Goal: Task Accomplishment & Management: Use online tool/utility

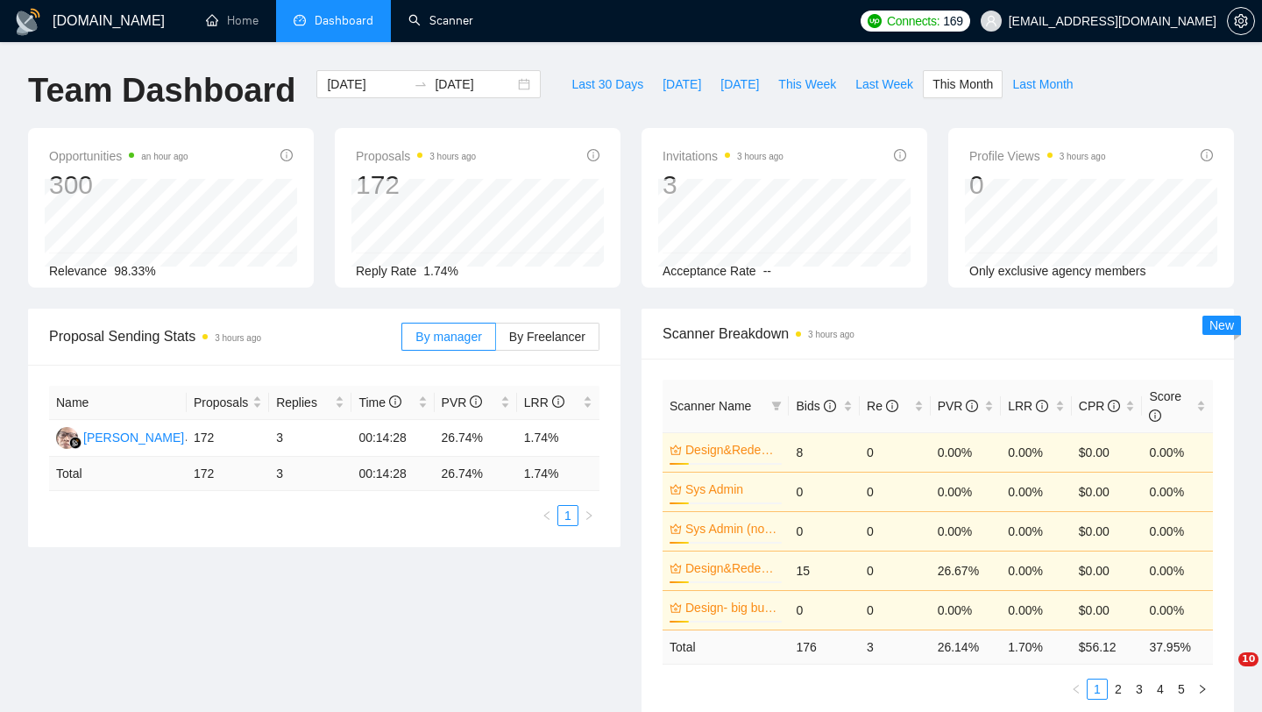
click at [455, 13] on link "Scanner" at bounding box center [441, 20] width 65 height 15
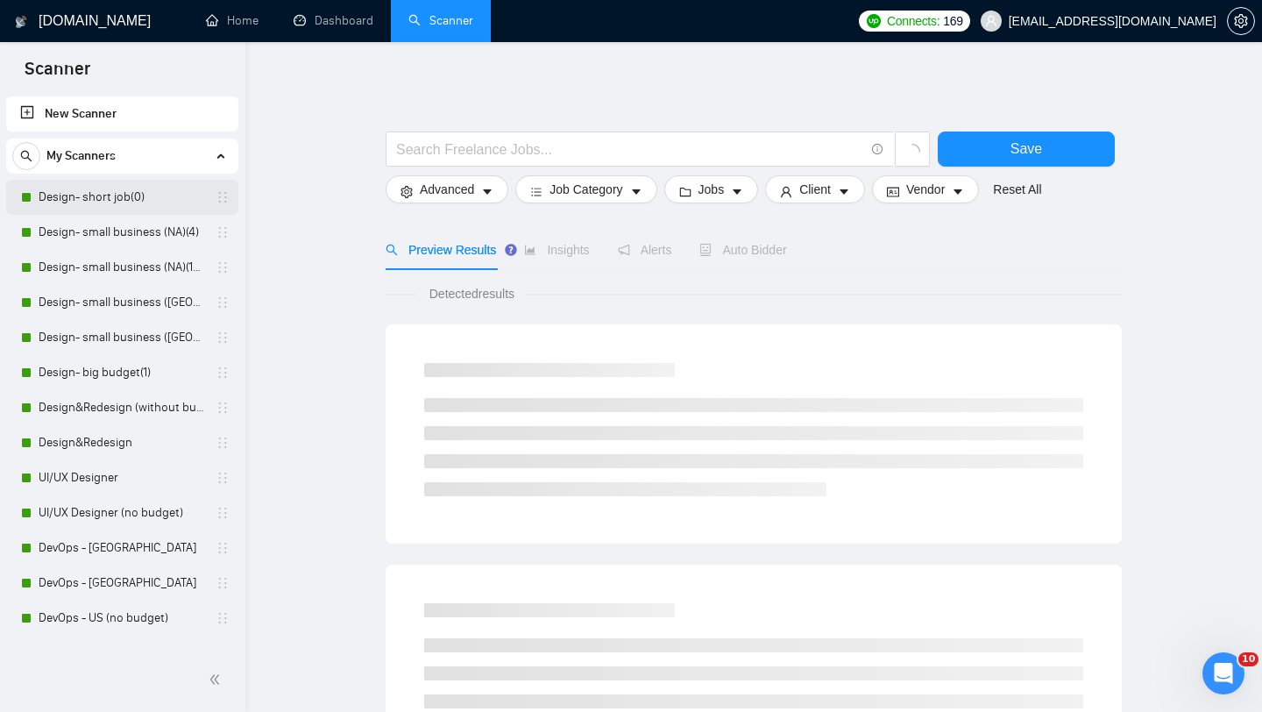
click at [137, 197] on link "Design- short job(0)" at bounding box center [122, 197] width 167 height 35
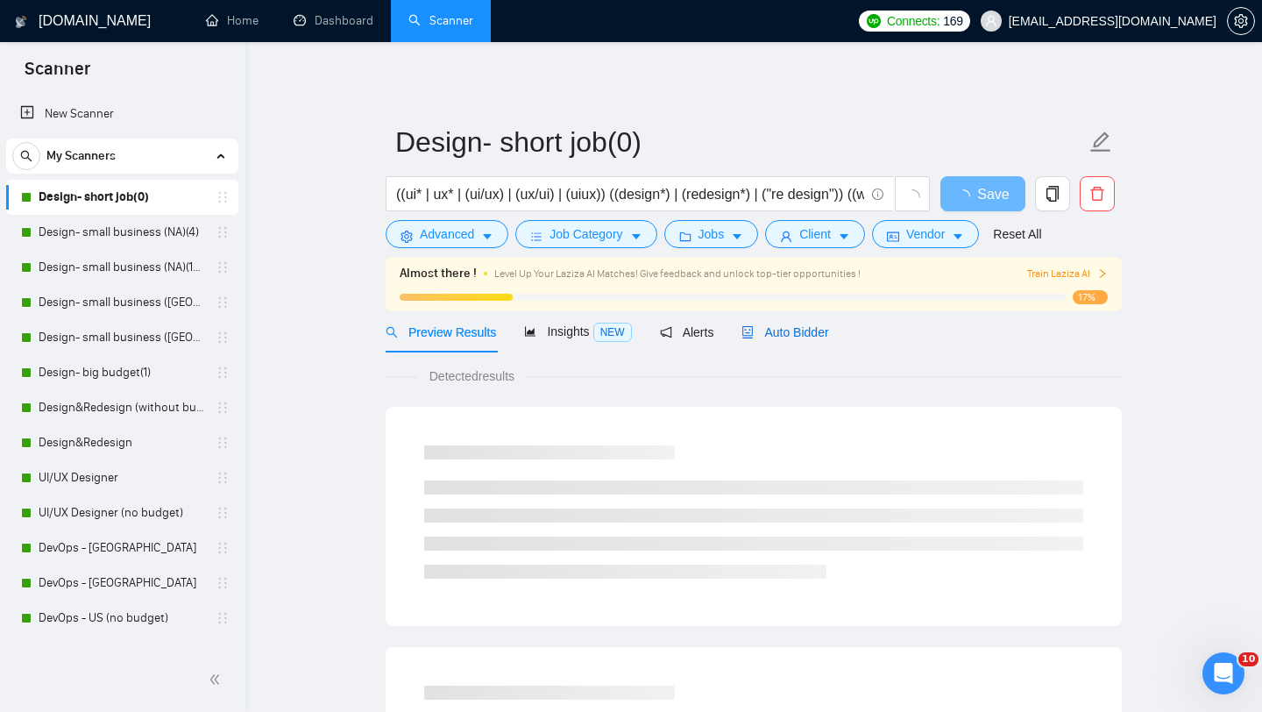
click at [786, 338] on span "Auto Bidder" at bounding box center [785, 332] width 87 height 14
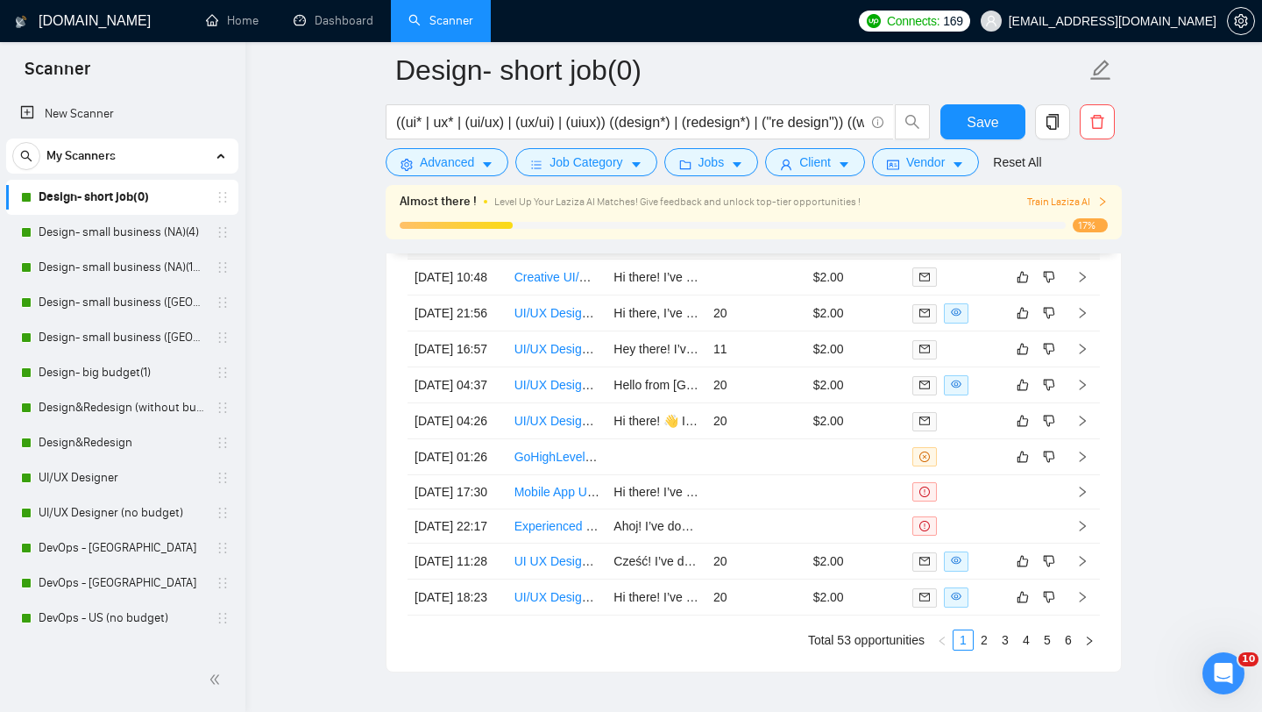
scroll to position [4516, 0]
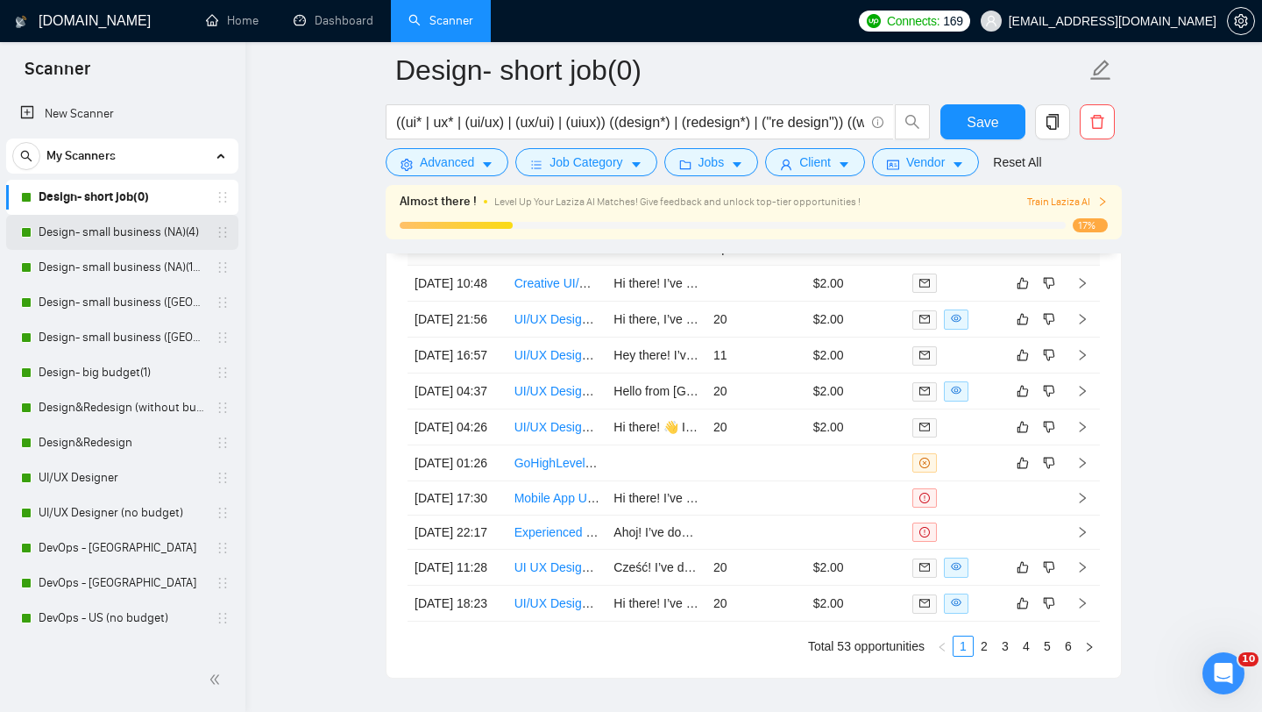
click at [118, 235] on link "Design- small business (NA)(4)" at bounding box center [122, 232] width 167 height 35
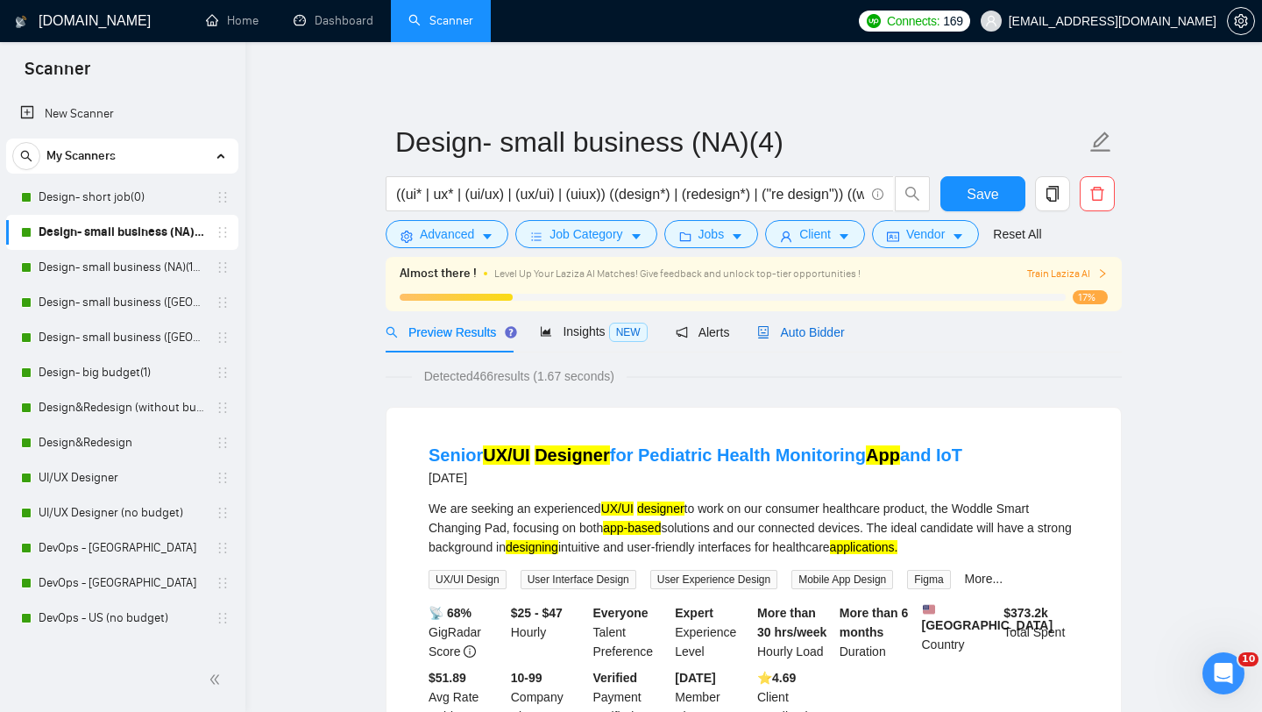
click at [828, 338] on span "Auto Bidder" at bounding box center [800, 332] width 87 height 14
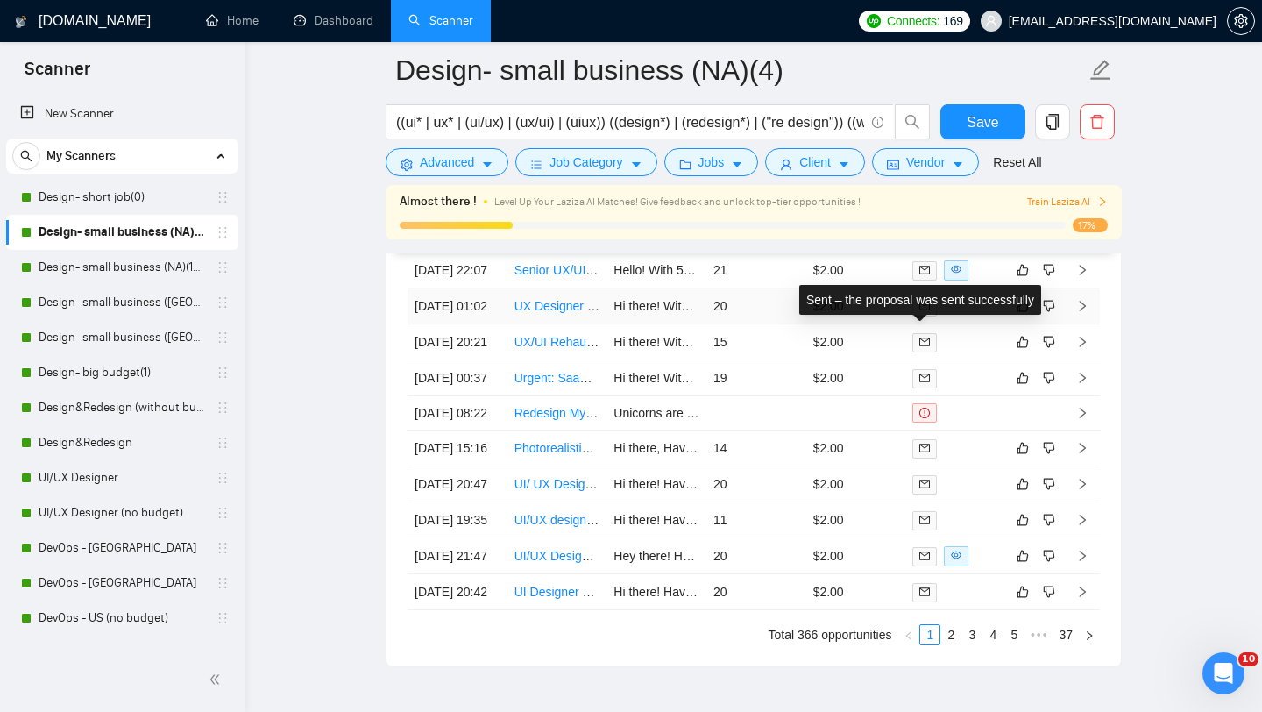
scroll to position [4453, 0]
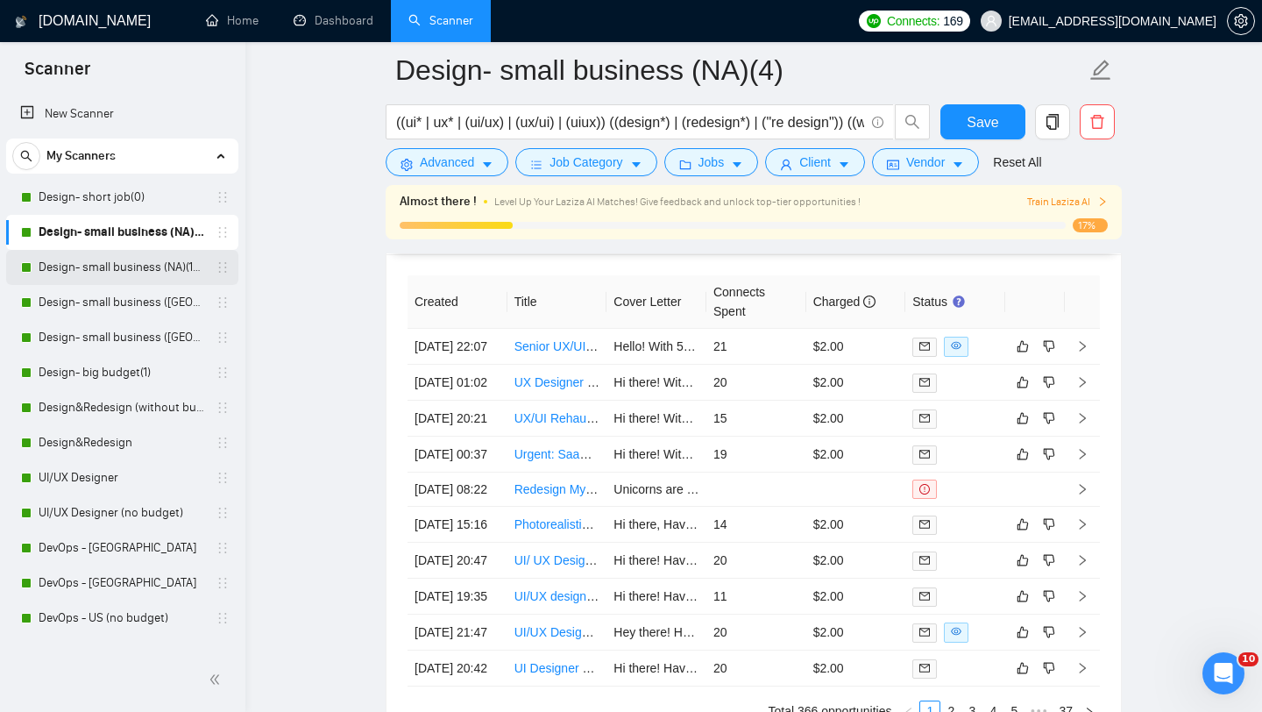
click at [152, 264] on link "Design- small business (NA)(15$)" at bounding box center [122, 267] width 167 height 35
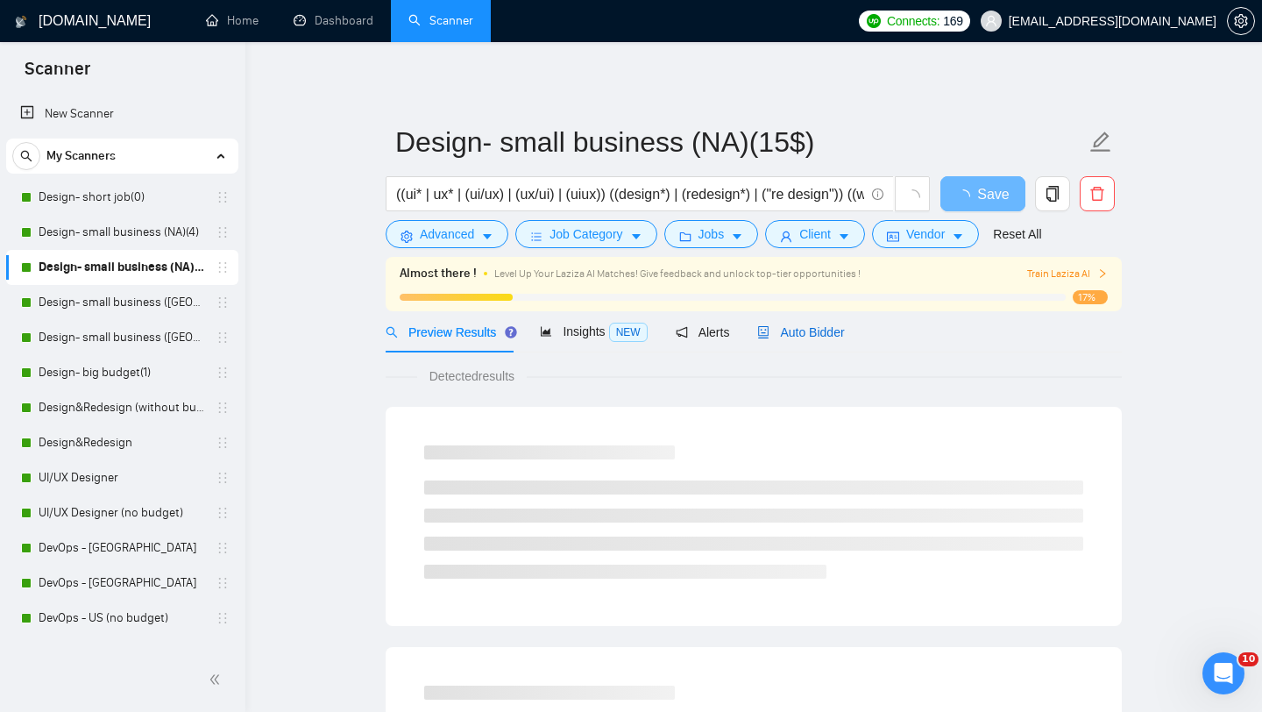
click at [828, 333] on span "Auto Bidder" at bounding box center [800, 332] width 87 height 14
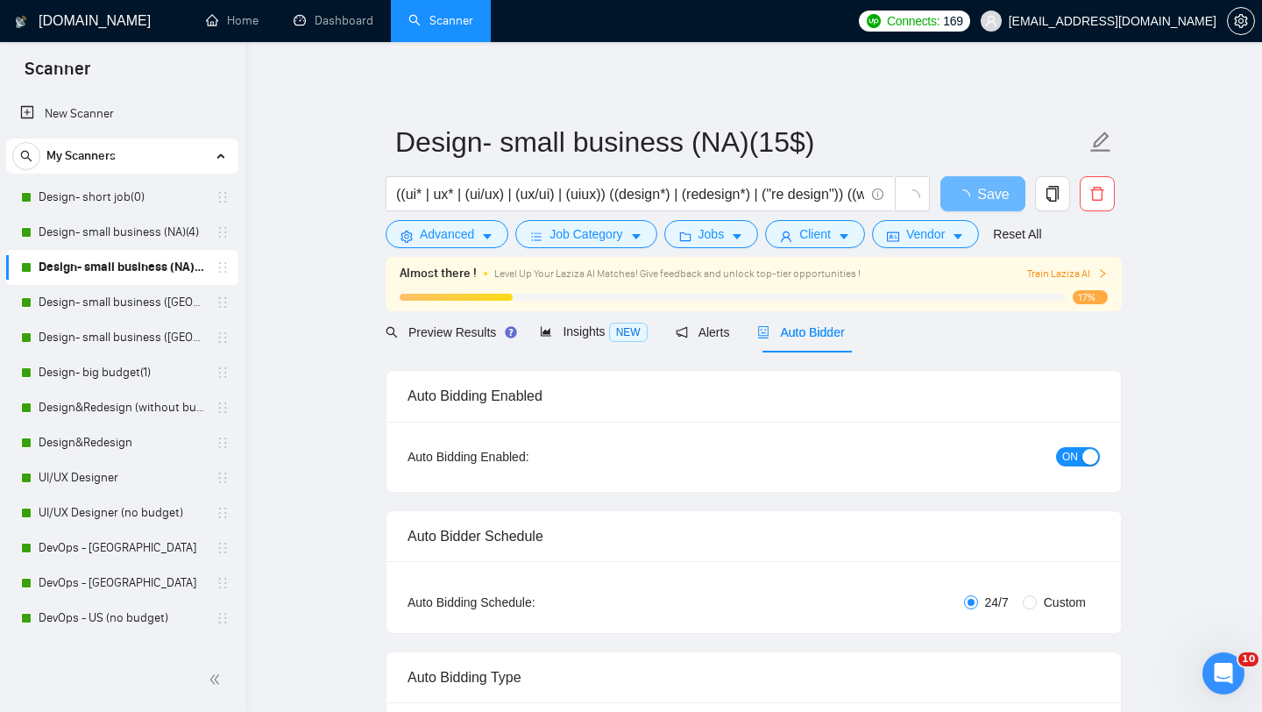
radio input "false"
radio input "true"
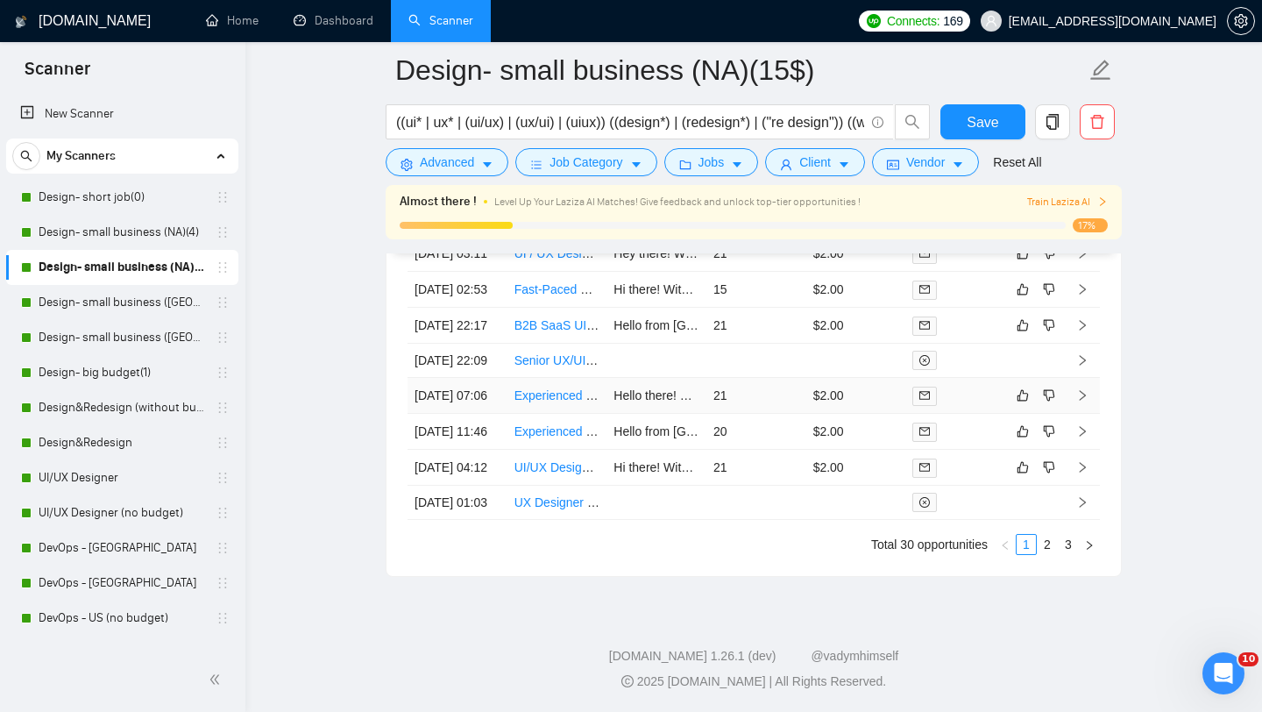
scroll to position [4946, 0]
click at [1049, 554] on link "2" at bounding box center [1047, 544] width 19 height 19
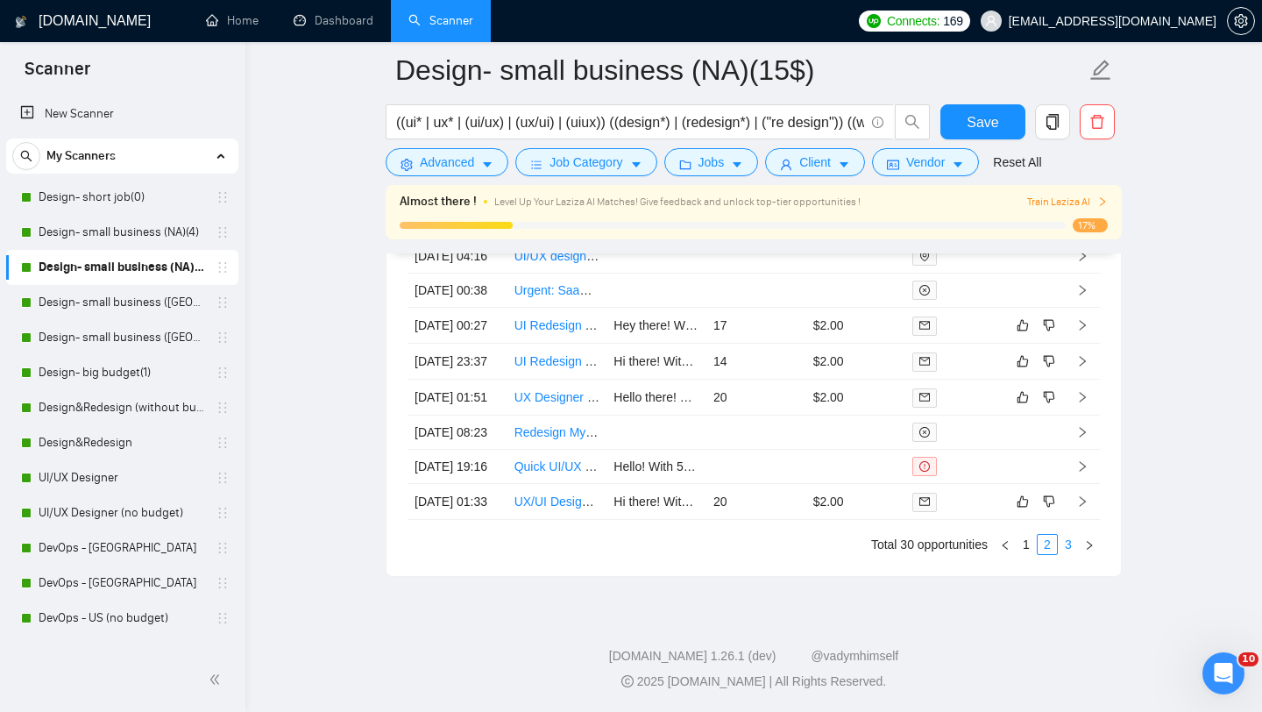
click at [1069, 554] on link "3" at bounding box center [1068, 544] width 19 height 19
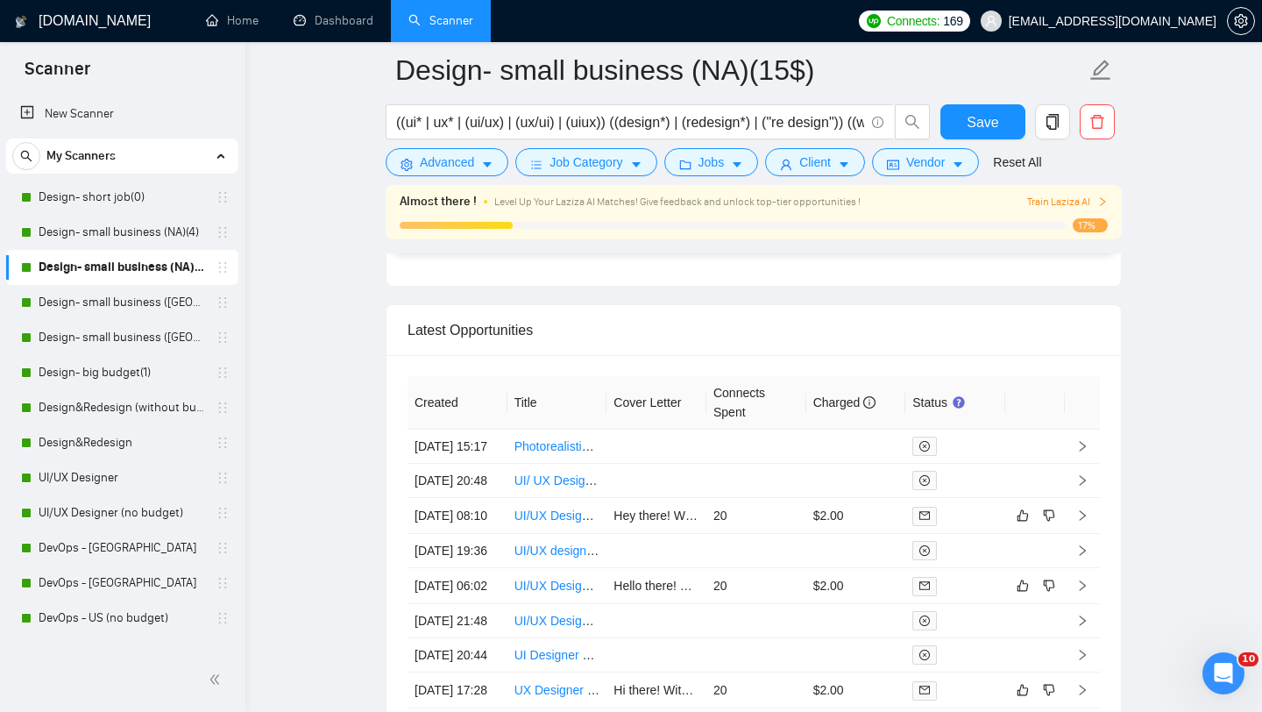
scroll to position [5017, 0]
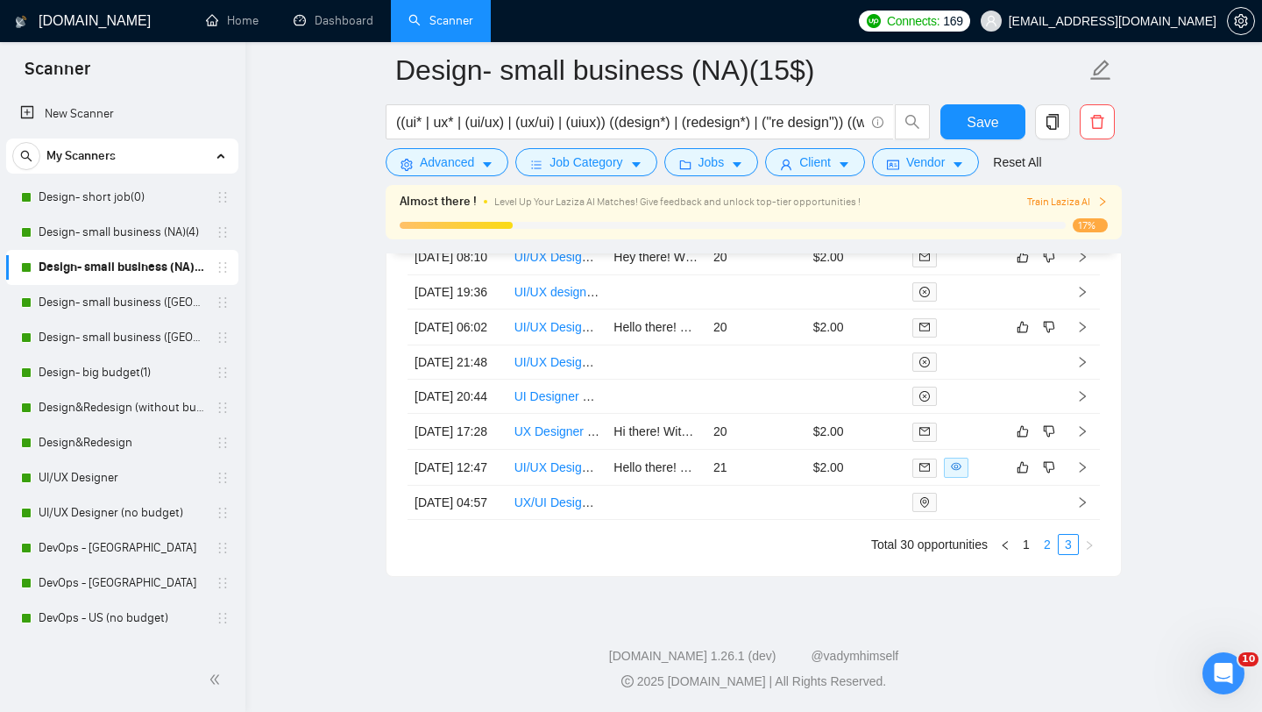
click at [1042, 542] on link "2" at bounding box center [1047, 544] width 19 height 19
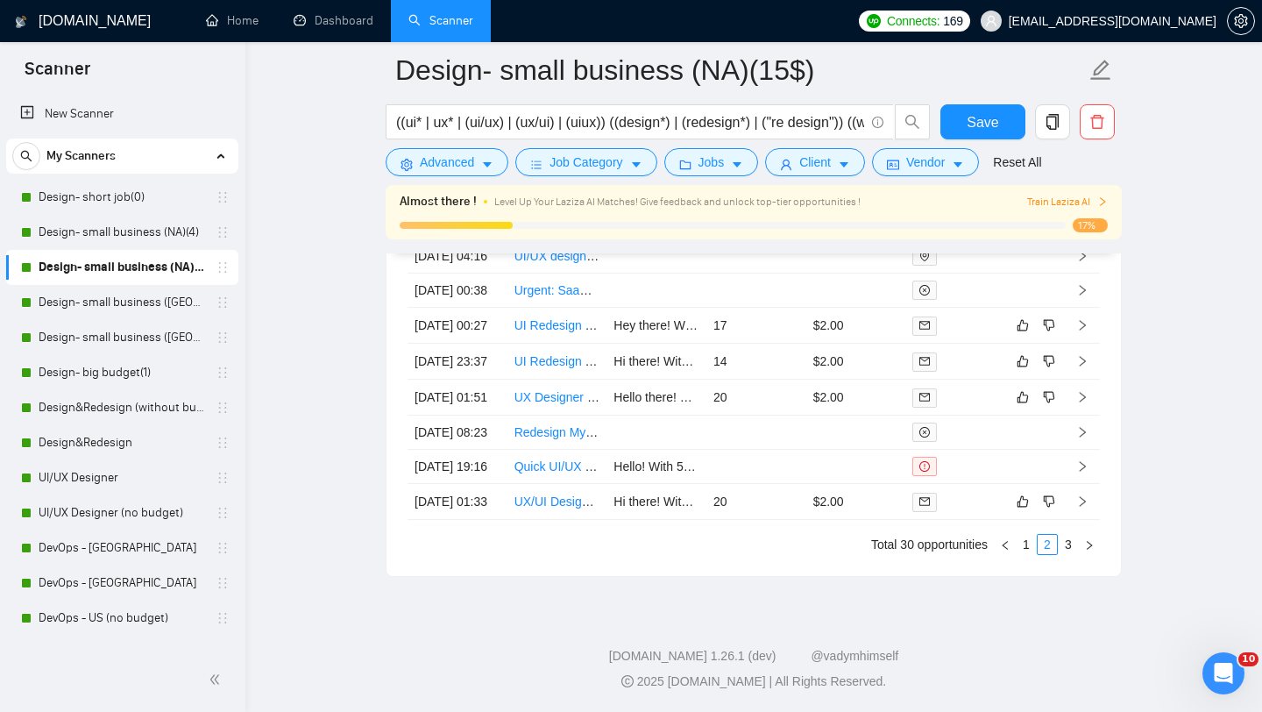
scroll to position [4984, 0]
click at [1021, 554] on link "1" at bounding box center [1026, 544] width 19 height 19
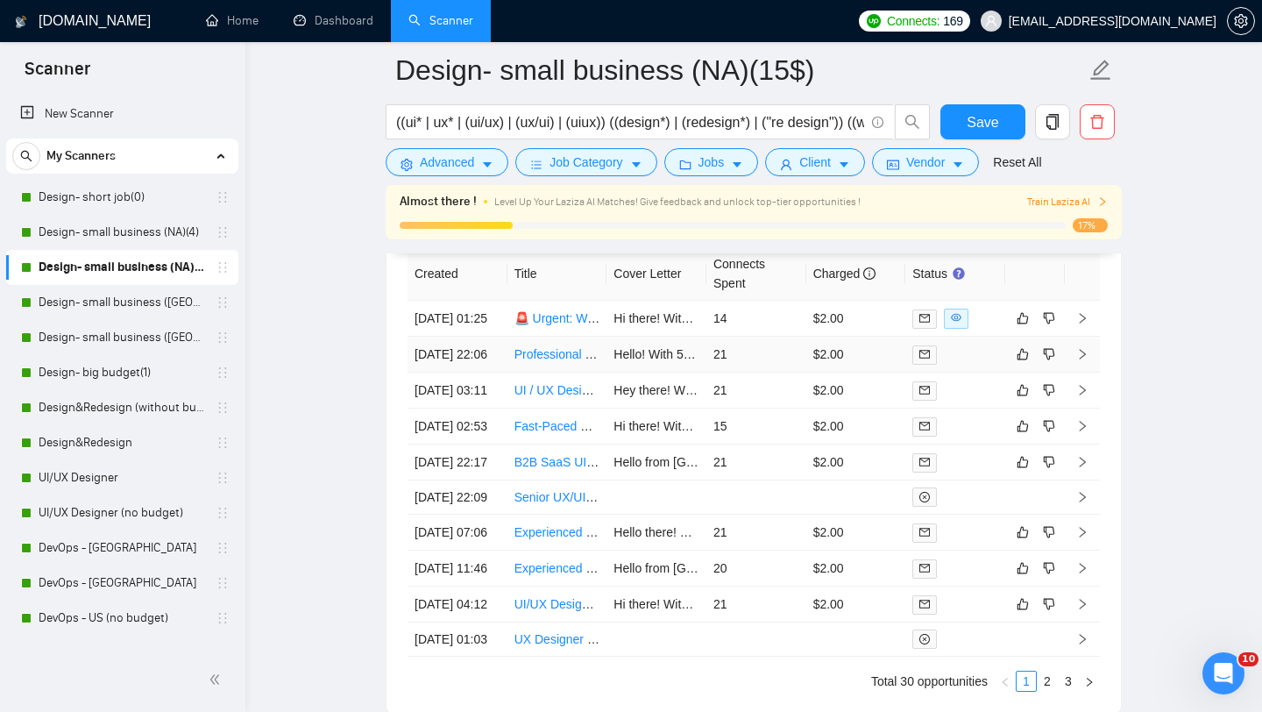
scroll to position [4703, 0]
click at [139, 304] on link "Design- small business ([GEOGRAPHIC_DATA])(15$)" at bounding box center [122, 302] width 167 height 35
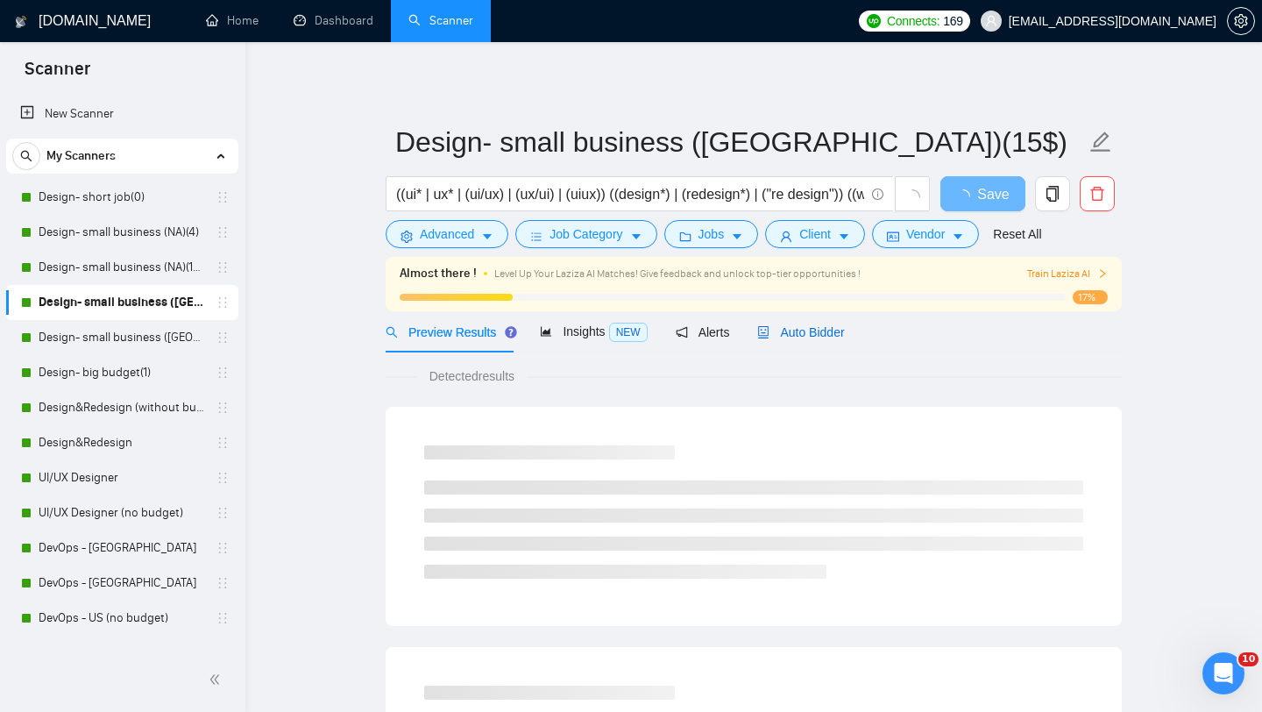
click at [808, 339] on div "Auto Bidder" at bounding box center [800, 332] width 87 height 19
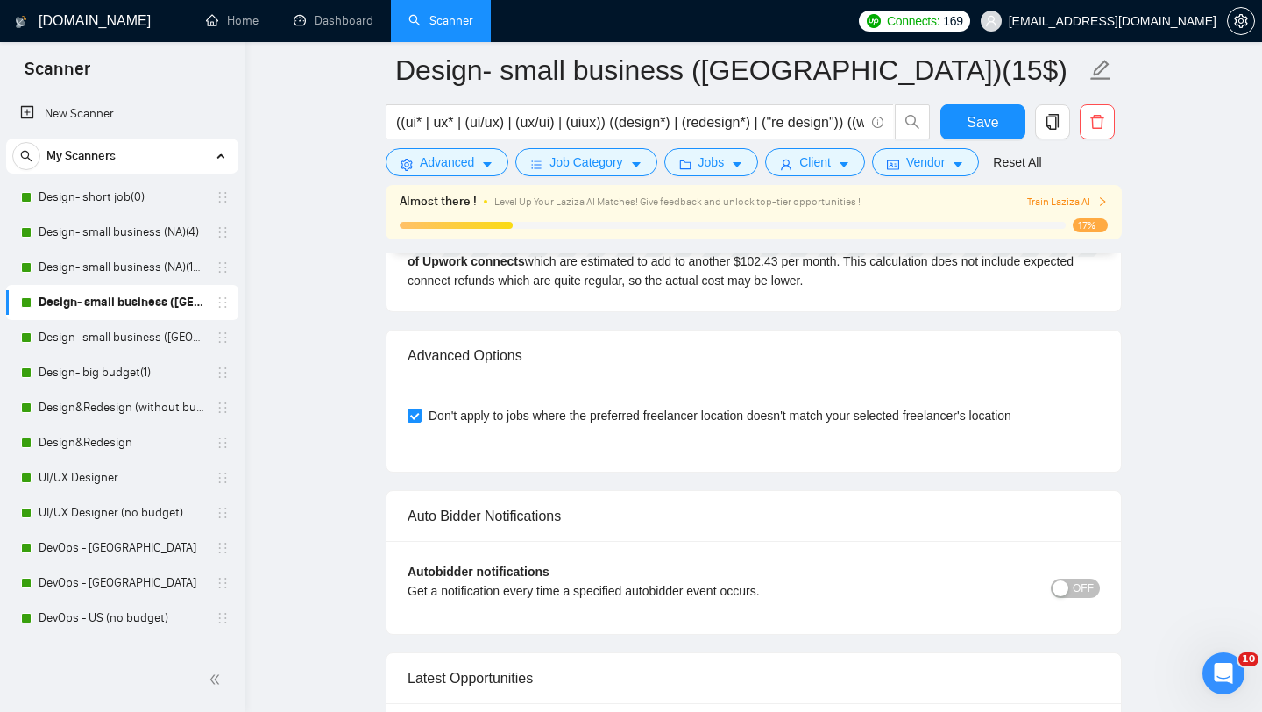
scroll to position [4795, 0]
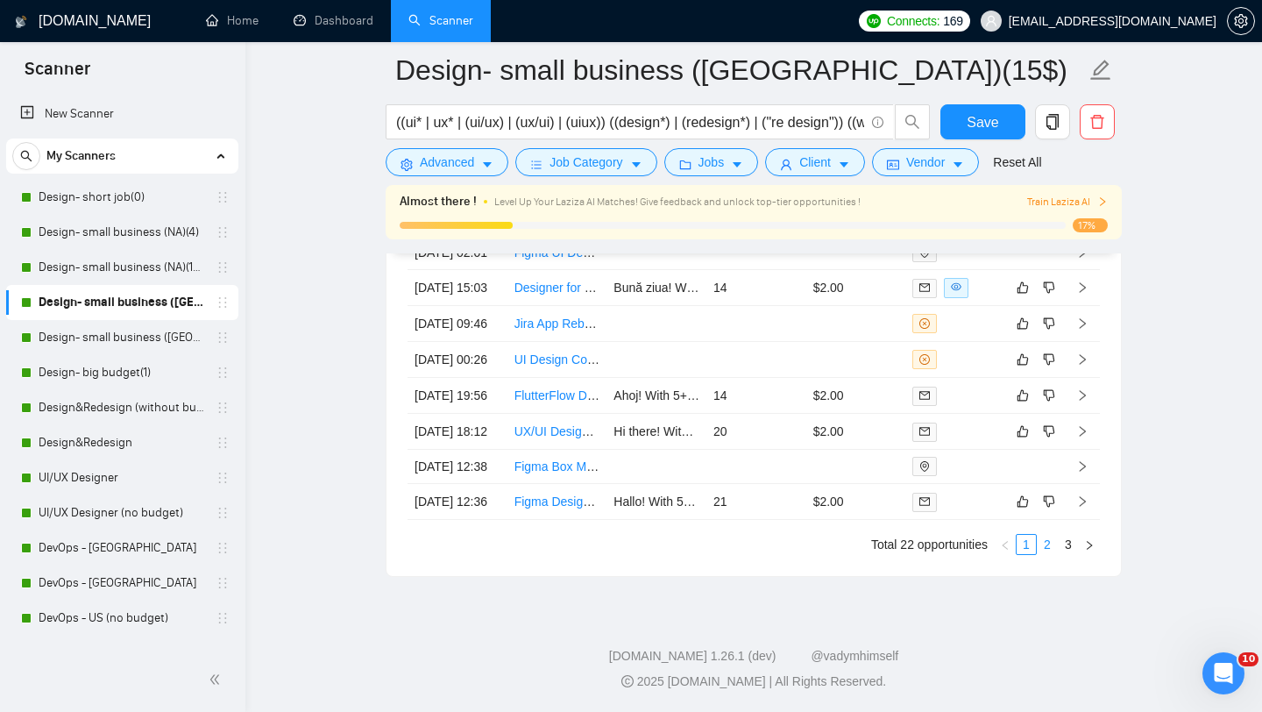
click at [1047, 550] on link "2" at bounding box center [1047, 544] width 19 height 19
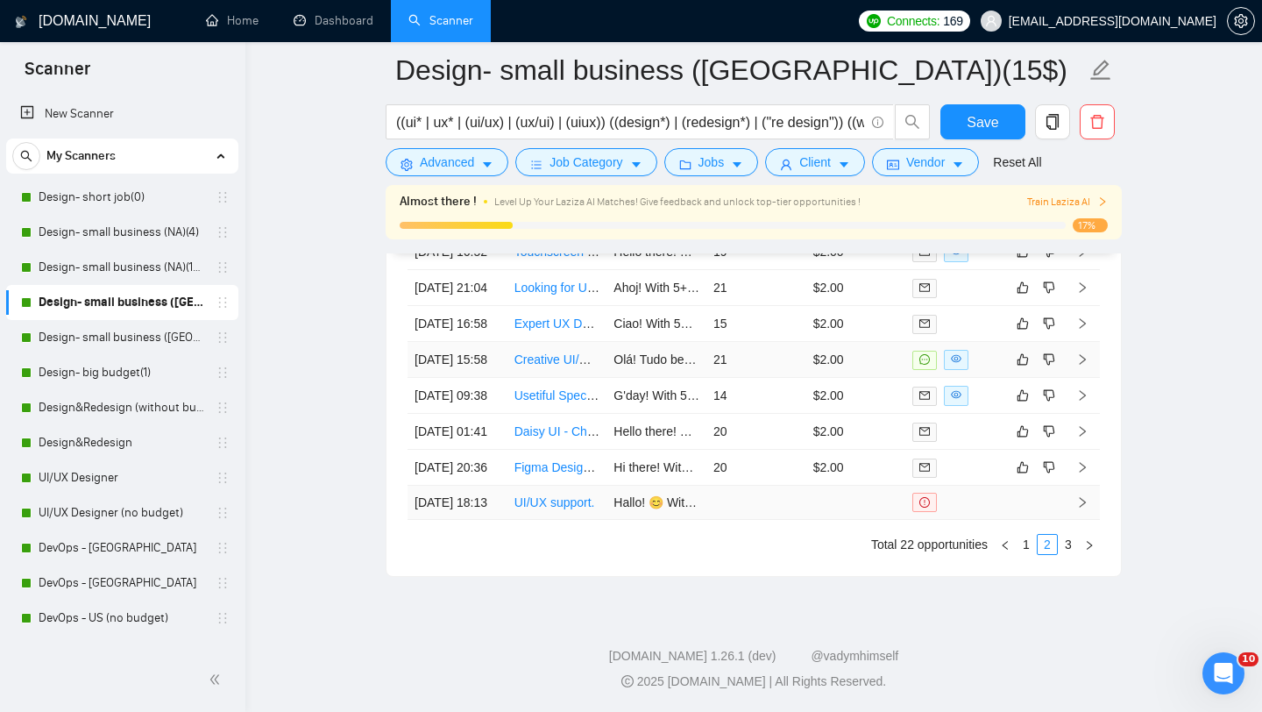
scroll to position [4694, 0]
click at [1023, 554] on link "1" at bounding box center [1026, 544] width 19 height 19
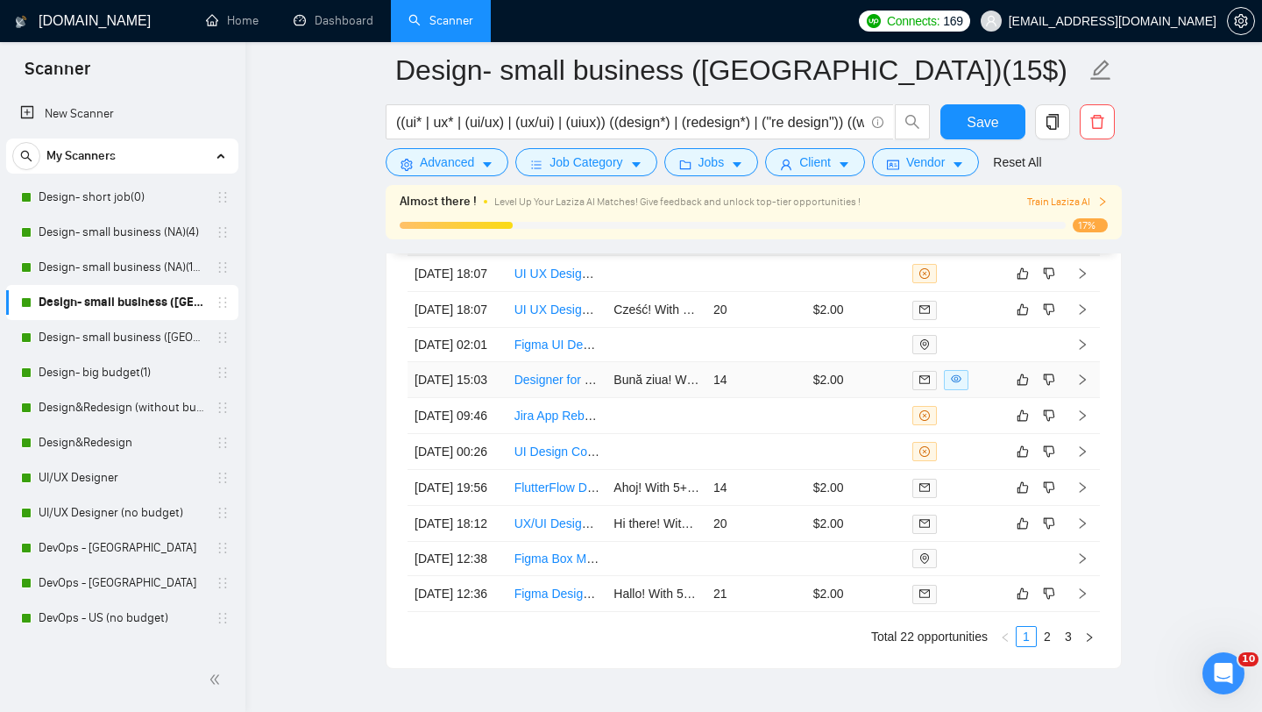
scroll to position [4528, 0]
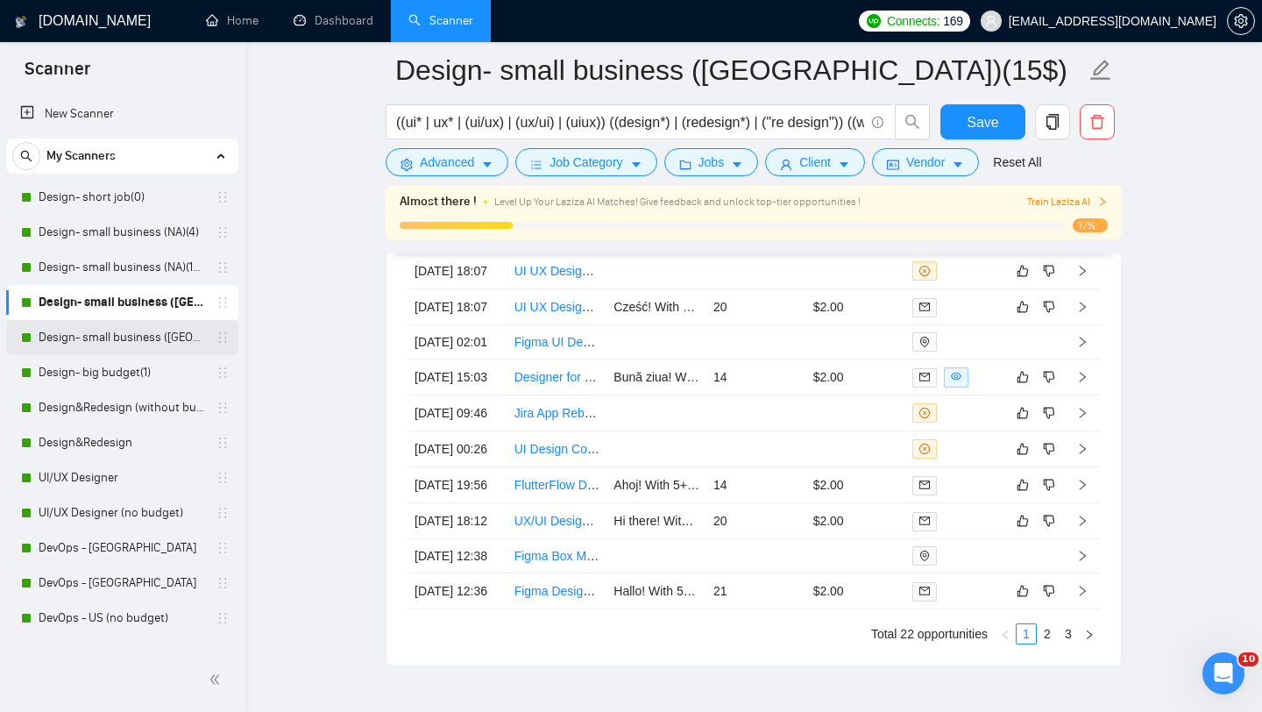
click at [159, 343] on link "Design- small business ([GEOGRAPHIC_DATA])(4)" at bounding box center [122, 337] width 167 height 35
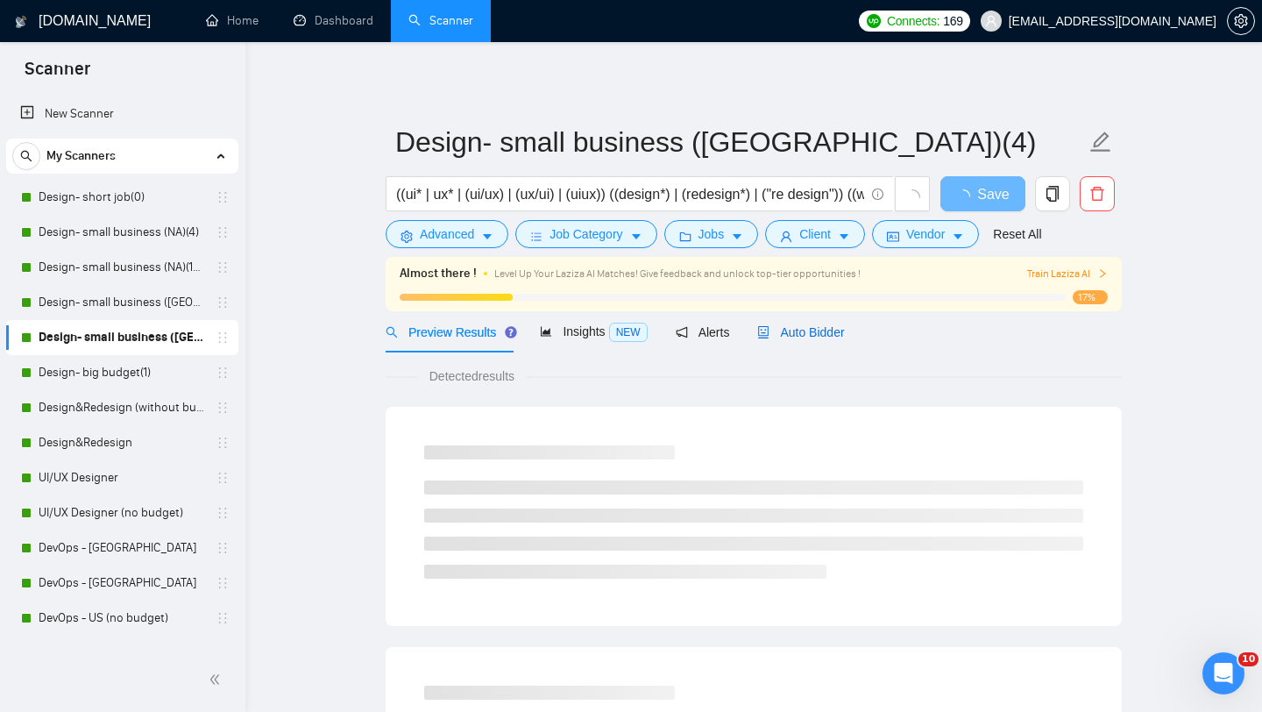
click at [824, 326] on span "Auto Bidder" at bounding box center [800, 332] width 87 height 14
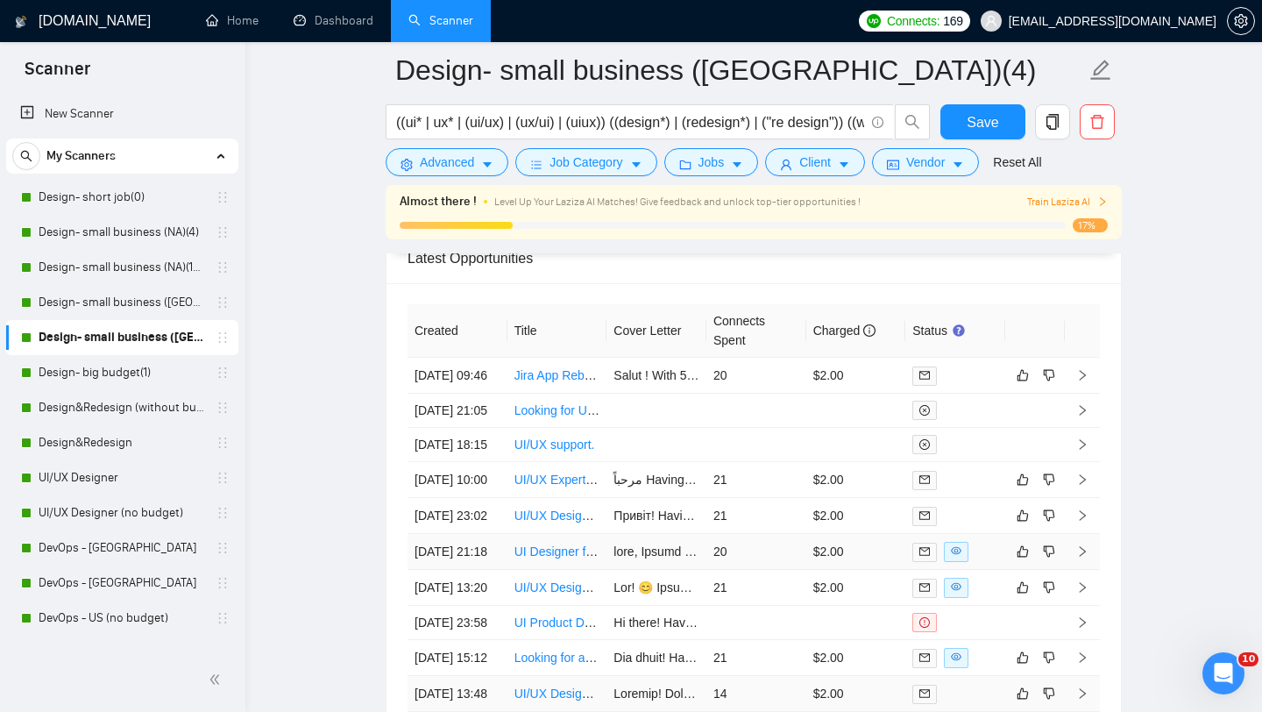
scroll to position [4647, 0]
click at [90, 370] on link "Design- big budget(1)" at bounding box center [122, 372] width 167 height 35
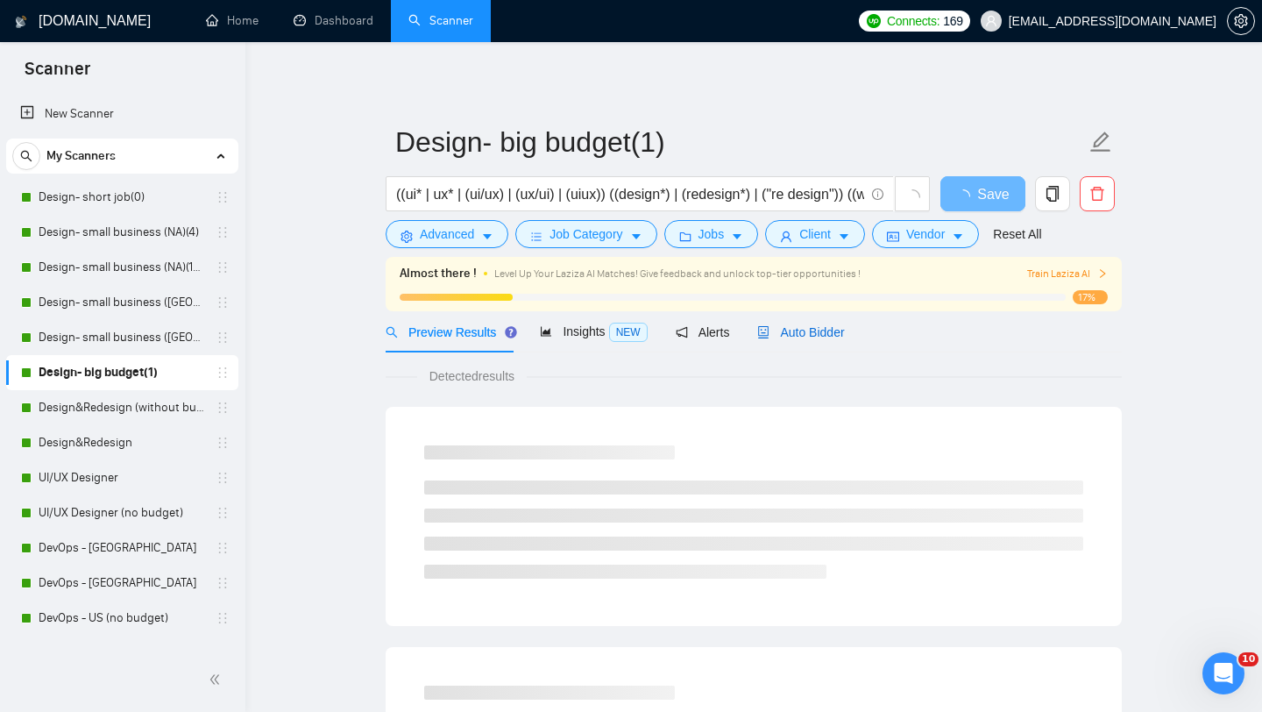
click at [804, 329] on span "Auto Bidder" at bounding box center [800, 332] width 87 height 14
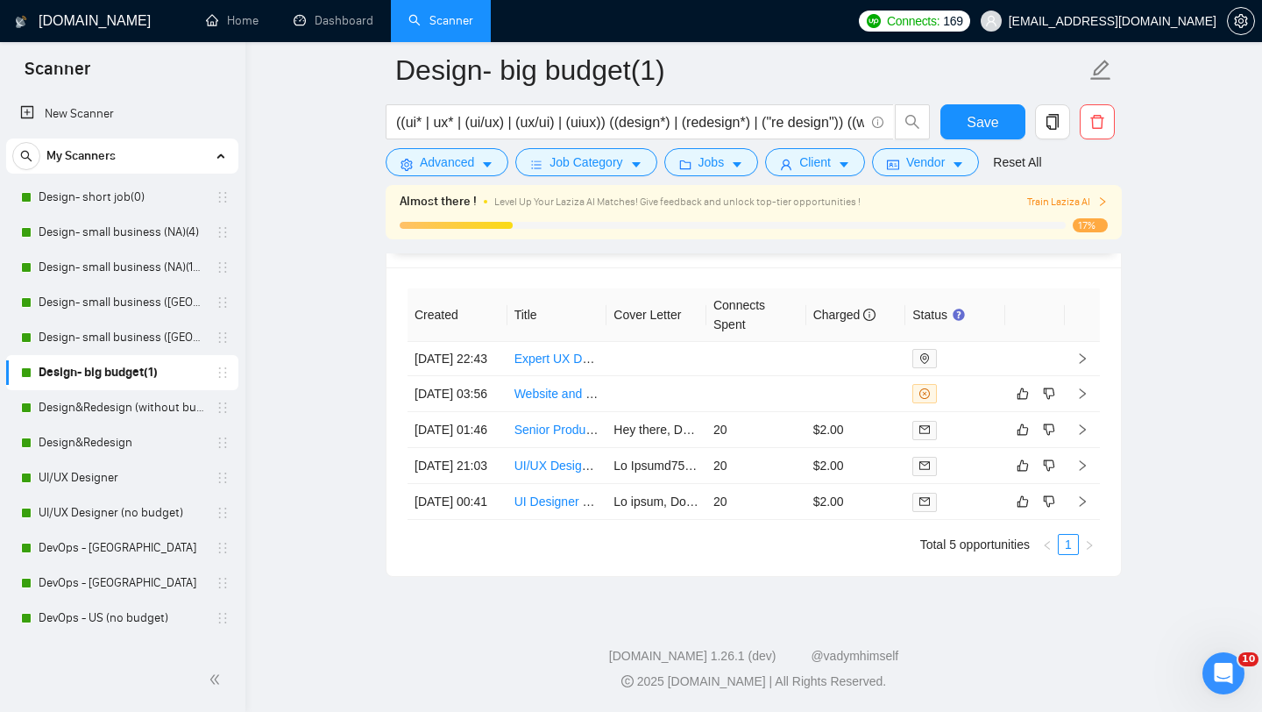
scroll to position [4443, 0]
click at [119, 411] on link "Design&Redesign (without budget)" at bounding box center [122, 407] width 167 height 35
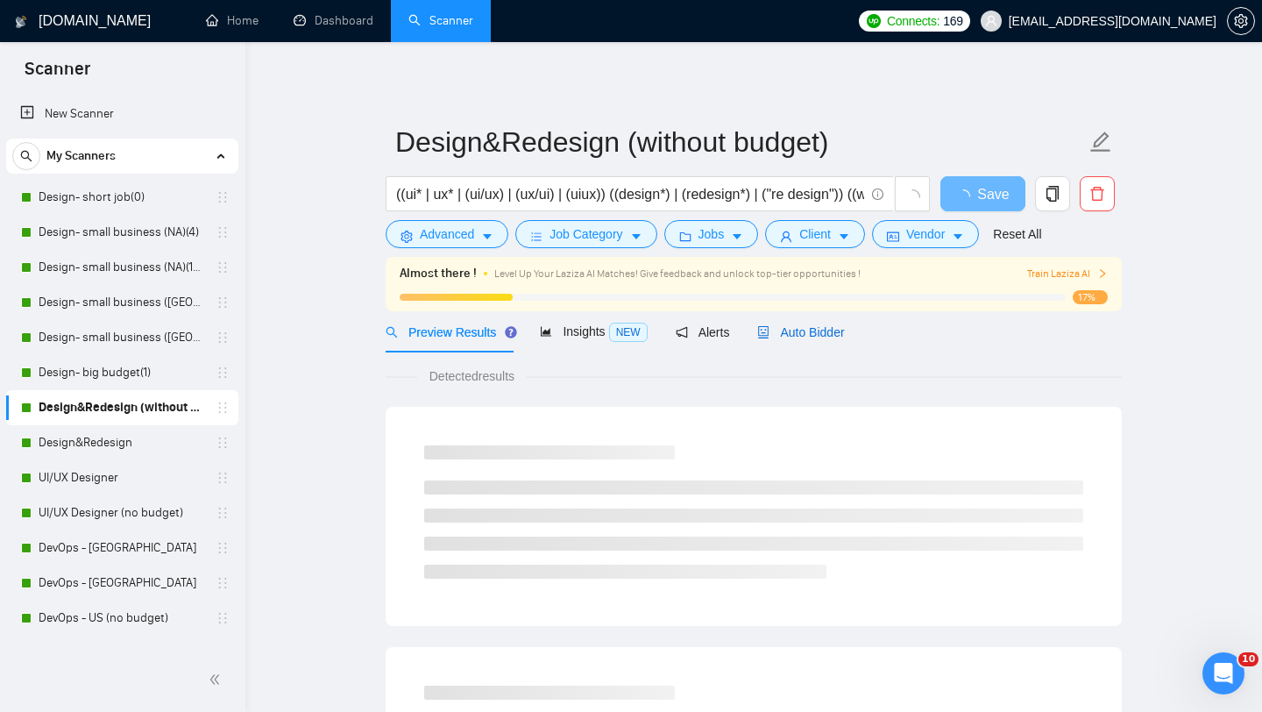
click at [785, 333] on span "Auto Bidder" at bounding box center [800, 332] width 87 height 14
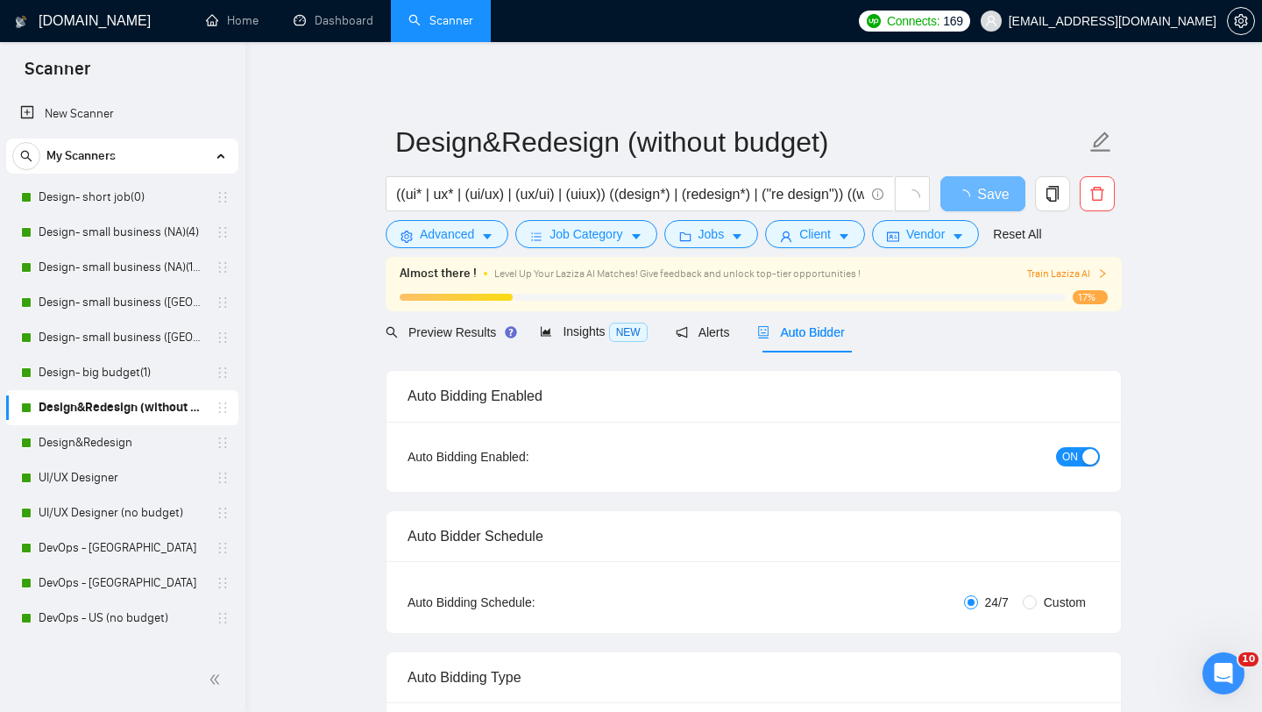
radio input "false"
radio input "true"
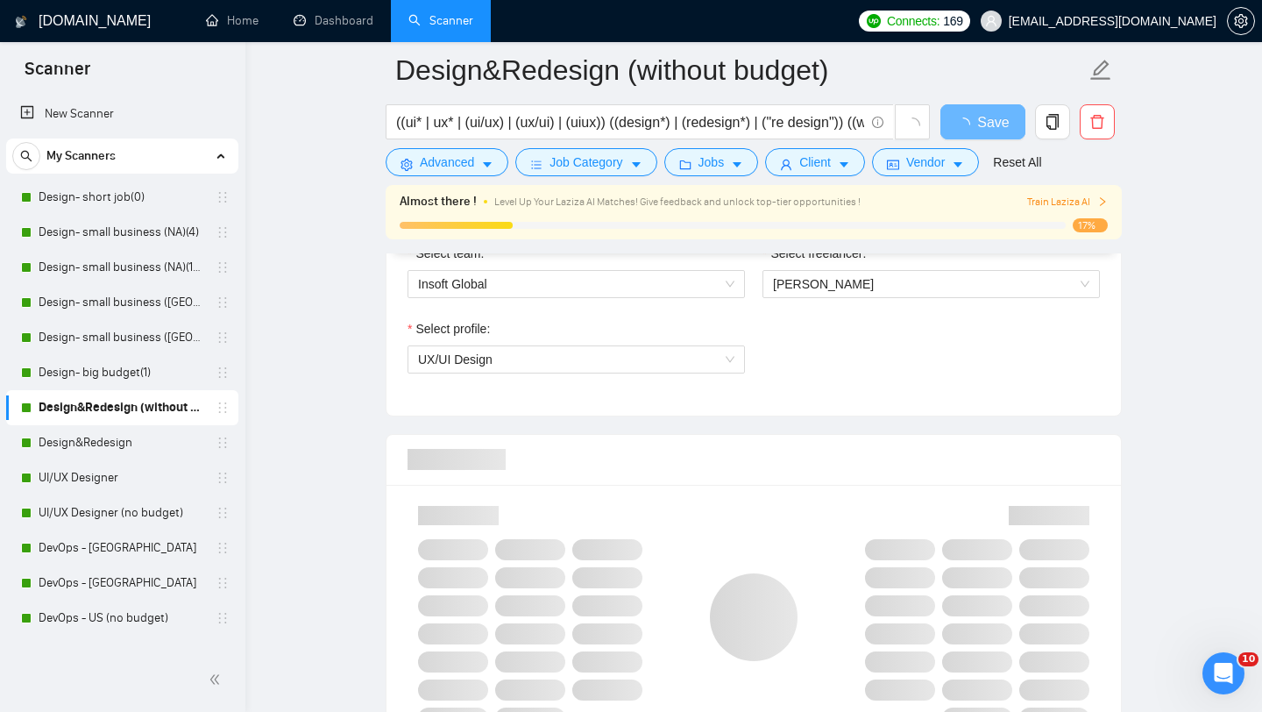
scroll to position [1183, 0]
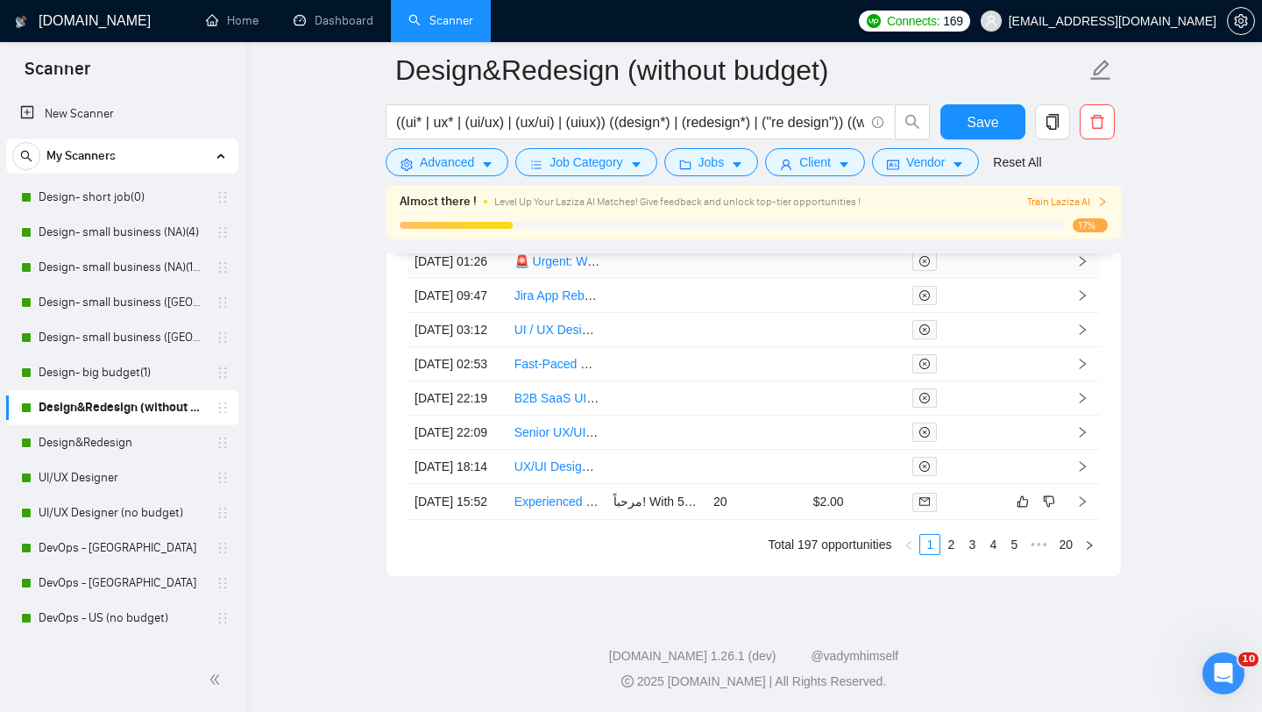
scroll to position [4886, 0]
click at [969, 554] on link "3" at bounding box center [972, 544] width 19 height 19
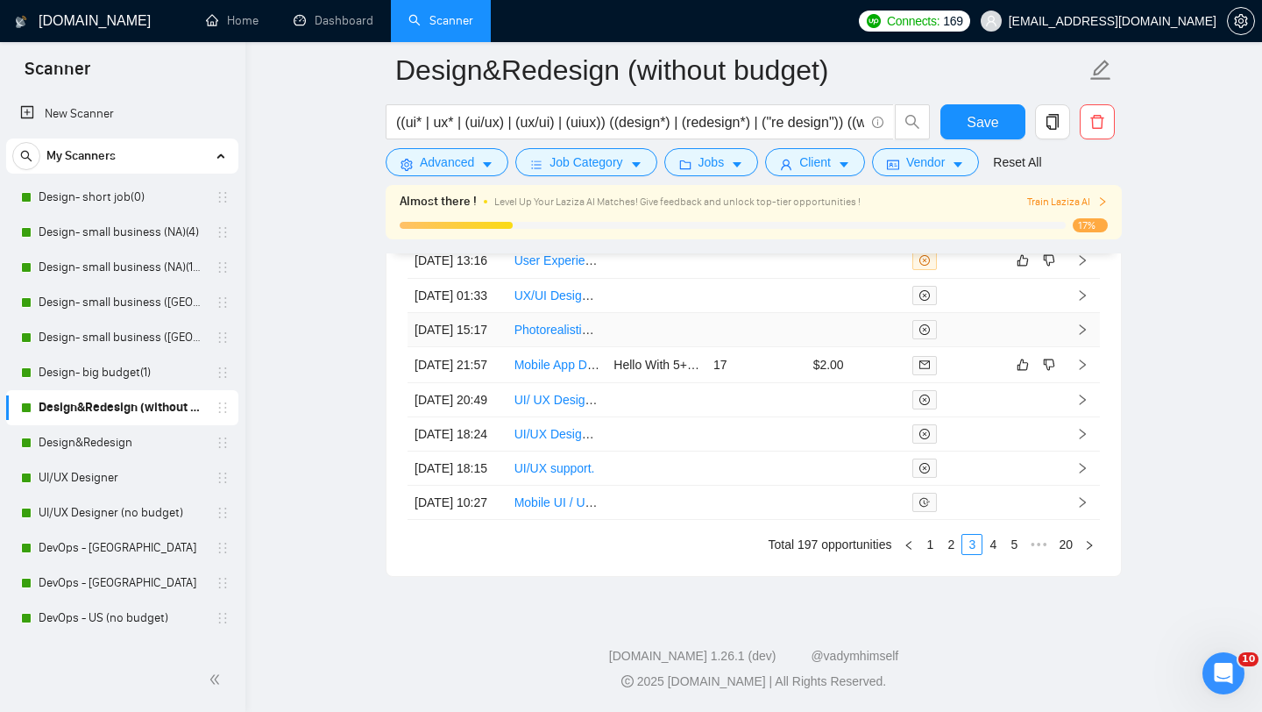
scroll to position [4977, 0]
click at [949, 554] on link "2" at bounding box center [951, 544] width 19 height 19
click at [925, 539] on link "1" at bounding box center [929, 544] width 19 height 19
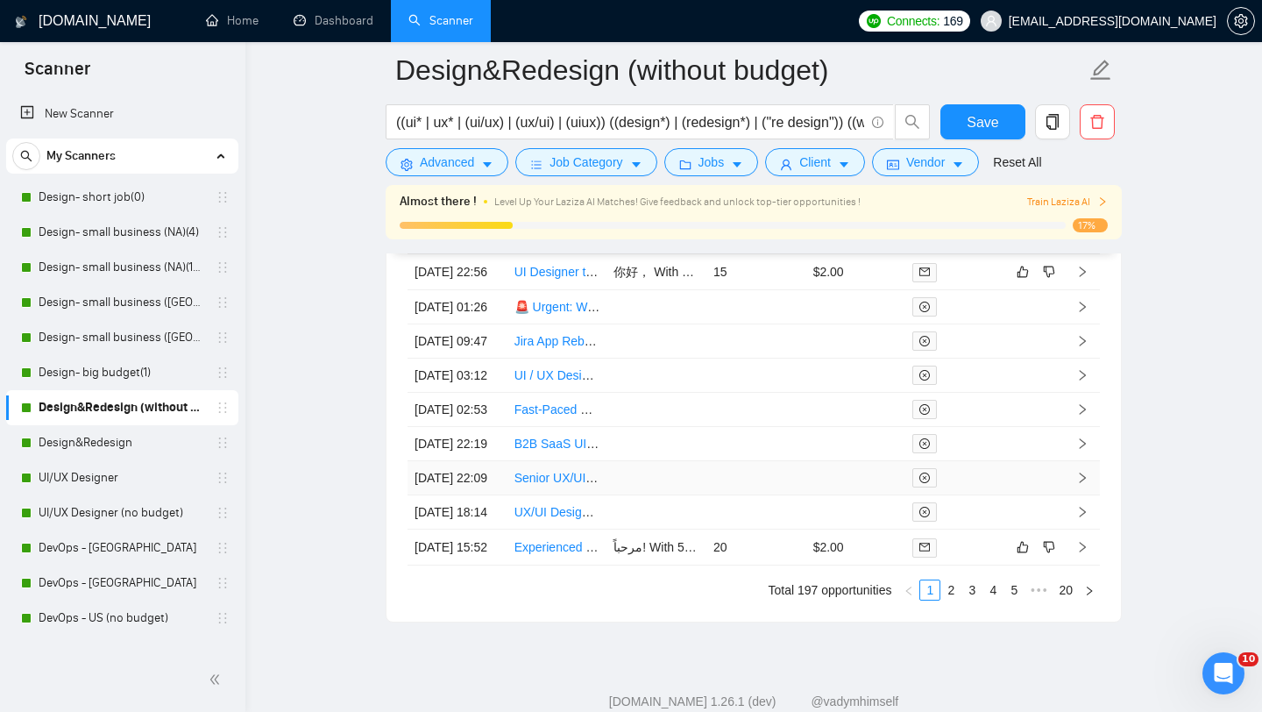
scroll to position [4756, 0]
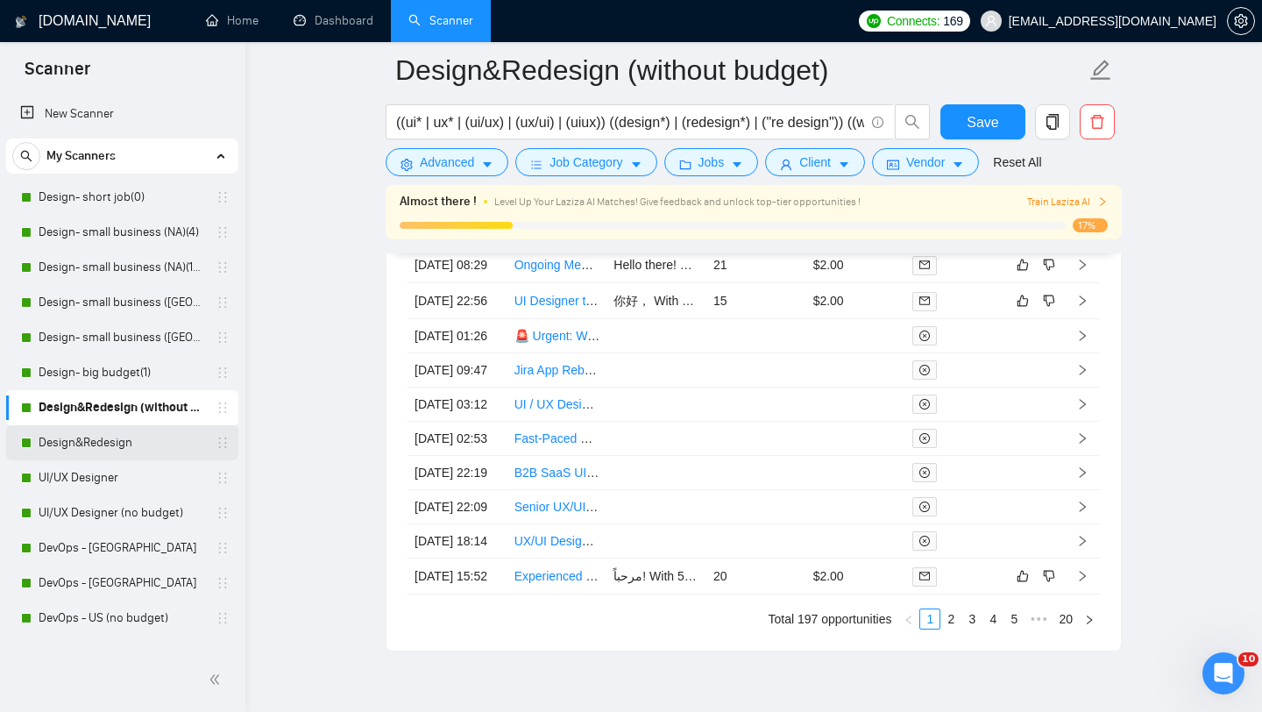
click at [89, 436] on link "Design&Redesign" at bounding box center [122, 442] width 167 height 35
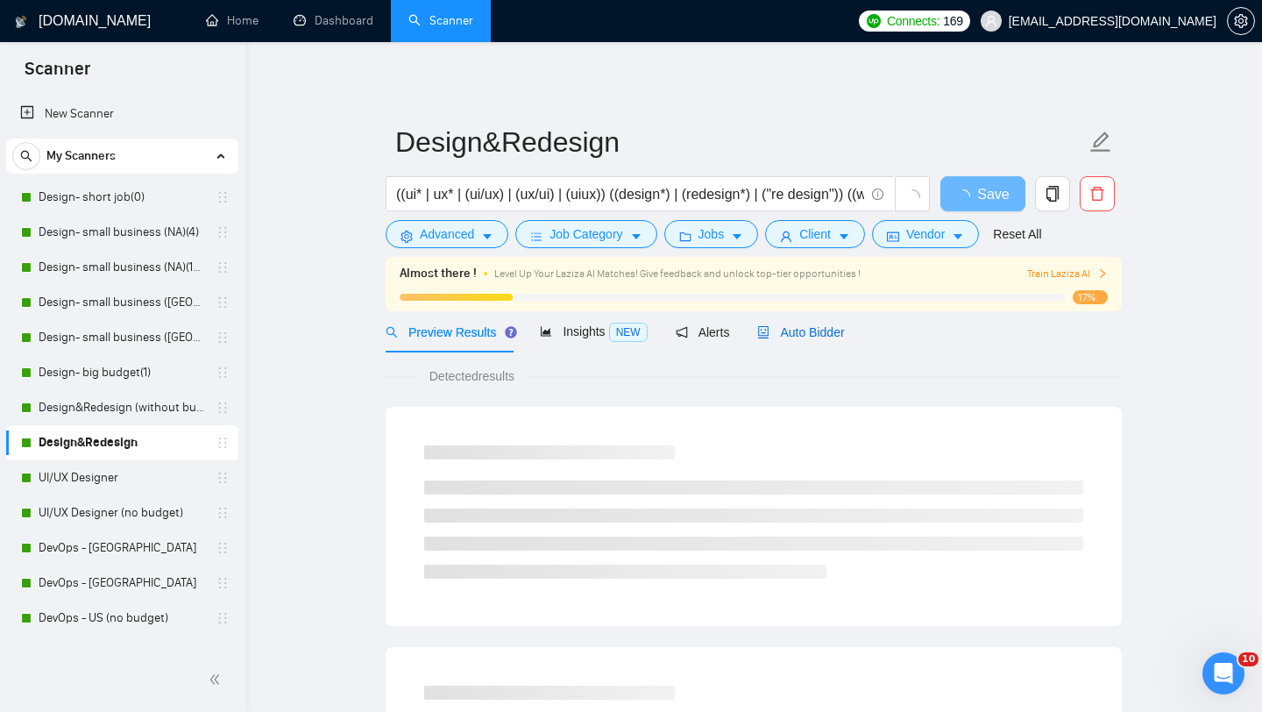
click at [816, 337] on span "Auto Bidder" at bounding box center [800, 332] width 87 height 14
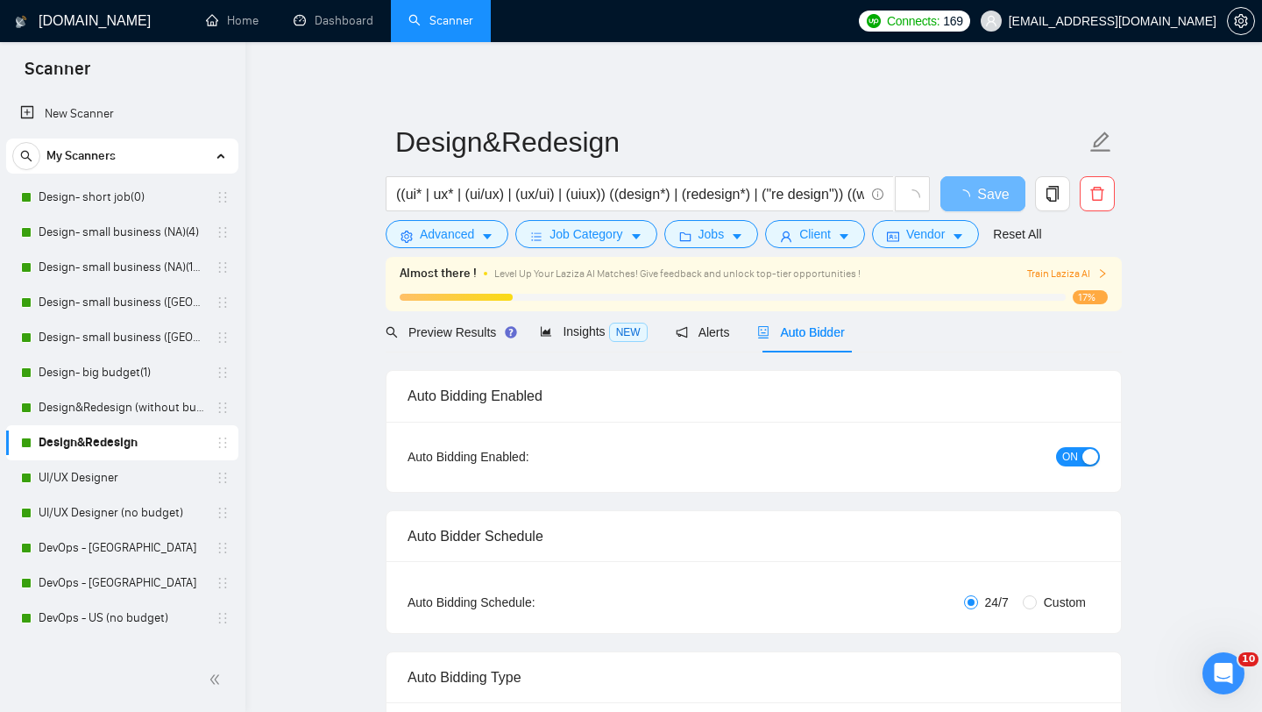
checkbox input "true"
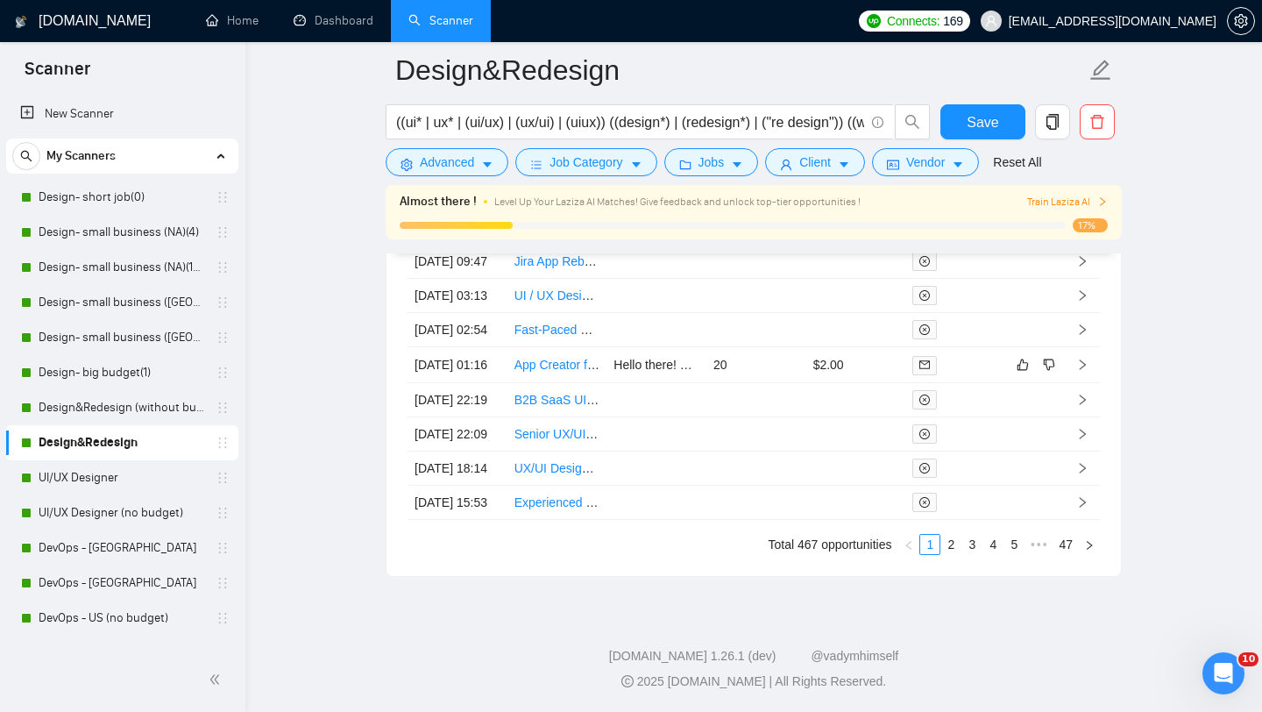
scroll to position [5031, 0]
click at [945, 541] on link "2" at bounding box center [951, 544] width 19 height 19
click at [970, 542] on link "3" at bounding box center [972, 544] width 19 height 19
click at [989, 544] on link "4" at bounding box center [993, 544] width 19 height 19
click at [943, 543] on link "3" at bounding box center [951, 544] width 19 height 19
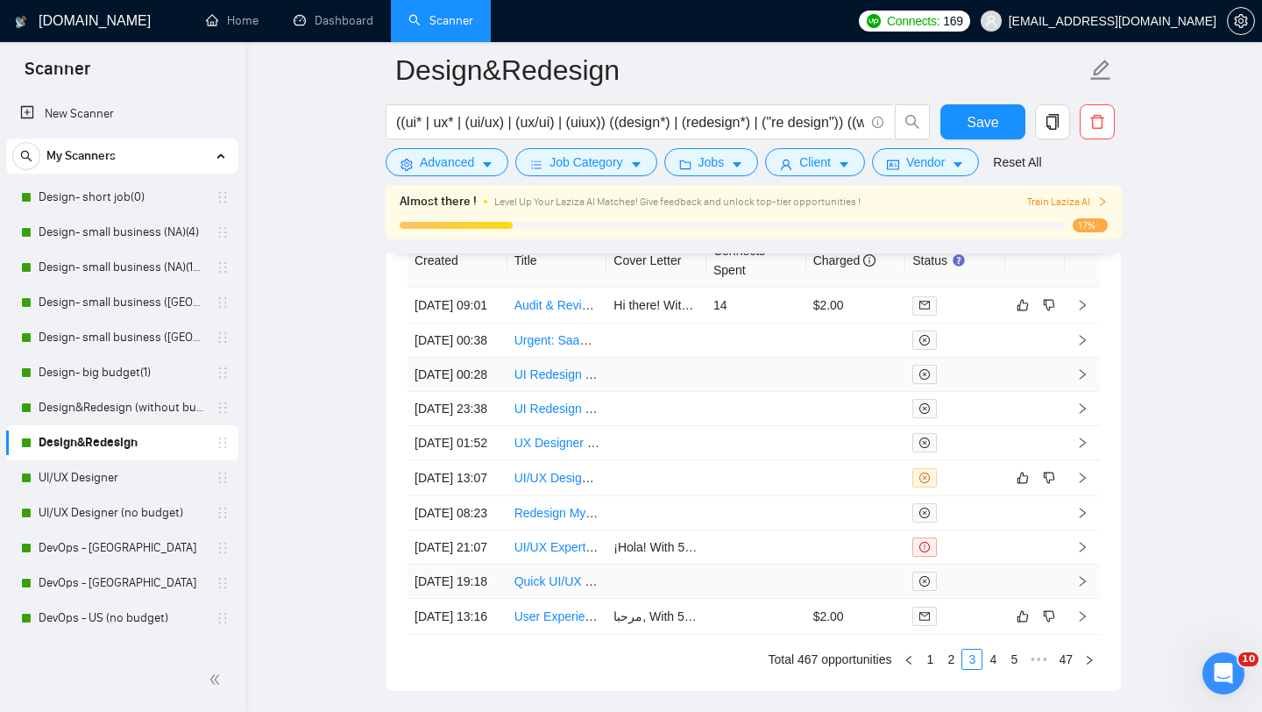
scroll to position [4972, 0]
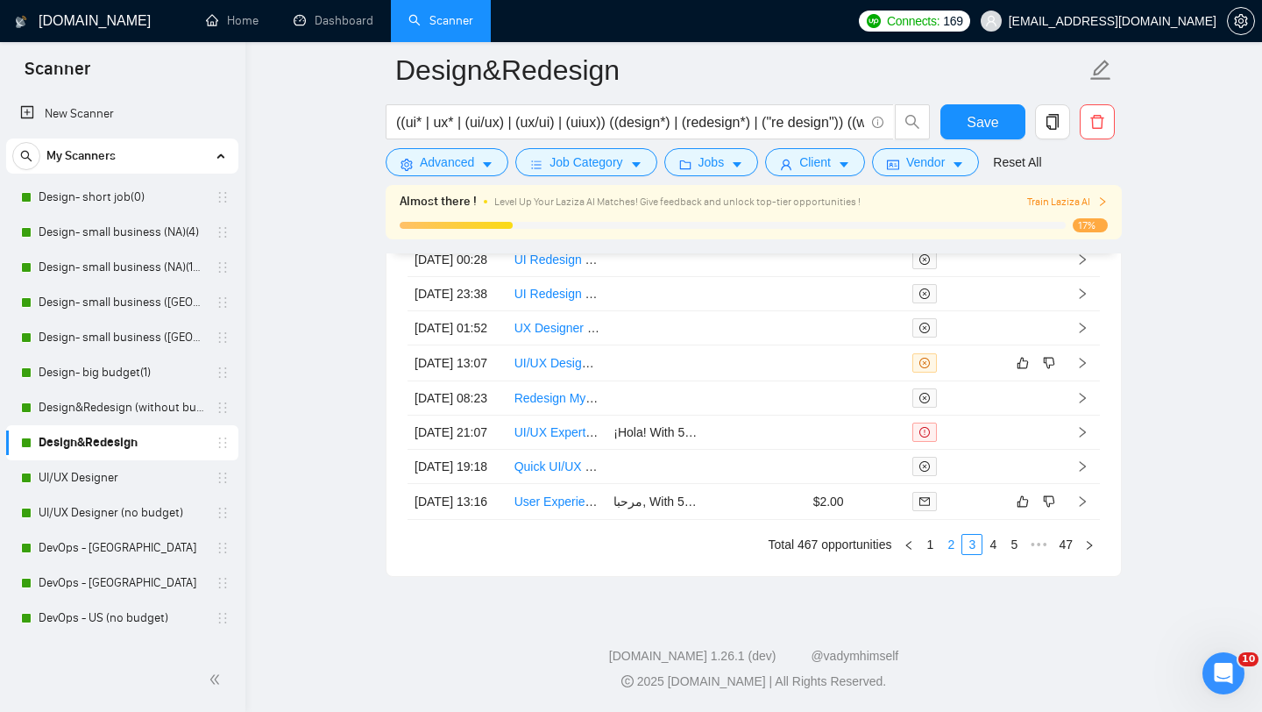
click at [946, 554] on link "2" at bounding box center [951, 544] width 19 height 19
click at [931, 543] on link "1" at bounding box center [929, 544] width 19 height 19
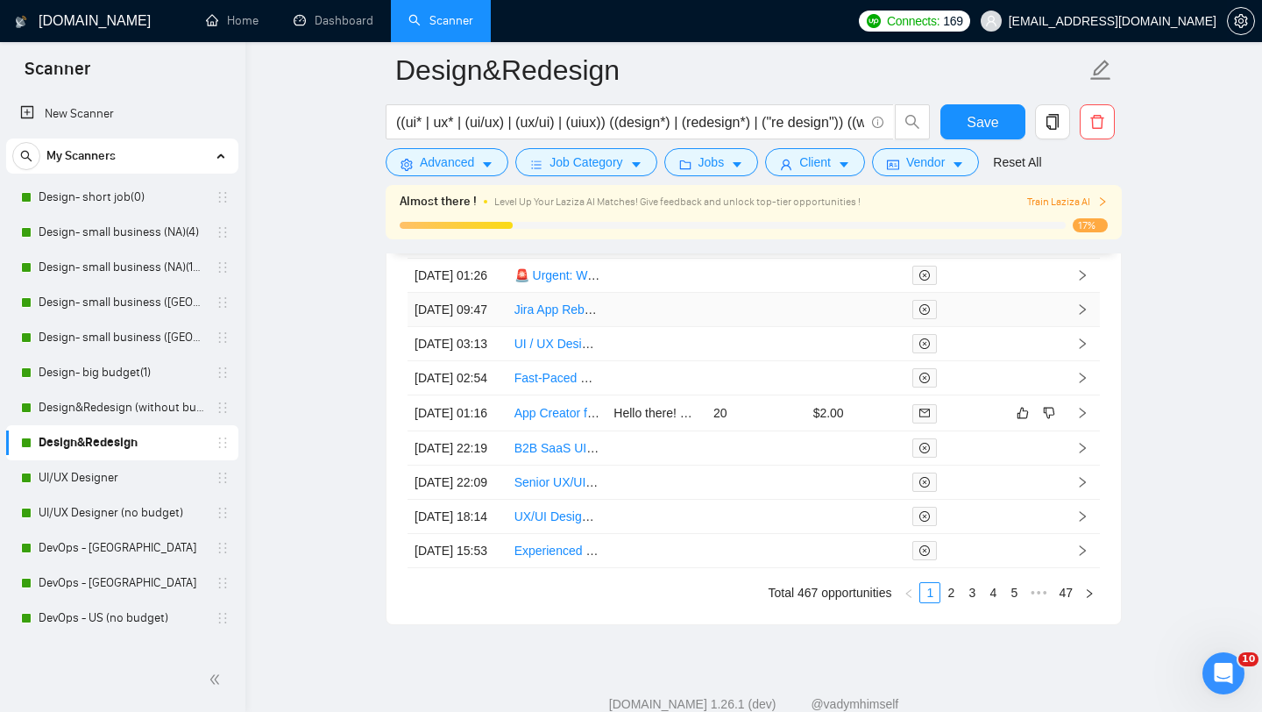
scroll to position [4794, 0]
click at [134, 473] on link "UI/UX Designer" at bounding box center [122, 477] width 167 height 35
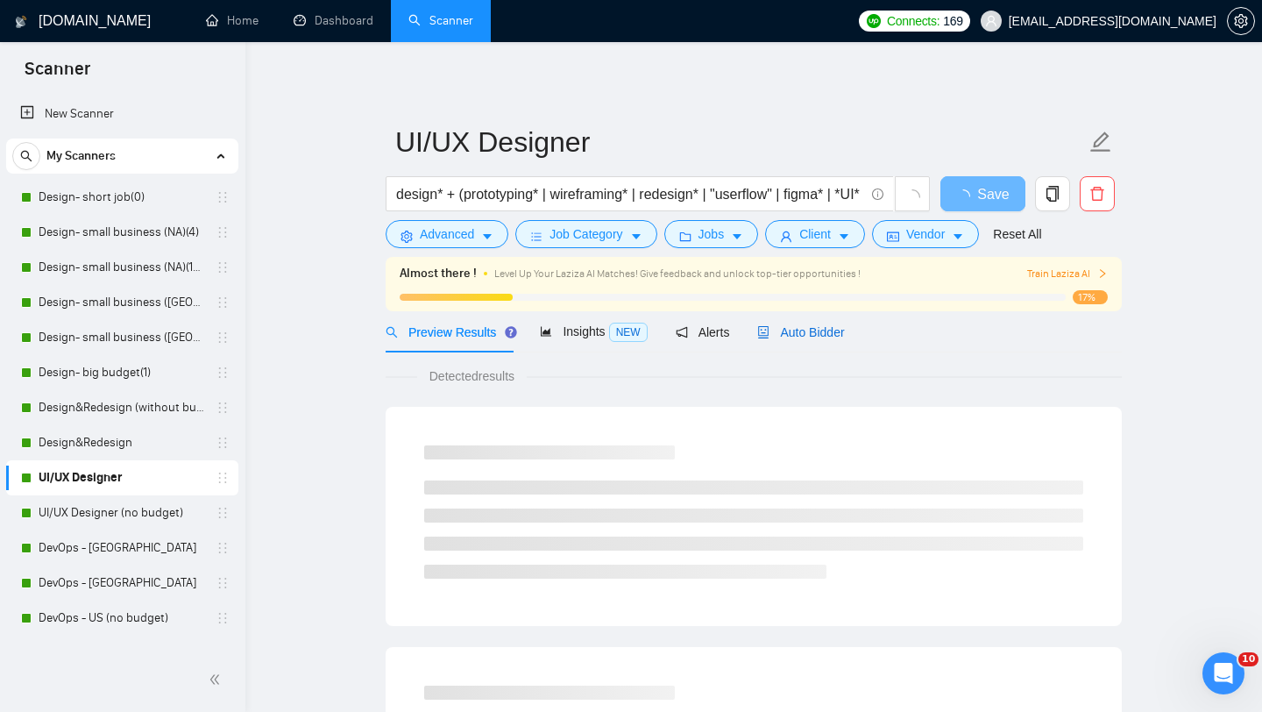
click at [802, 339] on div "Auto Bidder" at bounding box center [800, 332] width 87 height 19
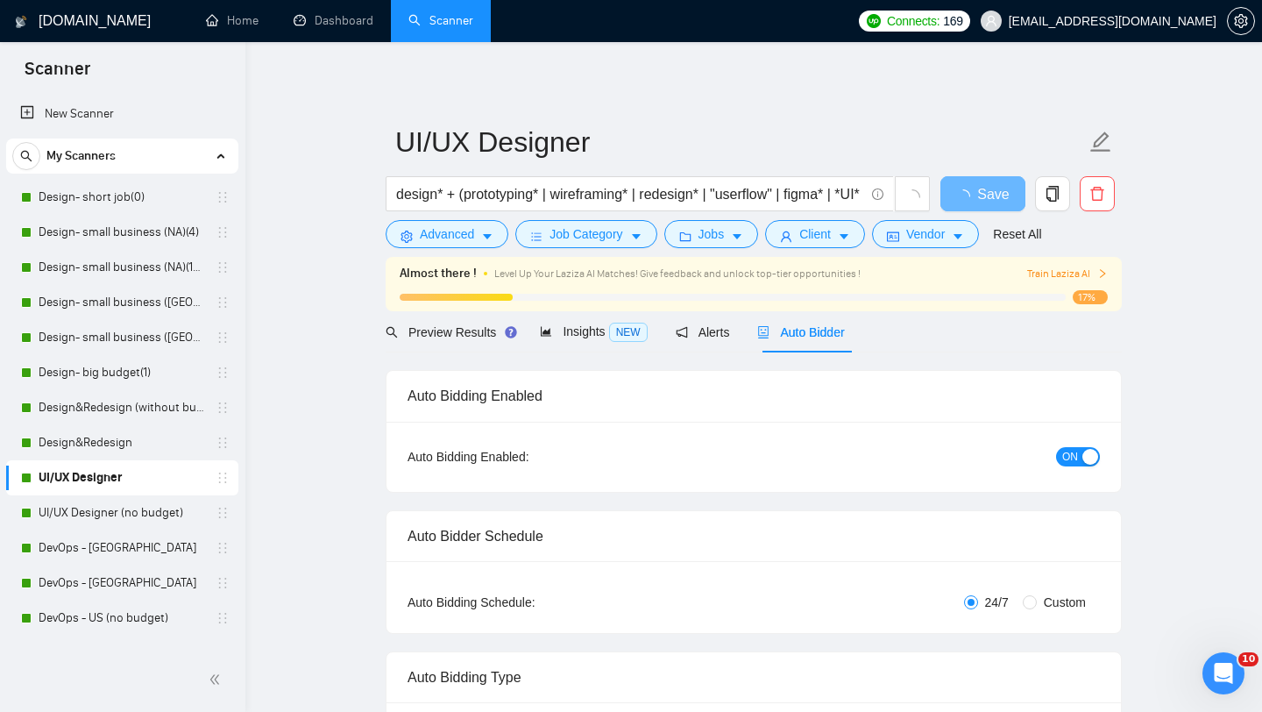
radio input "false"
radio input "true"
checkbox input "true"
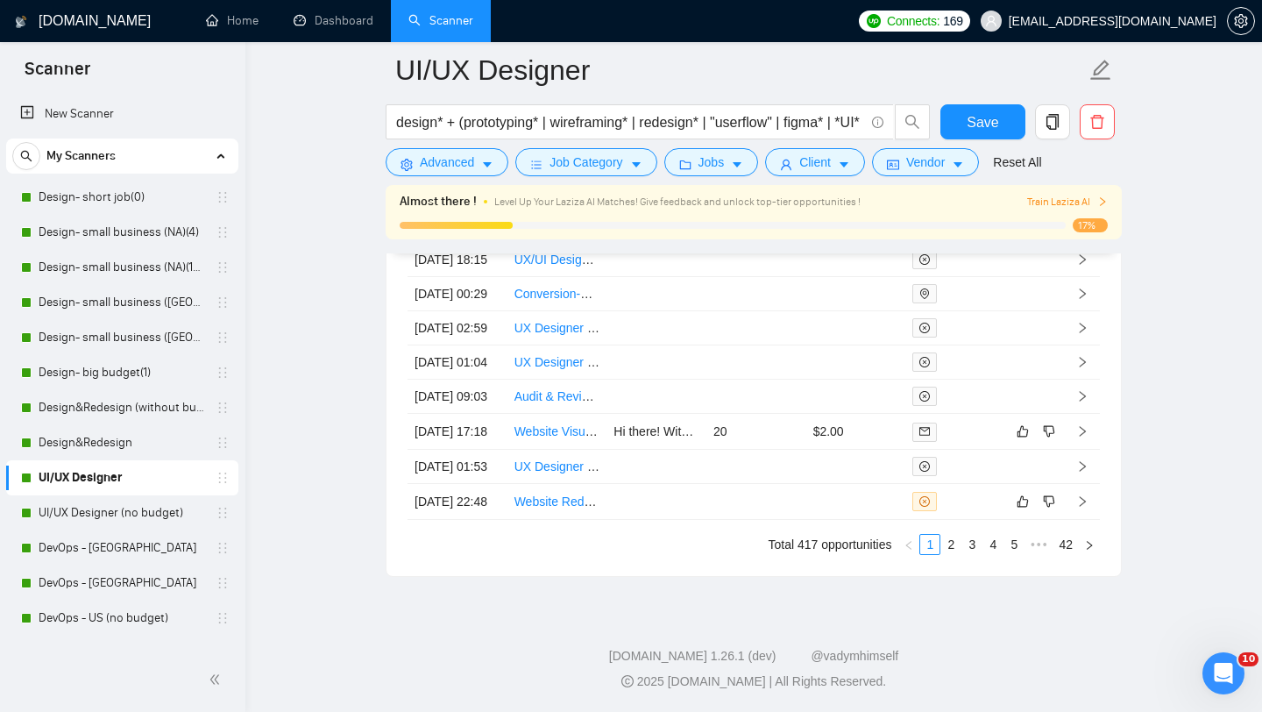
scroll to position [5133, 0]
click at [952, 554] on link "2" at bounding box center [951, 544] width 19 height 19
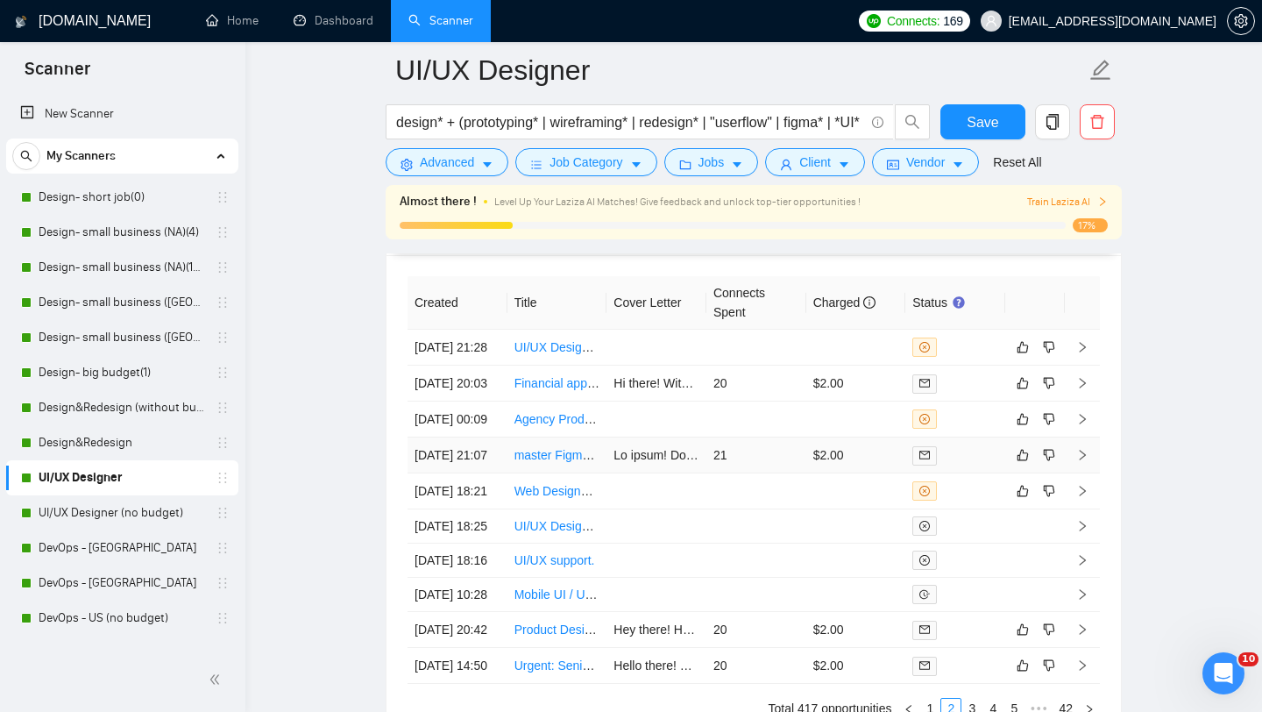
scroll to position [4910, 0]
click at [127, 502] on link "UI/UX Designer (no budget)" at bounding box center [122, 512] width 167 height 35
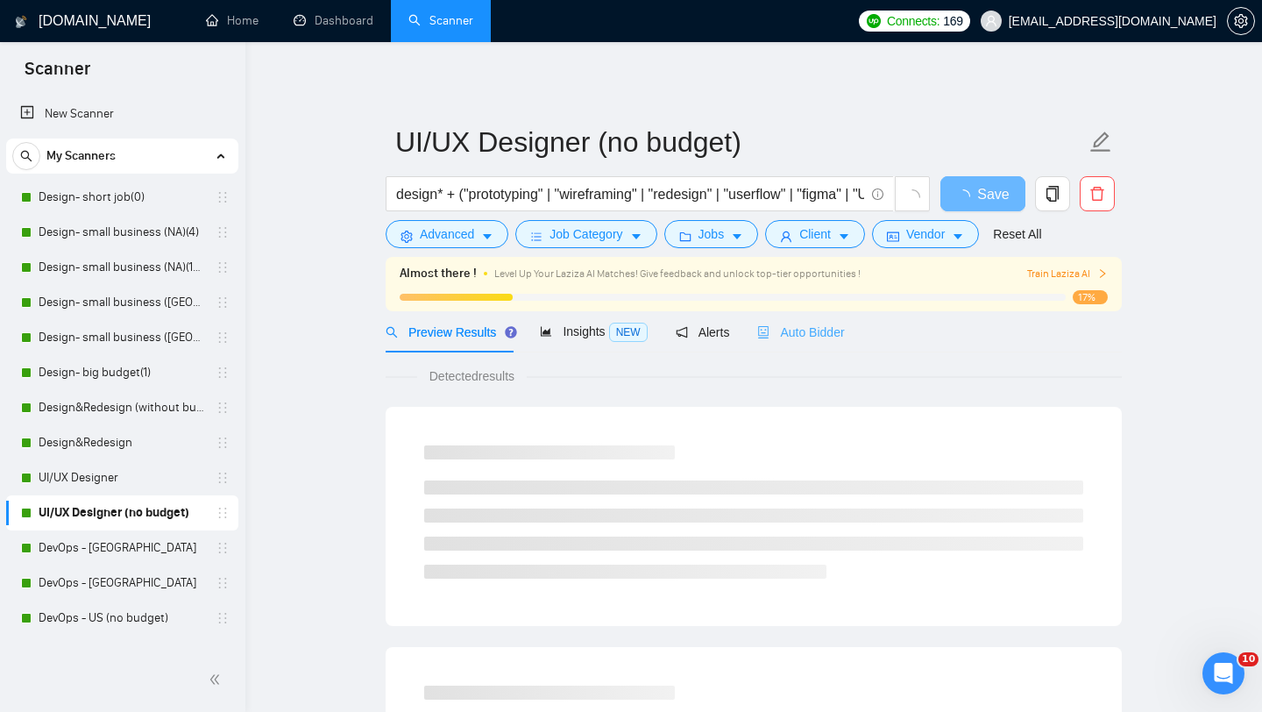
click at [798, 343] on div "Auto Bidder" at bounding box center [800, 331] width 87 height 41
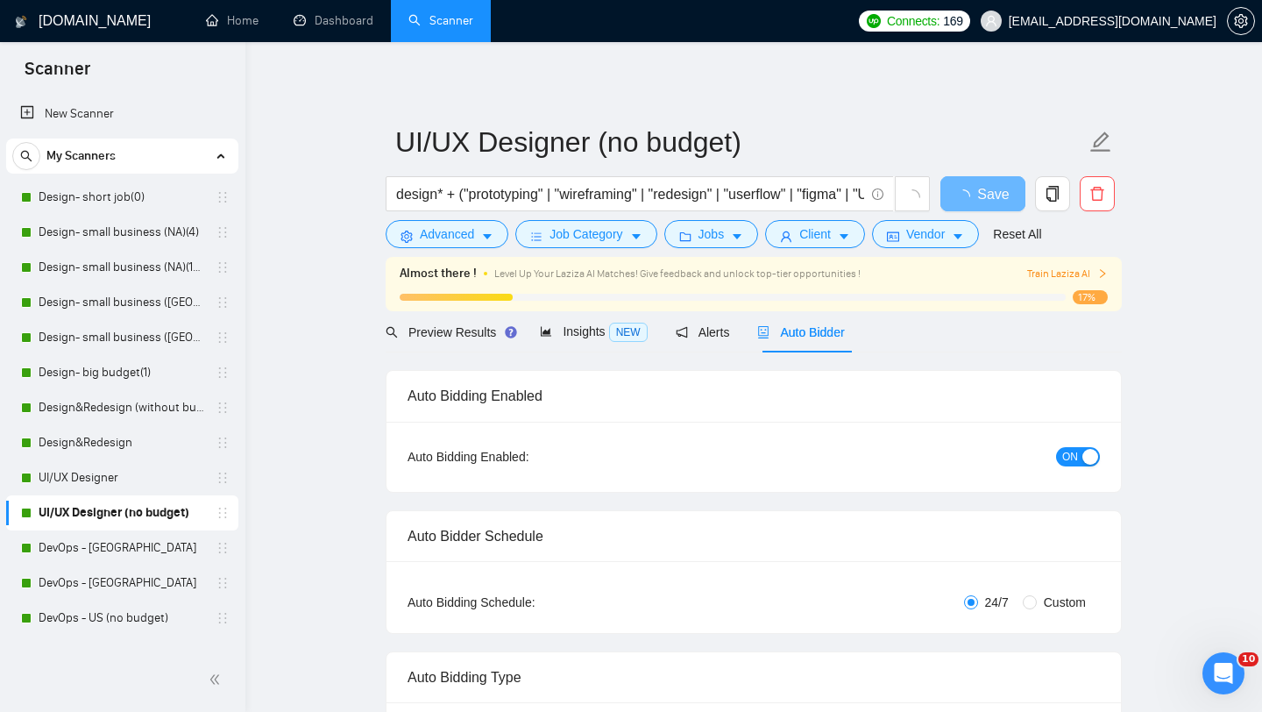
radio input "false"
radio input "true"
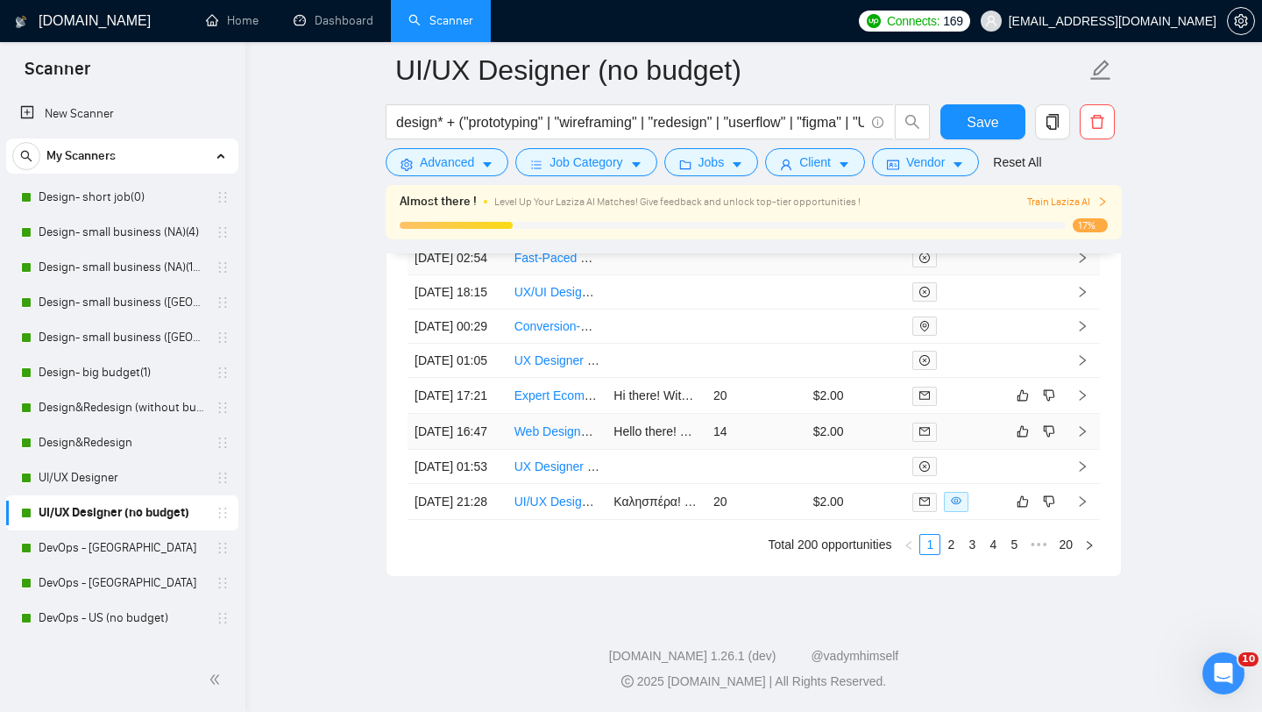
scroll to position [4942, 0]
click at [948, 554] on link "2" at bounding box center [951, 544] width 19 height 19
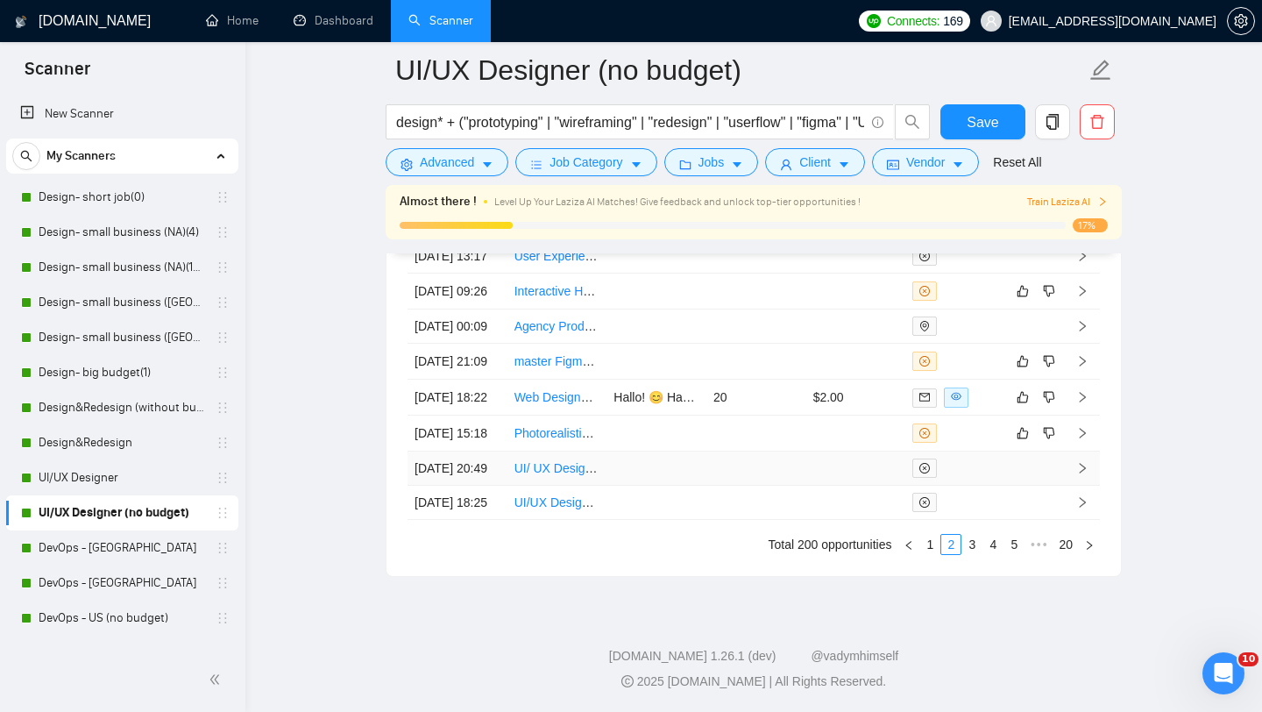
scroll to position [4915, 0]
click at [927, 554] on link "1" at bounding box center [929, 544] width 19 height 19
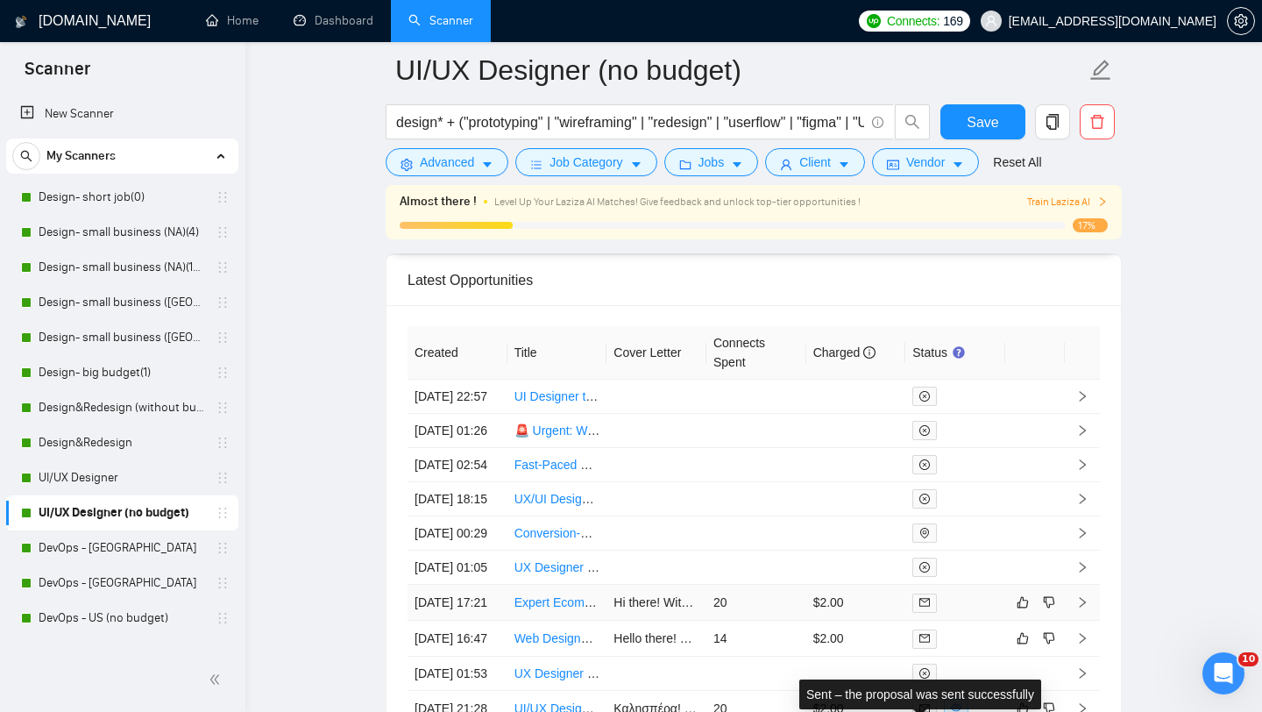
scroll to position [4617, 0]
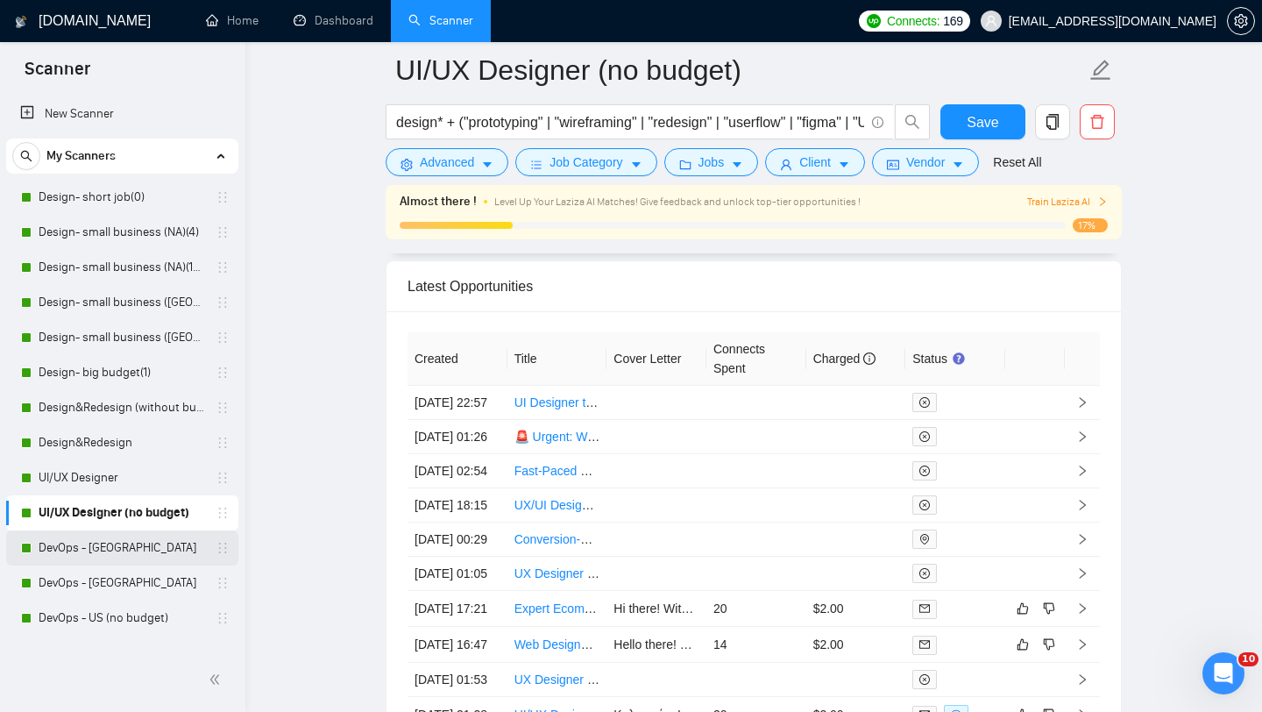
click at [94, 550] on link "DevOps - [GEOGRAPHIC_DATA]" at bounding box center [122, 547] width 167 height 35
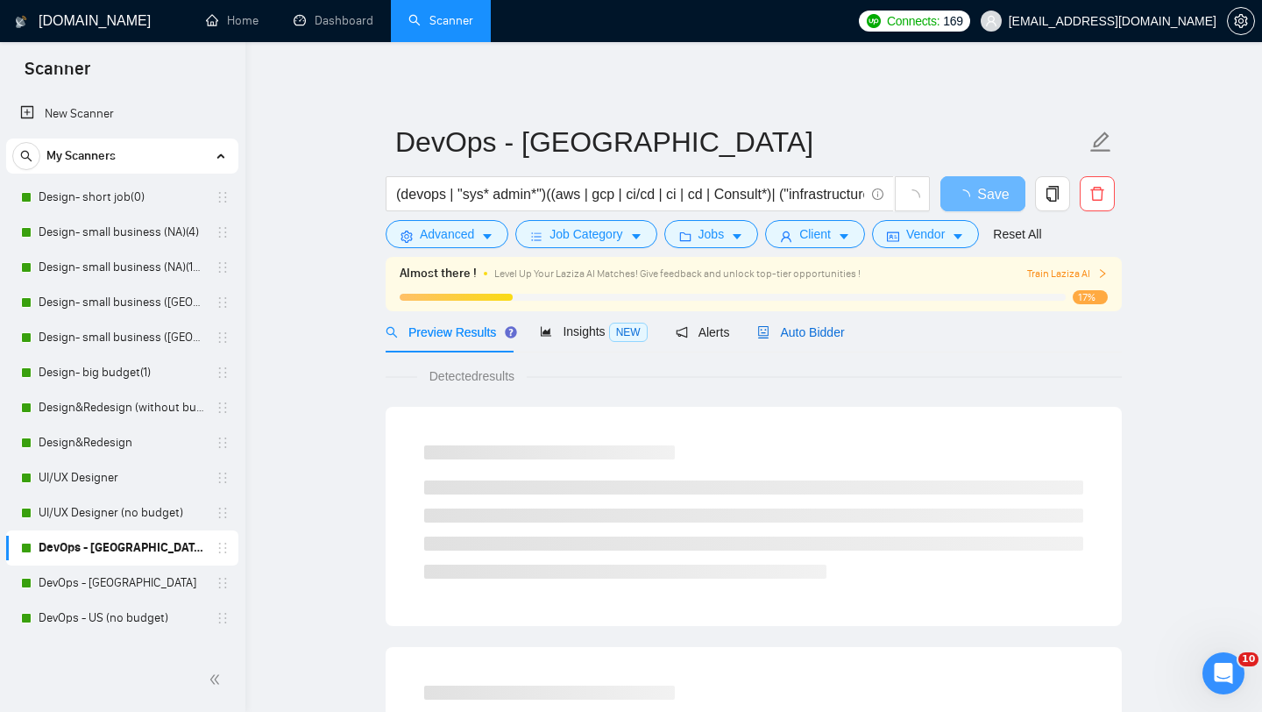
click at [819, 335] on span "Auto Bidder" at bounding box center [800, 332] width 87 height 14
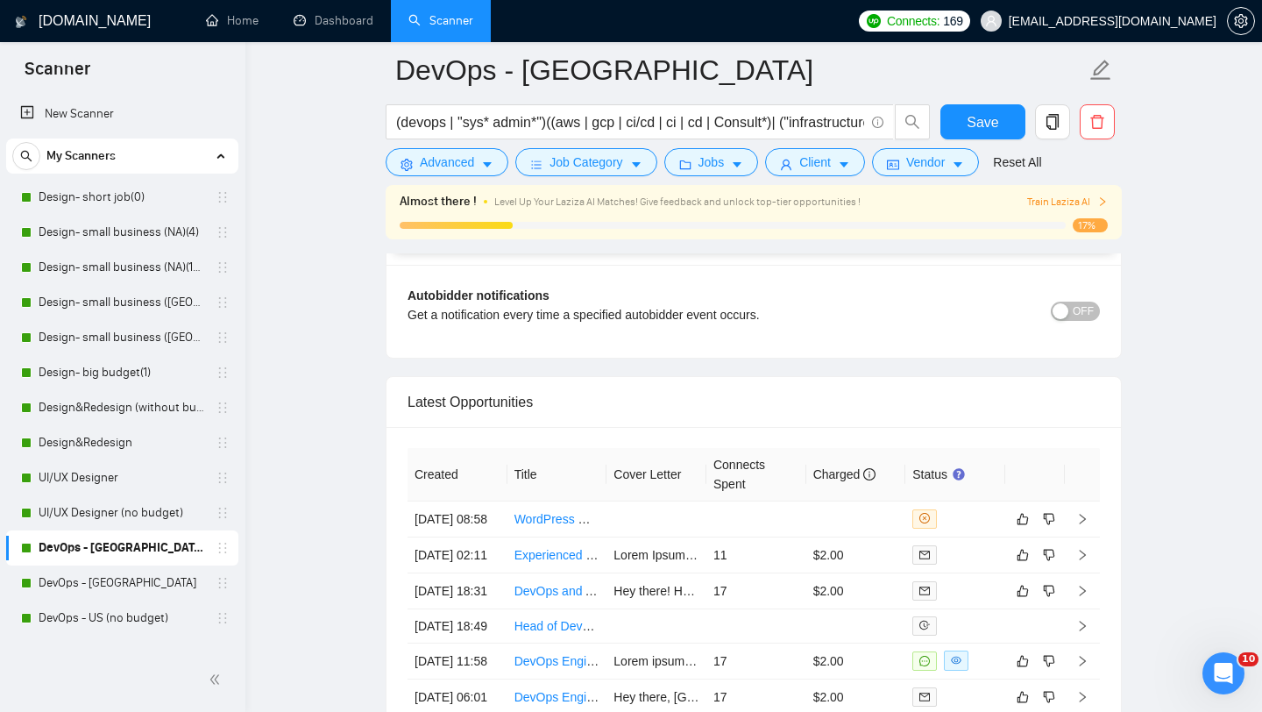
scroll to position [4354, 0]
click at [78, 572] on link "DevOps - [GEOGRAPHIC_DATA]" at bounding box center [122, 582] width 167 height 35
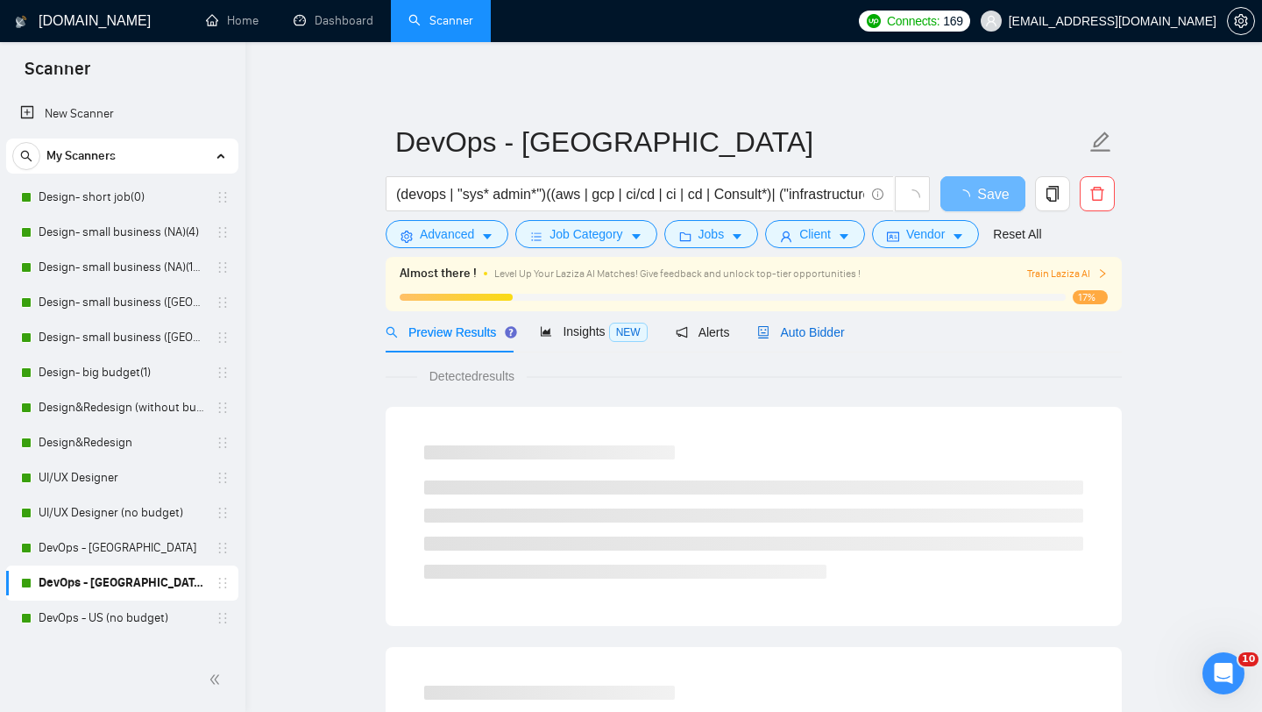
click at [810, 339] on div "Auto Bidder" at bounding box center [800, 332] width 87 height 19
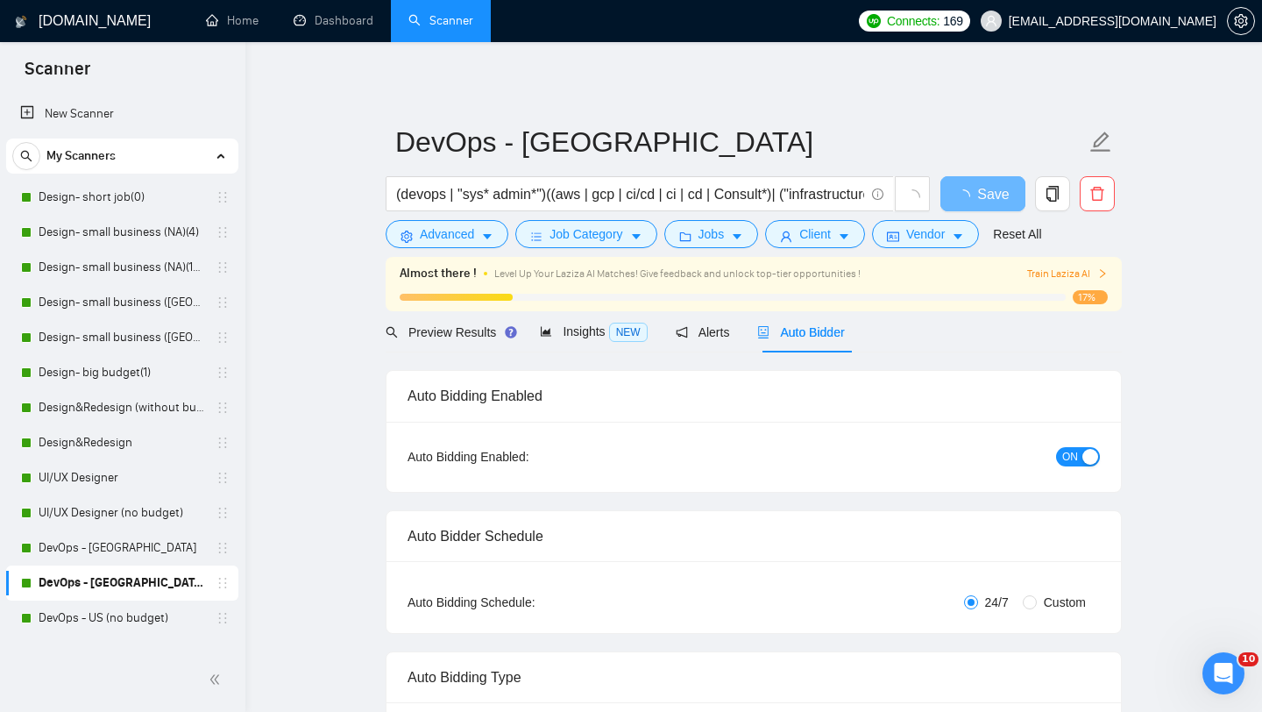
radio input "false"
radio input "true"
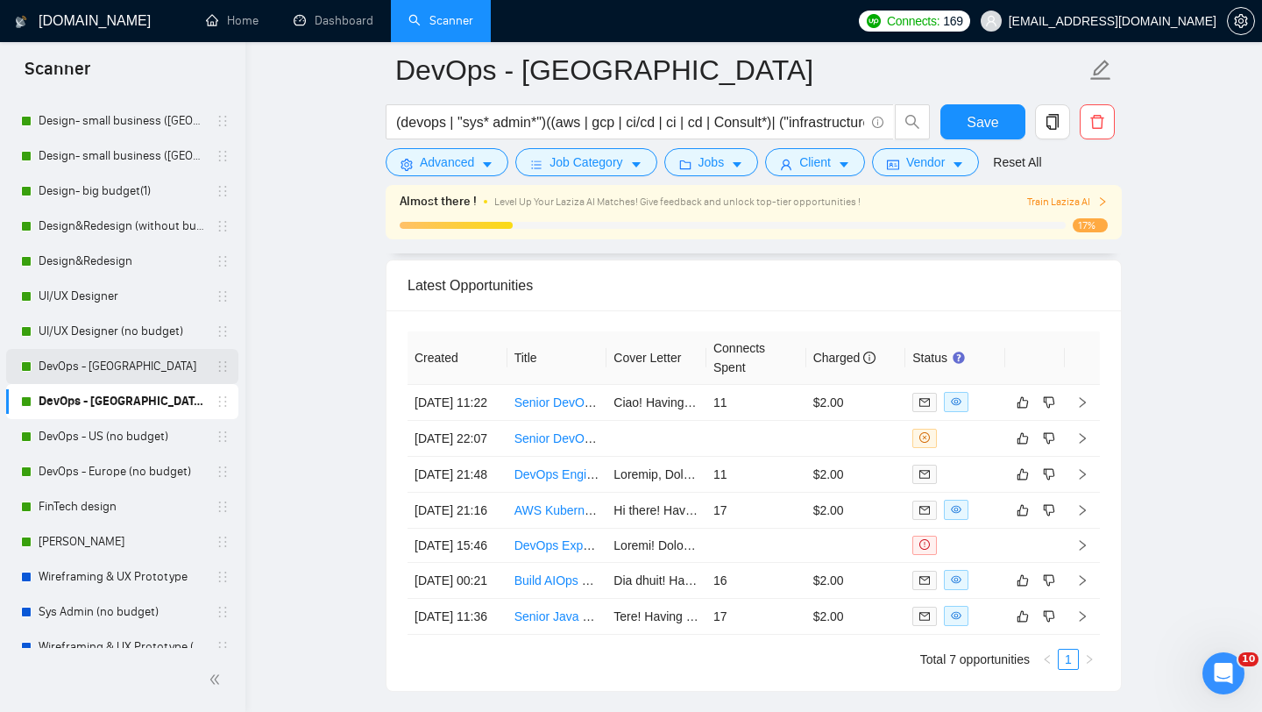
scroll to position [234, 0]
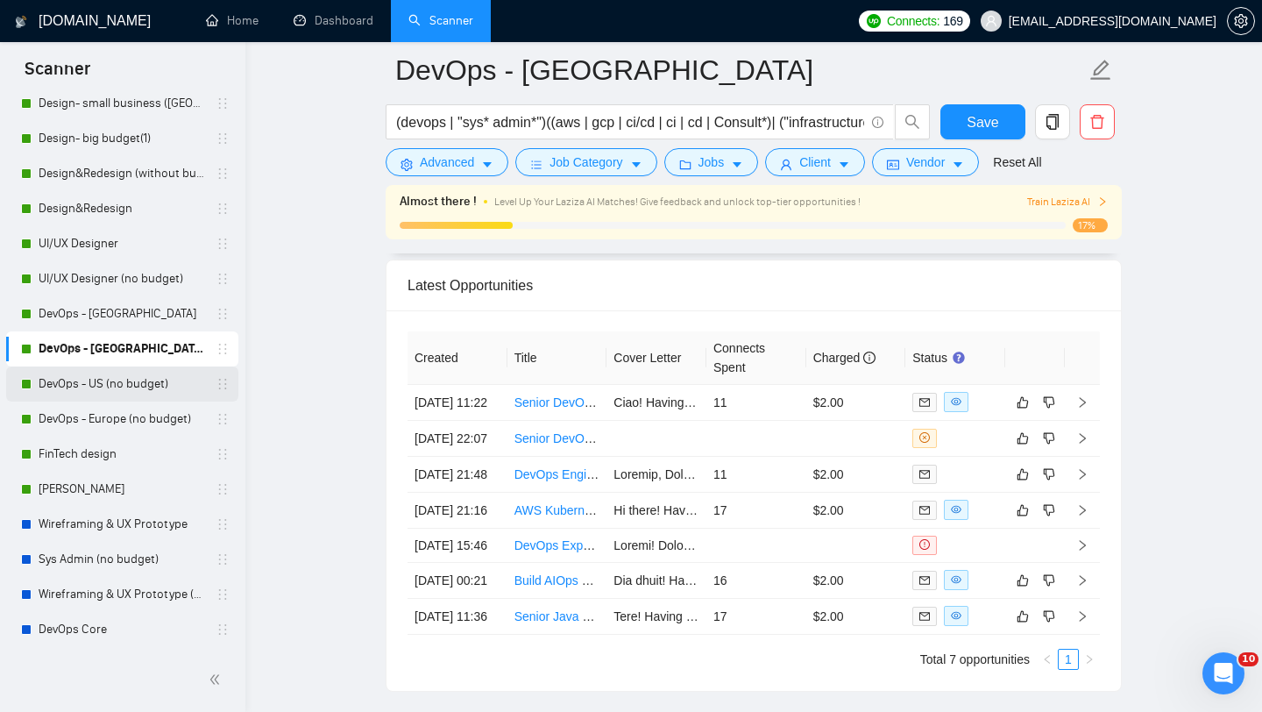
click at [90, 384] on link "DevOps - US (no budget)" at bounding box center [122, 383] width 167 height 35
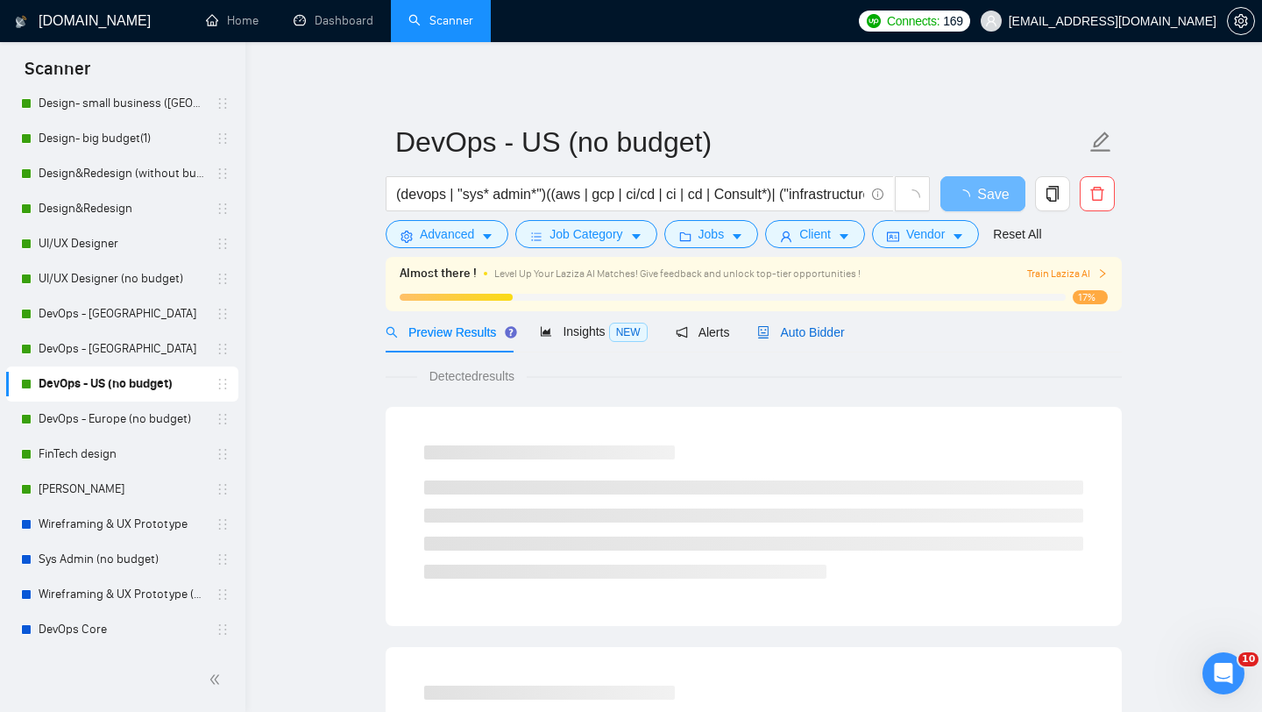
click at [805, 332] on span "Auto Bidder" at bounding box center [800, 332] width 87 height 14
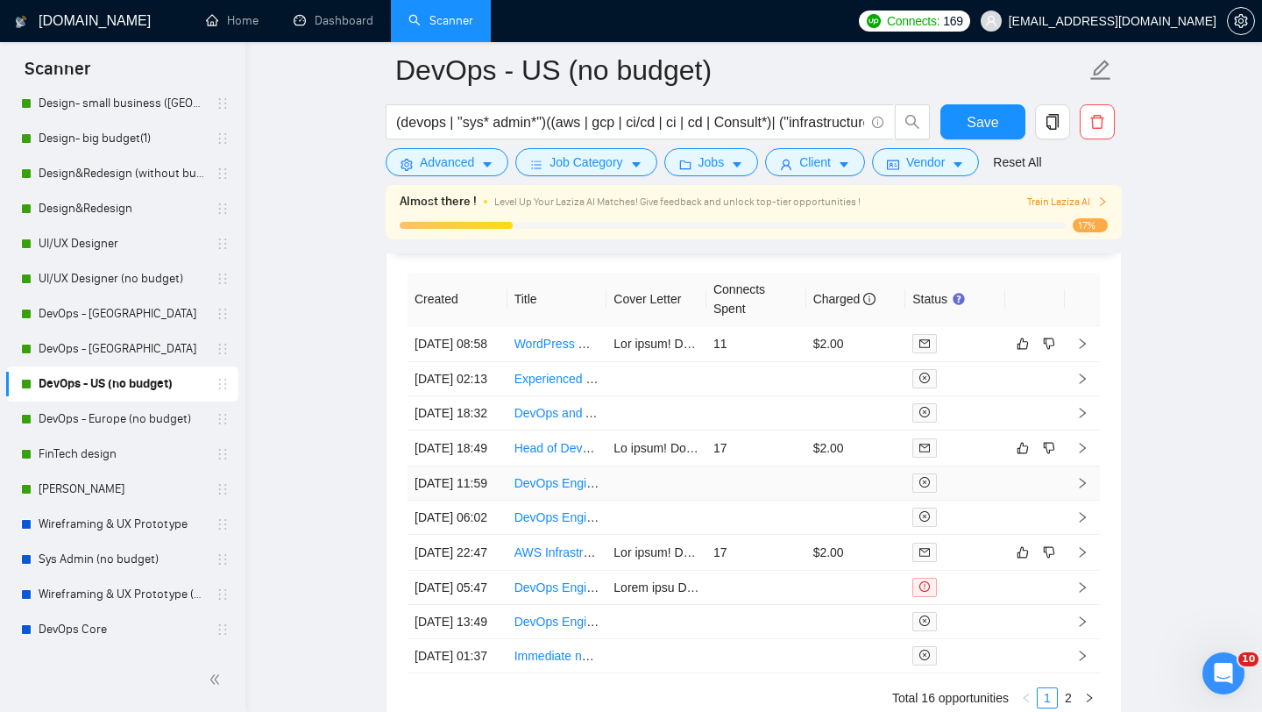
scroll to position [4302, 0]
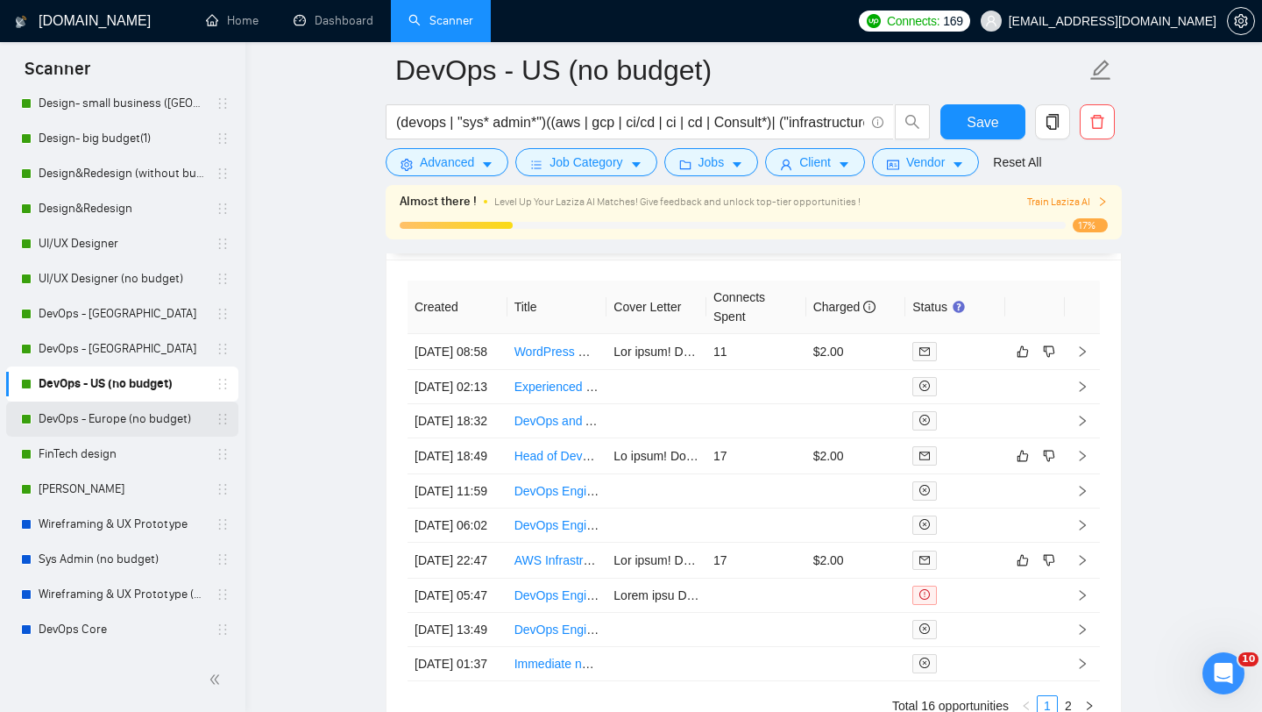
click at [98, 416] on link "DevOps - Europe (no budget)" at bounding box center [122, 419] width 167 height 35
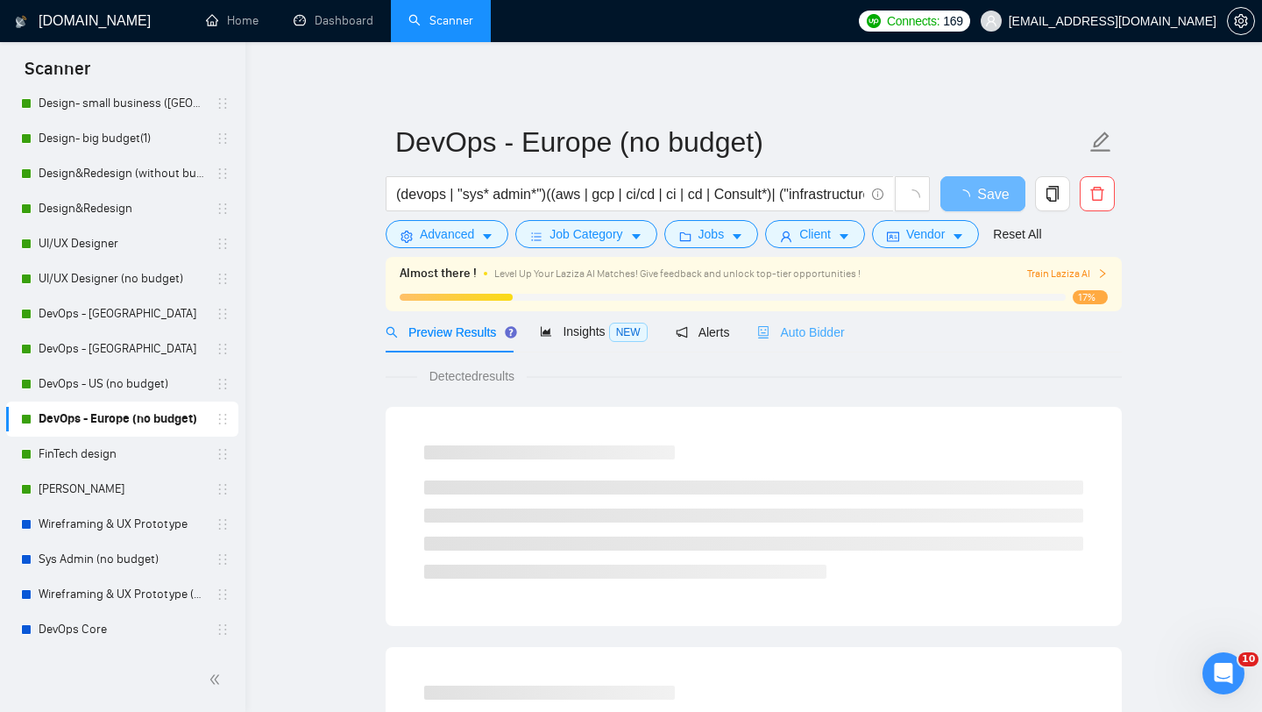
click at [803, 318] on div "Auto Bidder" at bounding box center [800, 331] width 87 height 41
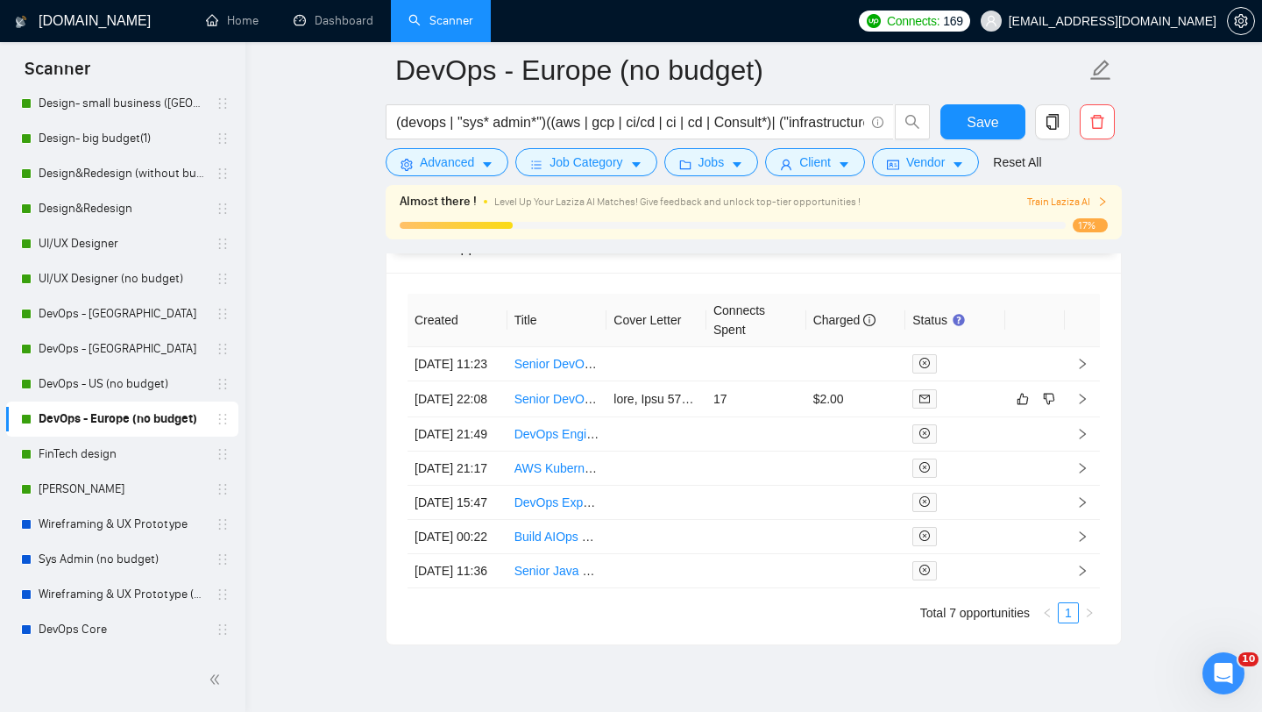
scroll to position [4289, 0]
click at [85, 462] on link "FinTech design" at bounding box center [122, 454] width 167 height 35
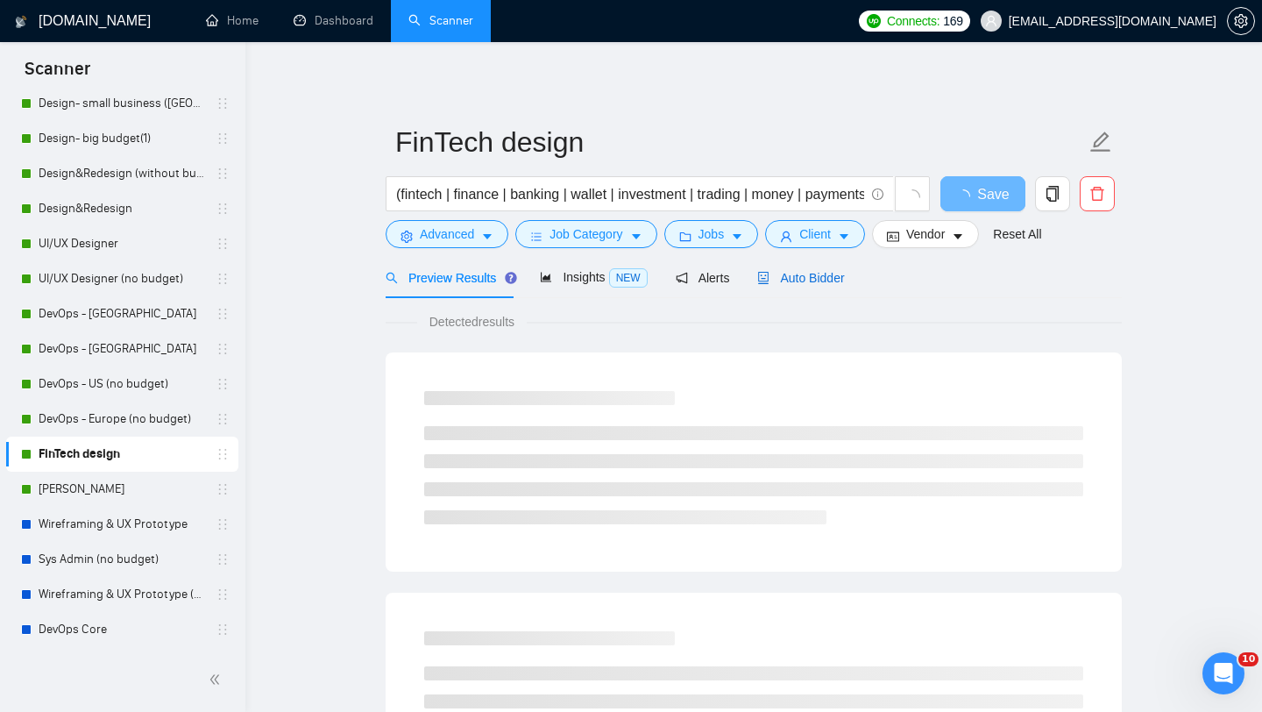
click at [798, 281] on span "Auto Bidder" at bounding box center [800, 278] width 87 height 14
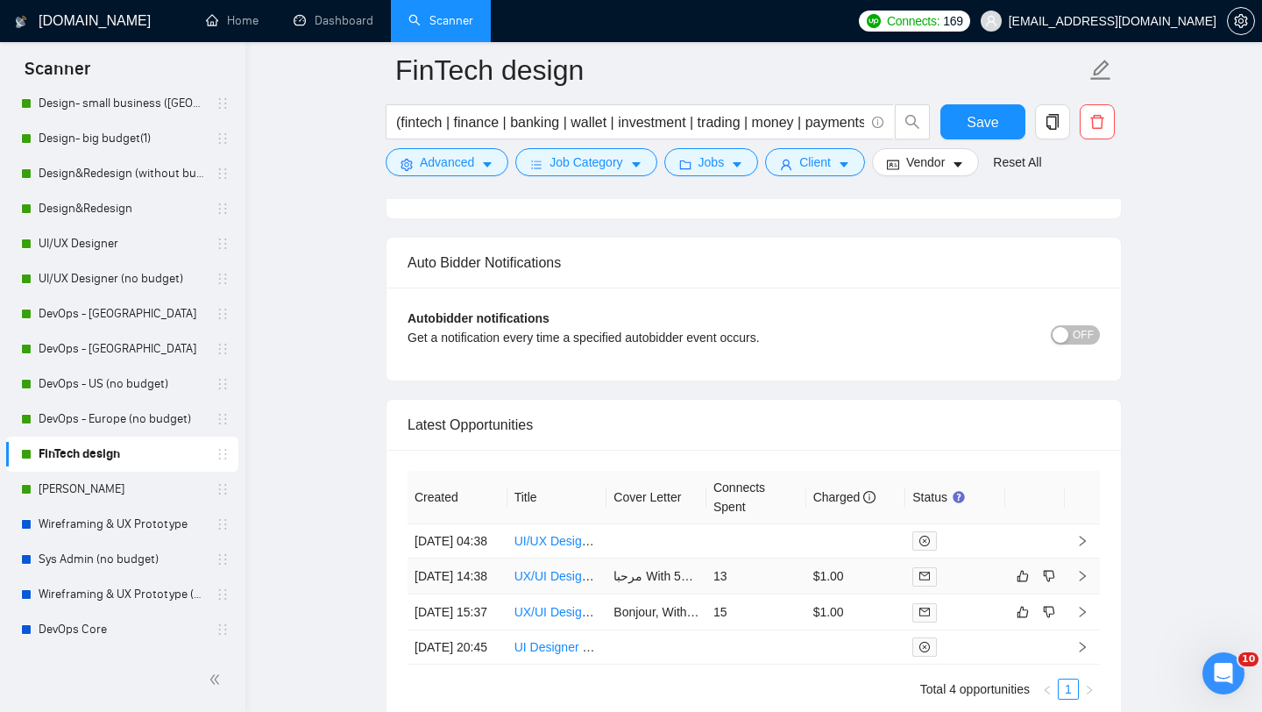
scroll to position [4439, 0]
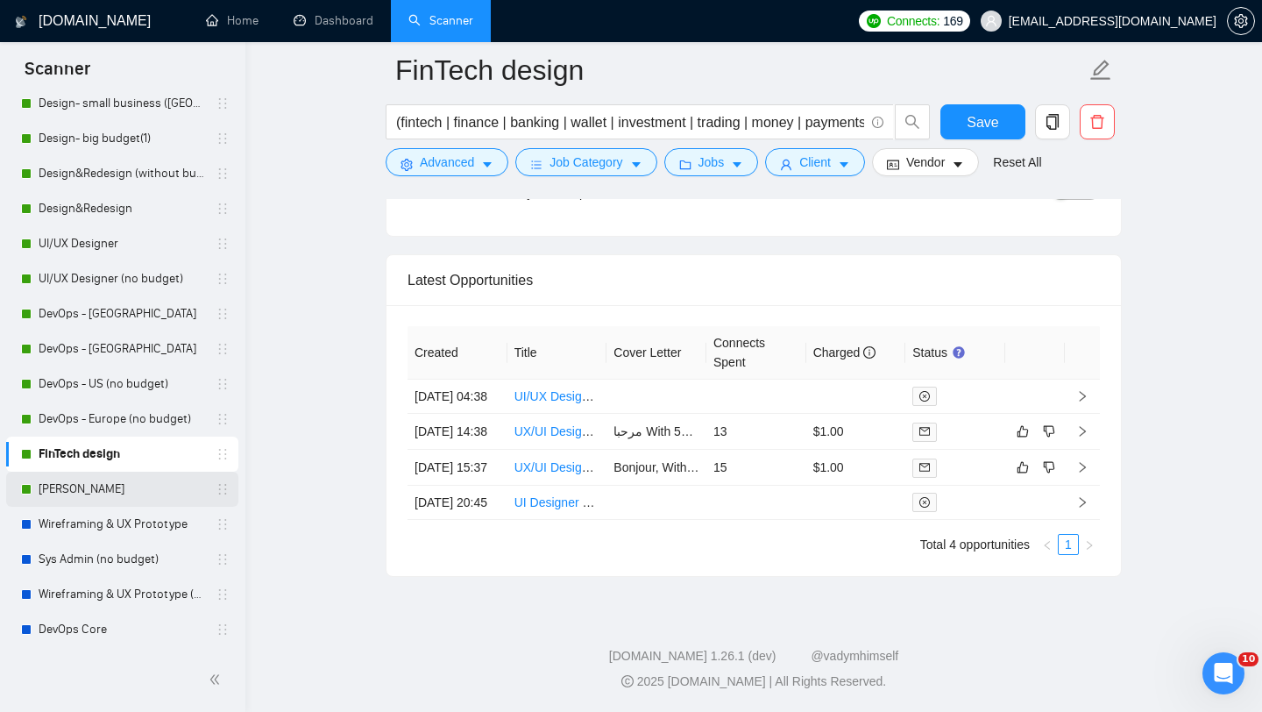
click at [98, 497] on link "[PERSON_NAME]" at bounding box center [122, 489] width 167 height 35
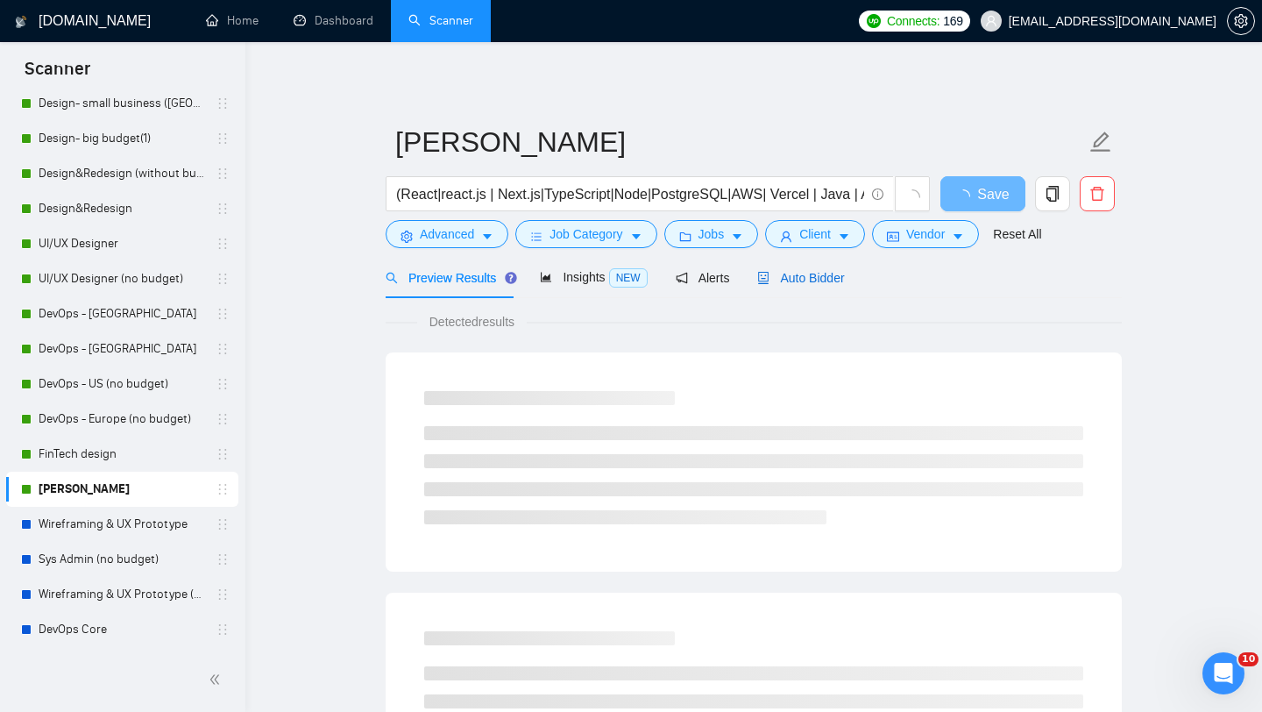
click at [829, 268] on div "Auto Bidder" at bounding box center [800, 277] width 87 height 19
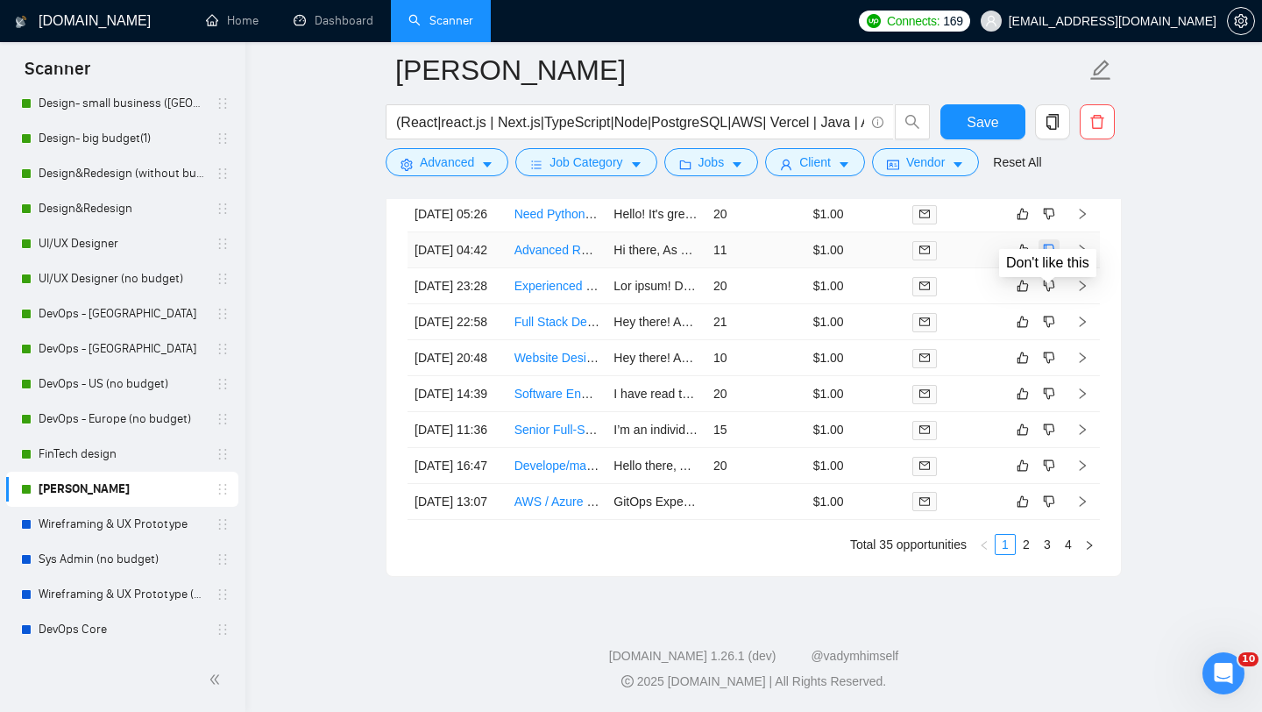
scroll to position [4622, 0]
click at [1020, 554] on link "2" at bounding box center [1026, 544] width 19 height 19
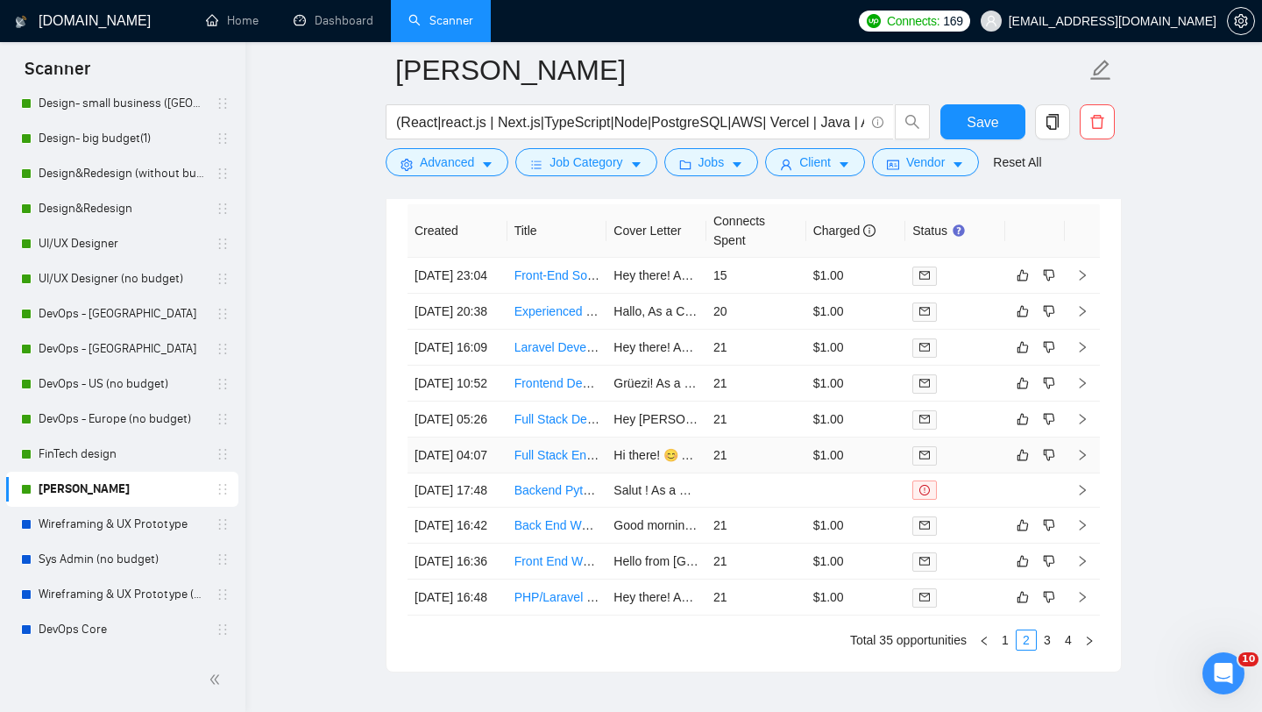
scroll to position [4704, 0]
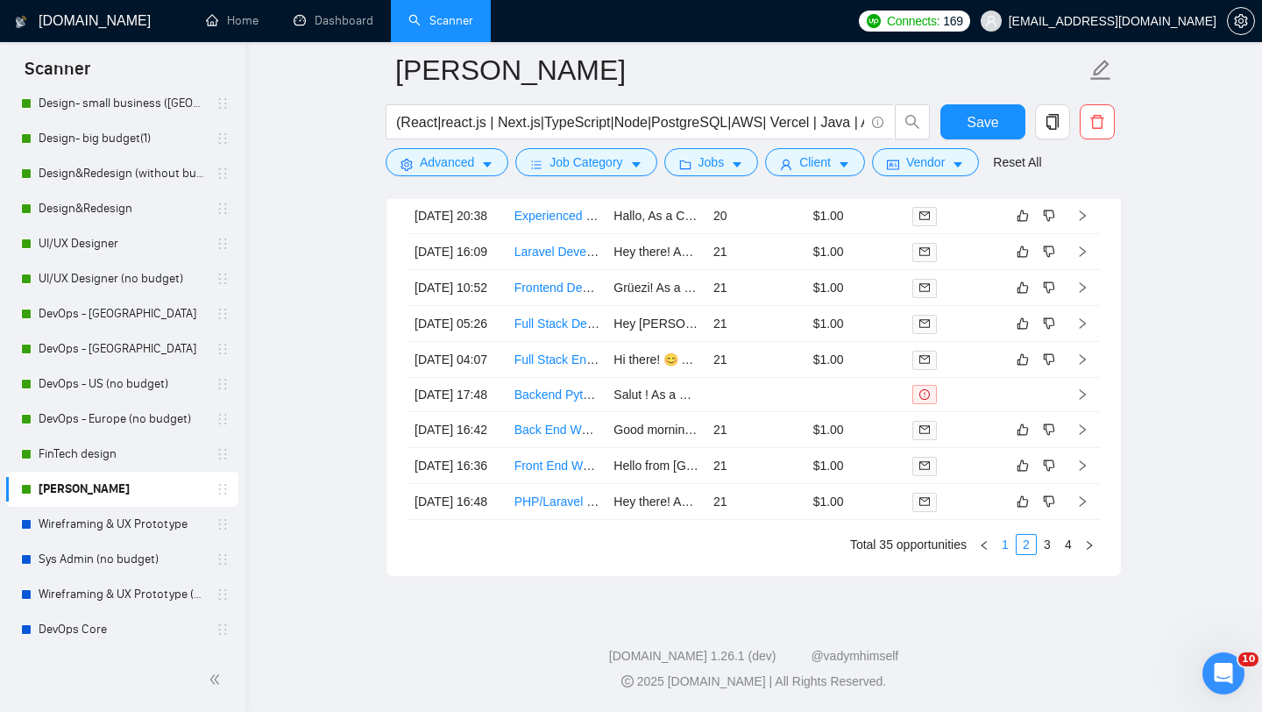
click at [1009, 542] on link "1" at bounding box center [1005, 544] width 19 height 19
click at [1022, 554] on link "2" at bounding box center [1026, 544] width 19 height 19
click at [328, 23] on link "Dashboard" at bounding box center [334, 20] width 80 height 15
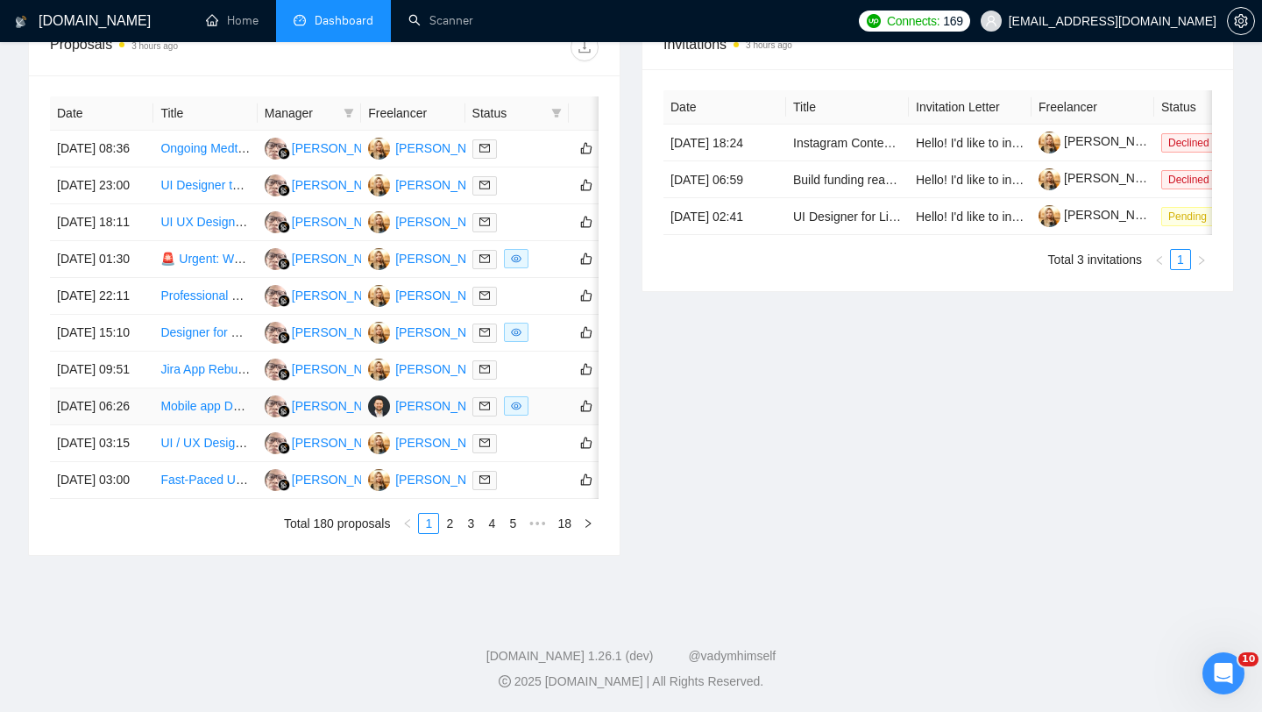
scroll to position [792, 0]
click at [488, 533] on link "4" at bounding box center [491, 523] width 19 height 19
click at [508, 533] on link "6" at bounding box center [512, 523] width 19 height 19
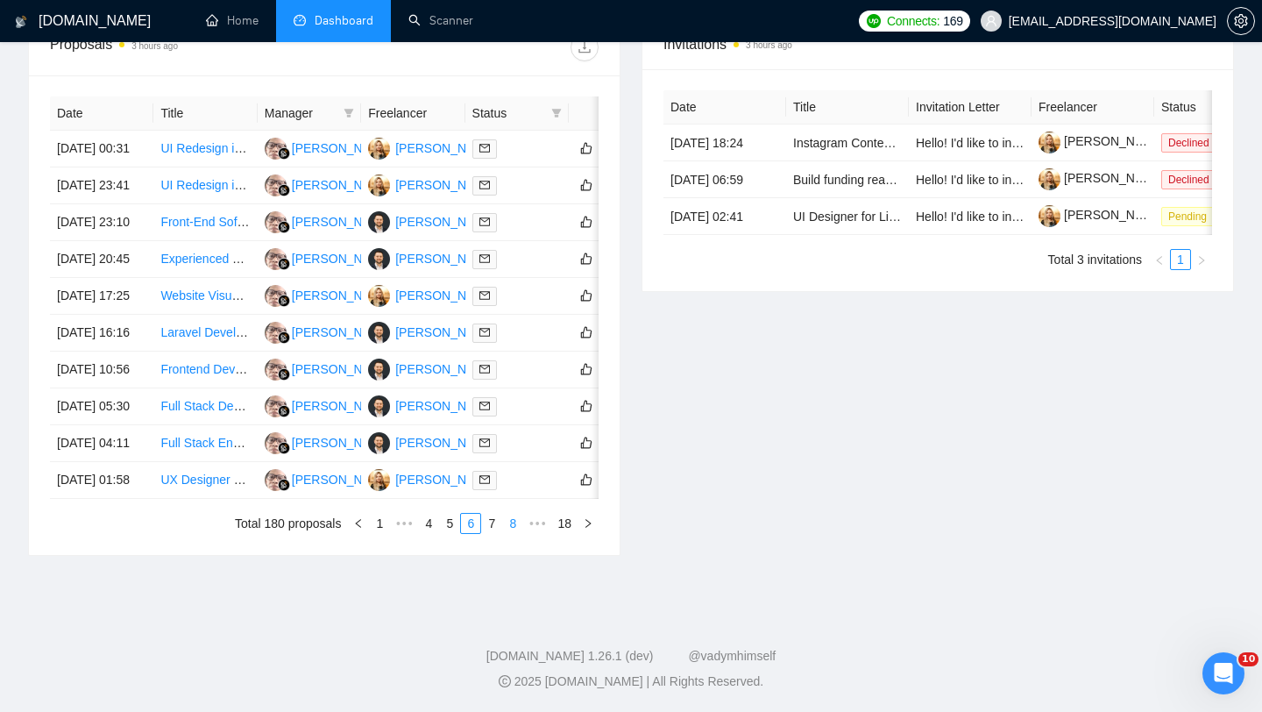
click at [508, 533] on link "8" at bounding box center [512, 523] width 19 height 19
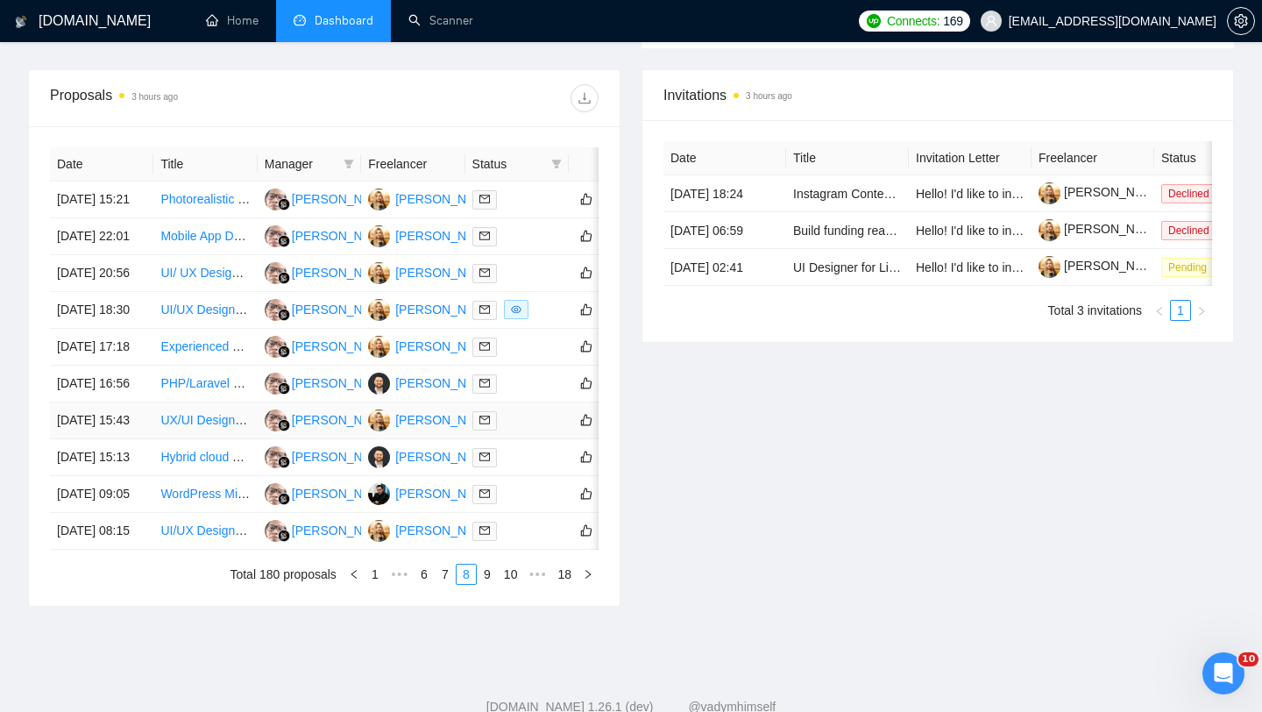
scroll to position [665, 0]
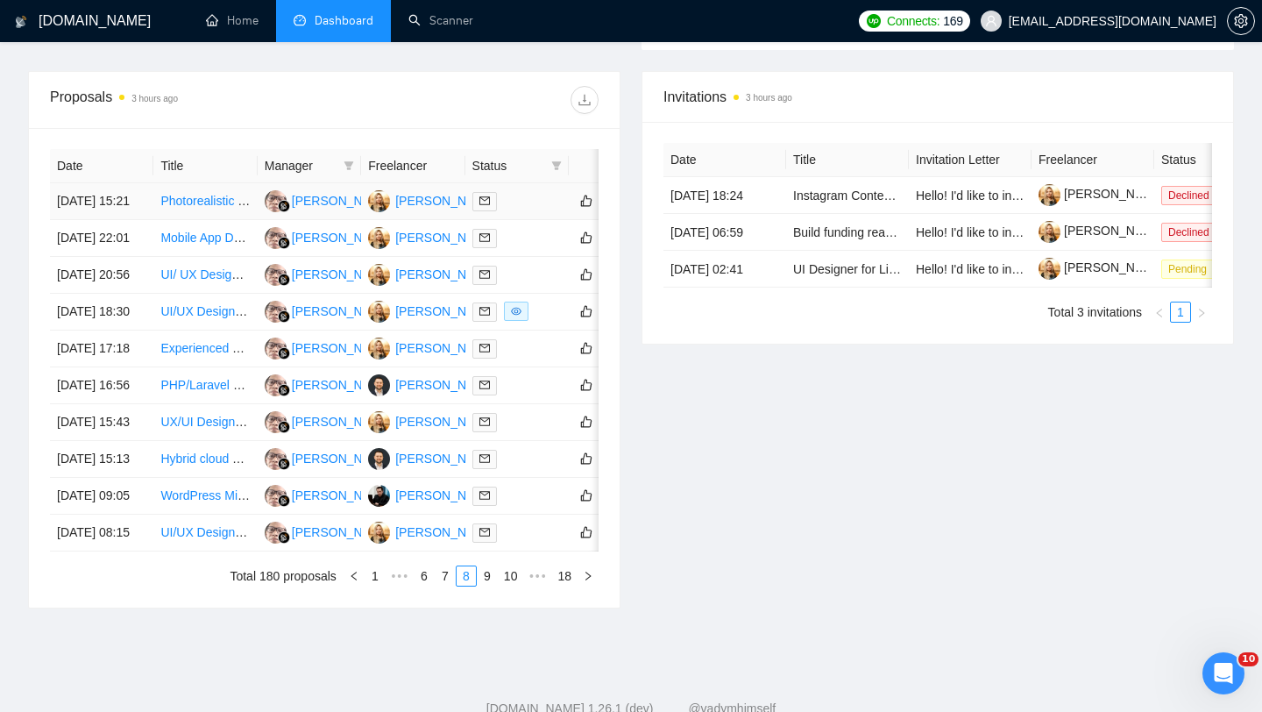
click at [103, 220] on td "[DATE] 15:21" at bounding box center [101, 201] width 103 height 37
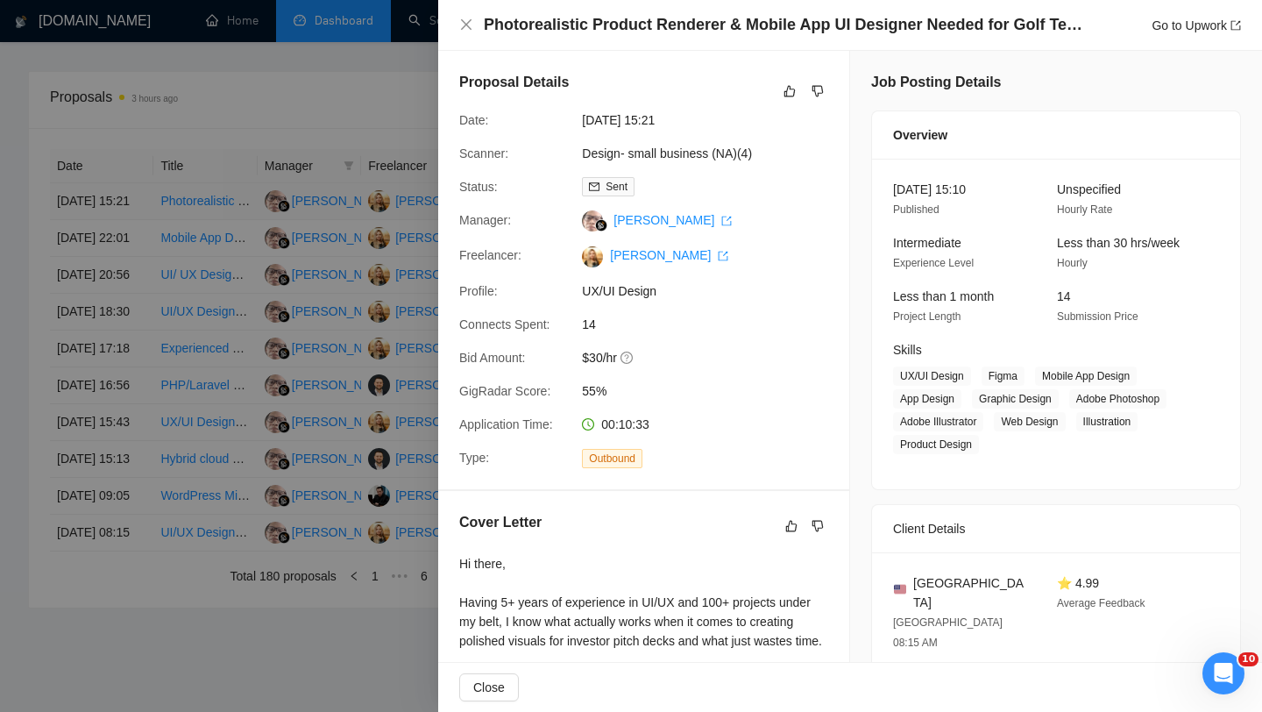
click at [103, 225] on div at bounding box center [631, 356] width 1262 height 712
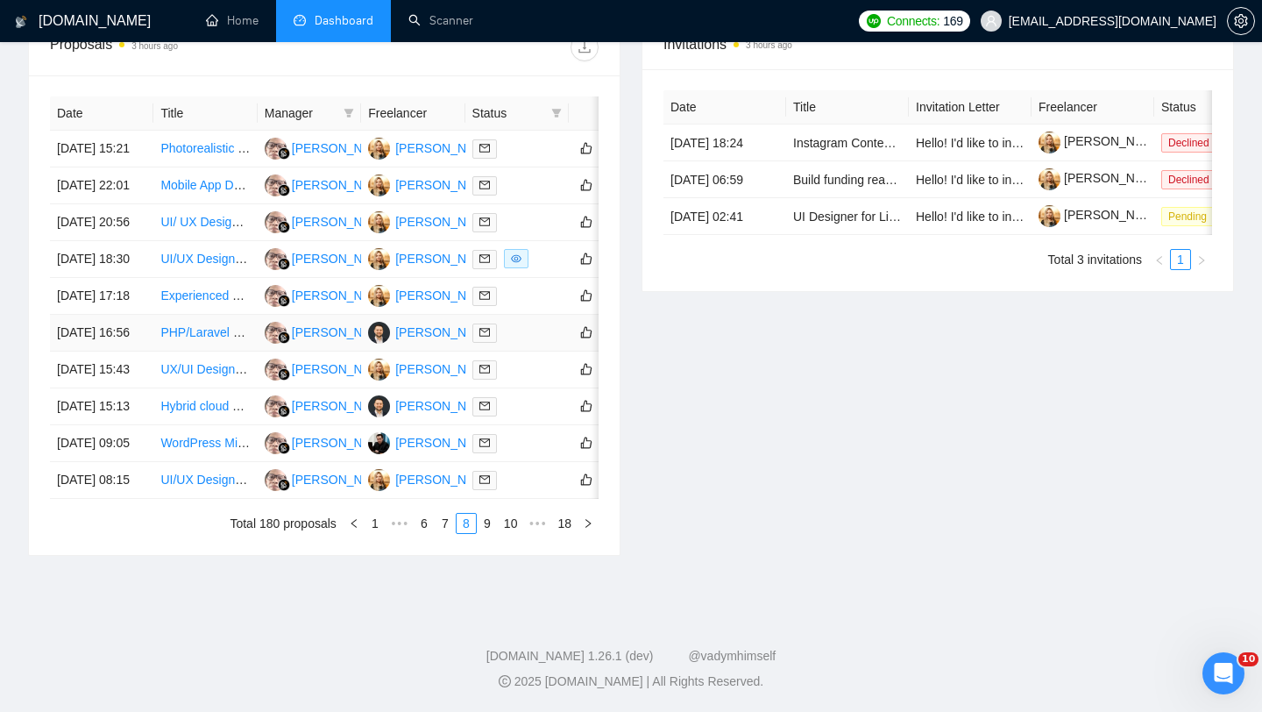
scroll to position [885, 0]
click at [437, 522] on link "7" at bounding box center [445, 523] width 19 height 19
click at [136, 480] on td "[DATE] 18:30" at bounding box center [101, 480] width 103 height 37
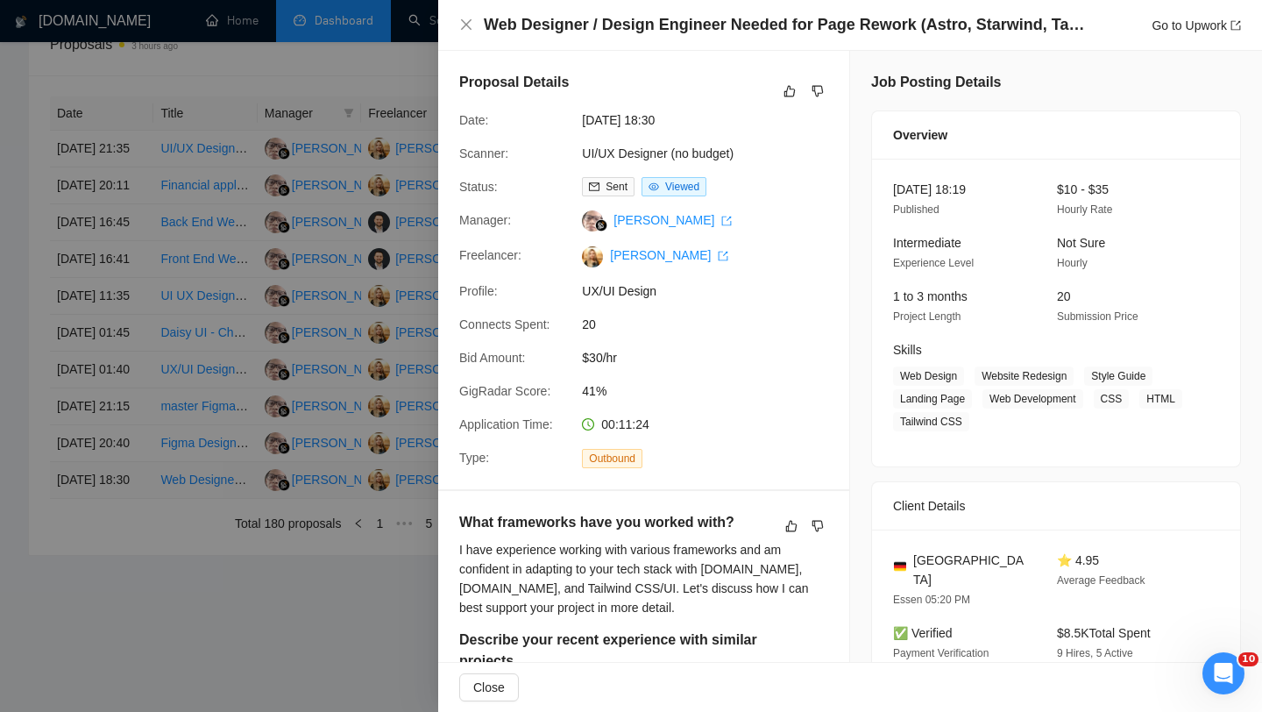
click at [136, 480] on div at bounding box center [631, 356] width 1262 height 712
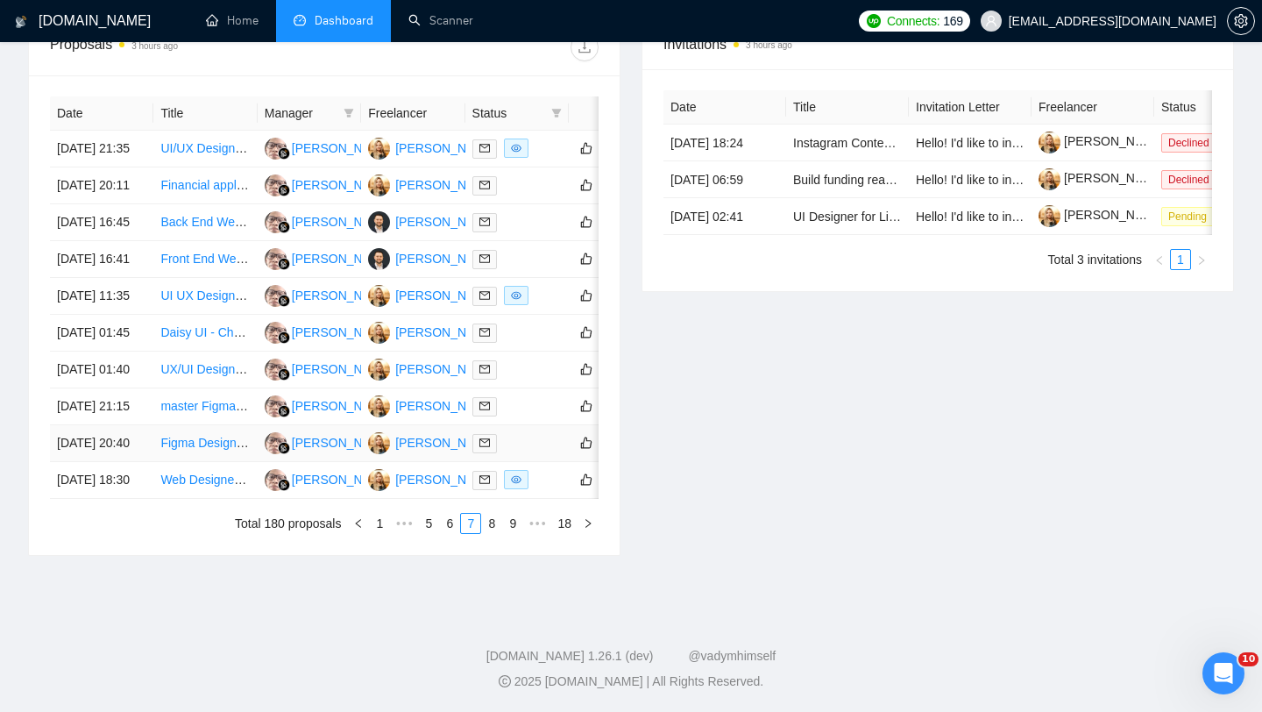
click at [124, 432] on td "[DATE] 20:40" at bounding box center [101, 443] width 103 height 37
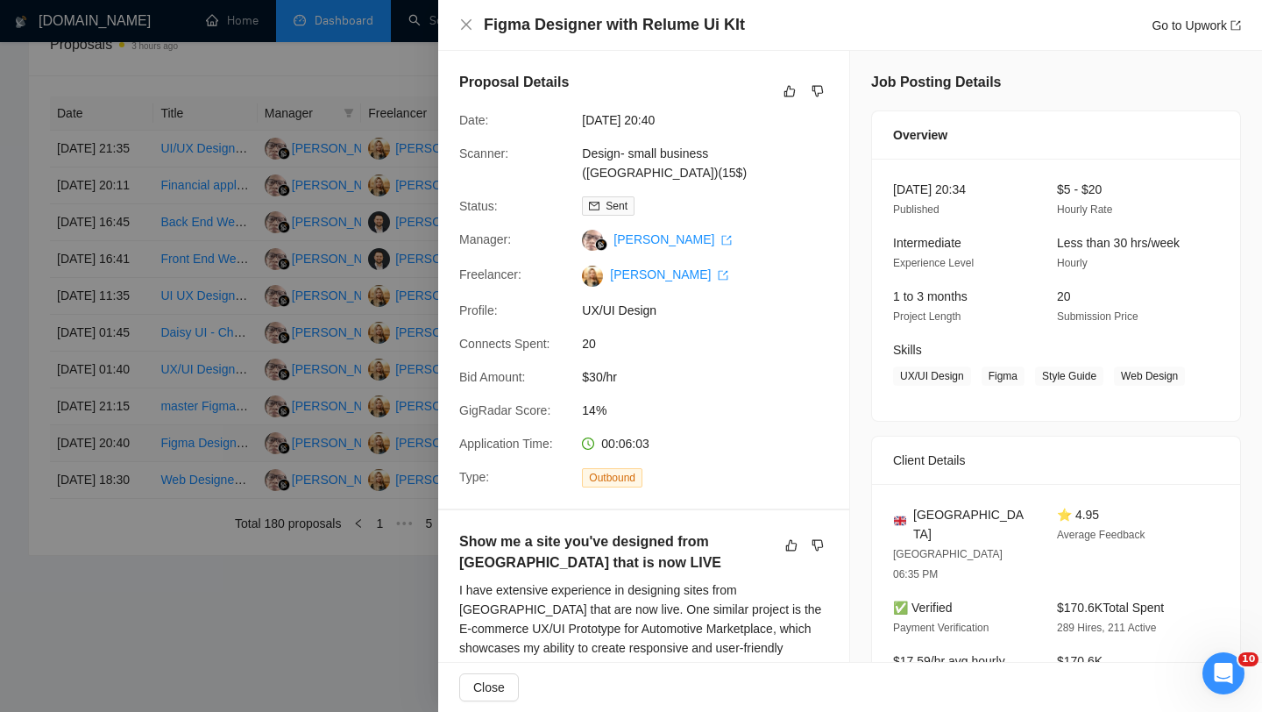
click at [124, 432] on div at bounding box center [631, 356] width 1262 height 712
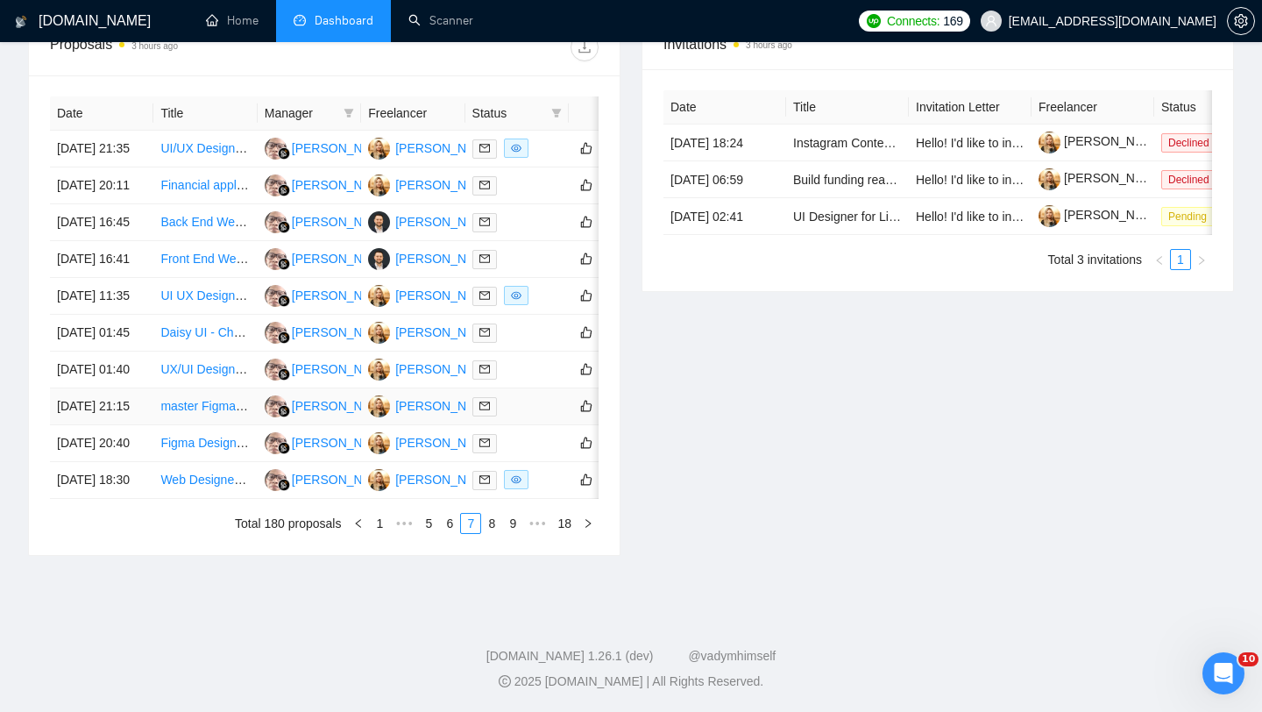
click at [115, 388] on td "[DATE] 21:15" at bounding box center [101, 406] width 103 height 37
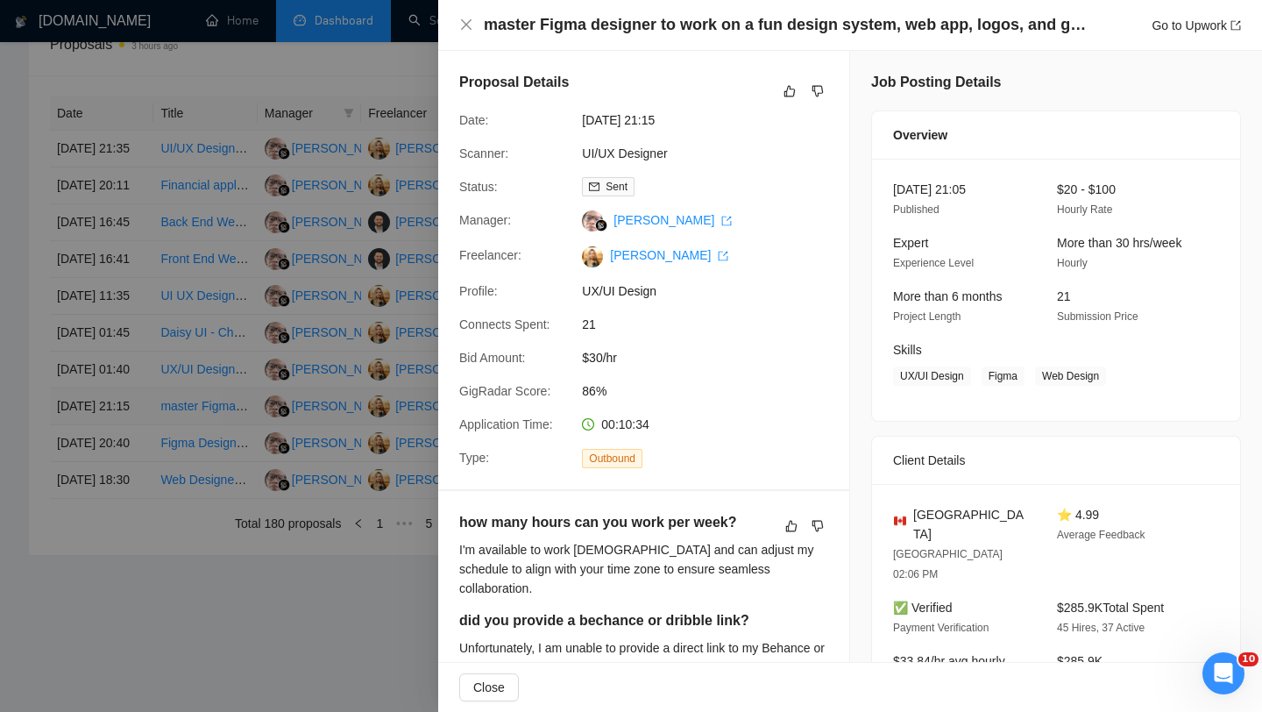
click at [115, 377] on div at bounding box center [631, 356] width 1262 height 712
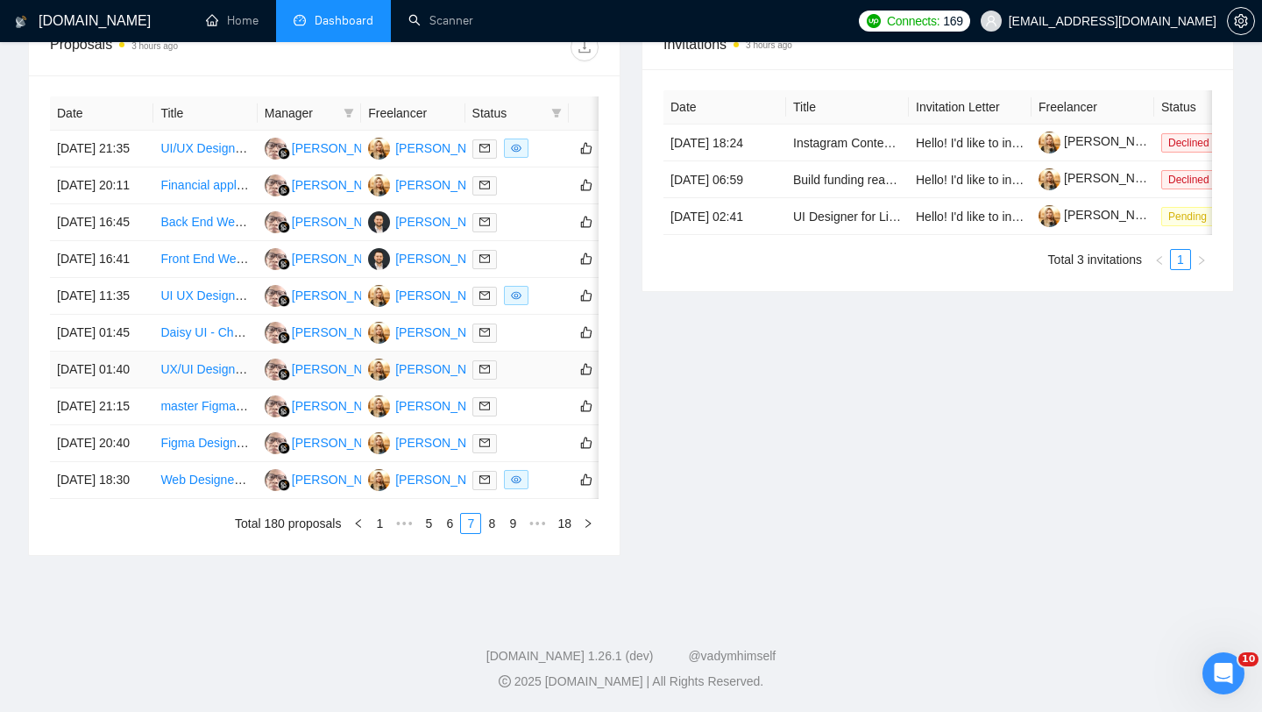
click at [116, 352] on td "[DATE] 01:40" at bounding box center [101, 370] width 103 height 37
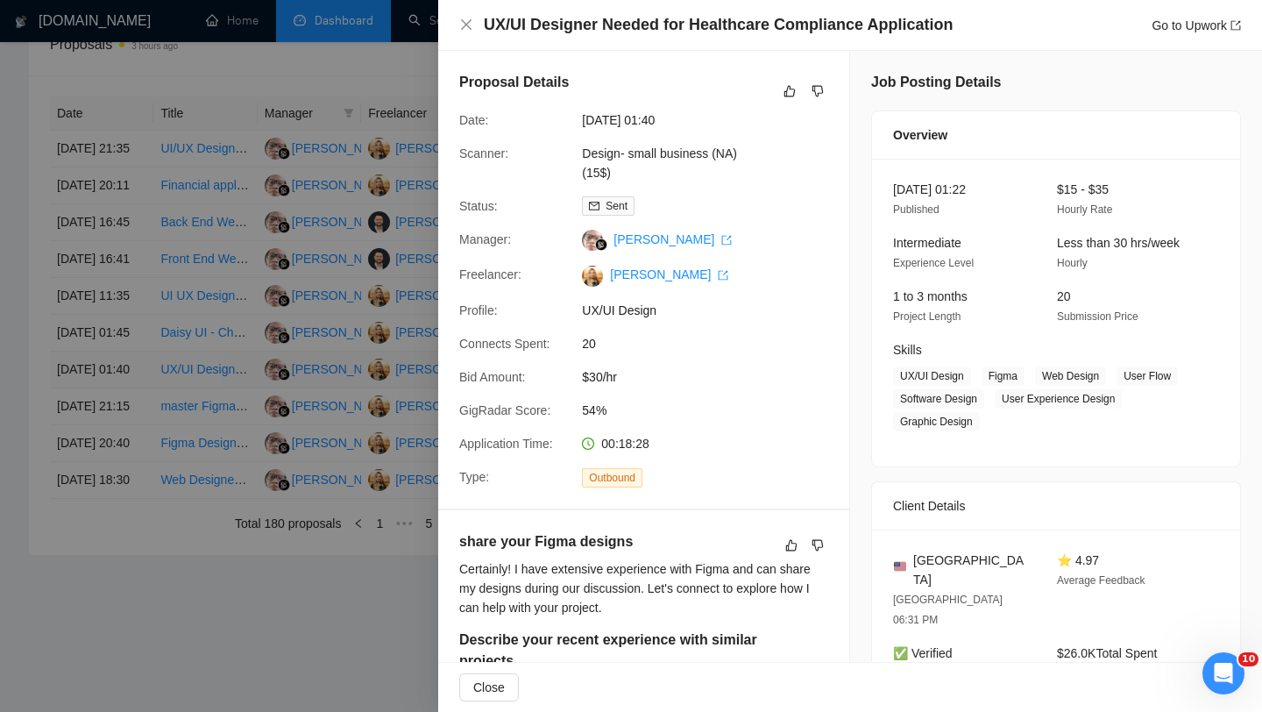
click at [116, 325] on div at bounding box center [631, 356] width 1262 height 712
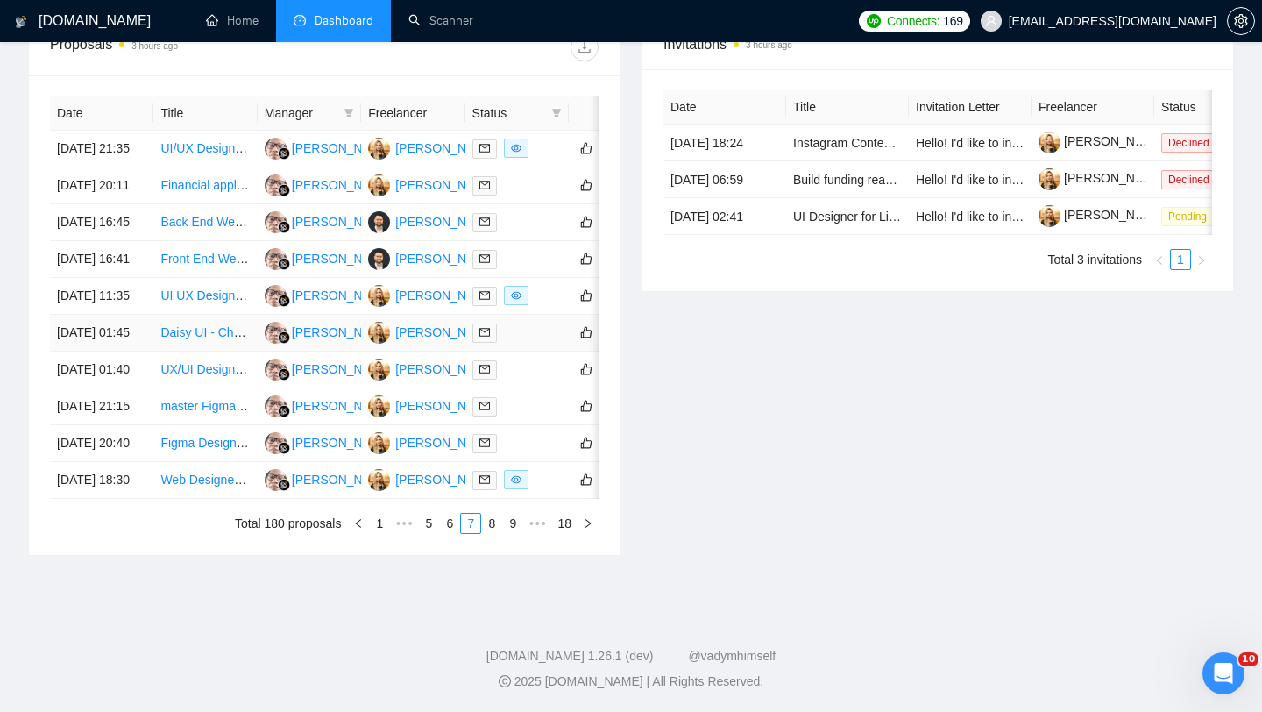
click at [121, 315] on td "[DATE] 01:45" at bounding box center [101, 333] width 103 height 37
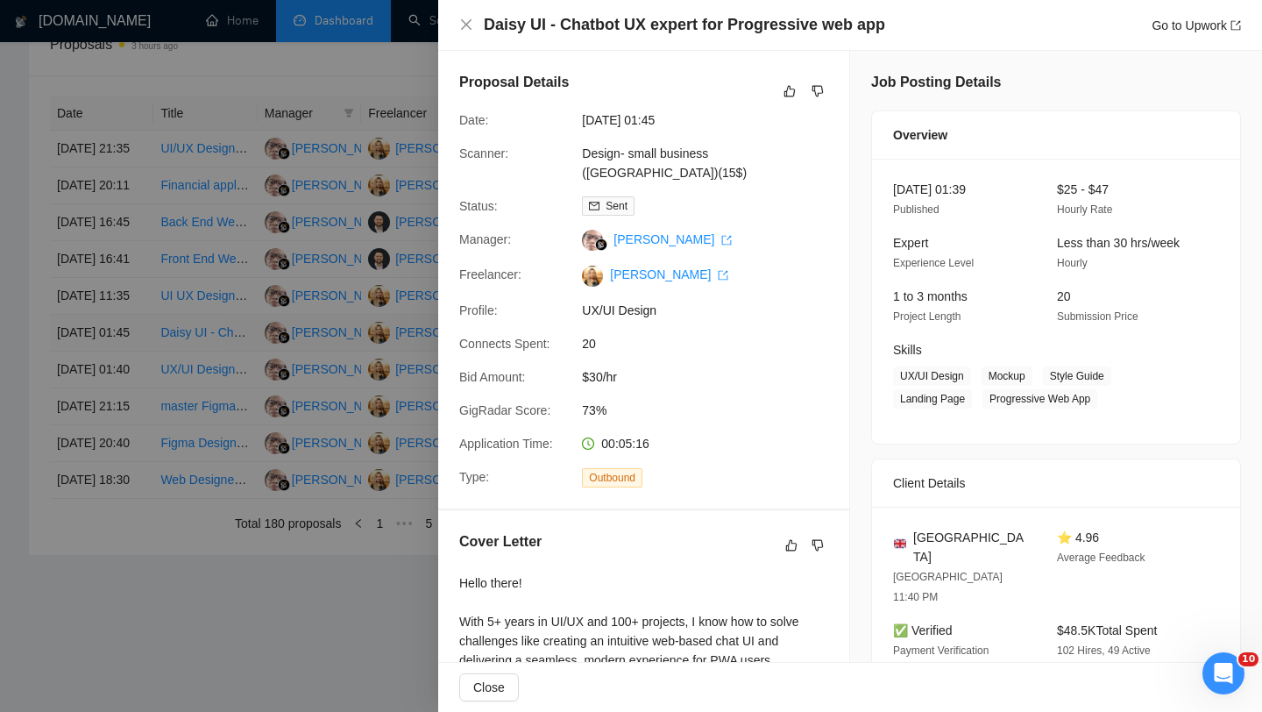
click at [121, 275] on div at bounding box center [631, 356] width 1262 height 712
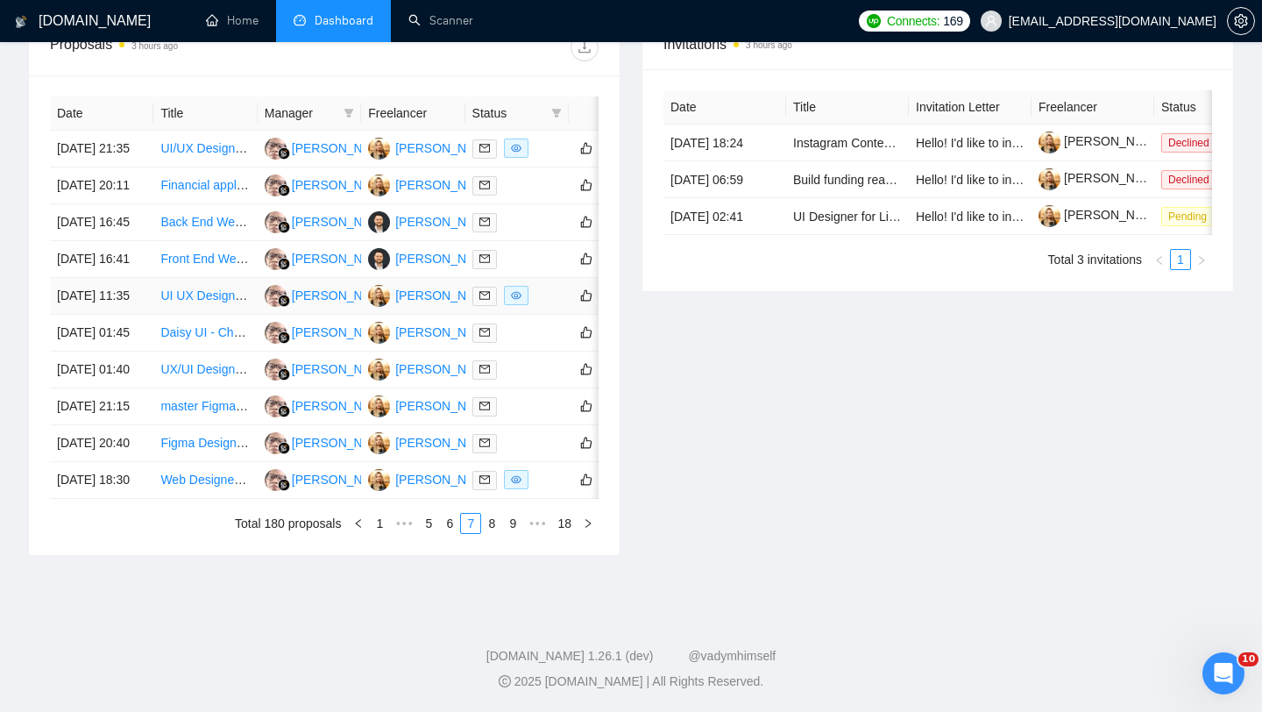
click at [126, 278] on td "[DATE] 11:35" at bounding box center [101, 296] width 103 height 37
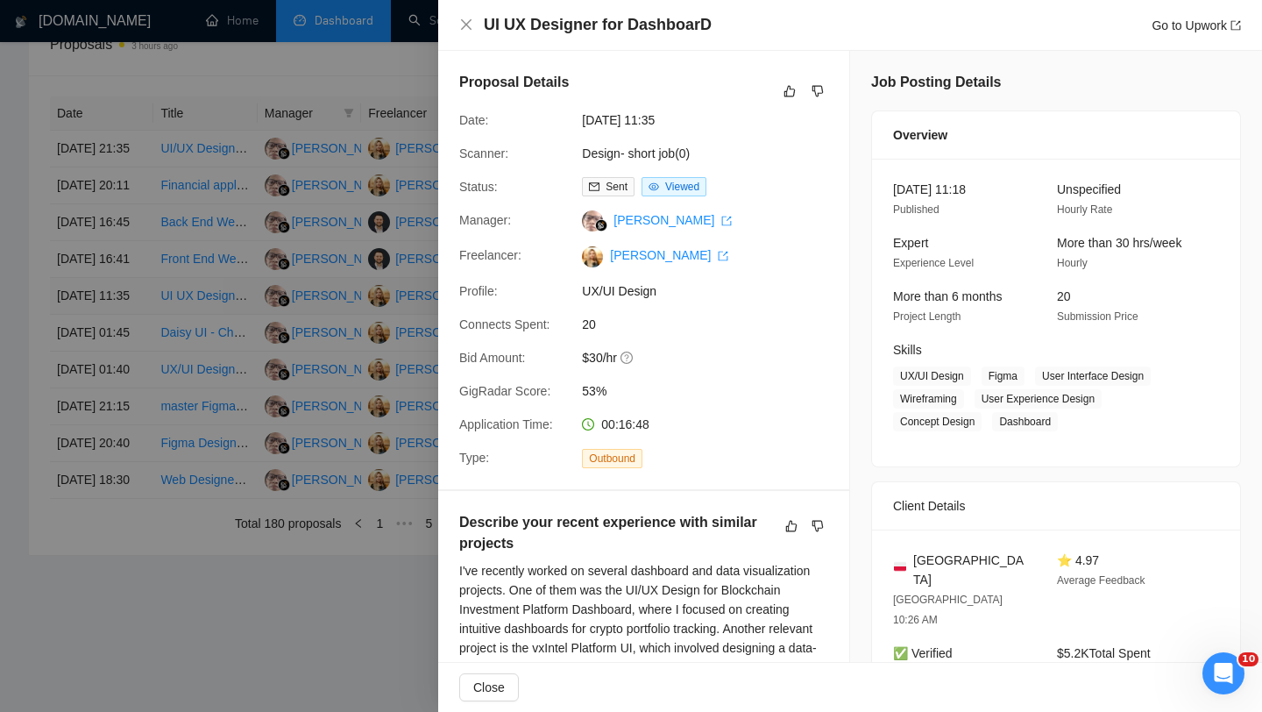
click at [126, 217] on div at bounding box center [631, 356] width 1262 height 712
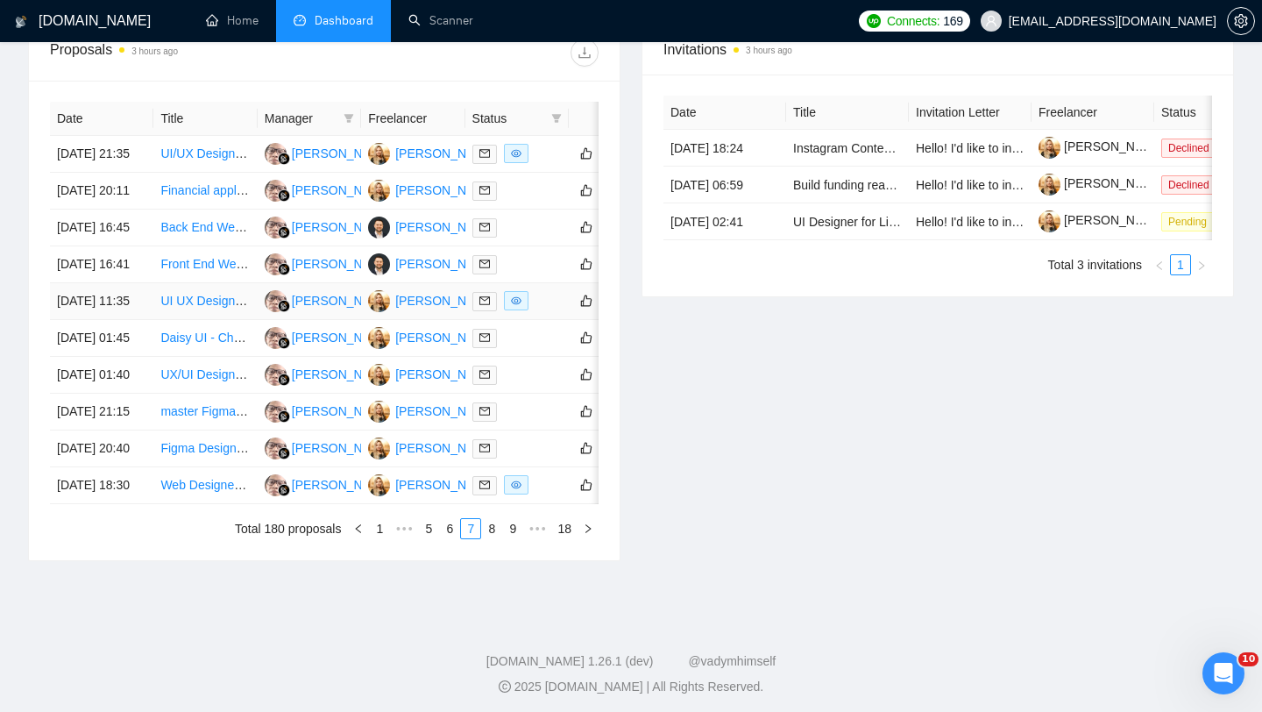
scroll to position [701, 0]
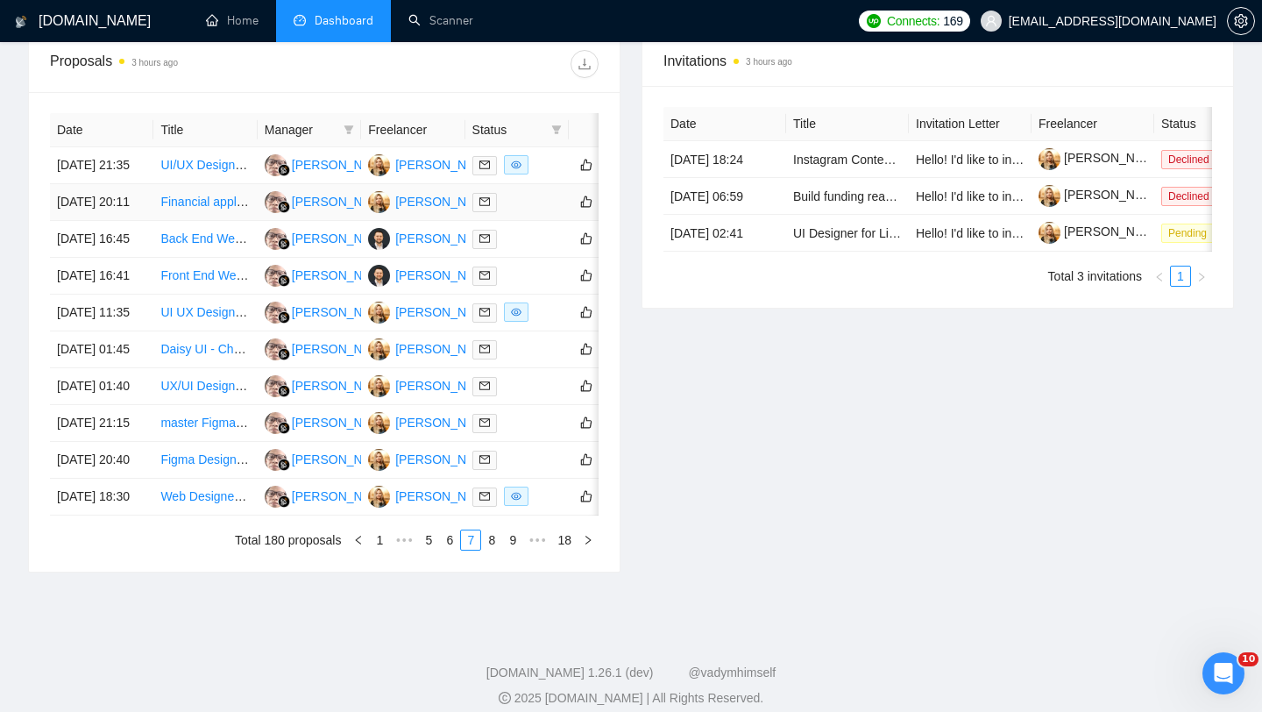
click at [112, 221] on td "[DATE] 20:11" at bounding box center [101, 202] width 103 height 37
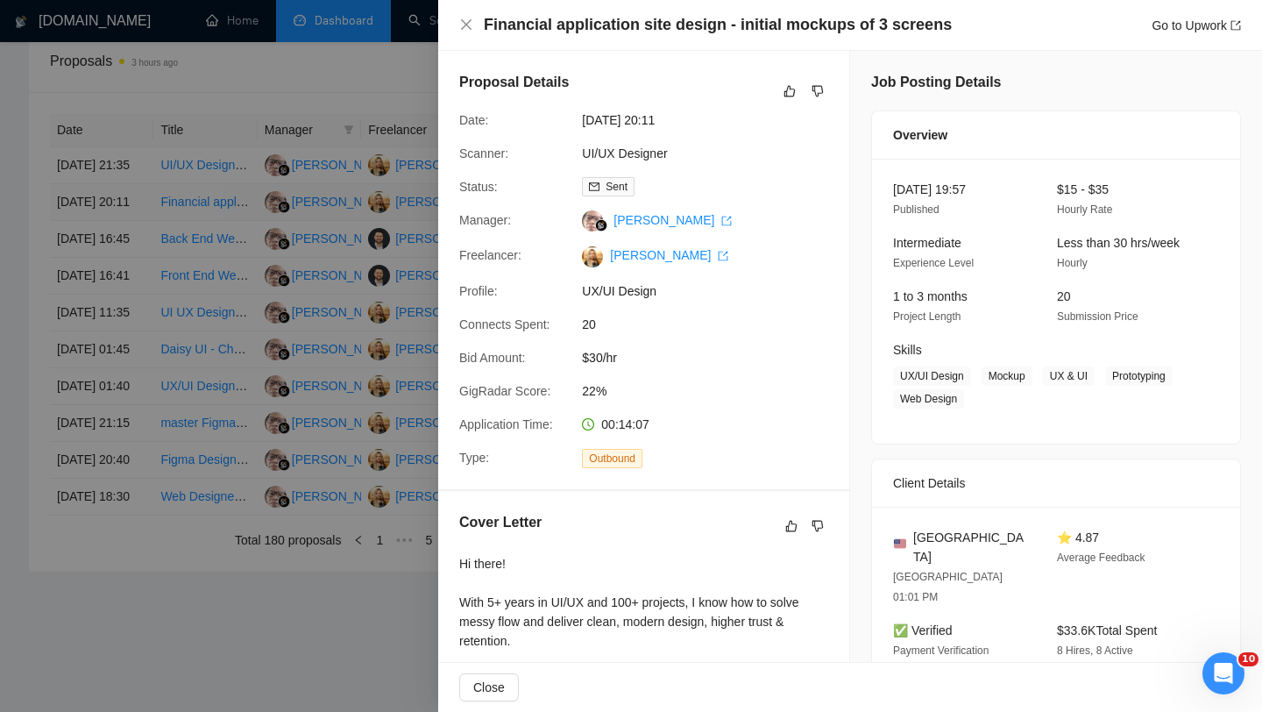
click at [112, 238] on div at bounding box center [631, 356] width 1262 height 712
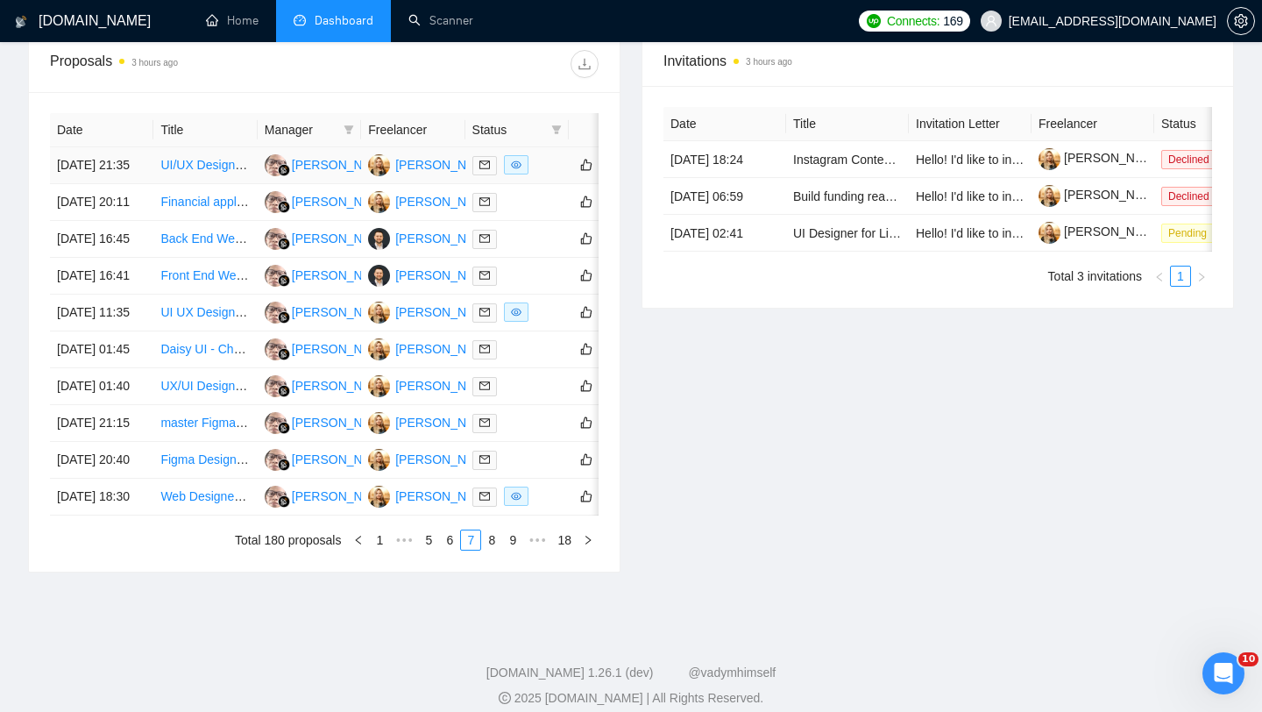
click at [118, 184] on td "[DATE] 21:35" at bounding box center [101, 165] width 103 height 37
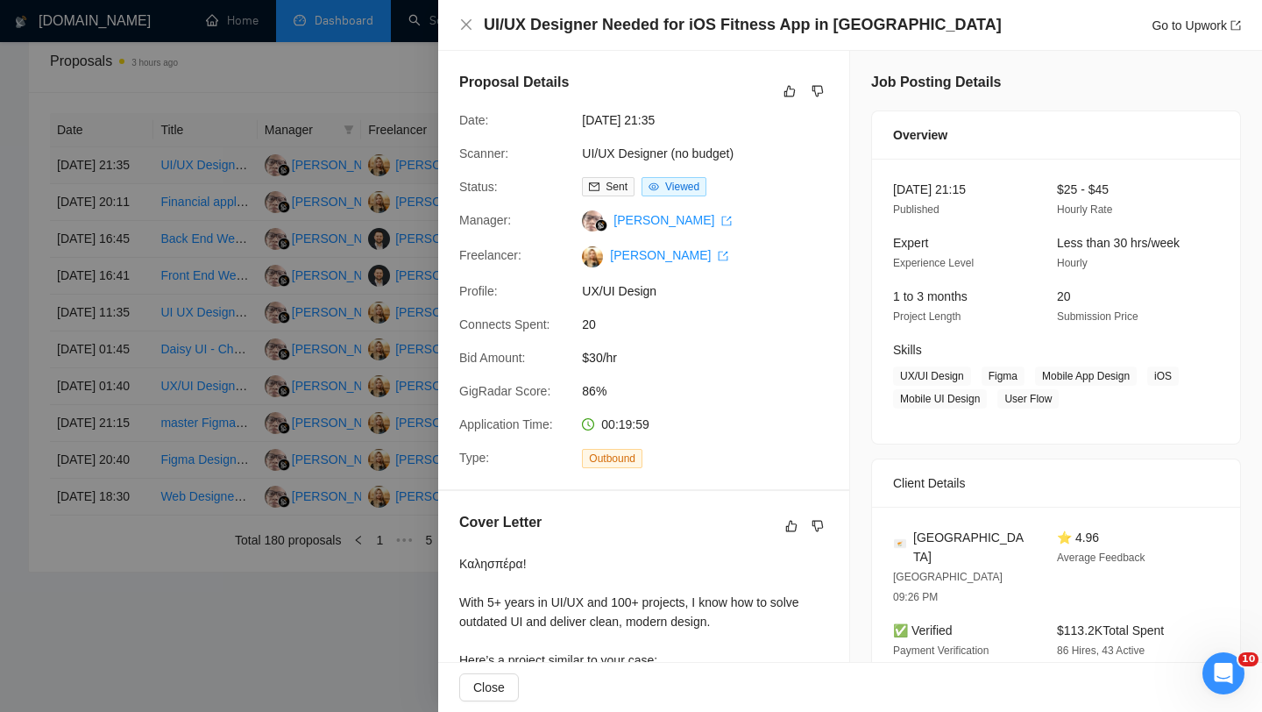
click at [118, 188] on div at bounding box center [631, 356] width 1262 height 712
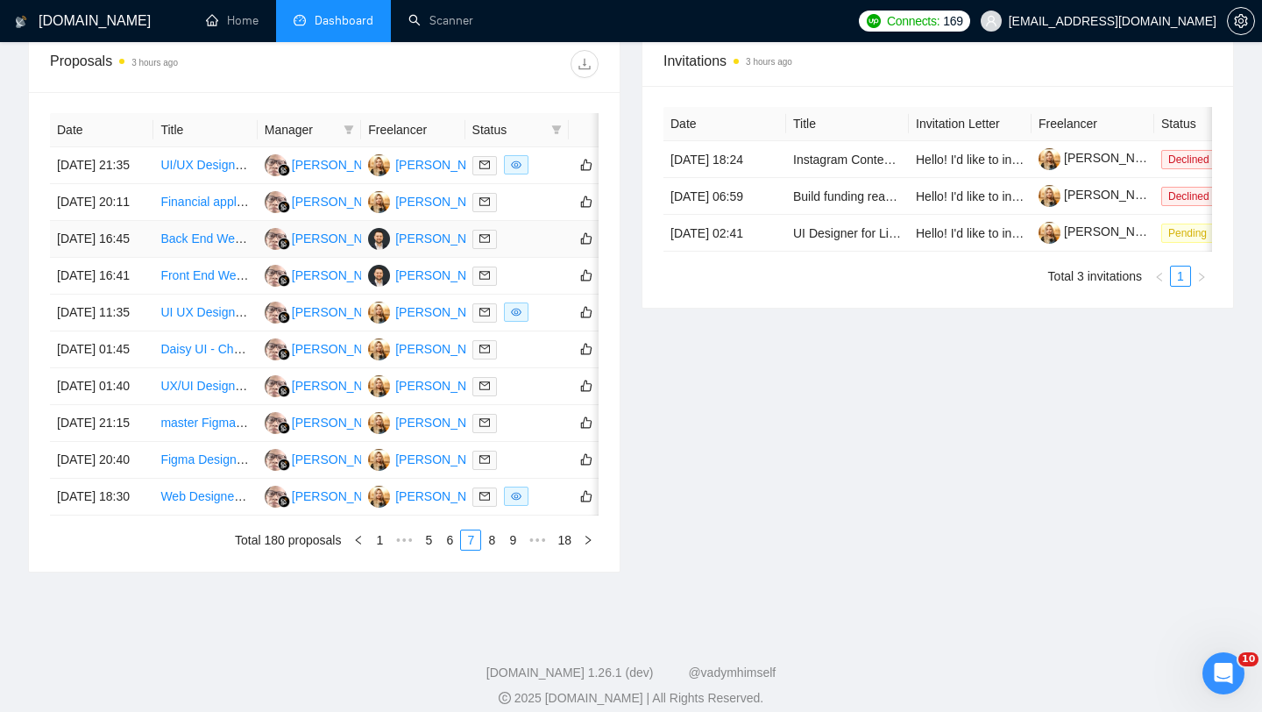
click at [113, 258] on td "[DATE] 16:45" at bounding box center [101, 239] width 103 height 37
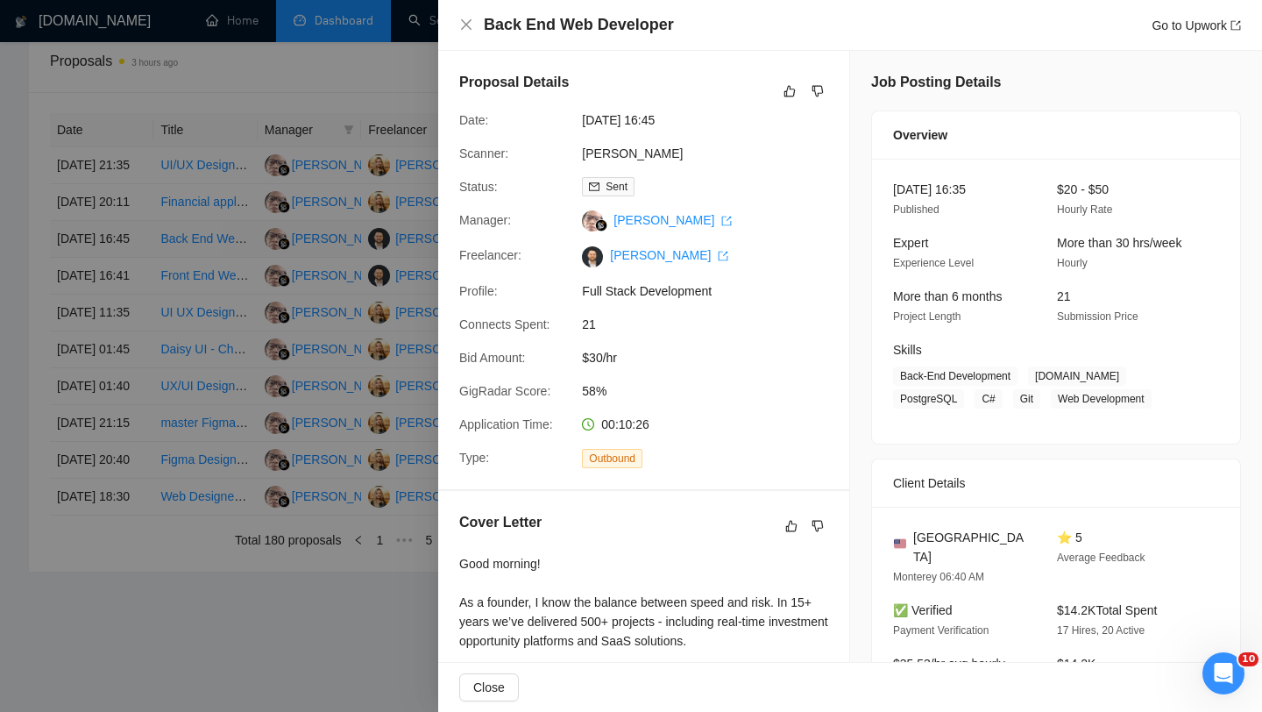
click at [113, 282] on div at bounding box center [631, 356] width 1262 height 712
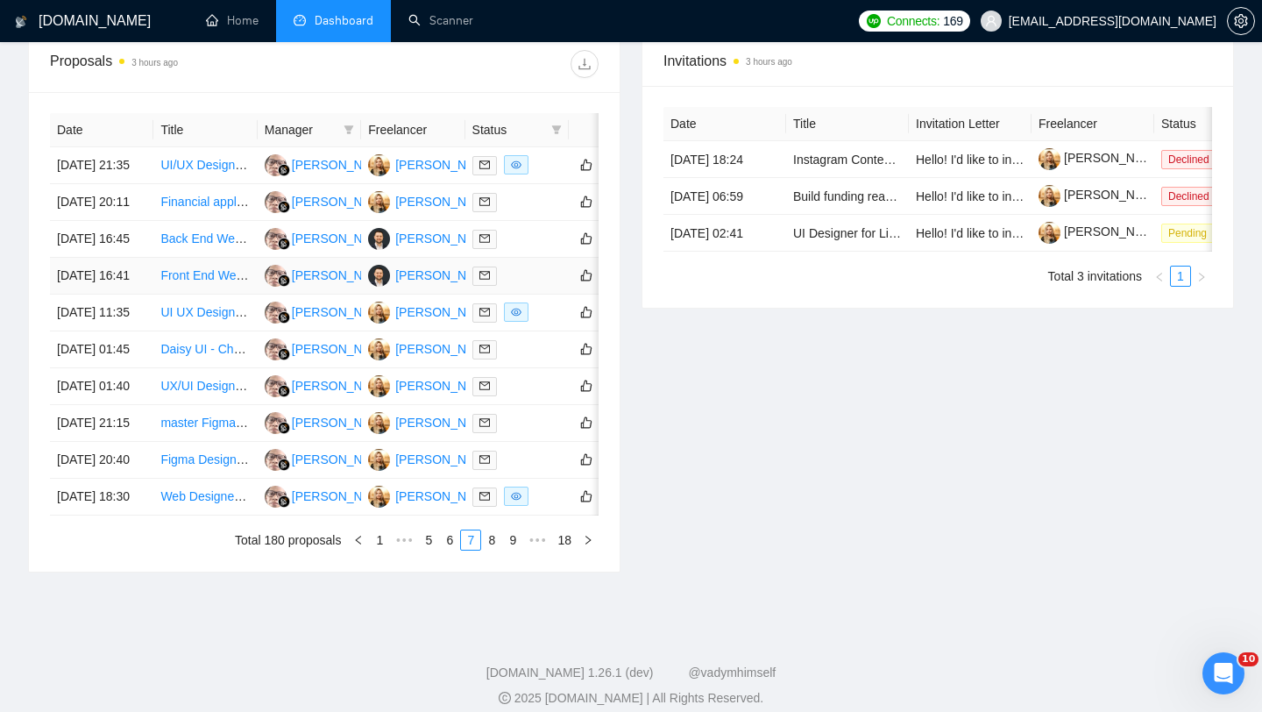
click at [117, 295] on td "[DATE] 16:41" at bounding box center [101, 276] width 103 height 37
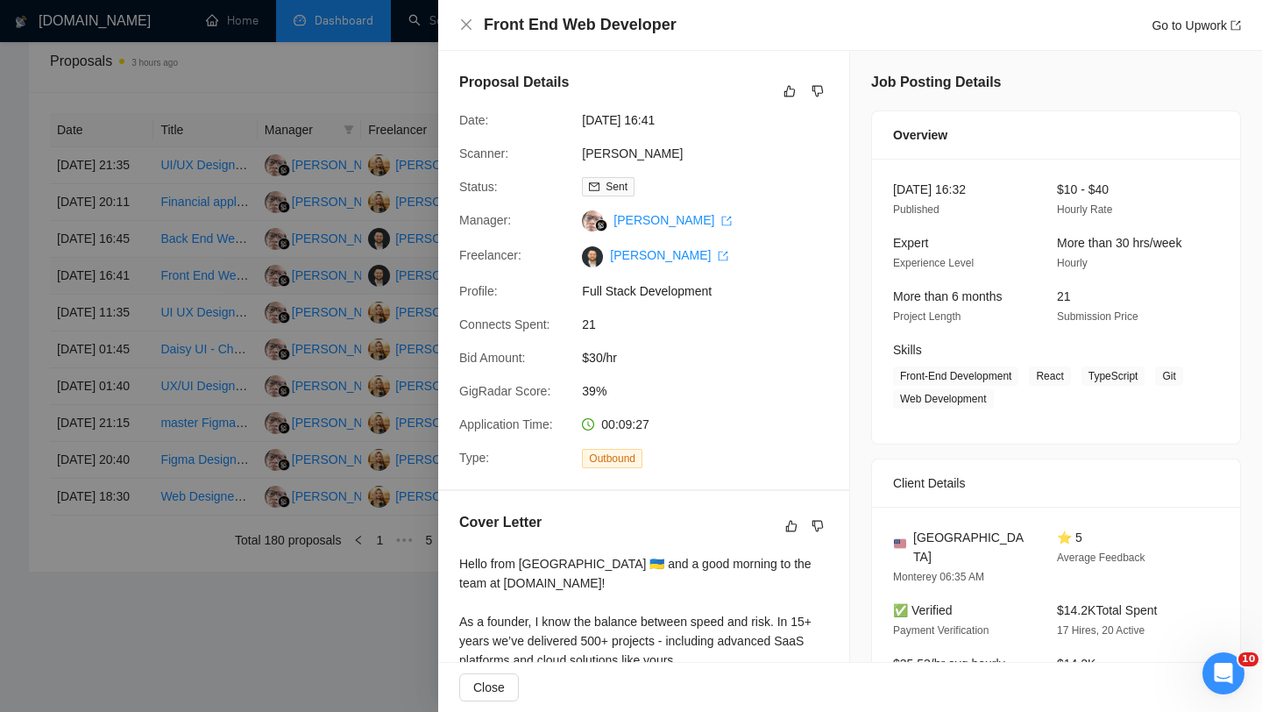
click at [117, 346] on div at bounding box center [631, 356] width 1262 height 712
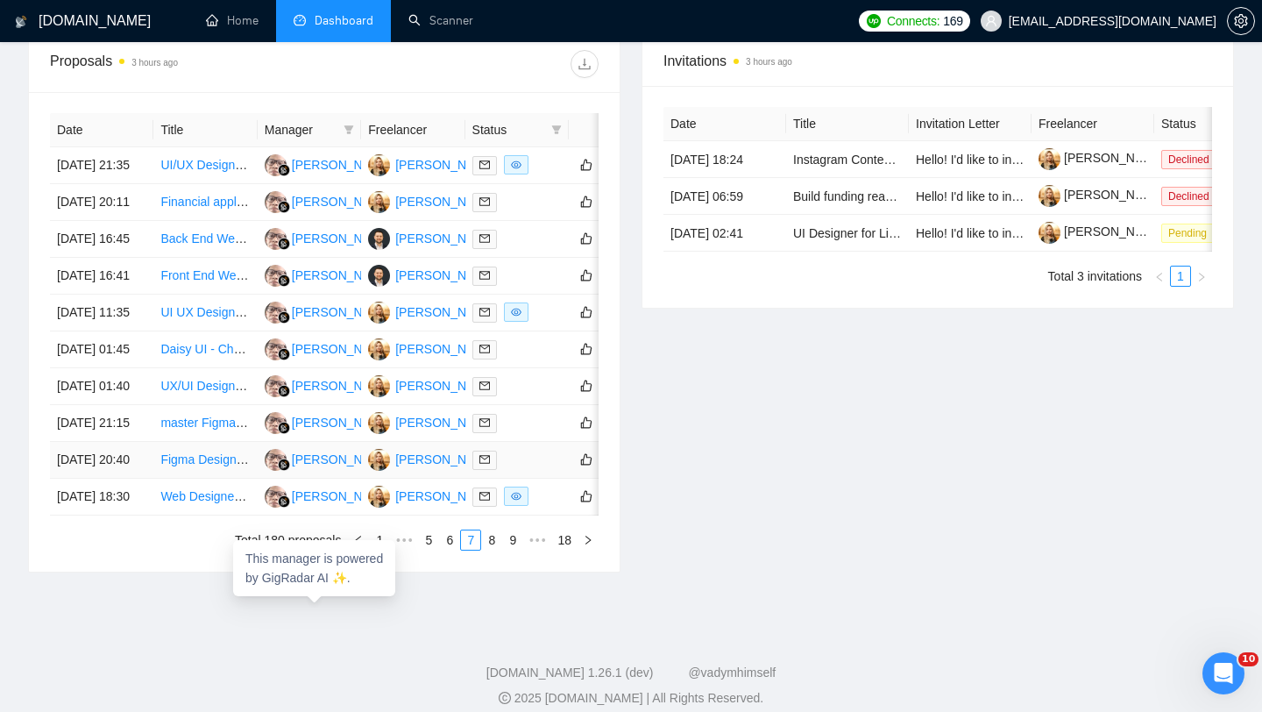
scroll to position [775, 0]
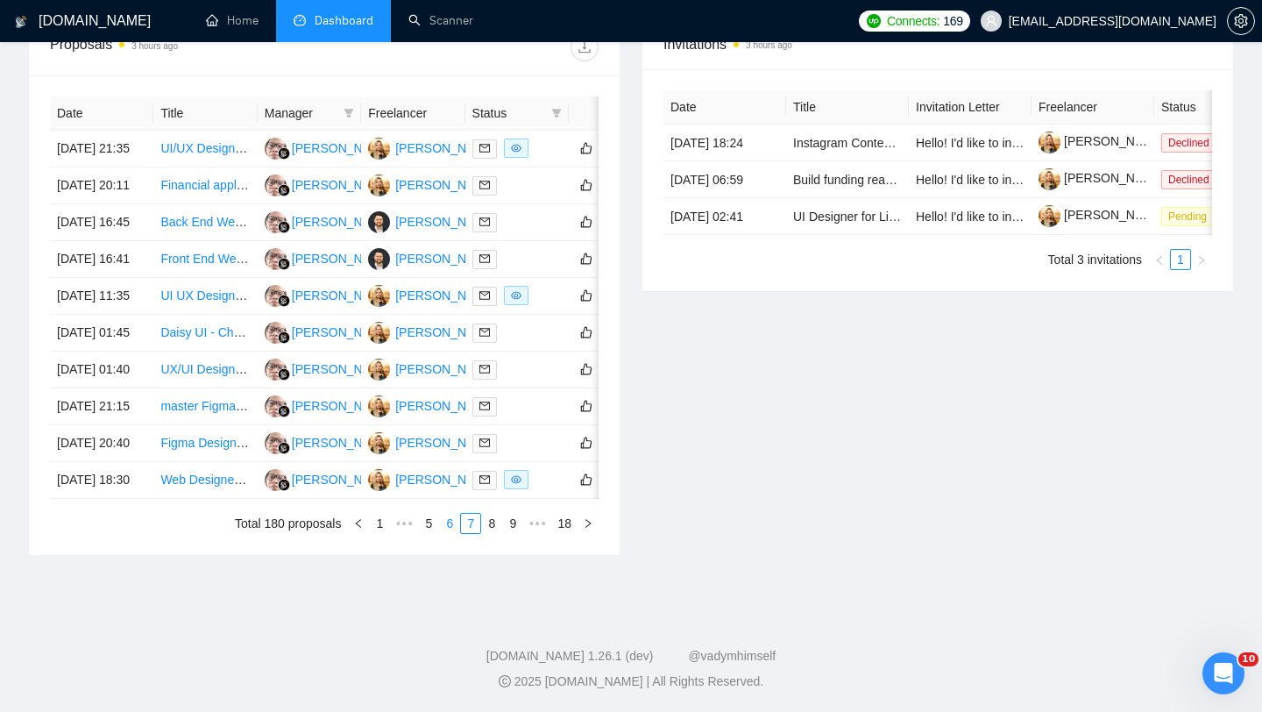
click at [445, 533] on link "6" at bounding box center [449, 523] width 19 height 19
click at [110, 499] on td "[DATE] 01:58" at bounding box center [101, 480] width 103 height 37
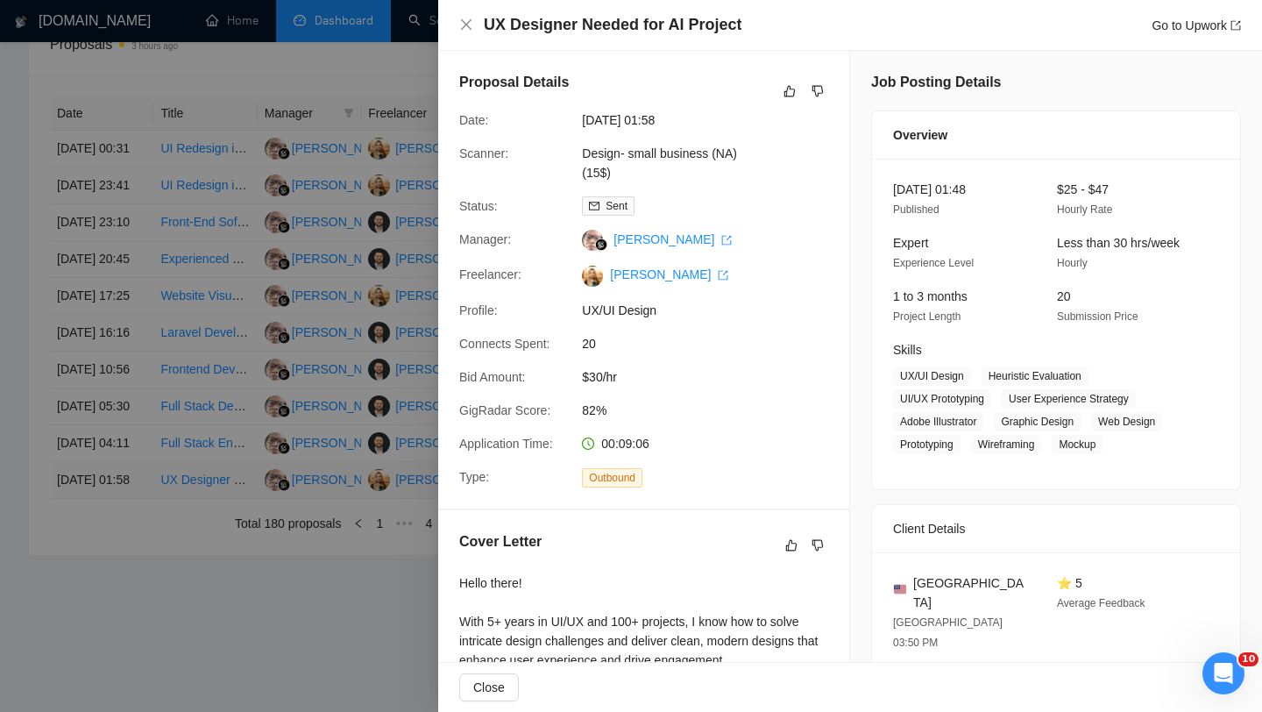
click at [110, 590] on div at bounding box center [631, 356] width 1262 height 712
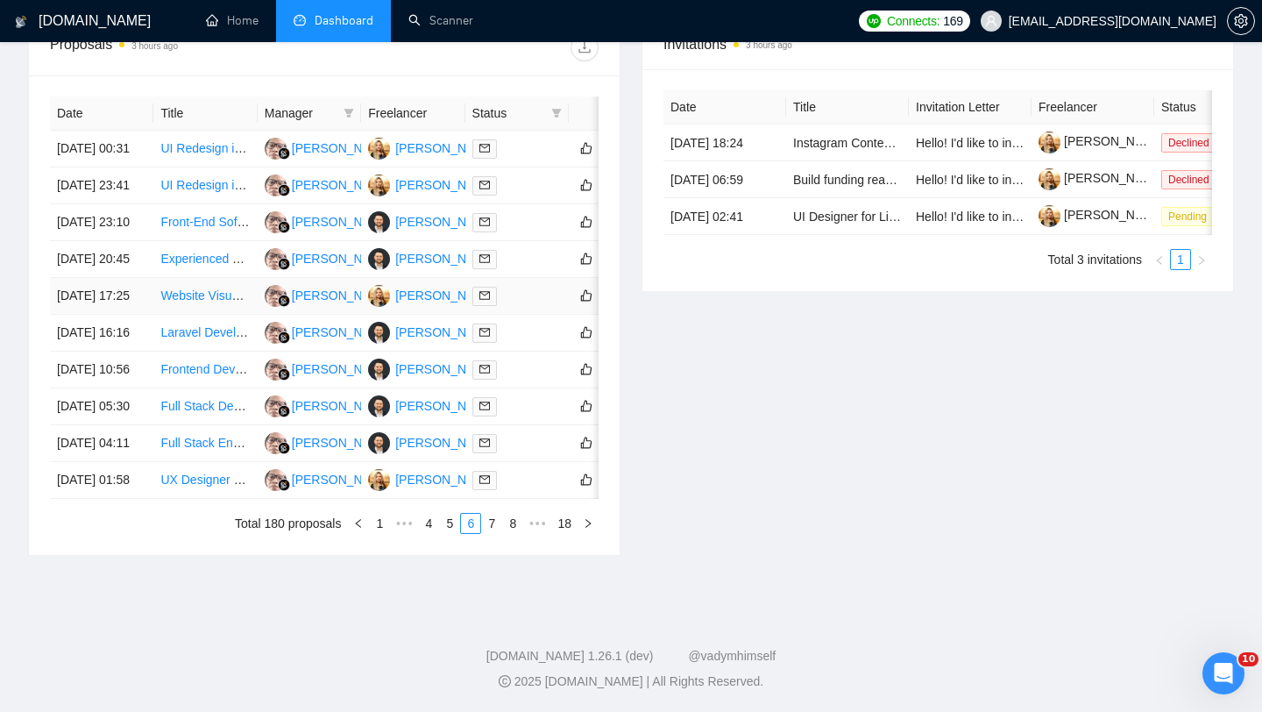
click at [109, 315] on td "[DATE] 17:25" at bounding box center [101, 296] width 103 height 37
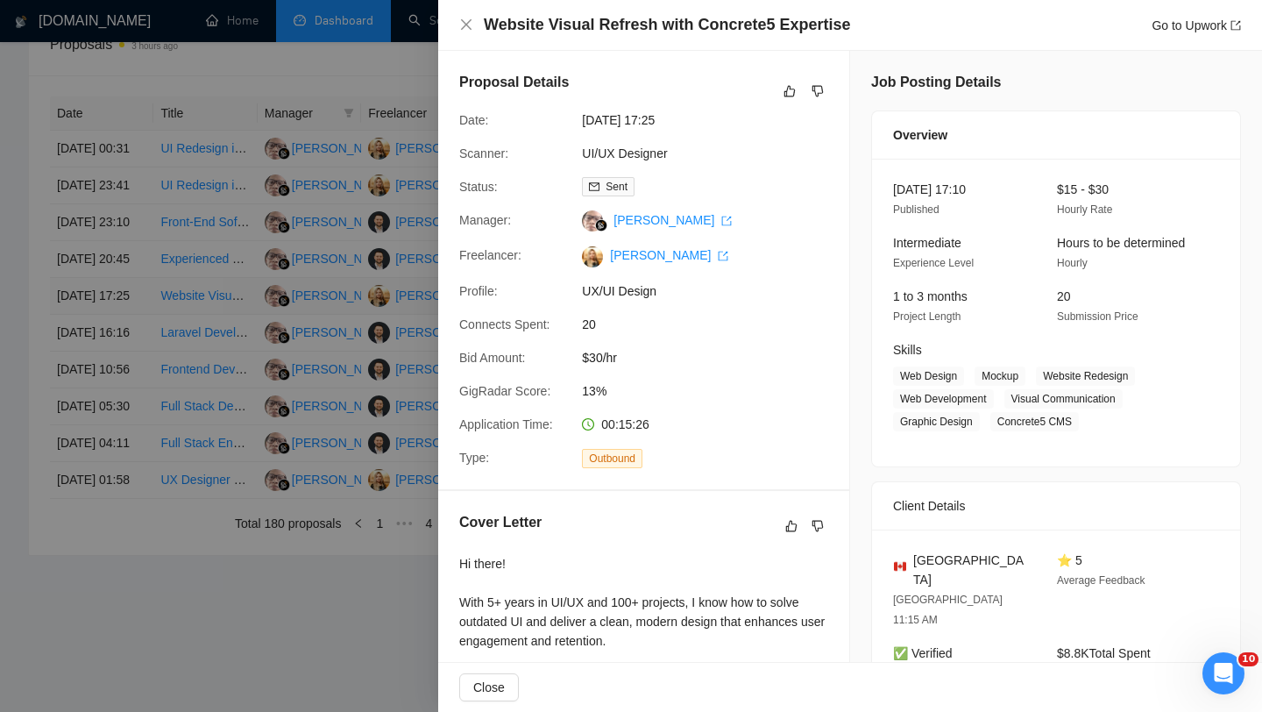
click at [109, 322] on div at bounding box center [631, 356] width 1262 height 712
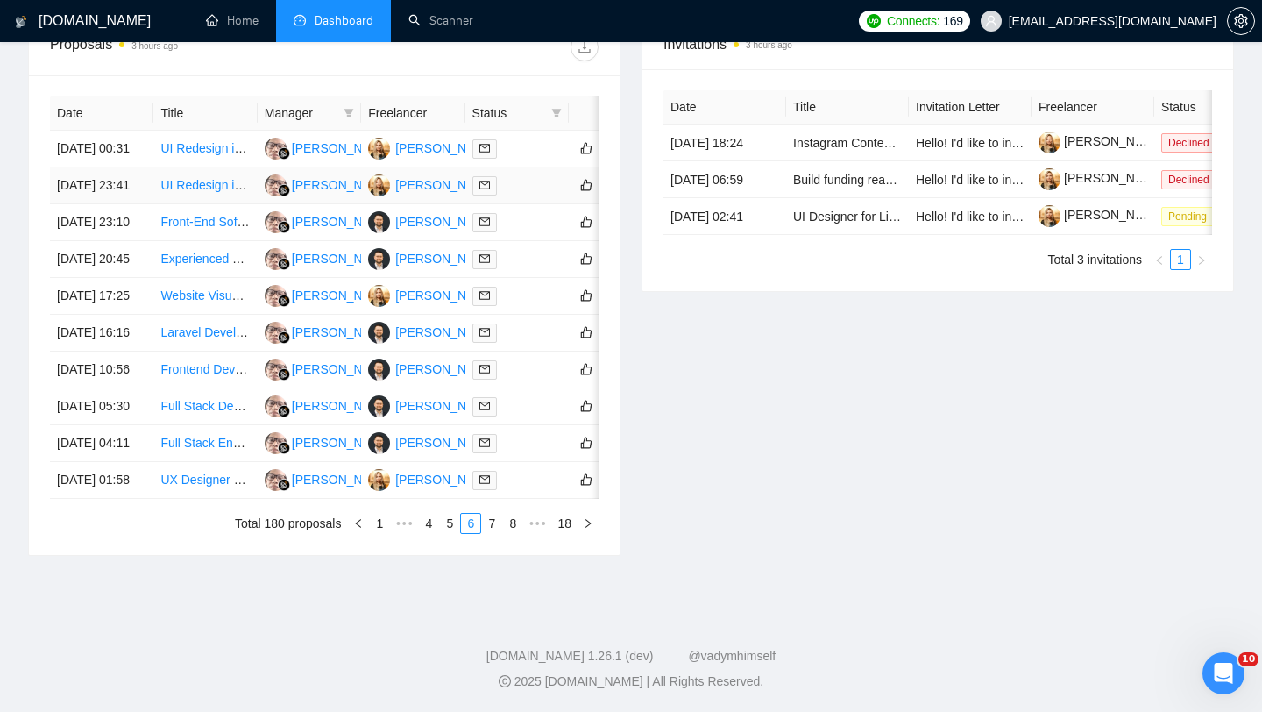
click at [112, 167] on td "[DATE] 23:41" at bounding box center [101, 185] width 103 height 37
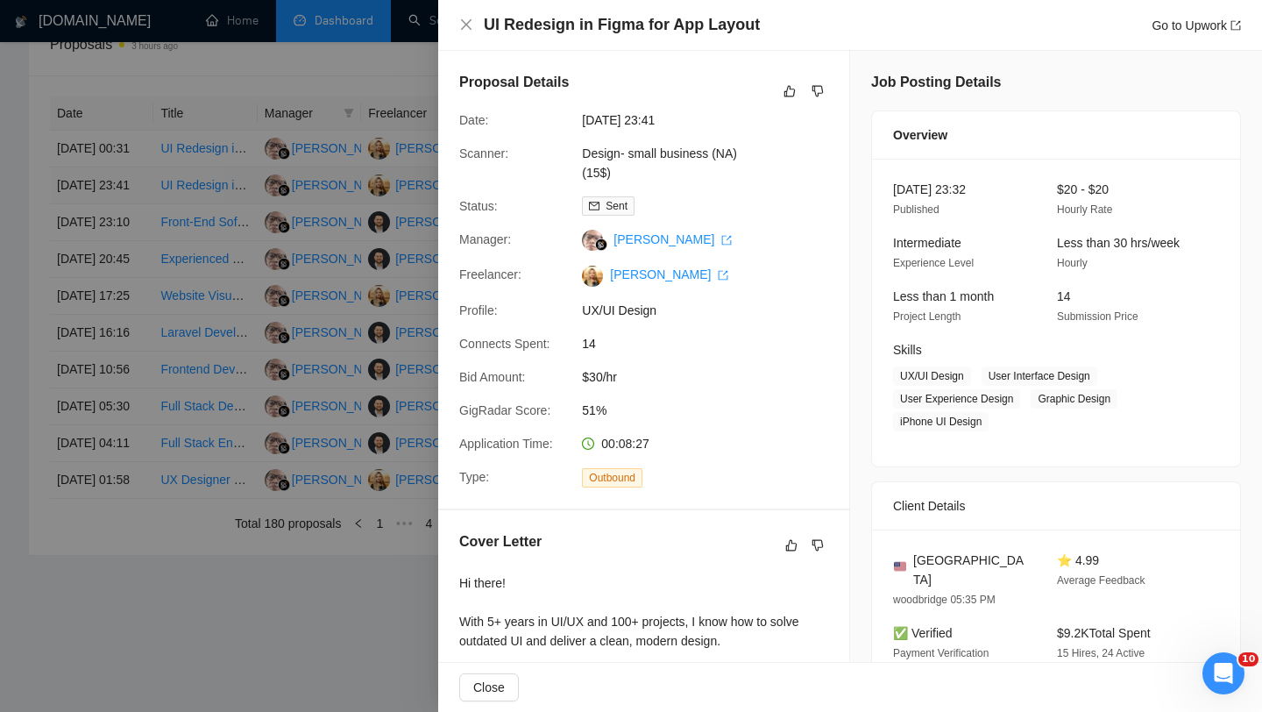
click at [112, 167] on div at bounding box center [631, 356] width 1262 height 712
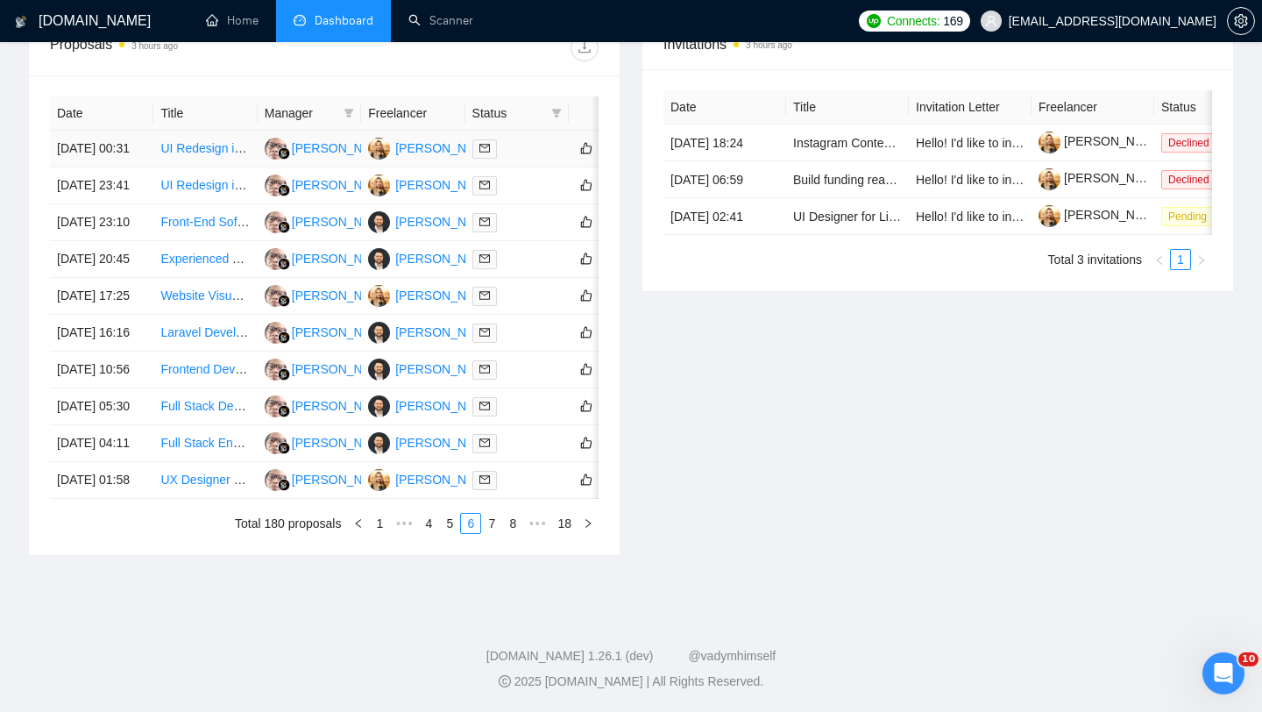
click at [115, 131] on td "[DATE] 00:31" at bounding box center [101, 149] width 103 height 37
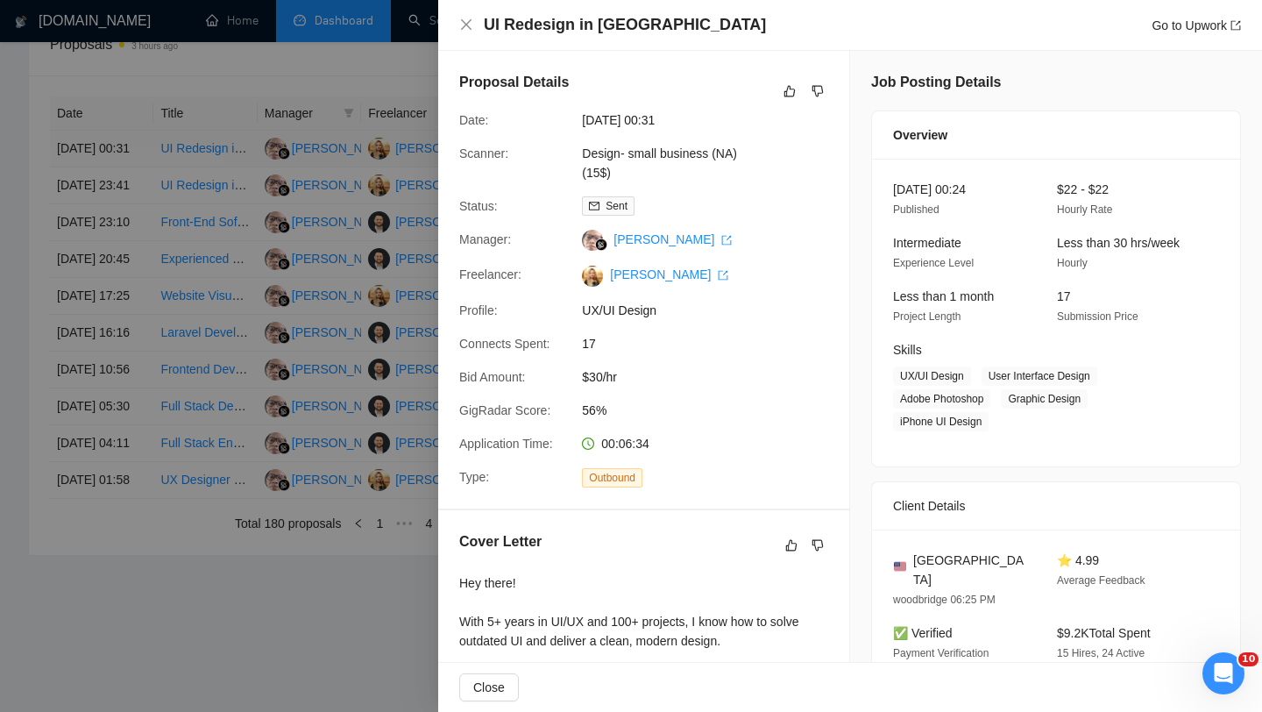
click at [115, 105] on div at bounding box center [631, 356] width 1262 height 712
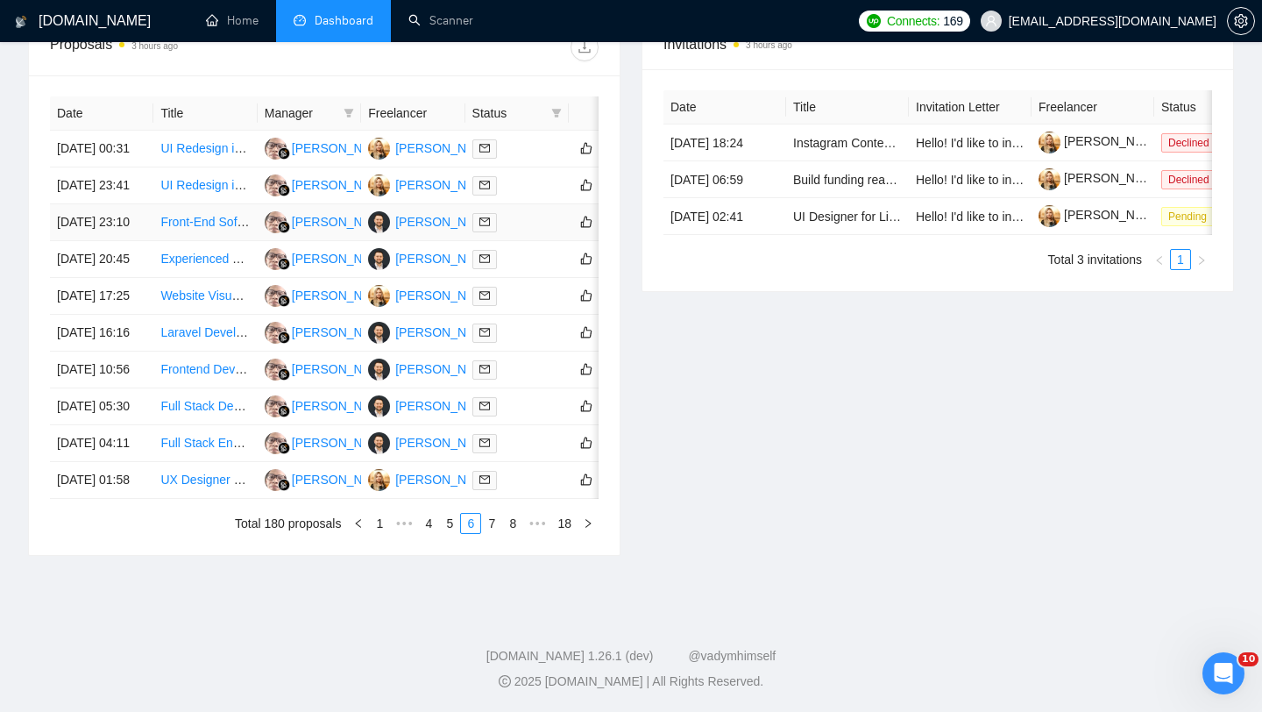
click at [114, 220] on td "[DATE] 23:10" at bounding box center [101, 222] width 103 height 37
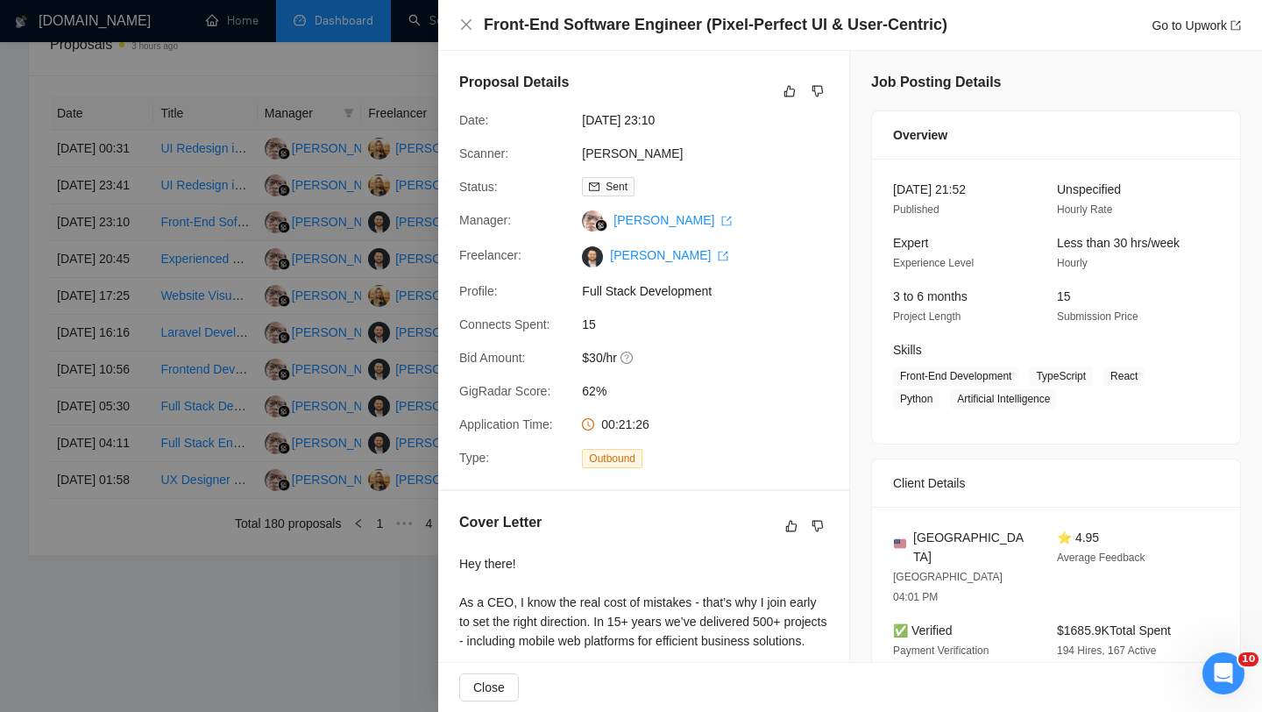
click at [114, 220] on div at bounding box center [631, 356] width 1262 height 712
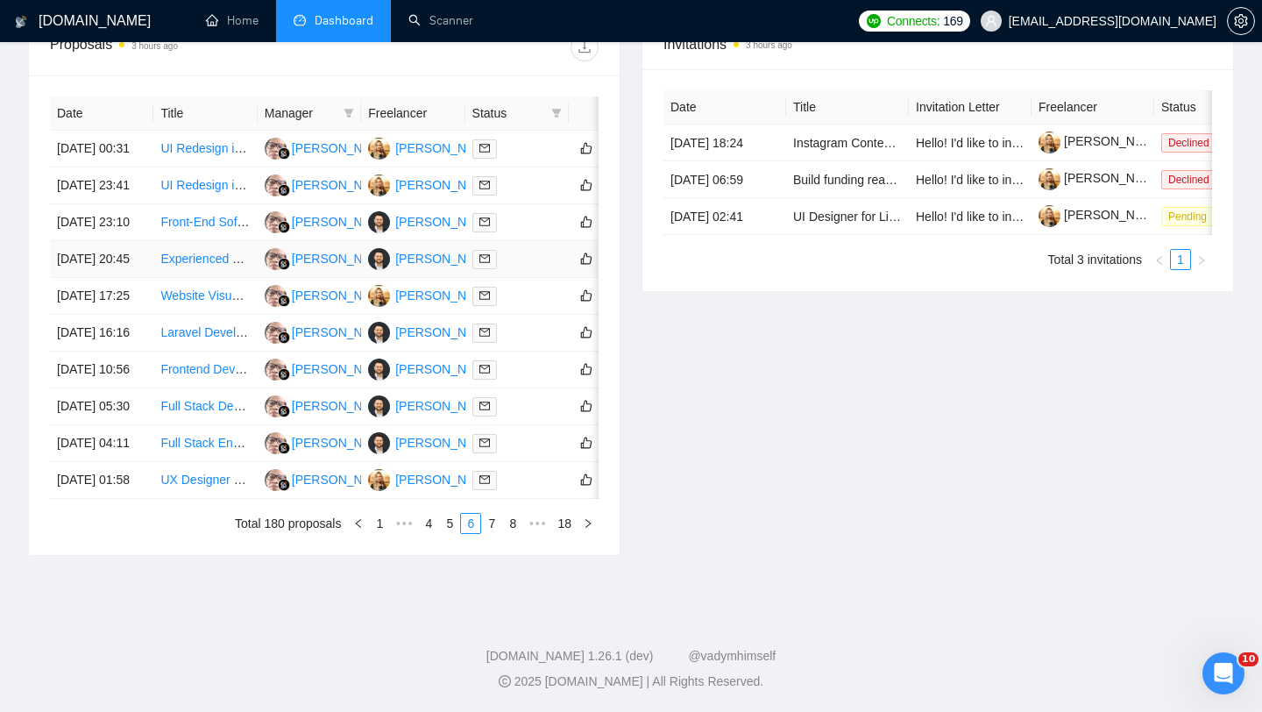
click at [117, 274] on td "[DATE] 20:45" at bounding box center [101, 259] width 103 height 37
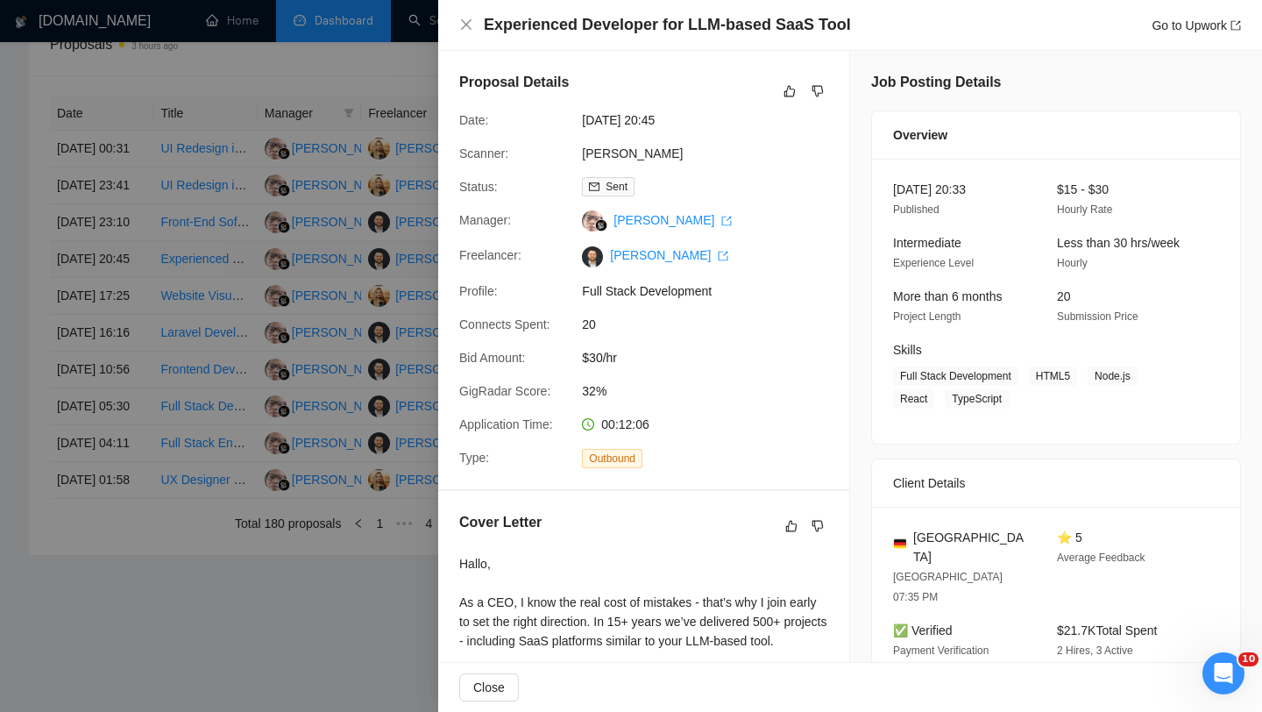
click at [117, 274] on div at bounding box center [631, 356] width 1262 height 712
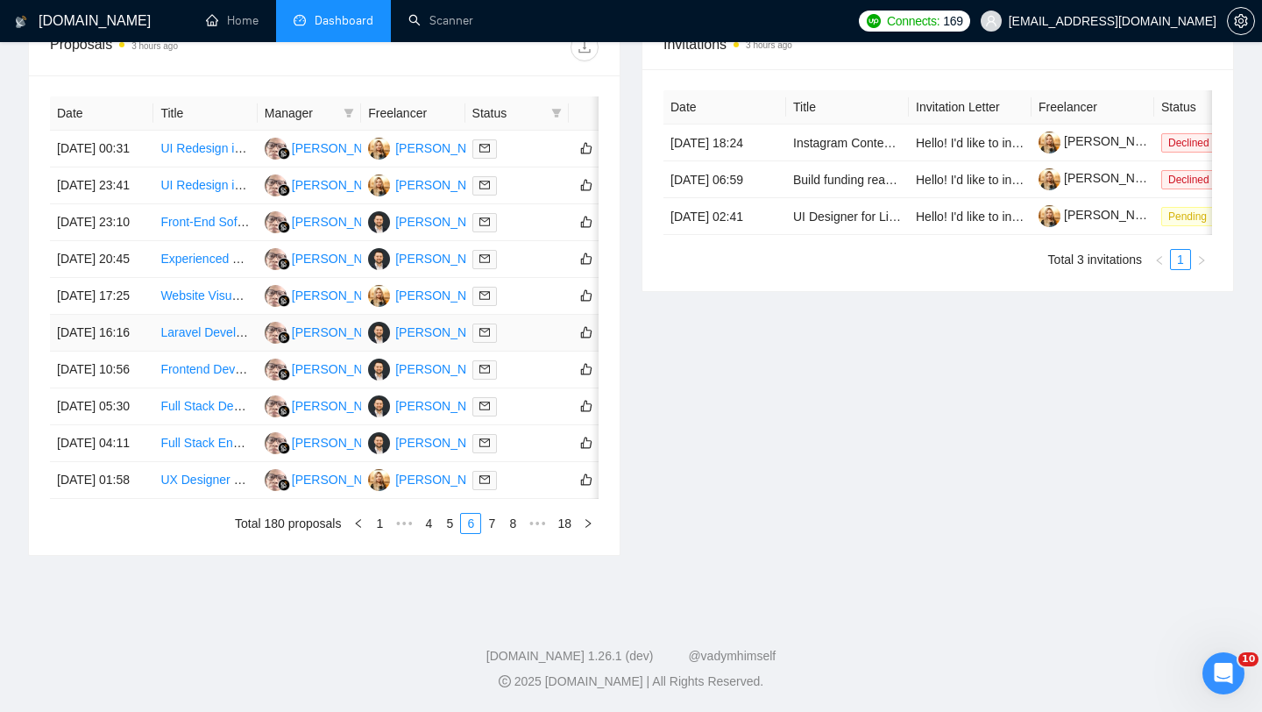
click at [121, 352] on td "[DATE] 16:16" at bounding box center [101, 333] width 103 height 37
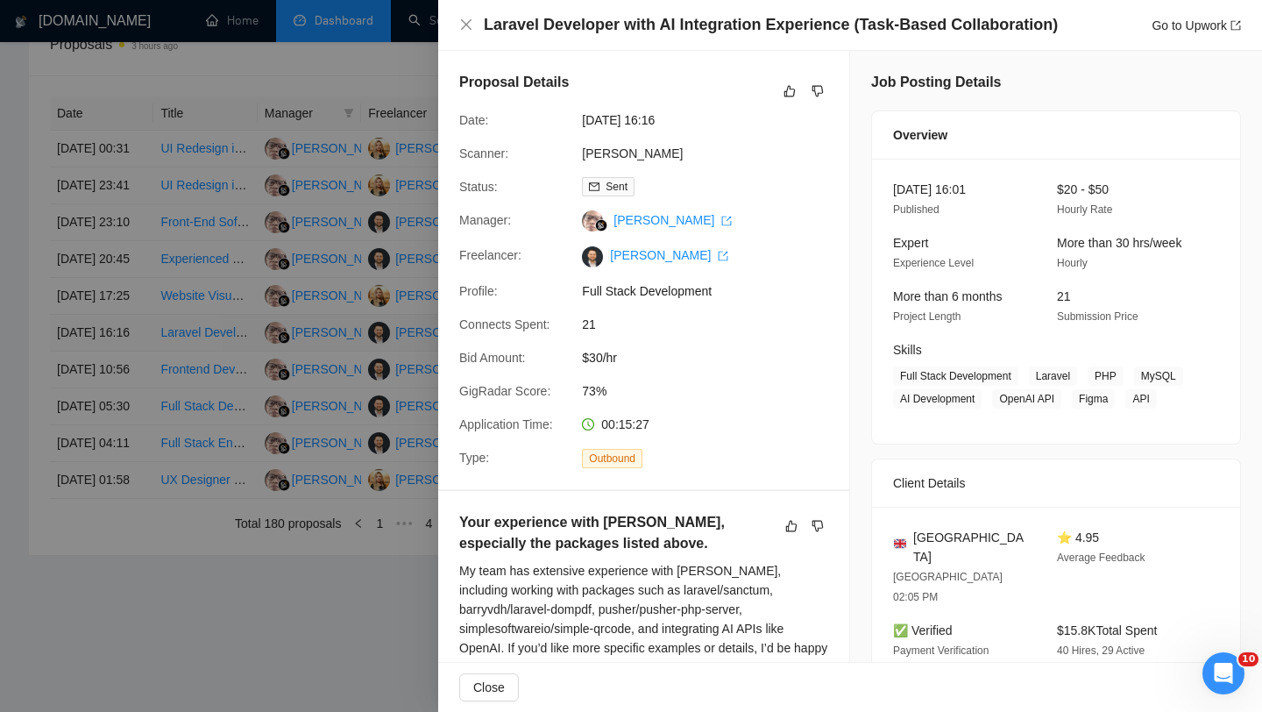
click at [121, 376] on div at bounding box center [631, 356] width 1262 height 712
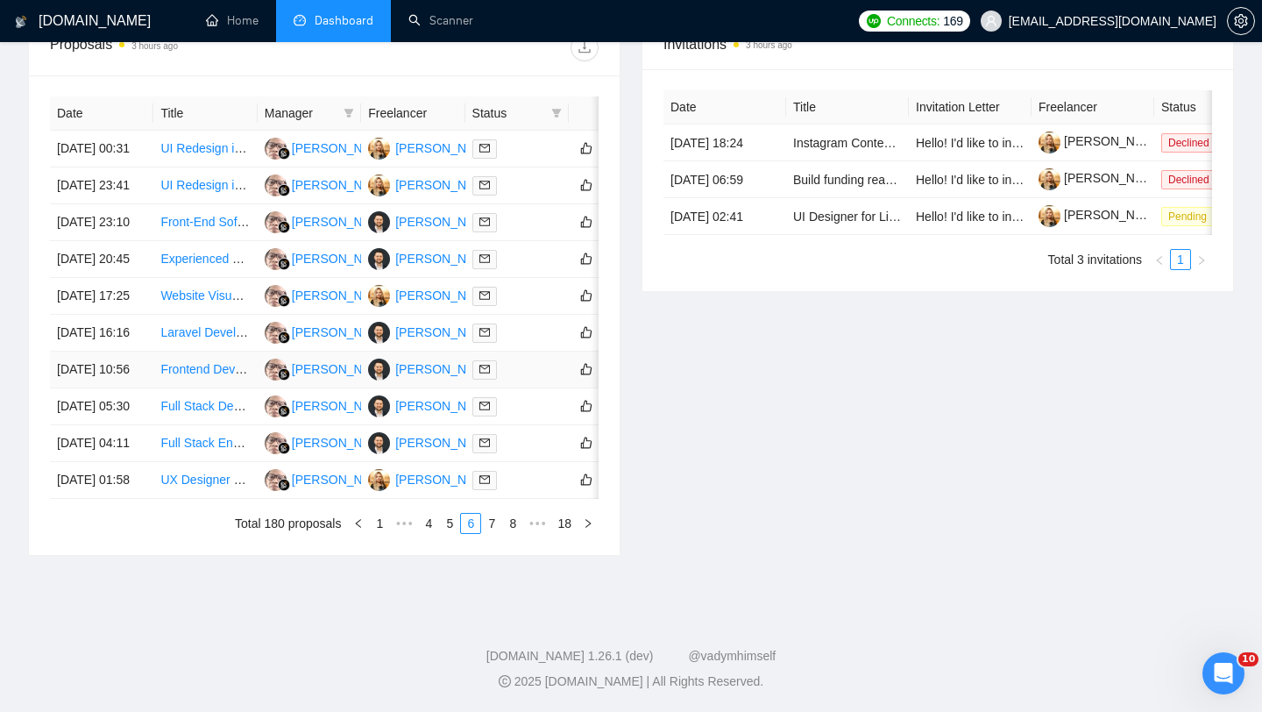
click at [123, 388] on td "[DATE] 10:56" at bounding box center [101, 370] width 103 height 37
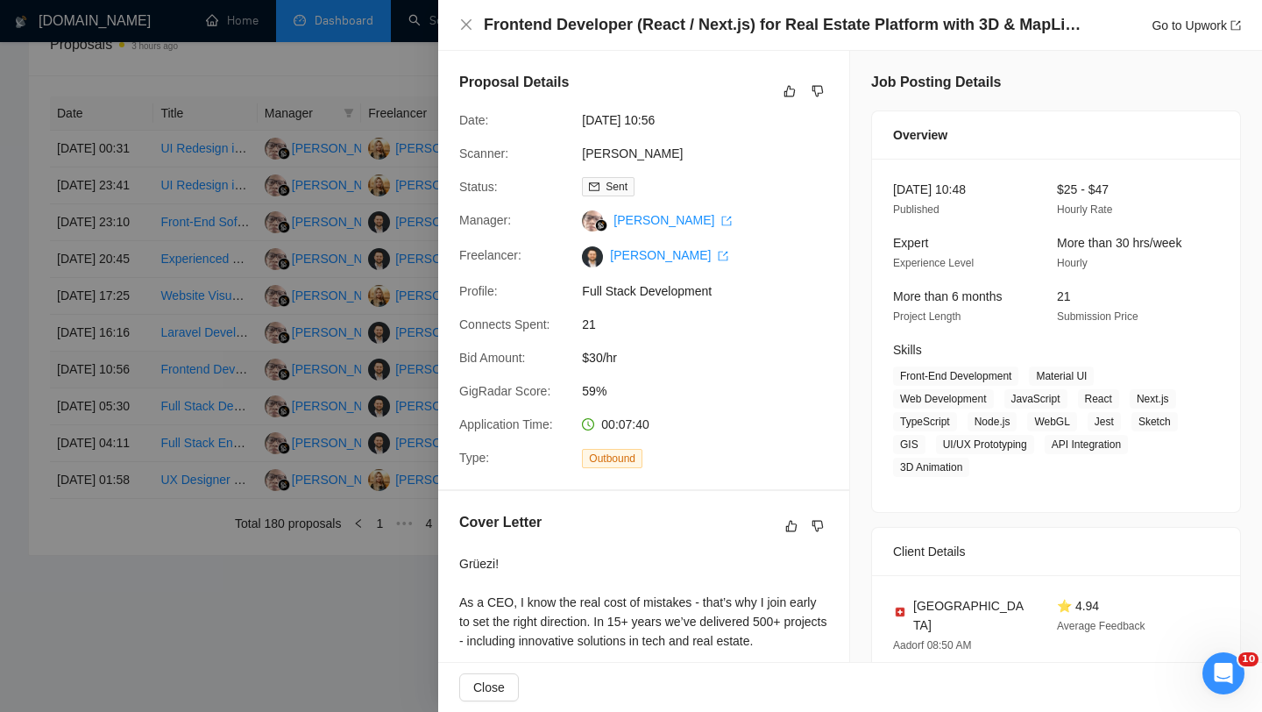
click at [123, 432] on div at bounding box center [631, 356] width 1262 height 712
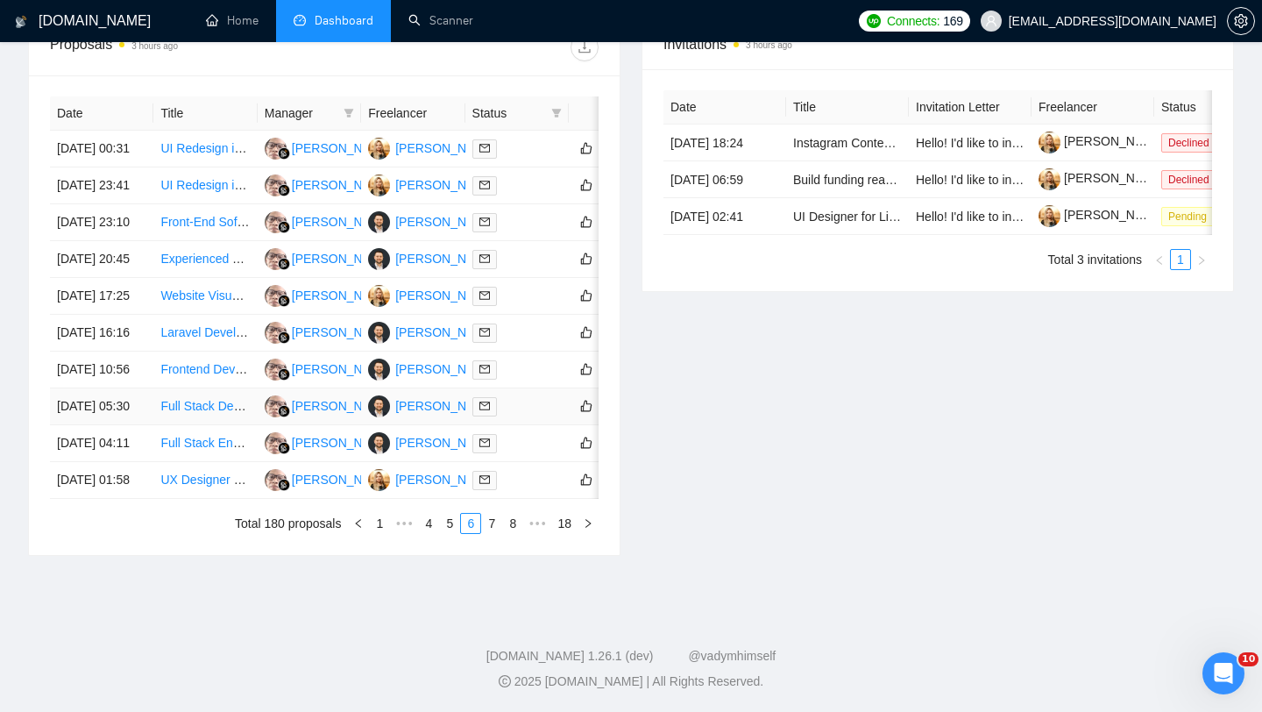
click at [124, 425] on td "[DATE] 05:30" at bounding box center [101, 406] width 103 height 37
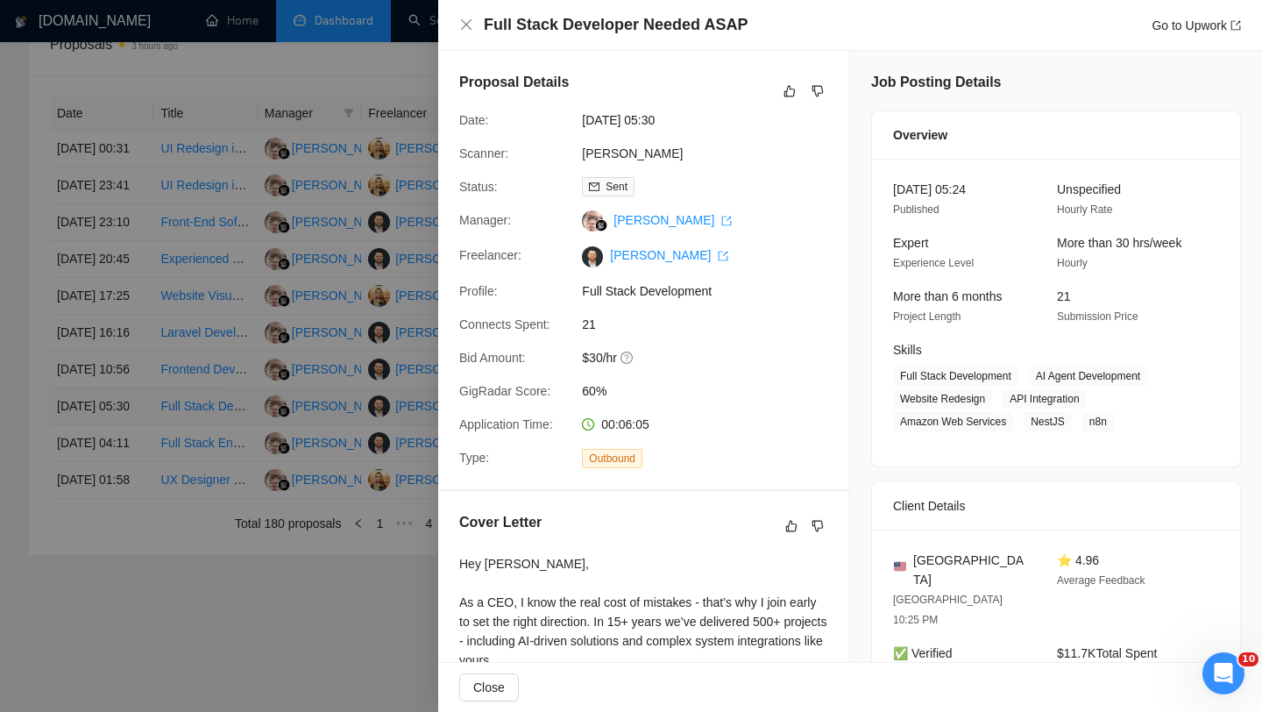
click at [124, 487] on div at bounding box center [631, 356] width 1262 height 712
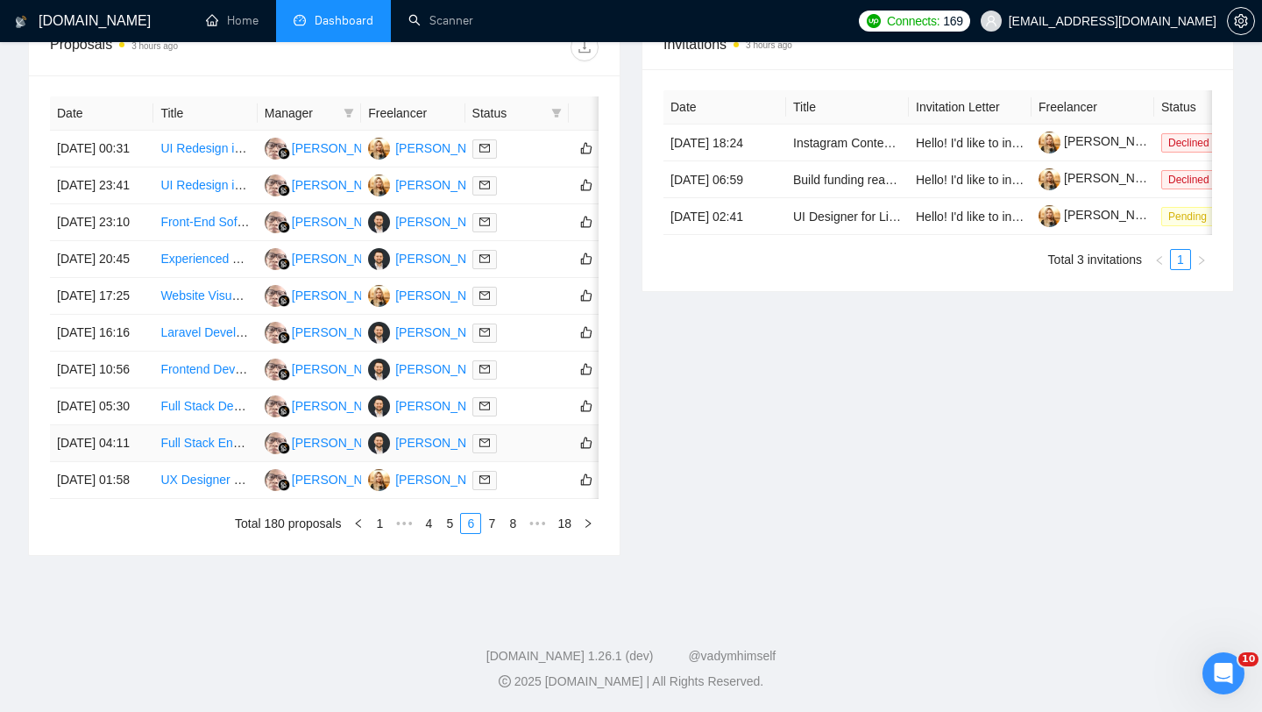
click at [127, 462] on td "[DATE] 04:11" at bounding box center [101, 443] width 103 height 37
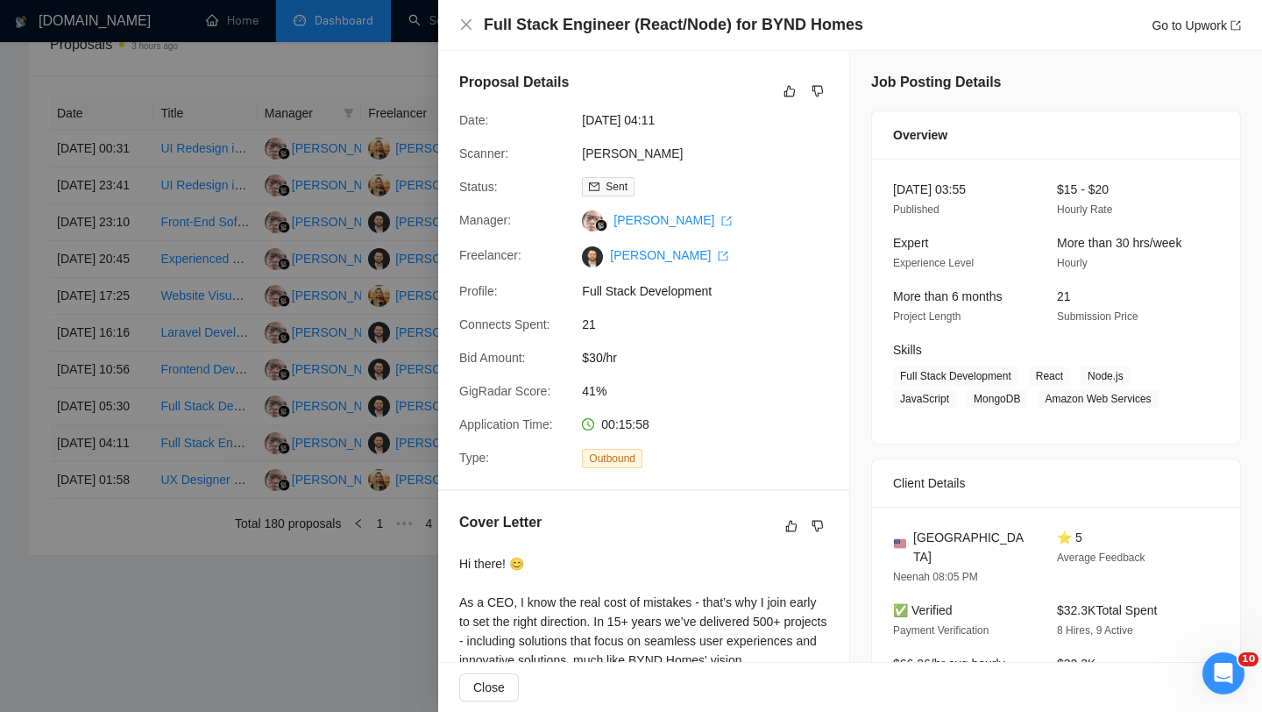
click at [127, 536] on div at bounding box center [631, 356] width 1262 height 712
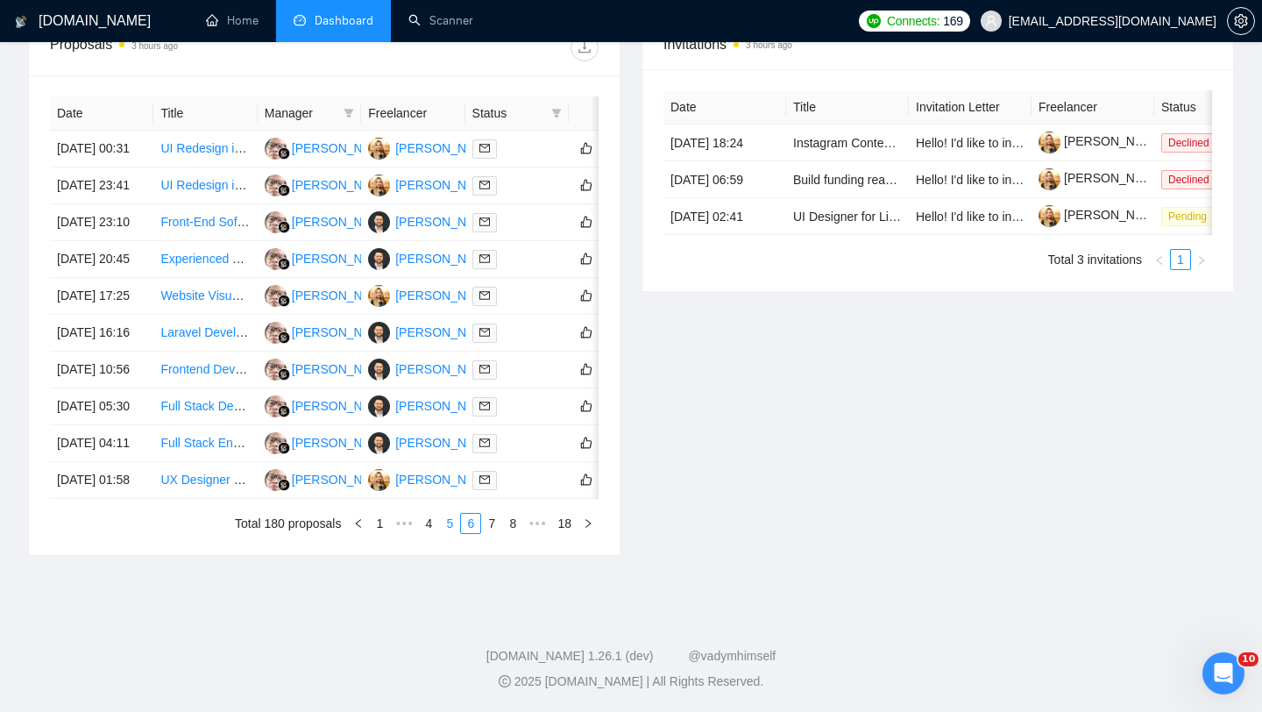
click at [444, 533] on link "5" at bounding box center [449, 523] width 19 height 19
click at [113, 499] on td "[DATE] 00:40" at bounding box center [101, 480] width 103 height 37
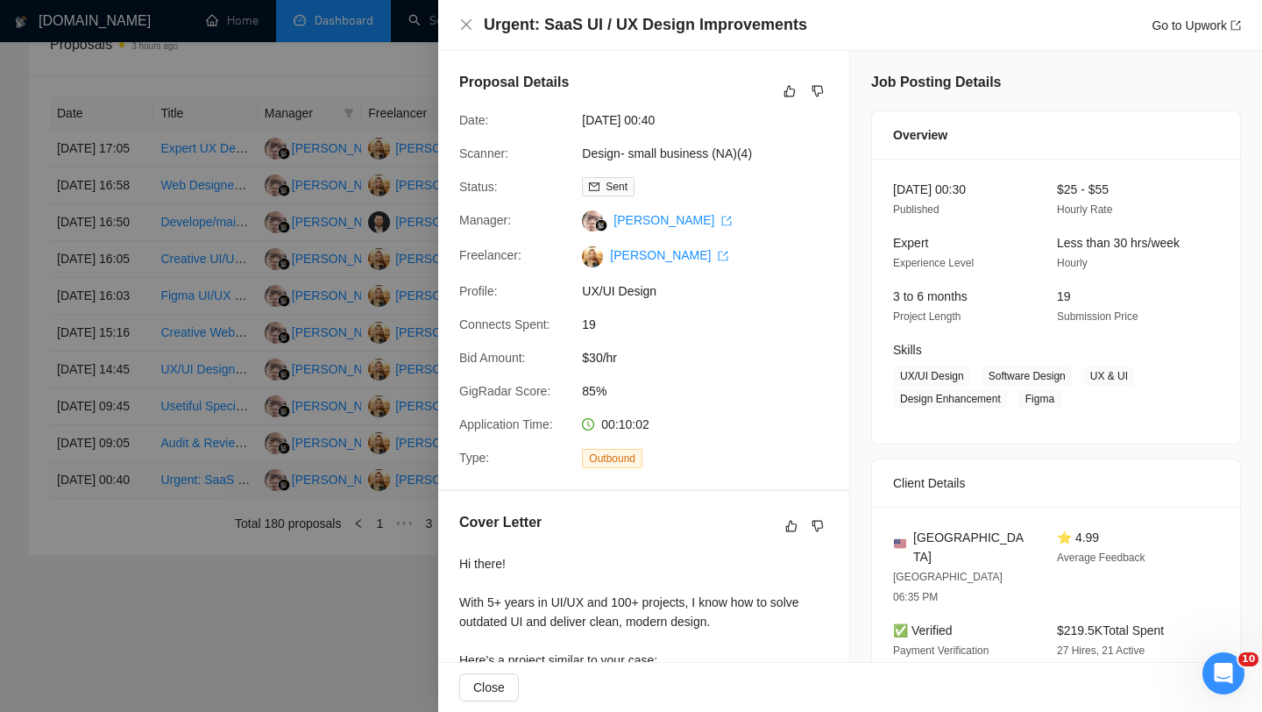
click at [113, 590] on div at bounding box center [631, 356] width 1262 height 712
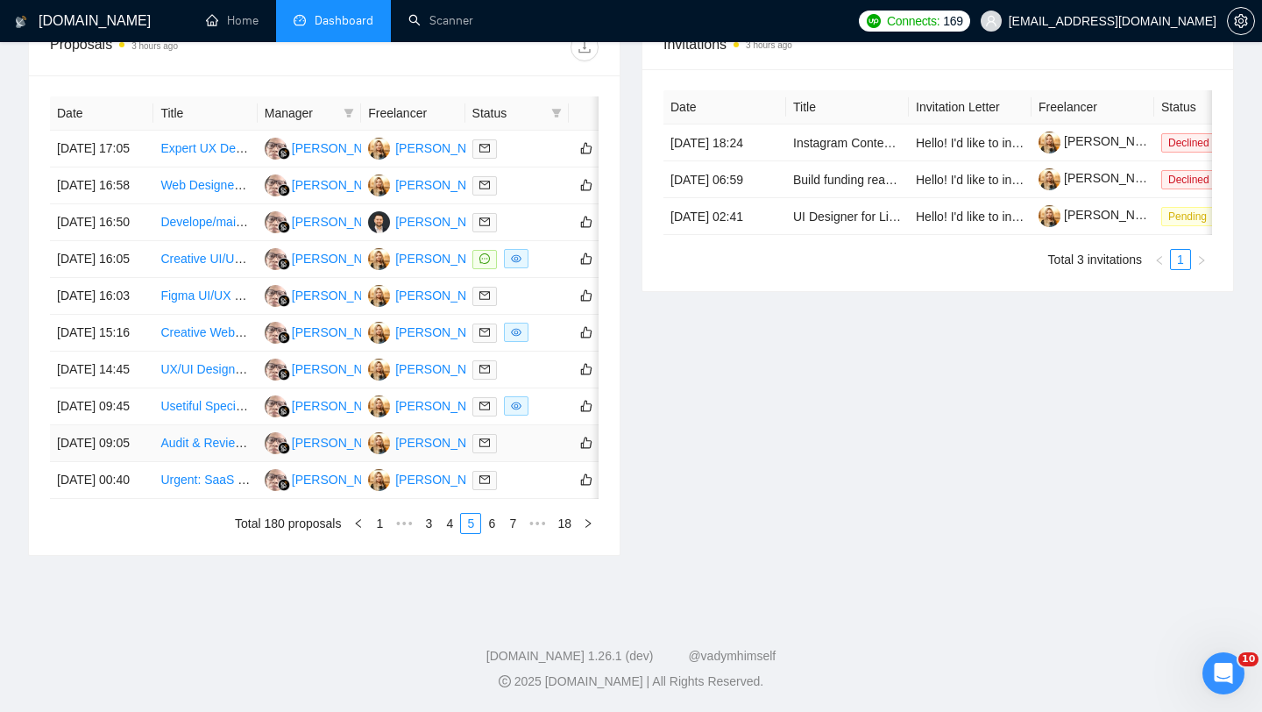
click at [116, 462] on td "[DATE] 09:05" at bounding box center [101, 443] width 103 height 37
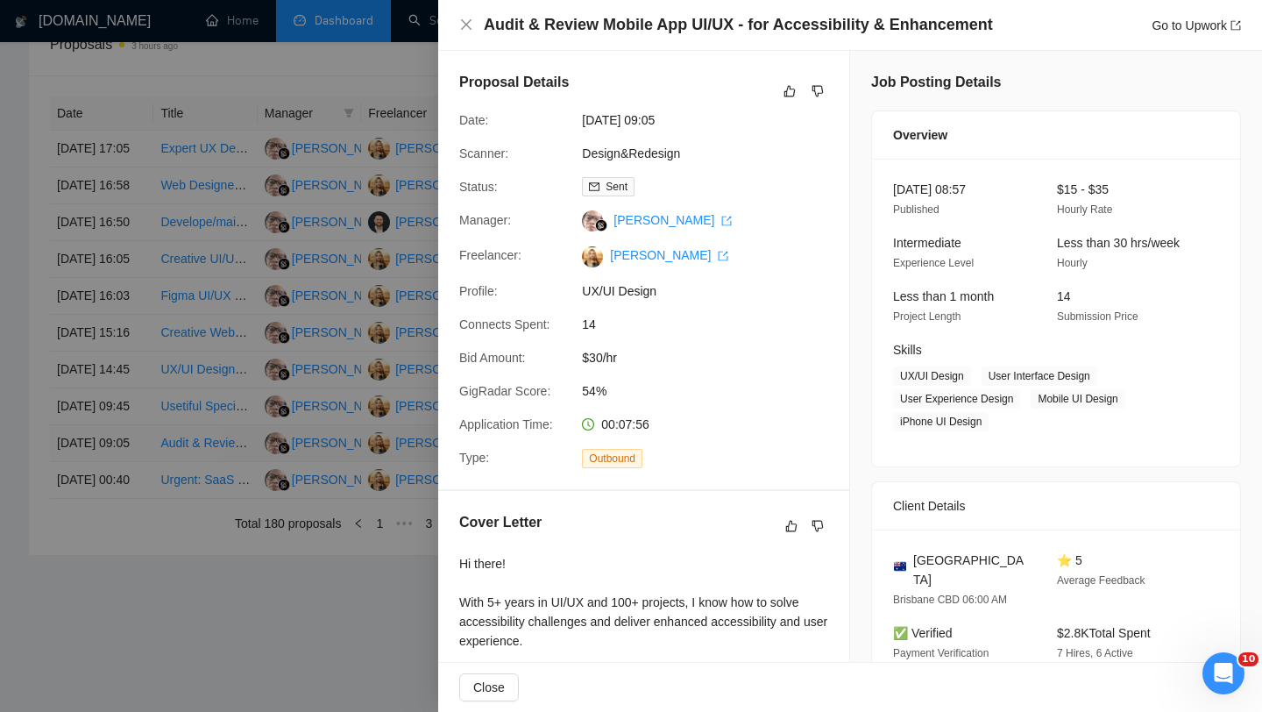
click at [116, 537] on div at bounding box center [631, 356] width 1262 height 712
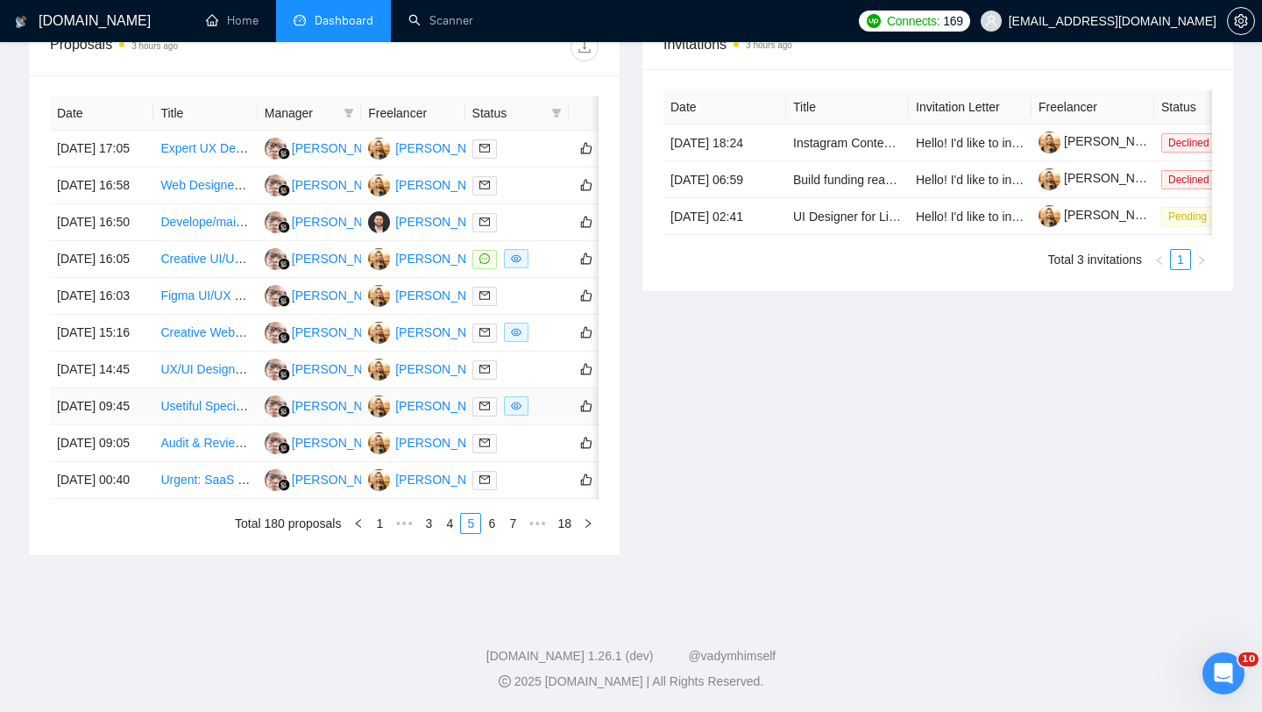
click at [124, 425] on td "[DATE] 09:45" at bounding box center [101, 406] width 103 height 37
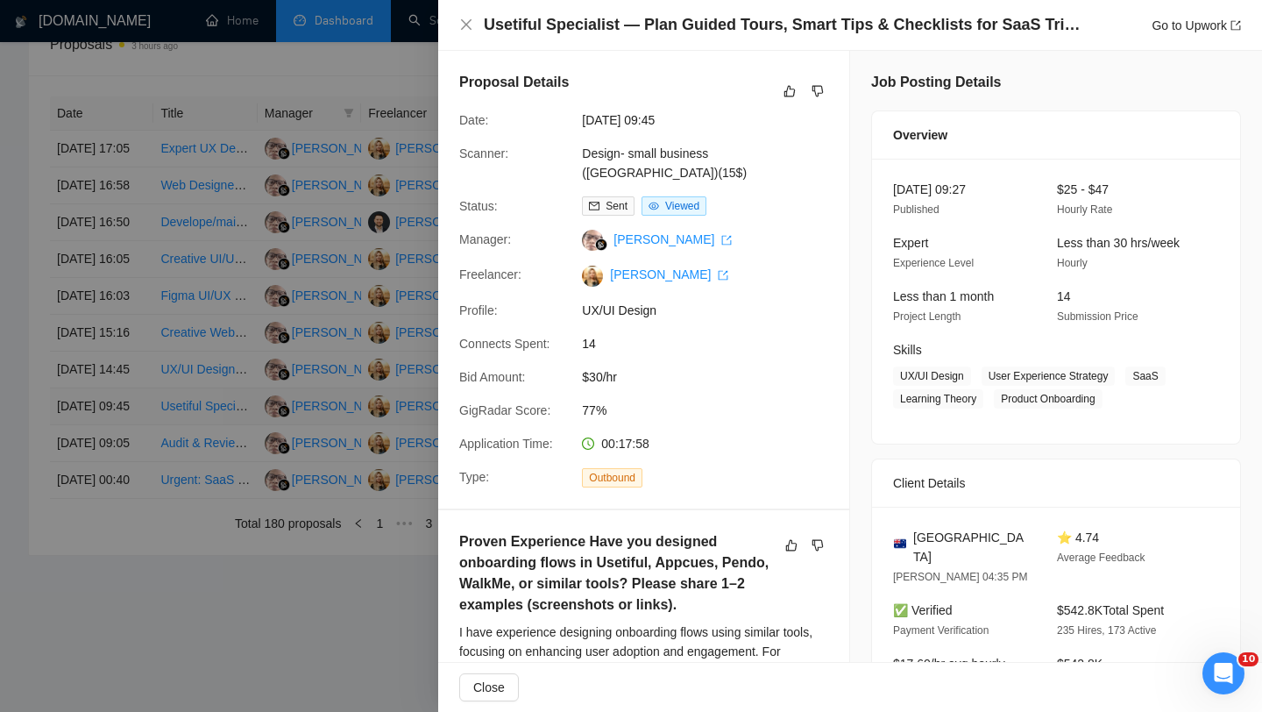
click at [124, 481] on div at bounding box center [631, 356] width 1262 height 712
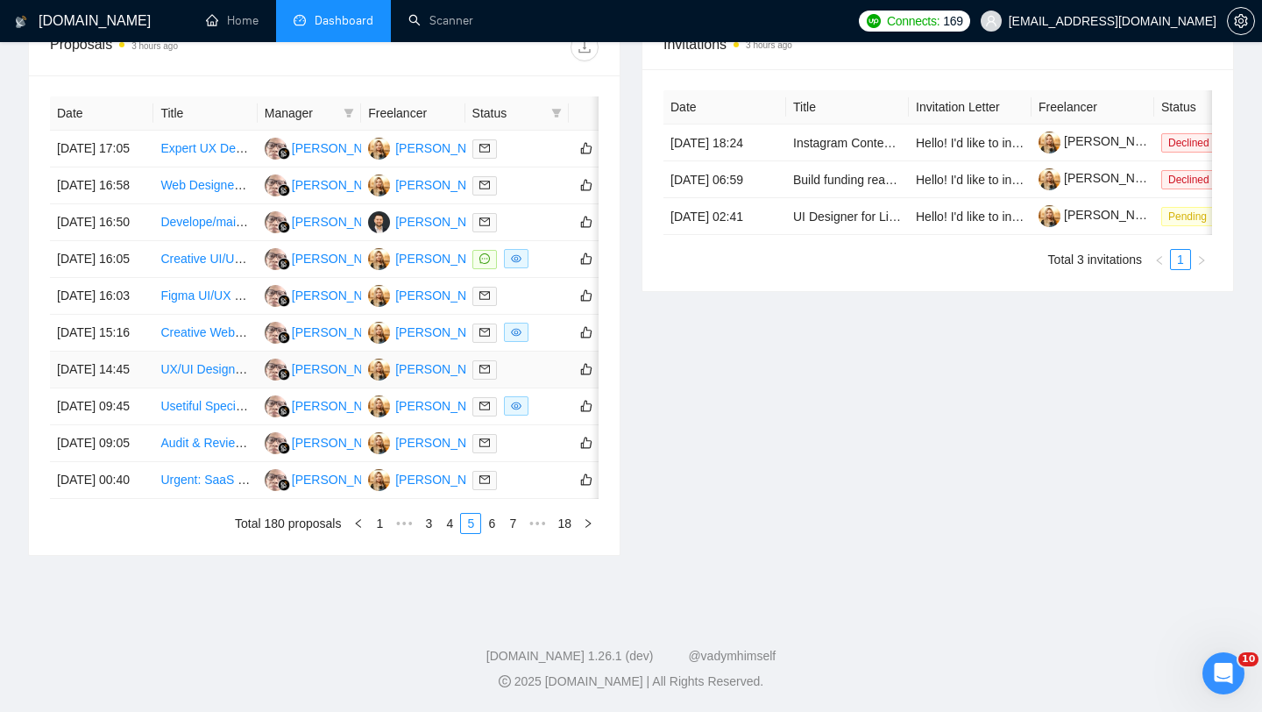
click at [123, 388] on td "[DATE] 14:45" at bounding box center [101, 370] width 103 height 37
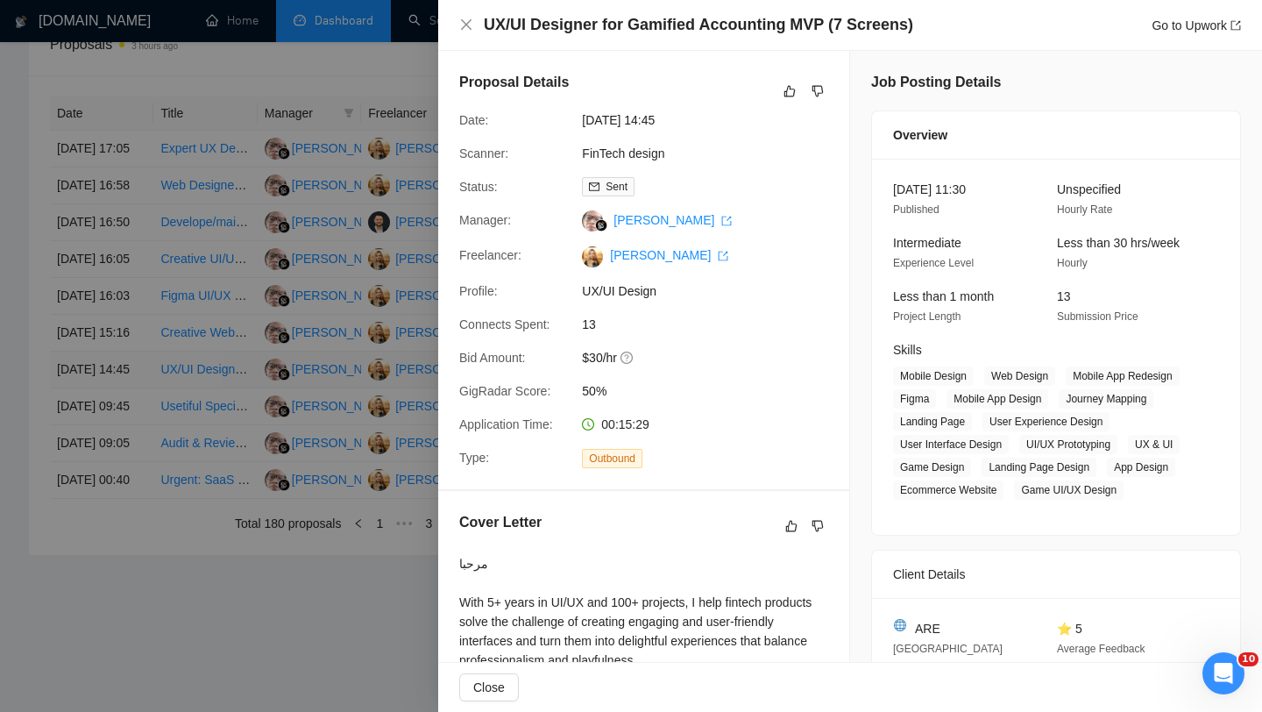
click at [123, 432] on div at bounding box center [631, 356] width 1262 height 712
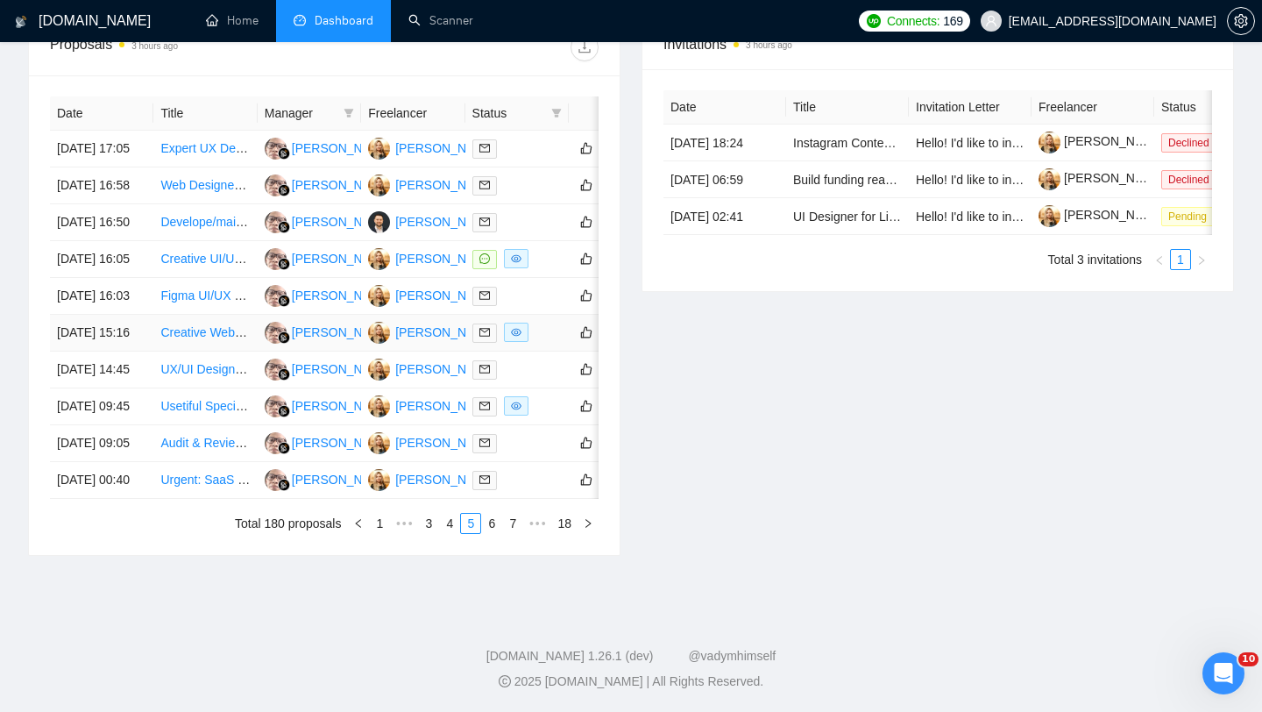
click at [119, 352] on td "[DATE] 15:16" at bounding box center [101, 333] width 103 height 37
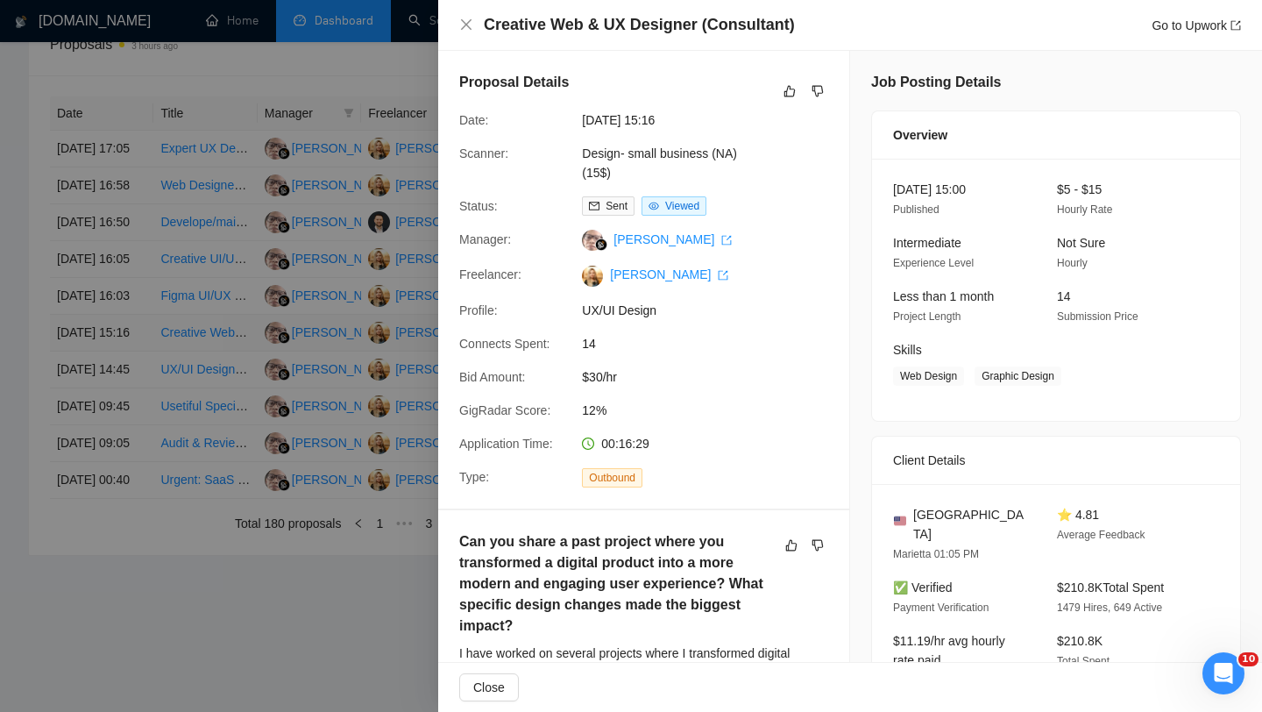
click at [119, 380] on div at bounding box center [631, 356] width 1262 height 712
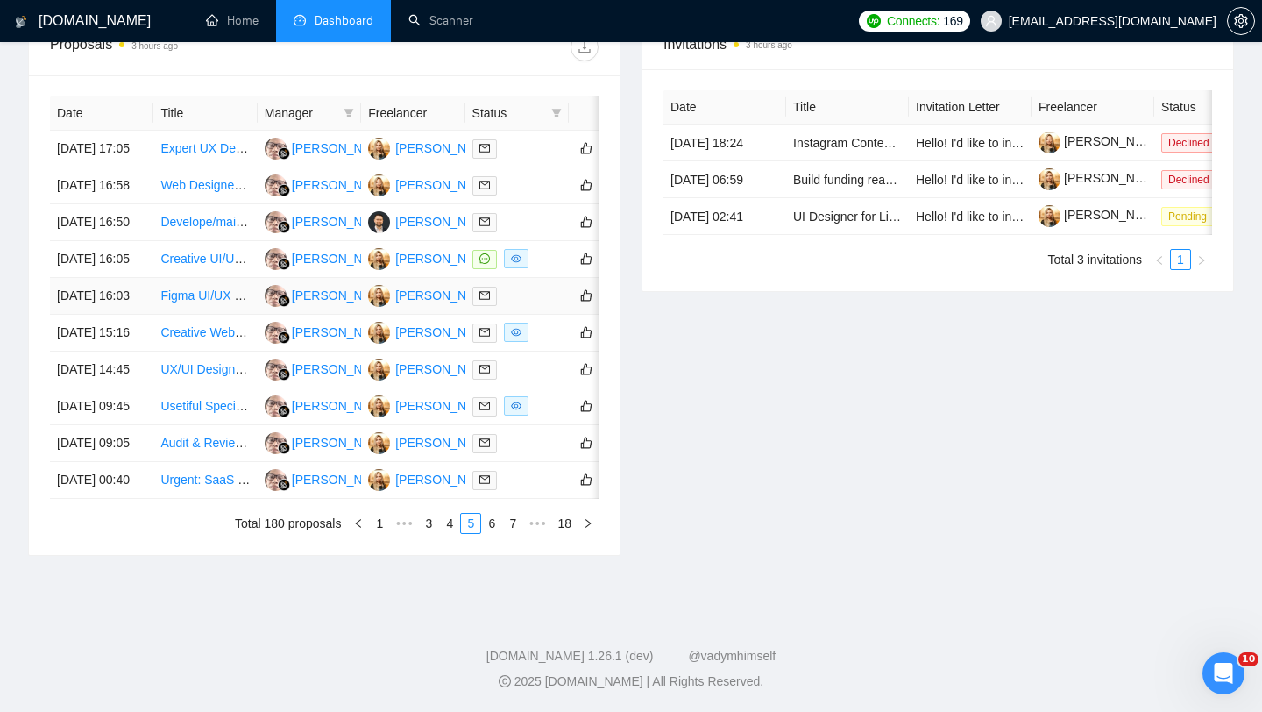
click at [120, 315] on td "[DATE] 16:03" at bounding box center [101, 296] width 103 height 37
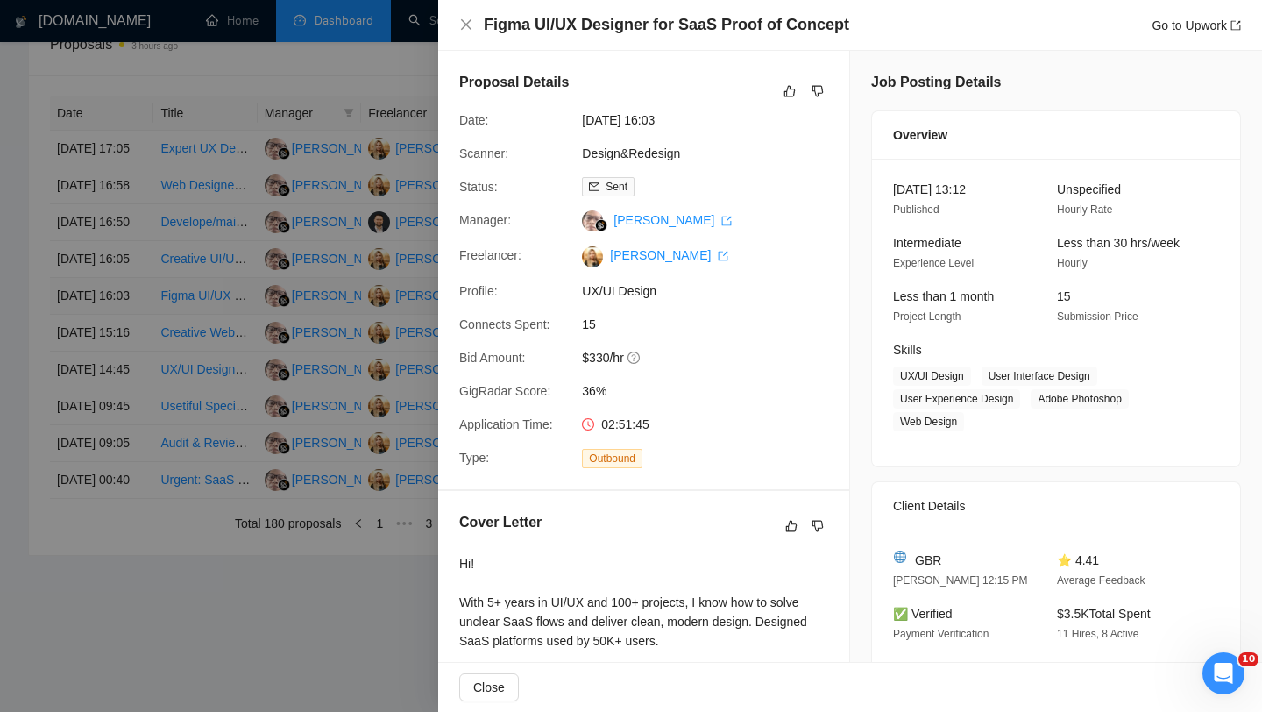
click at [120, 325] on div at bounding box center [631, 356] width 1262 height 712
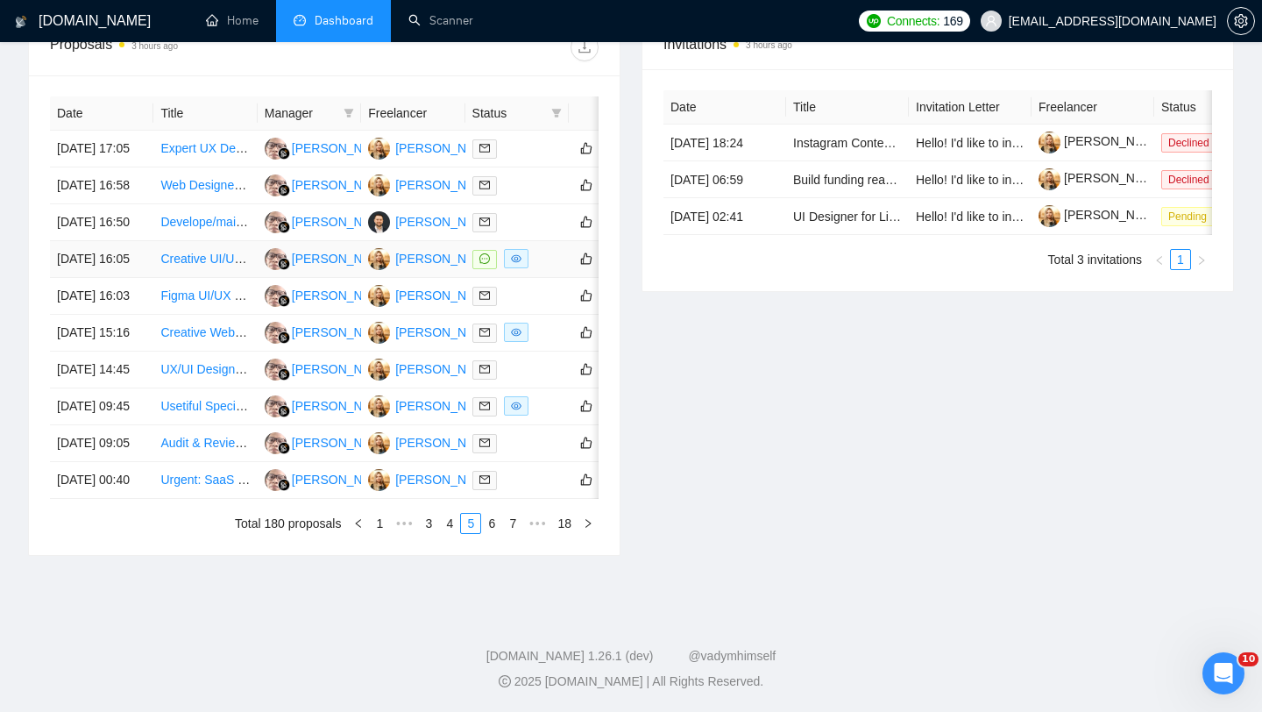
click at [120, 275] on td "[DATE] 16:05" at bounding box center [101, 259] width 103 height 37
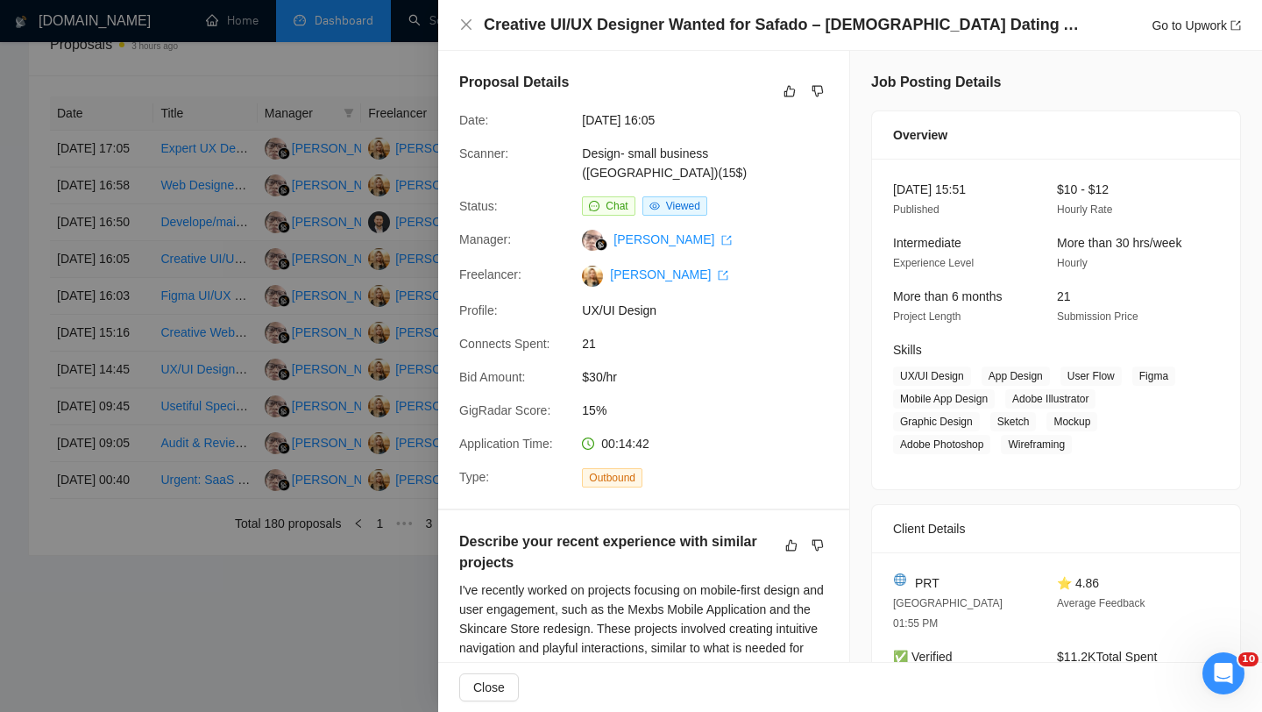
click at [120, 275] on div at bounding box center [631, 356] width 1262 height 712
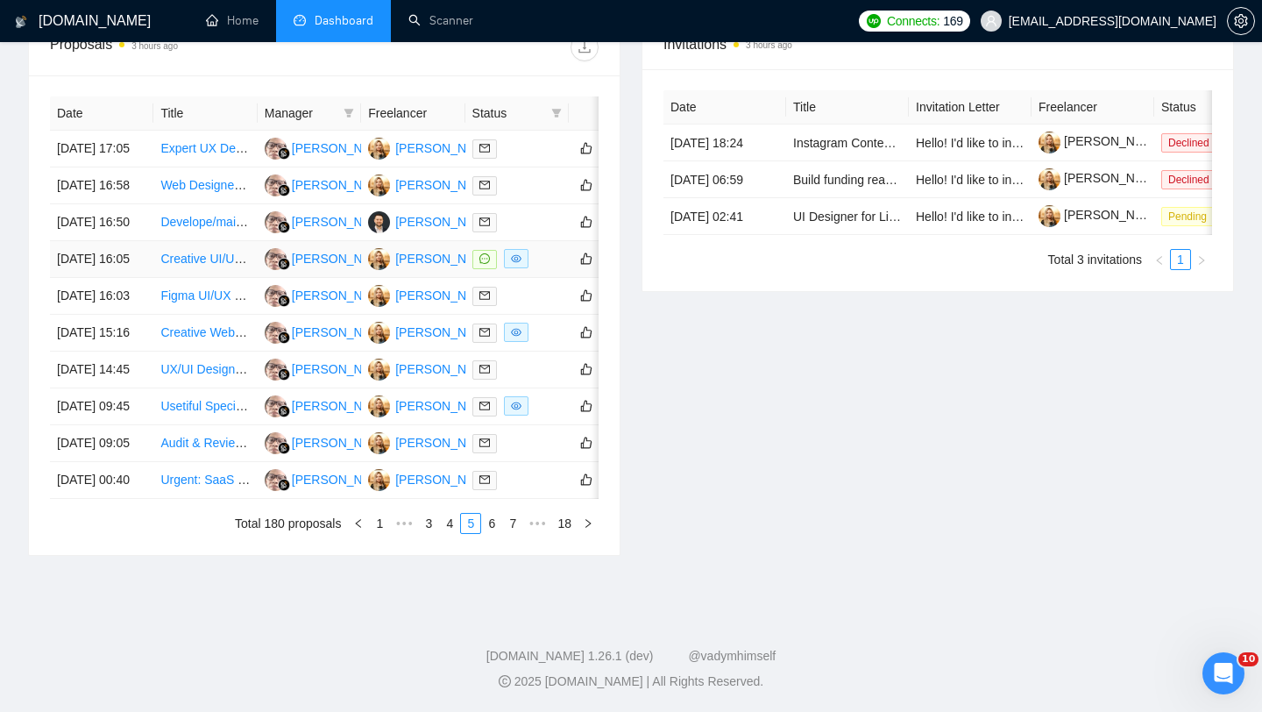
scroll to position [735, 0]
click at [124, 204] on td "[DATE] 16:58" at bounding box center [101, 185] width 103 height 37
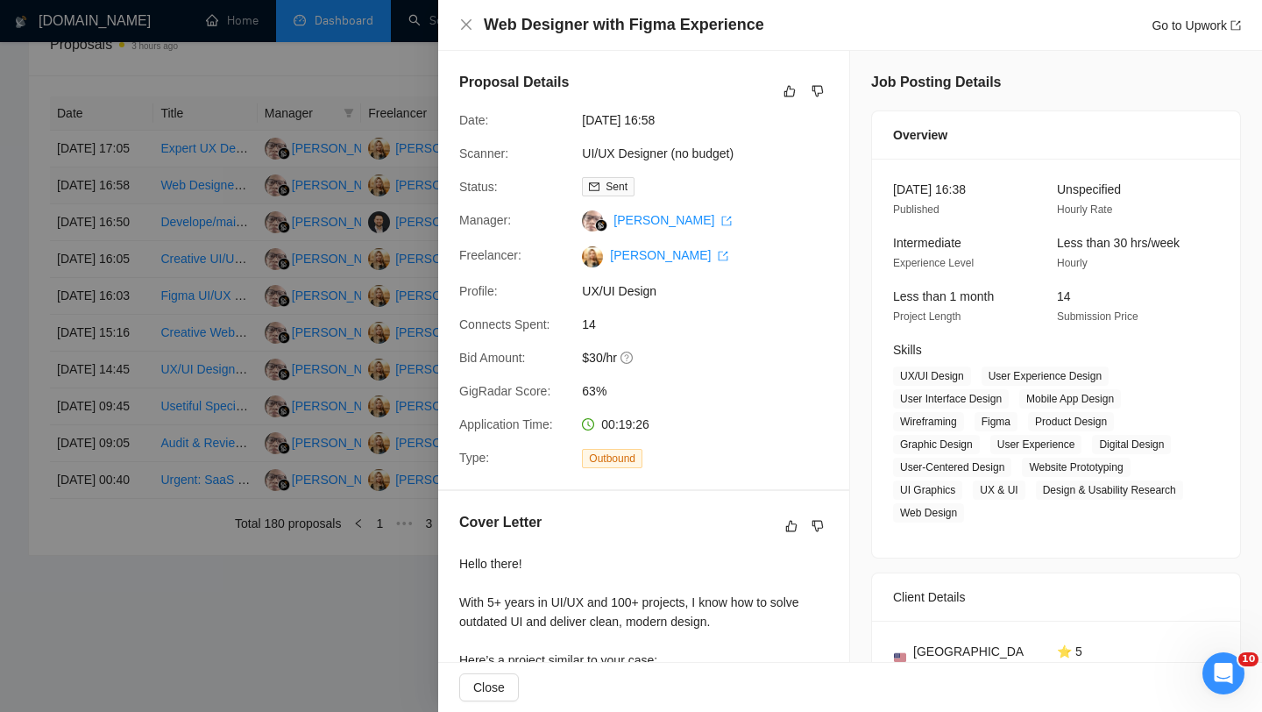
click at [124, 204] on div at bounding box center [631, 356] width 1262 height 712
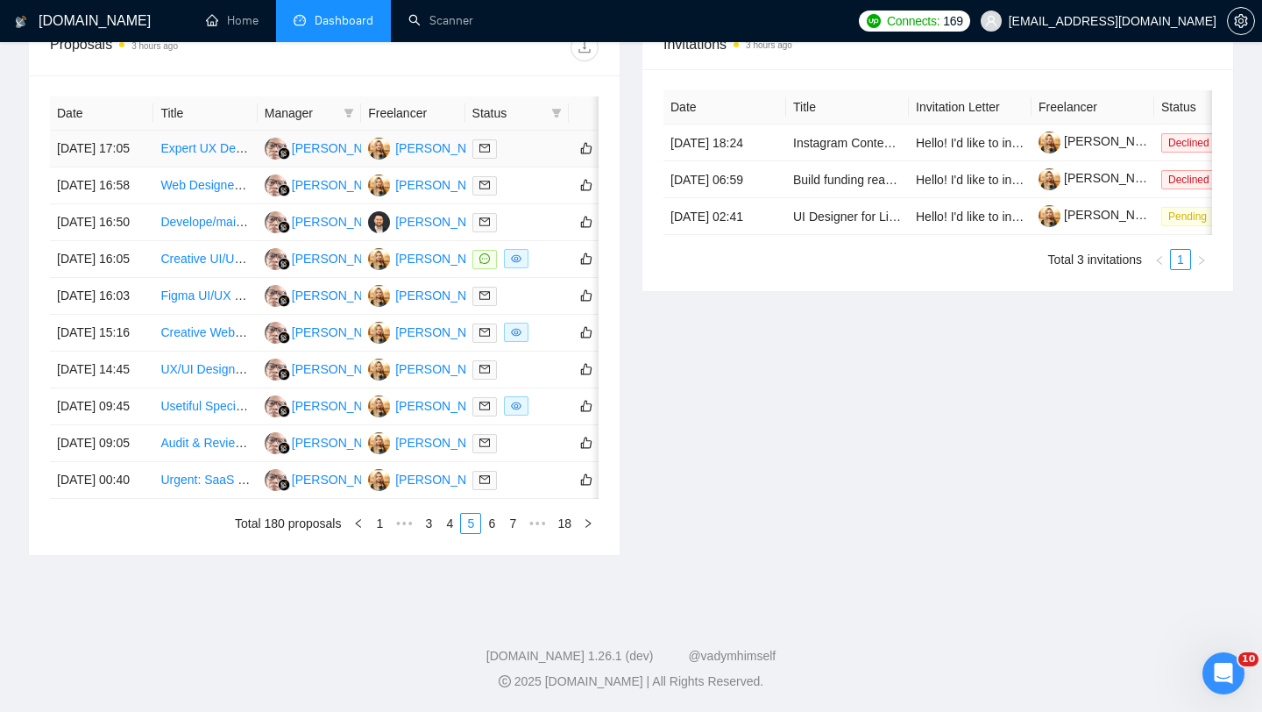
click at [123, 153] on td "[DATE] 17:05" at bounding box center [101, 149] width 103 height 37
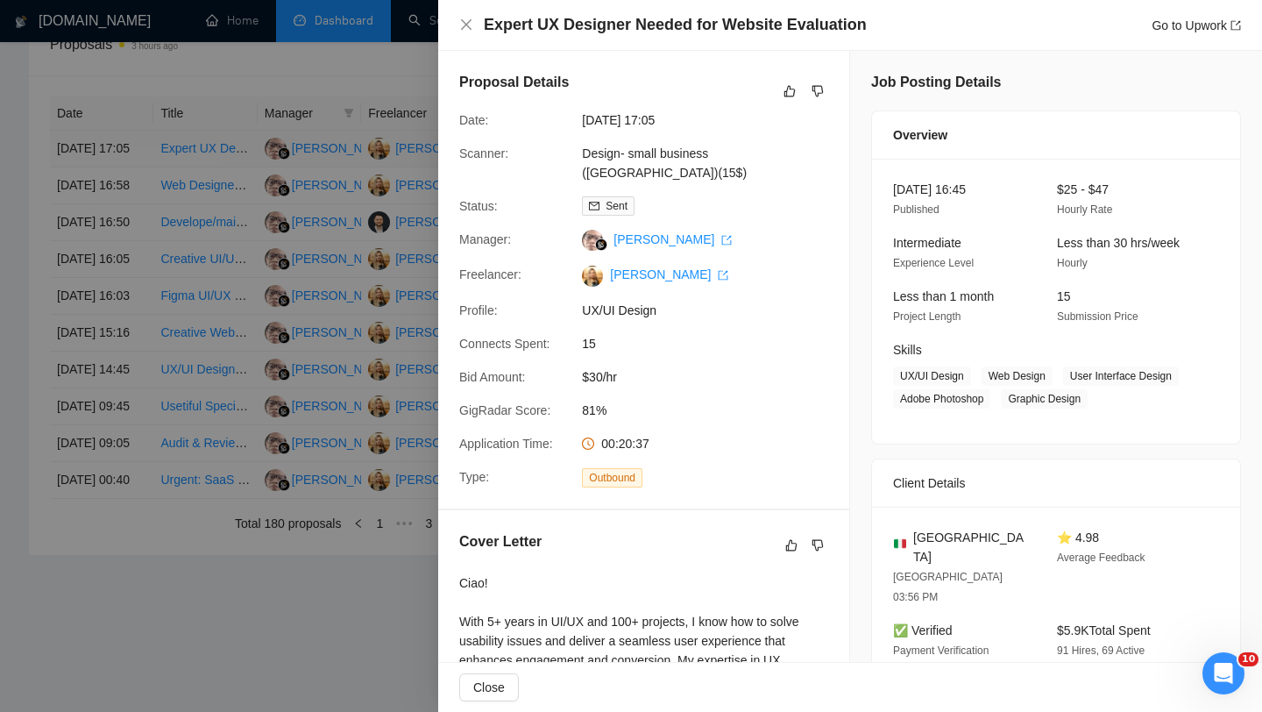
click at [123, 153] on div at bounding box center [631, 356] width 1262 height 712
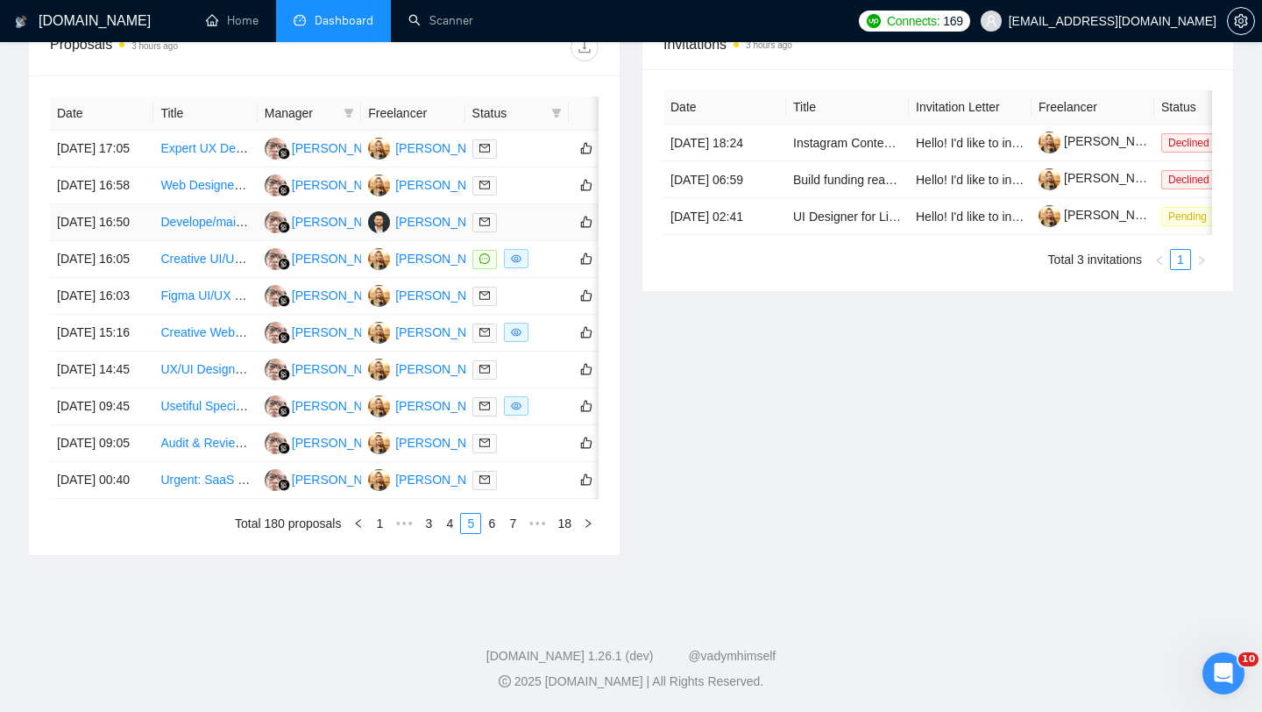
click at [127, 241] on td "[DATE] 16:50" at bounding box center [101, 222] width 103 height 37
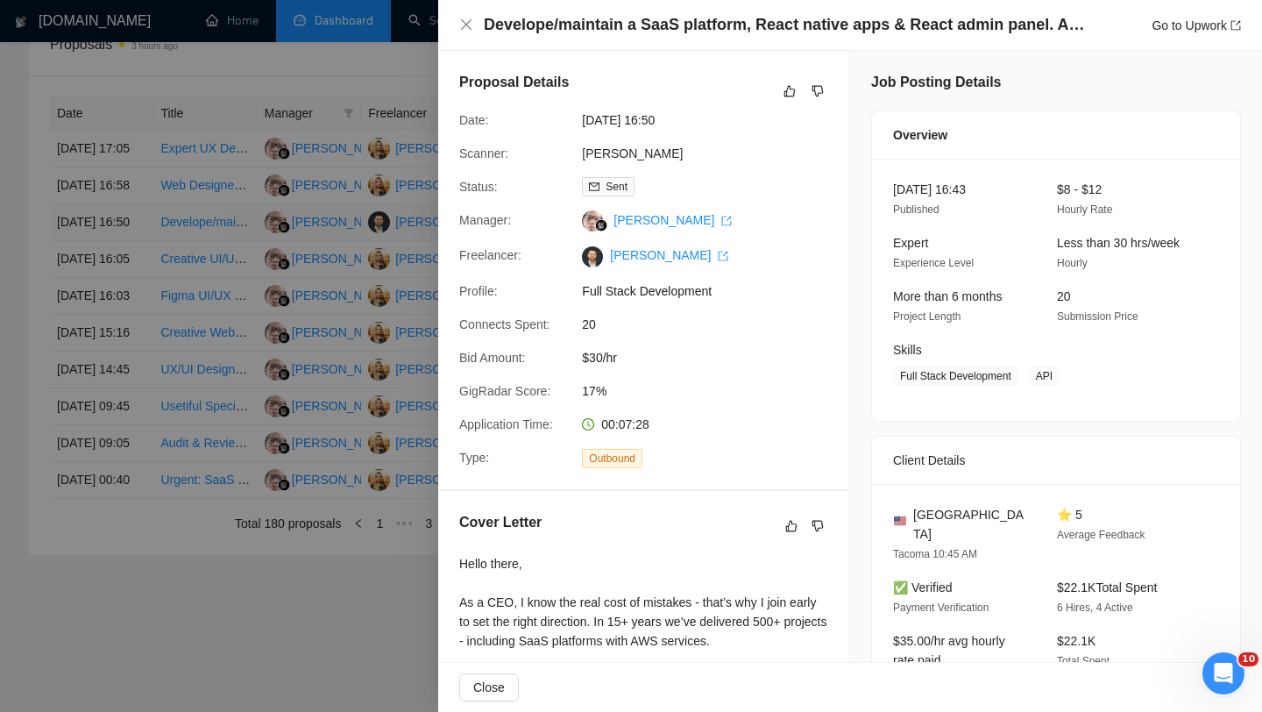
click at [127, 257] on div at bounding box center [631, 356] width 1262 height 712
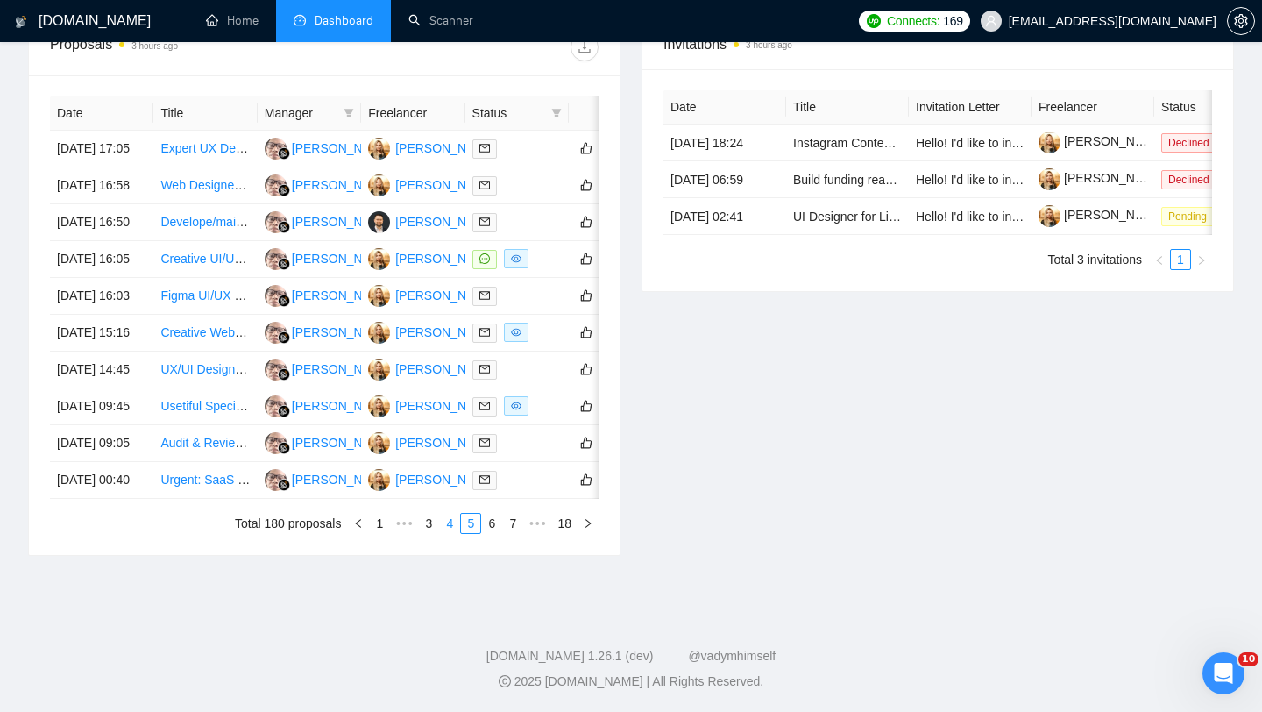
click at [444, 533] on link "4" at bounding box center [449, 523] width 19 height 19
click at [124, 499] on td "[DATE] 17:29" at bounding box center [101, 480] width 103 height 37
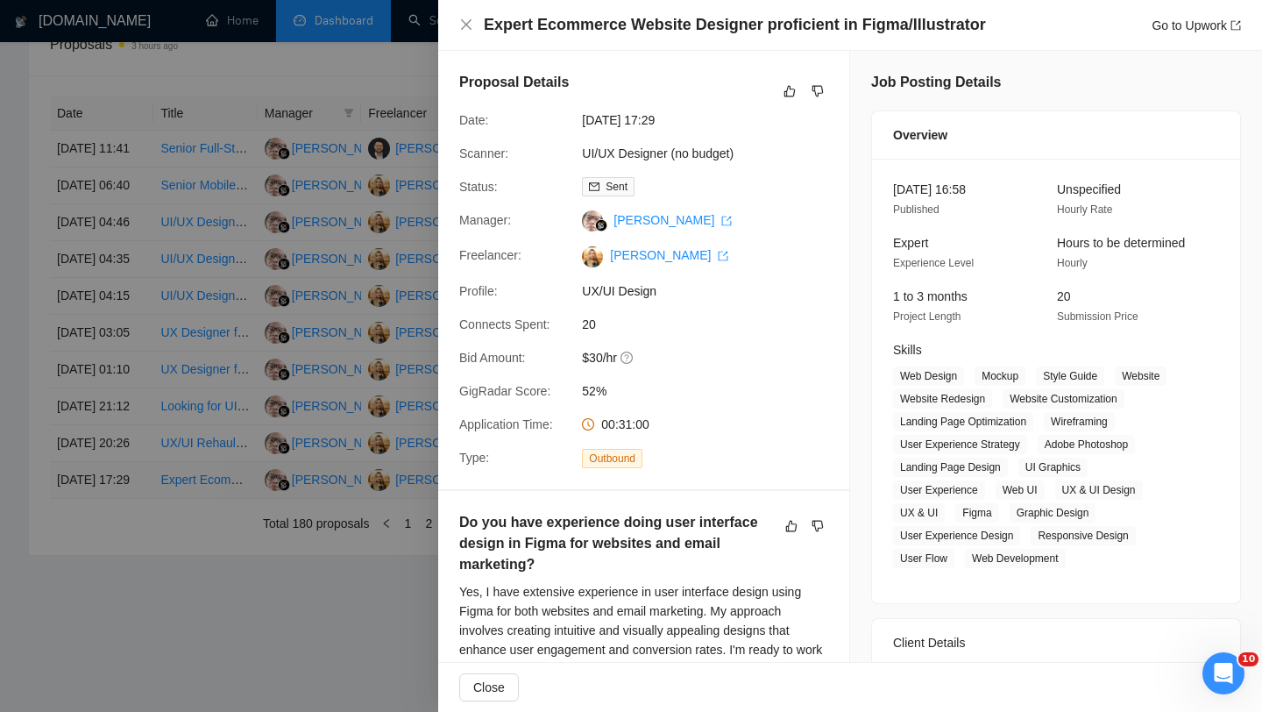
click at [124, 633] on div at bounding box center [631, 356] width 1262 height 712
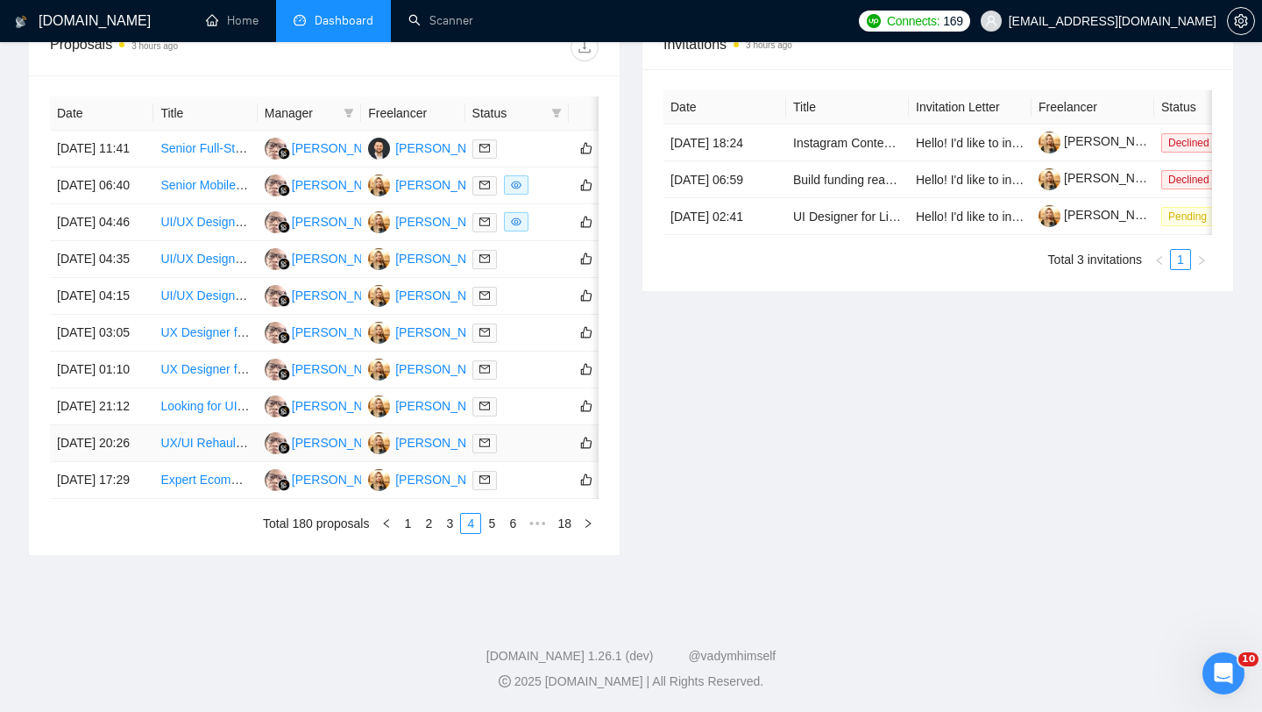
click at [124, 462] on td "[DATE] 20:26" at bounding box center [101, 443] width 103 height 37
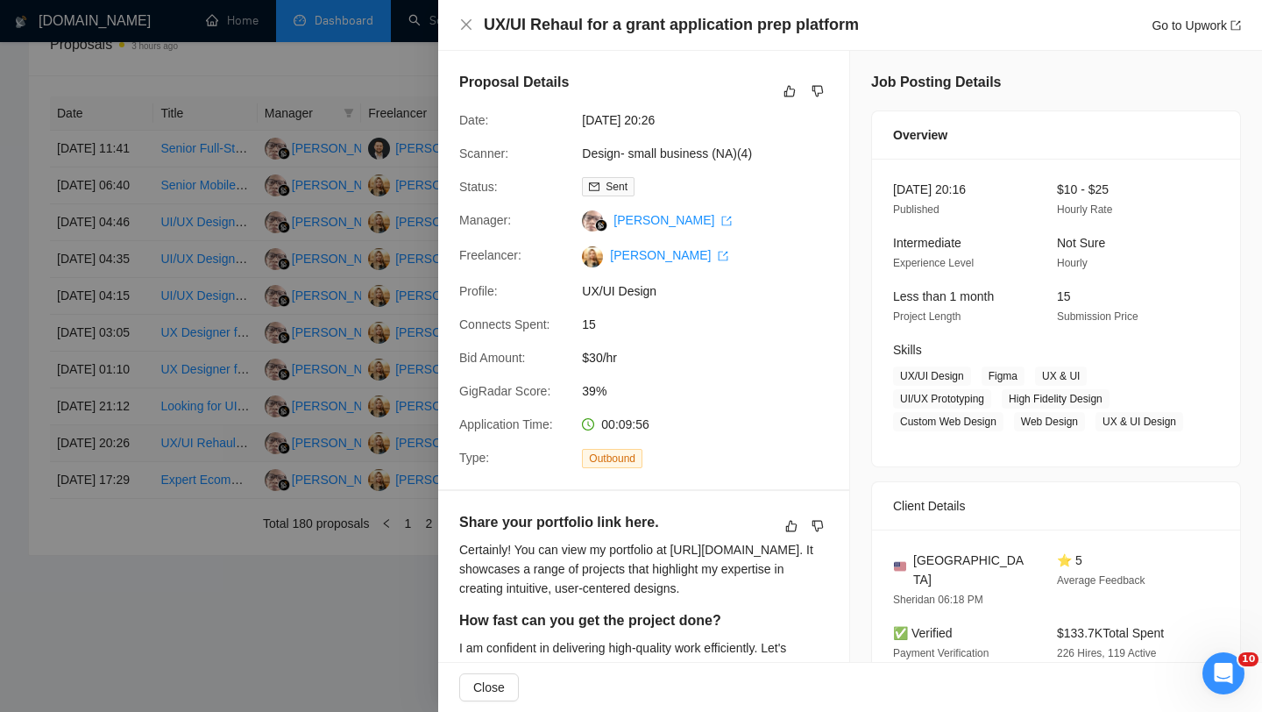
click at [124, 577] on div at bounding box center [631, 356] width 1262 height 712
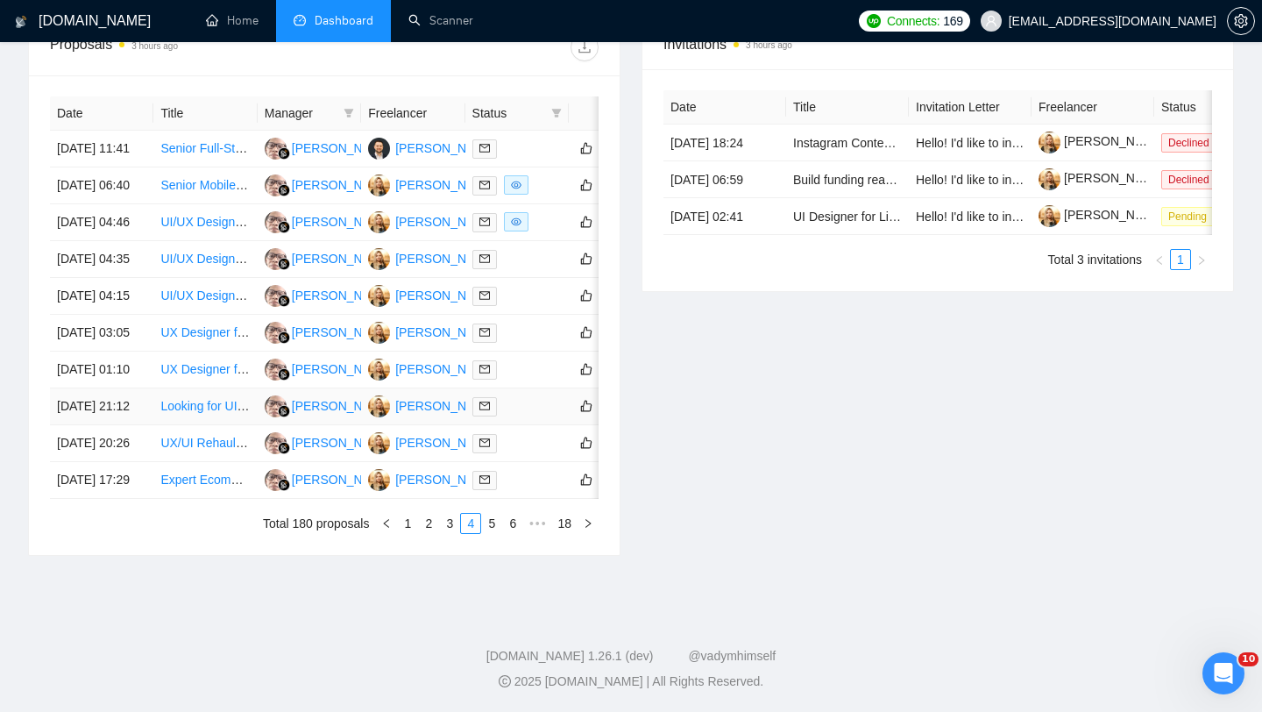
click at [119, 425] on td "[DATE] 21:12" at bounding box center [101, 406] width 103 height 37
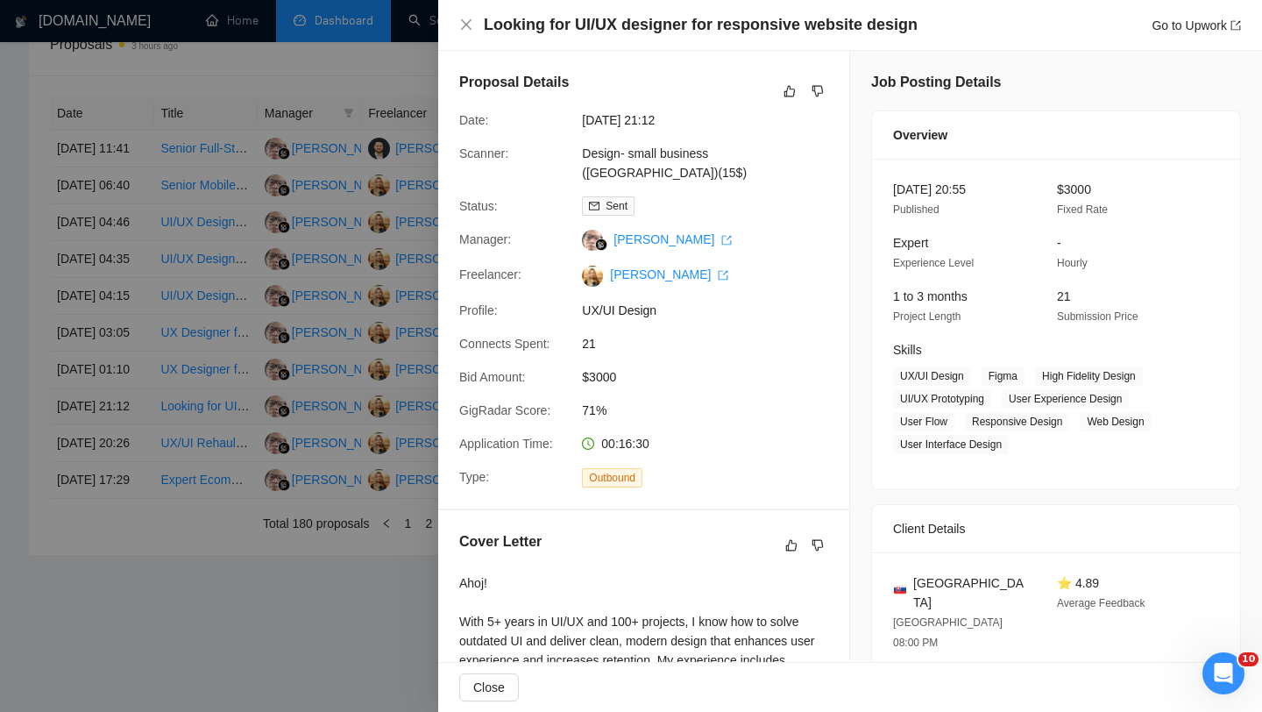
click at [119, 523] on div at bounding box center [631, 356] width 1262 height 712
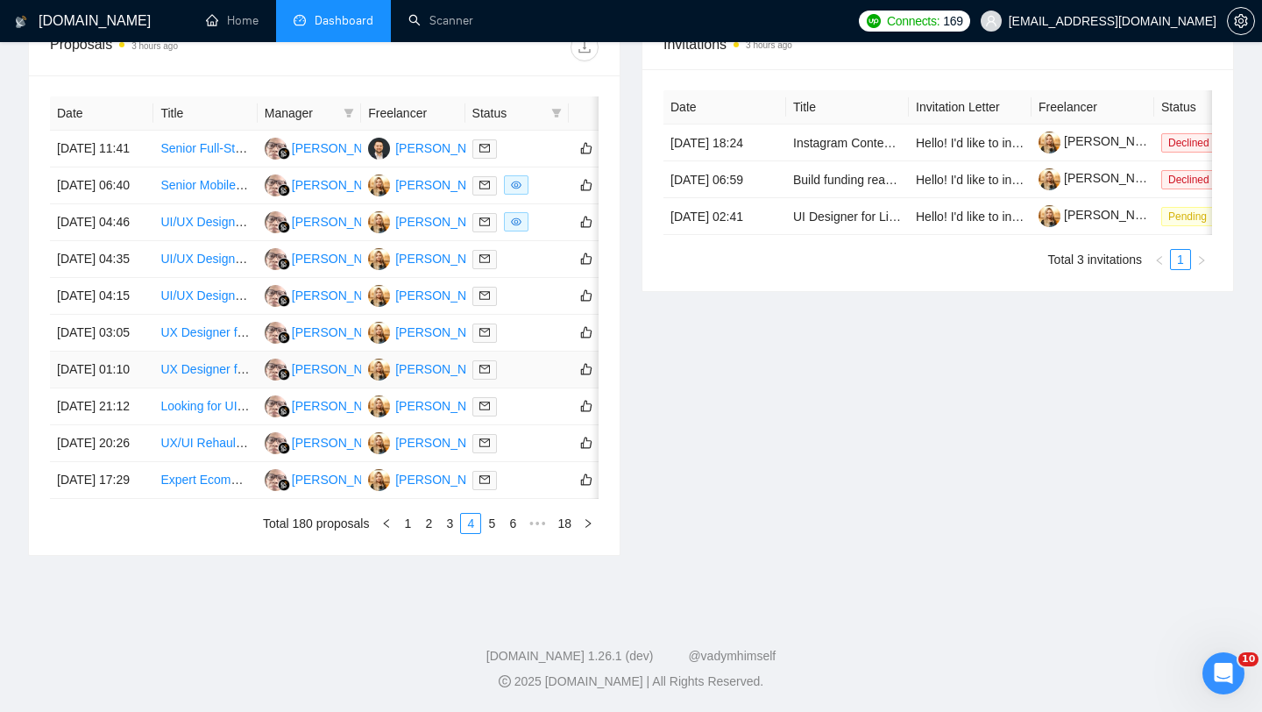
click at [116, 388] on td "[DATE] 01:10" at bounding box center [101, 370] width 103 height 37
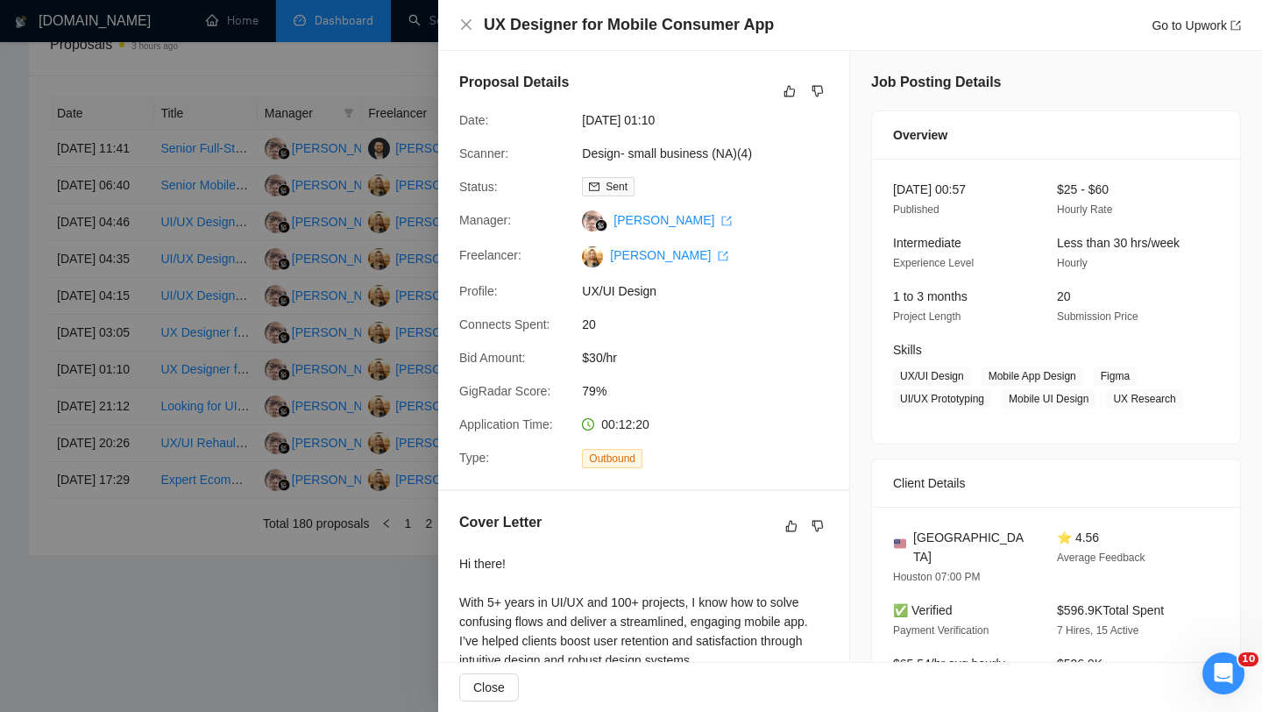
click at [116, 469] on div at bounding box center [631, 356] width 1262 height 712
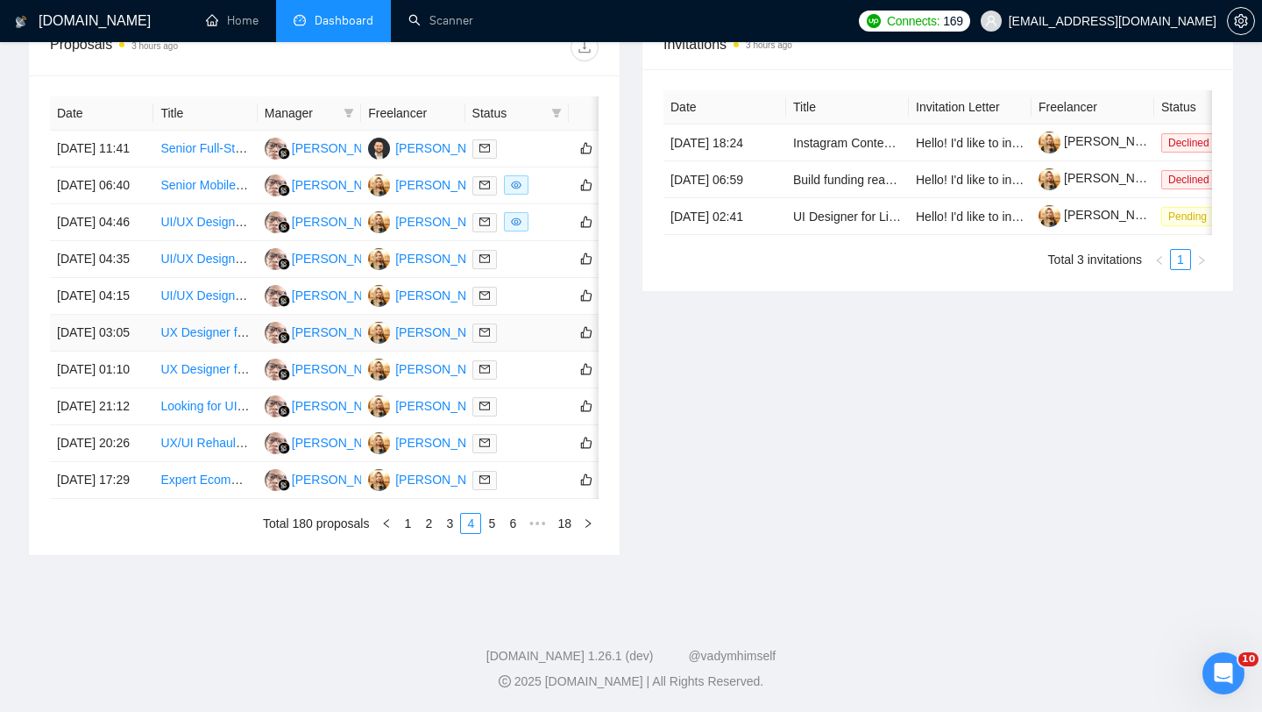
click at [110, 352] on td "[DATE] 03:05" at bounding box center [101, 333] width 103 height 37
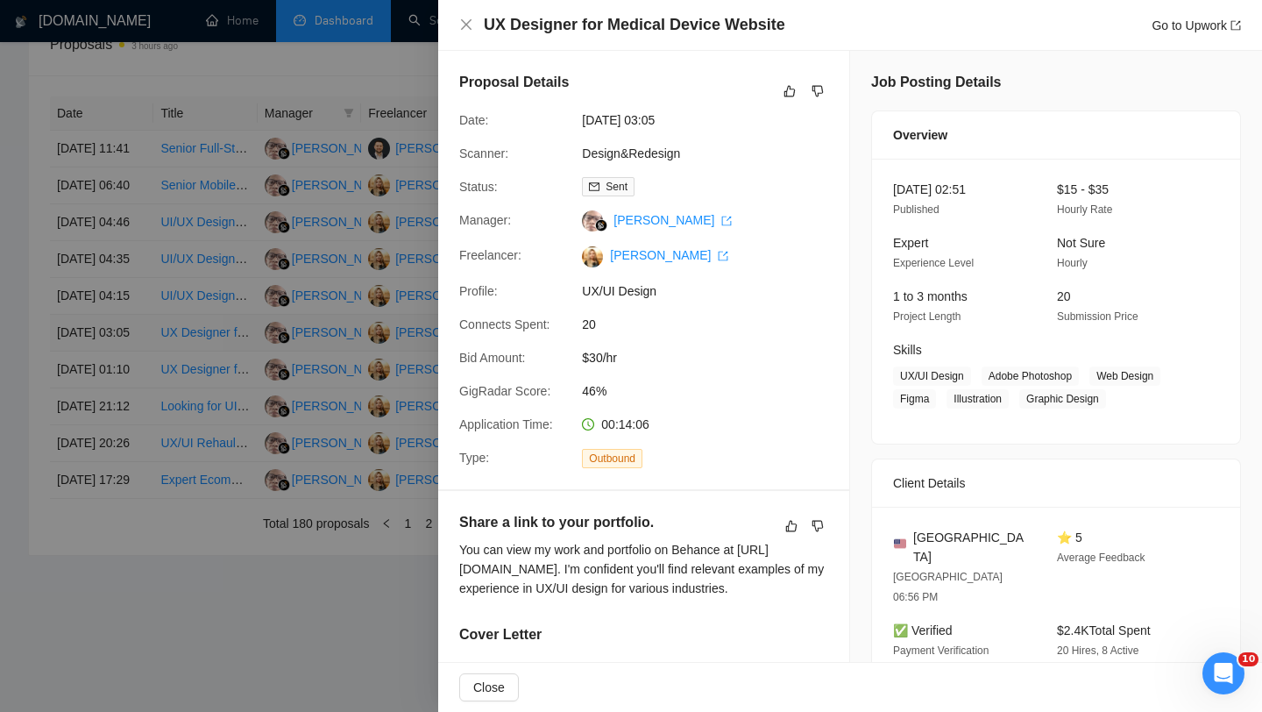
click at [110, 422] on div at bounding box center [631, 356] width 1262 height 712
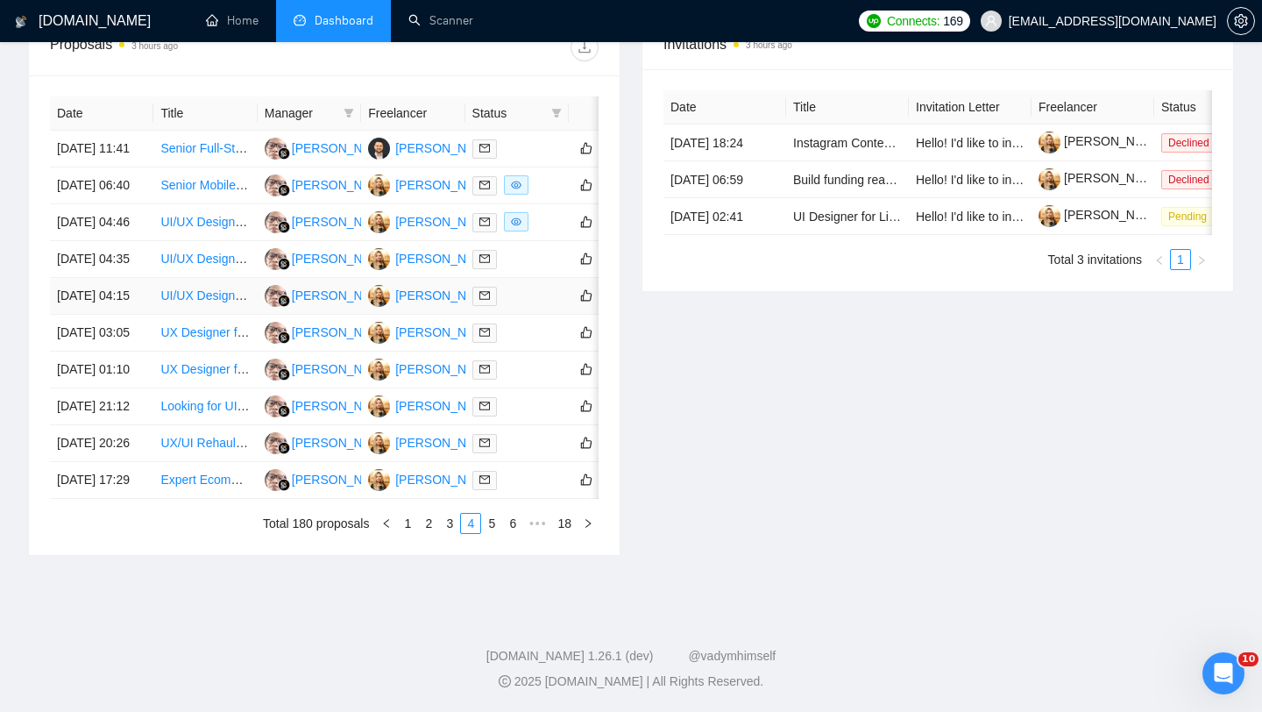
click at [111, 315] on td "[DATE] 04:15" at bounding box center [101, 296] width 103 height 37
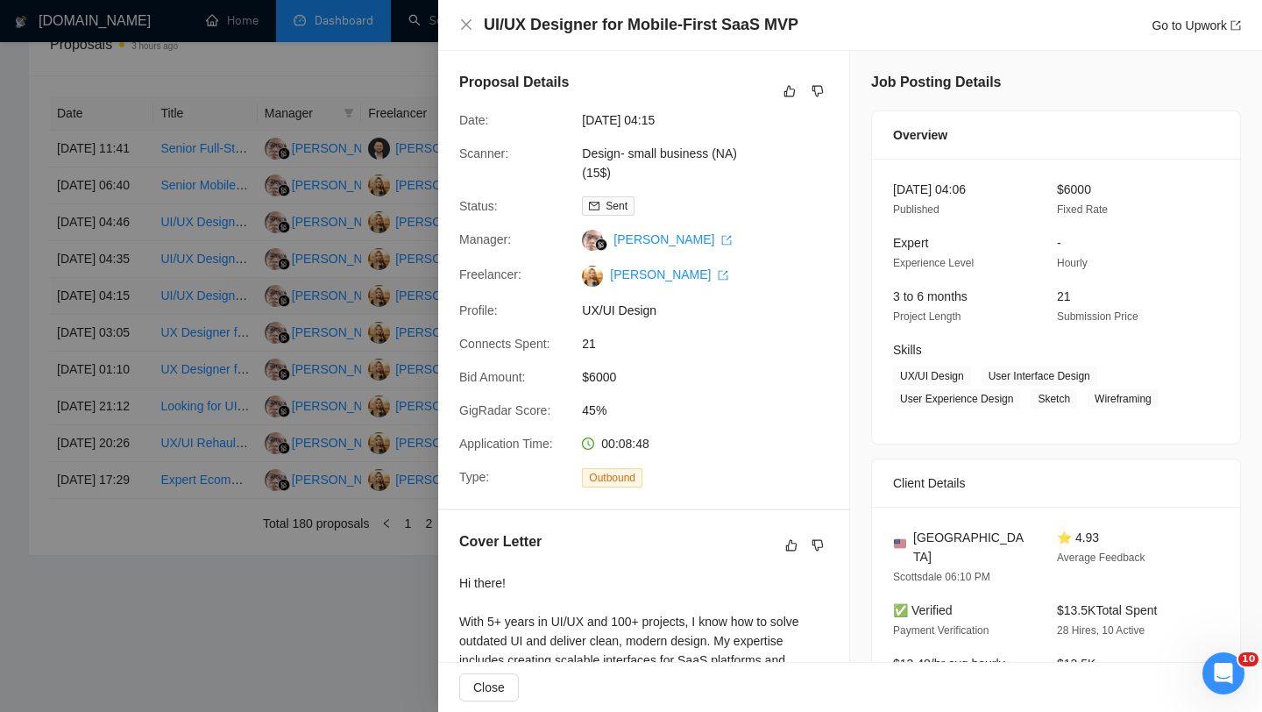
click at [111, 369] on div at bounding box center [631, 356] width 1262 height 712
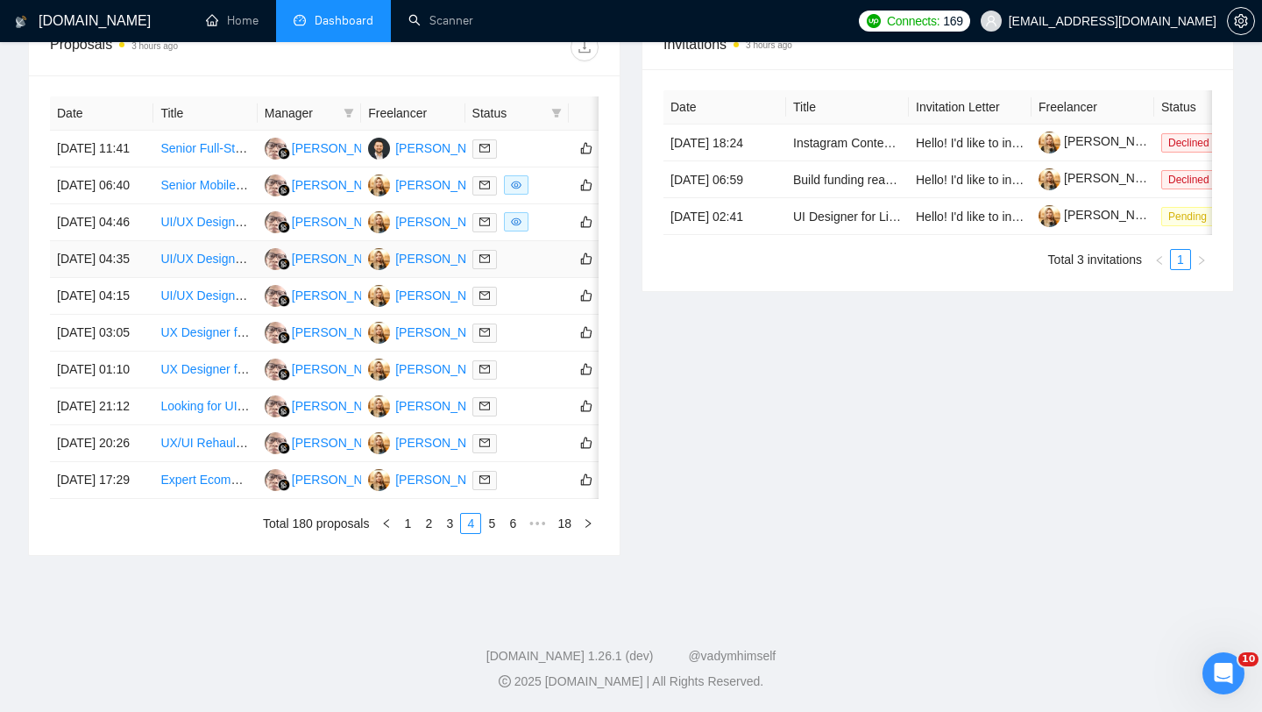
click at [110, 278] on td "[DATE] 04:35" at bounding box center [101, 259] width 103 height 37
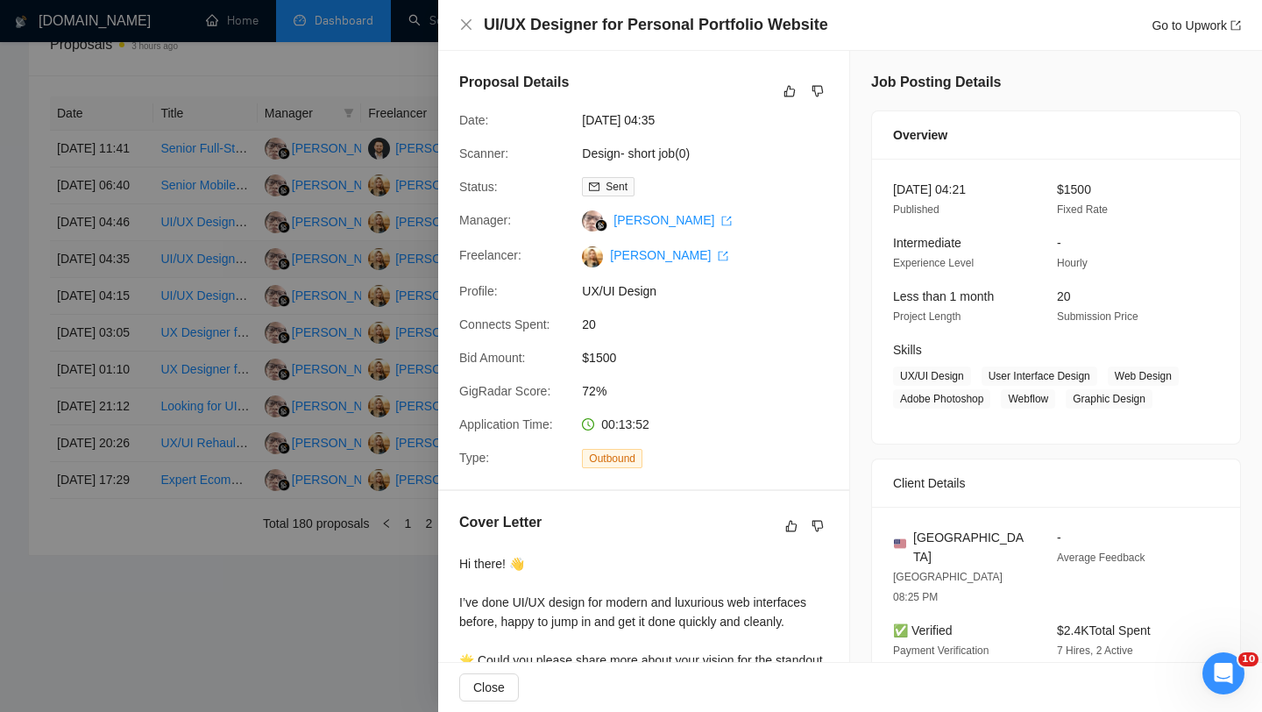
click at [110, 317] on div at bounding box center [631, 356] width 1262 height 712
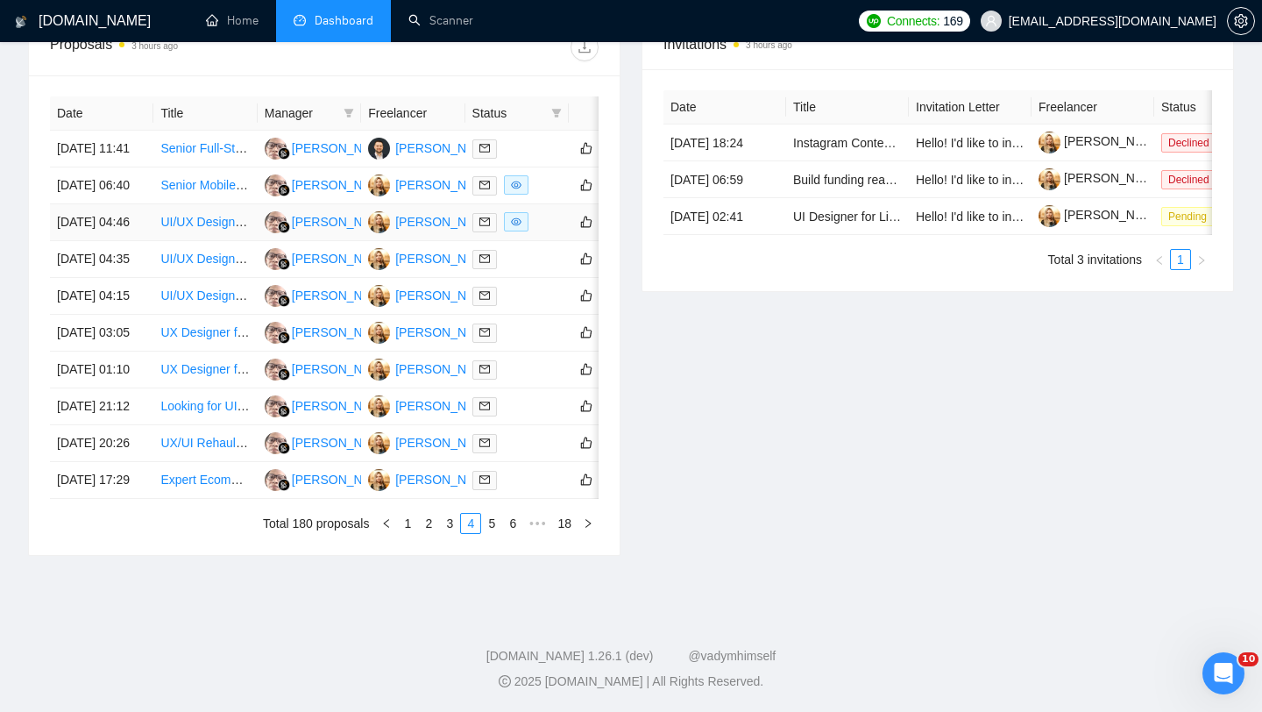
click at [110, 241] on td "[DATE] 04:46" at bounding box center [101, 222] width 103 height 37
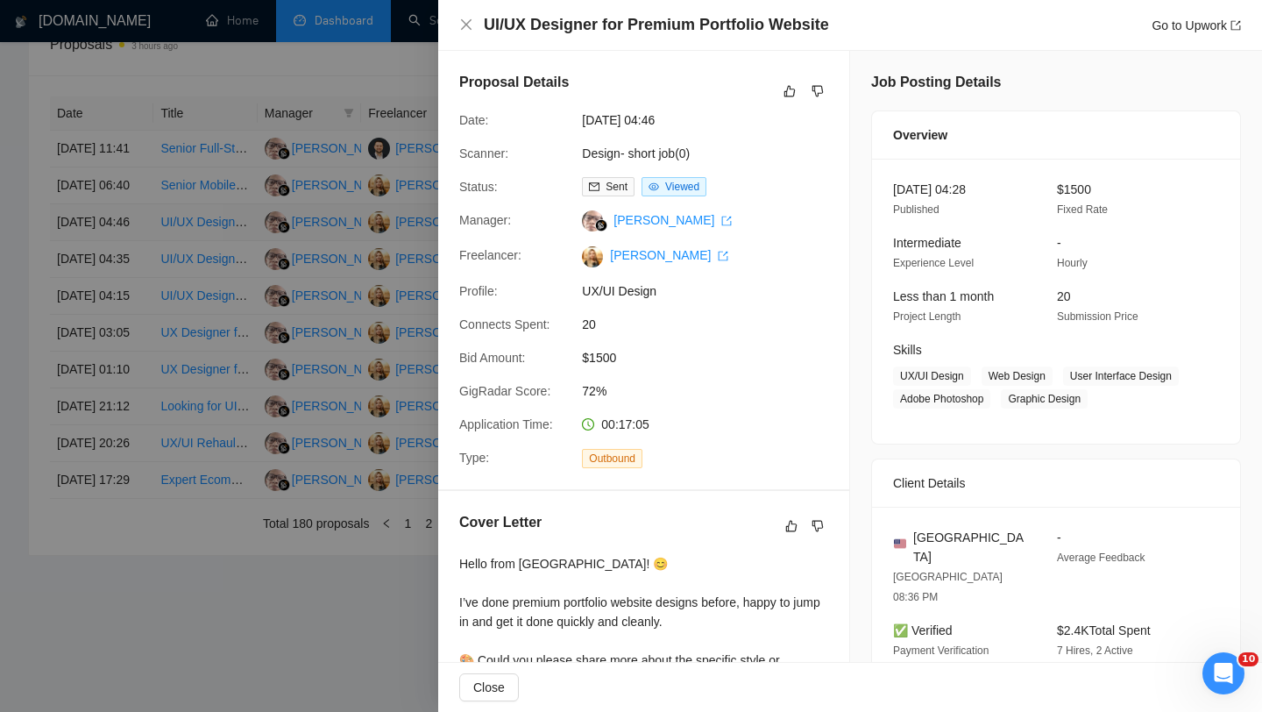
click at [110, 260] on div at bounding box center [631, 356] width 1262 height 712
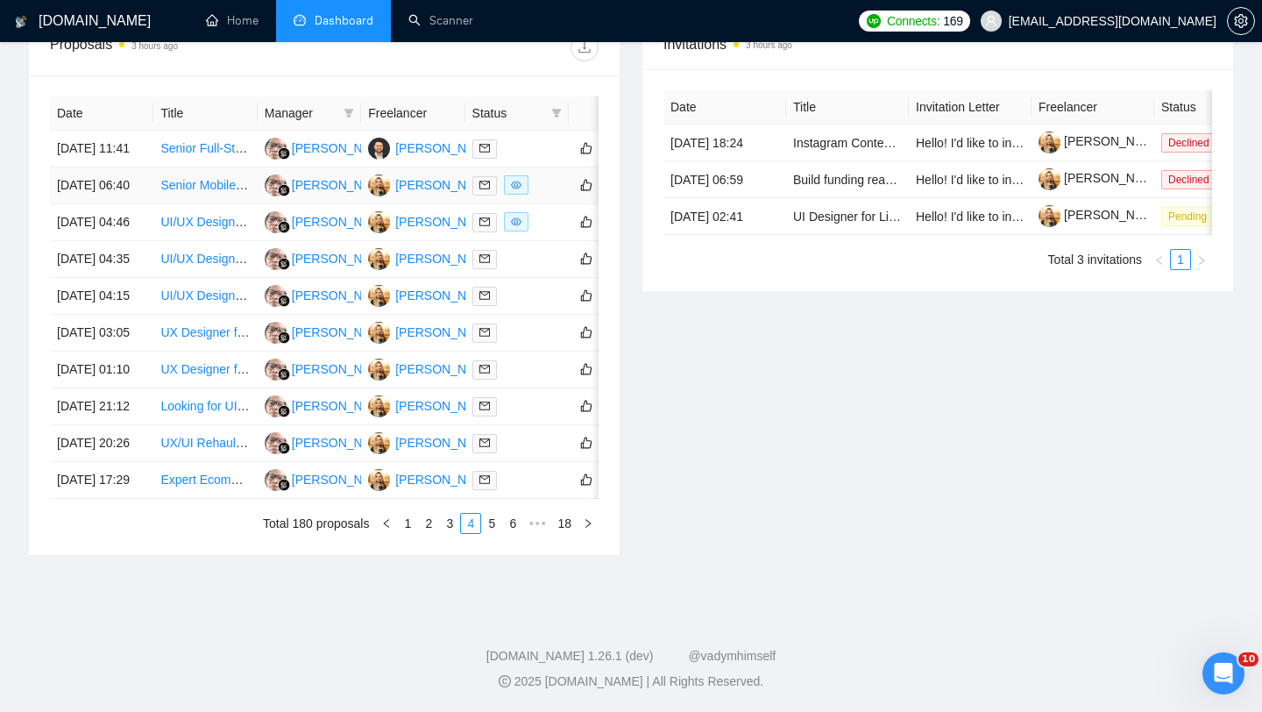
click at [111, 204] on td "[DATE] 06:40" at bounding box center [101, 185] width 103 height 37
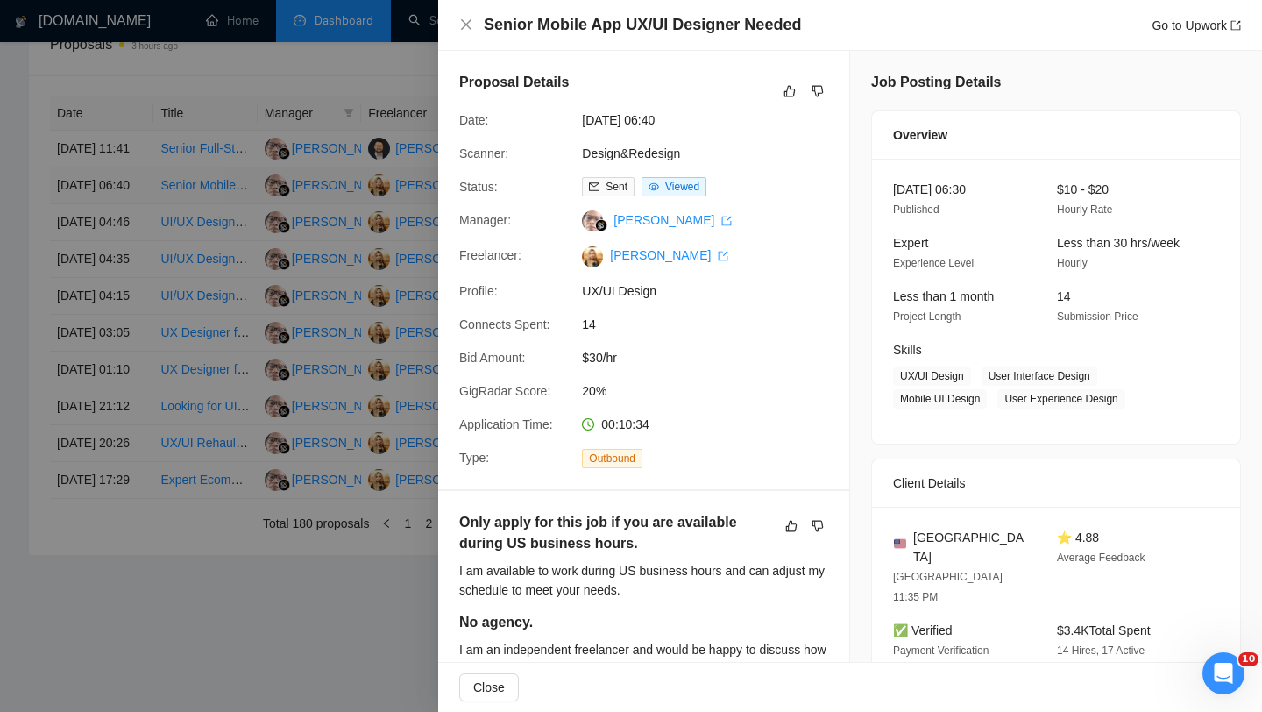
click at [111, 208] on div at bounding box center [631, 356] width 1262 height 712
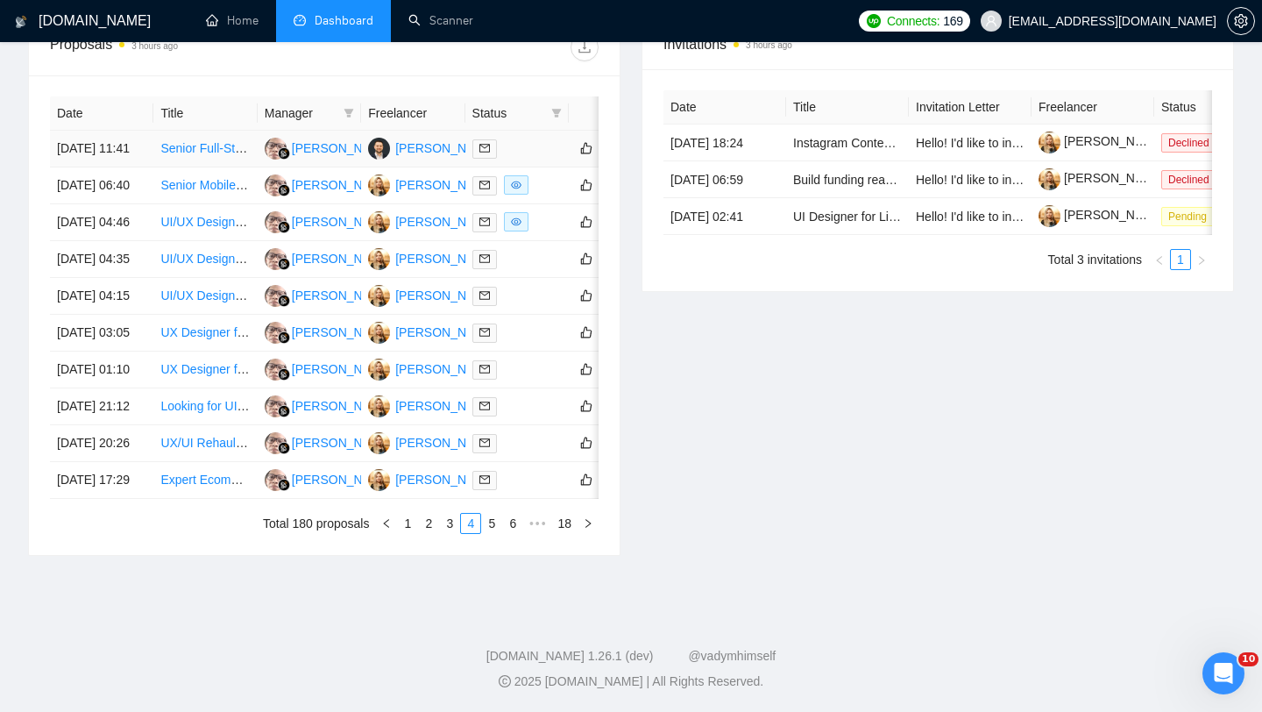
click at [107, 156] on td "[DATE] 11:41" at bounding box center [101, 149] width 103 height 37
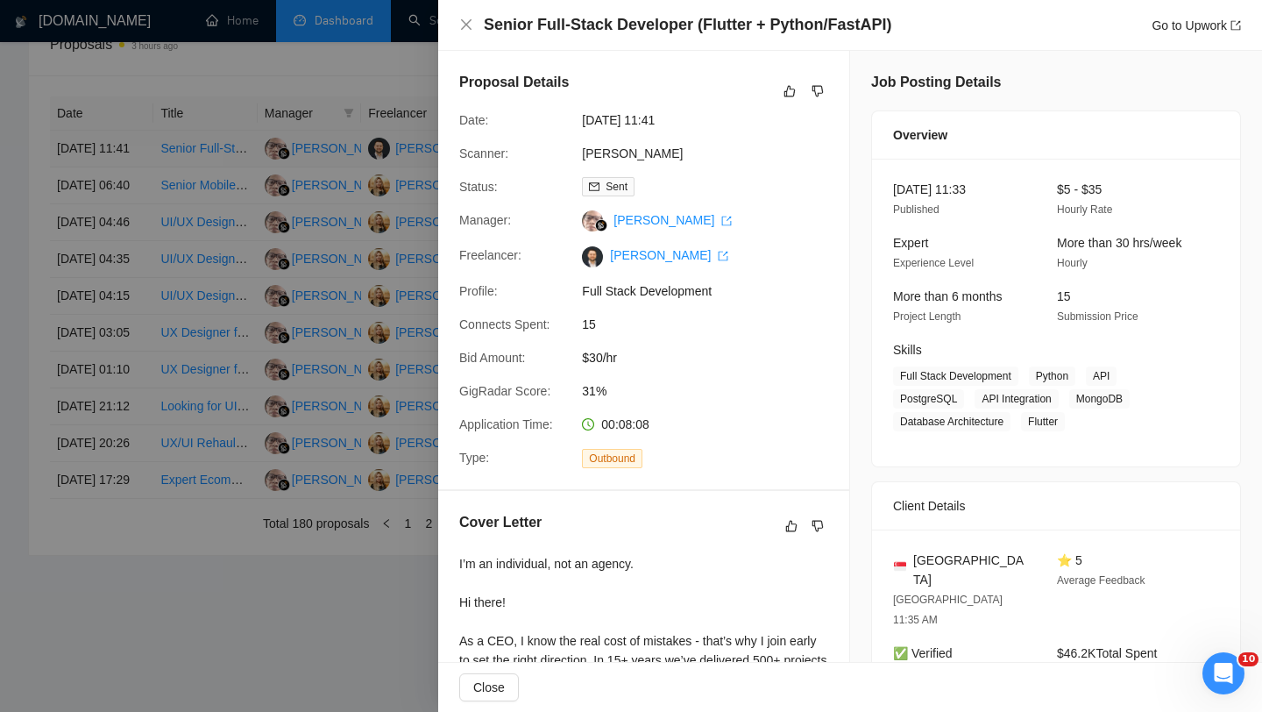
click at [107, 156] on div at bounding box center [631, 356] width 1262 height 712
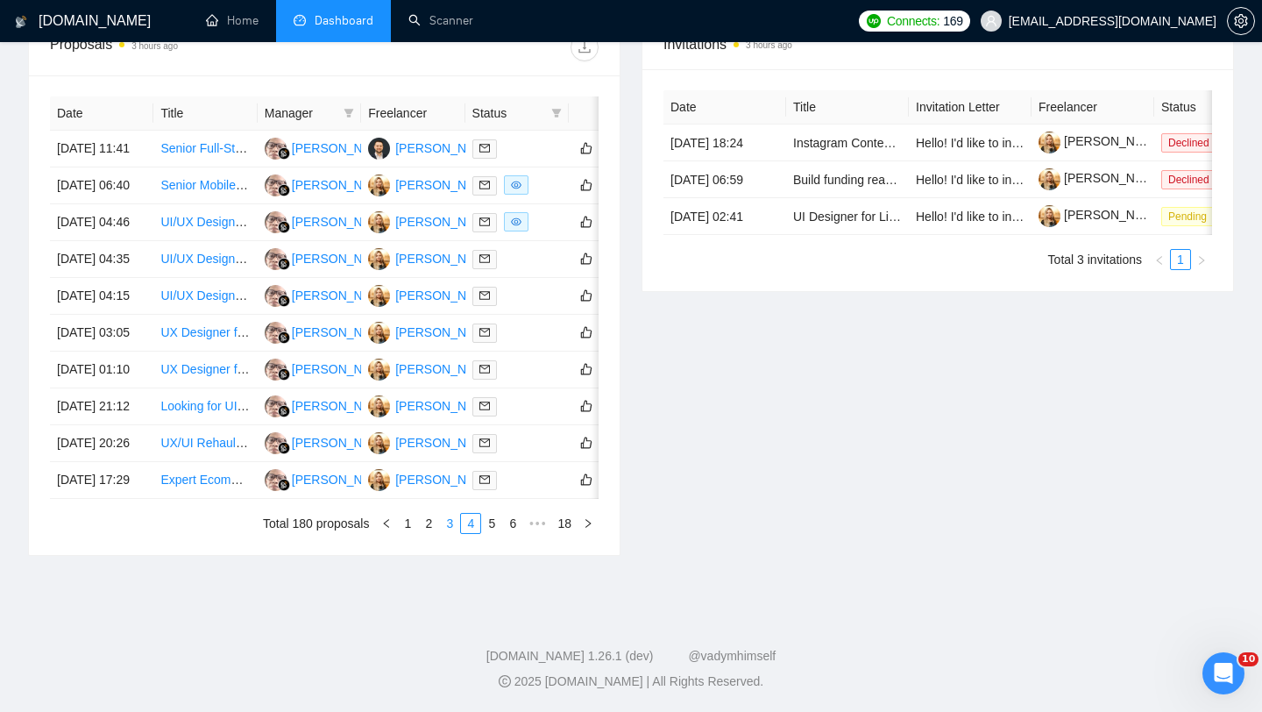
click at [444, 533] on link "3" at bounding box center [449, 523] width 19 height 19
click at [117, 499] on td "[DATE] 11:50" at bounding box center [101, 480] width 103 height 37
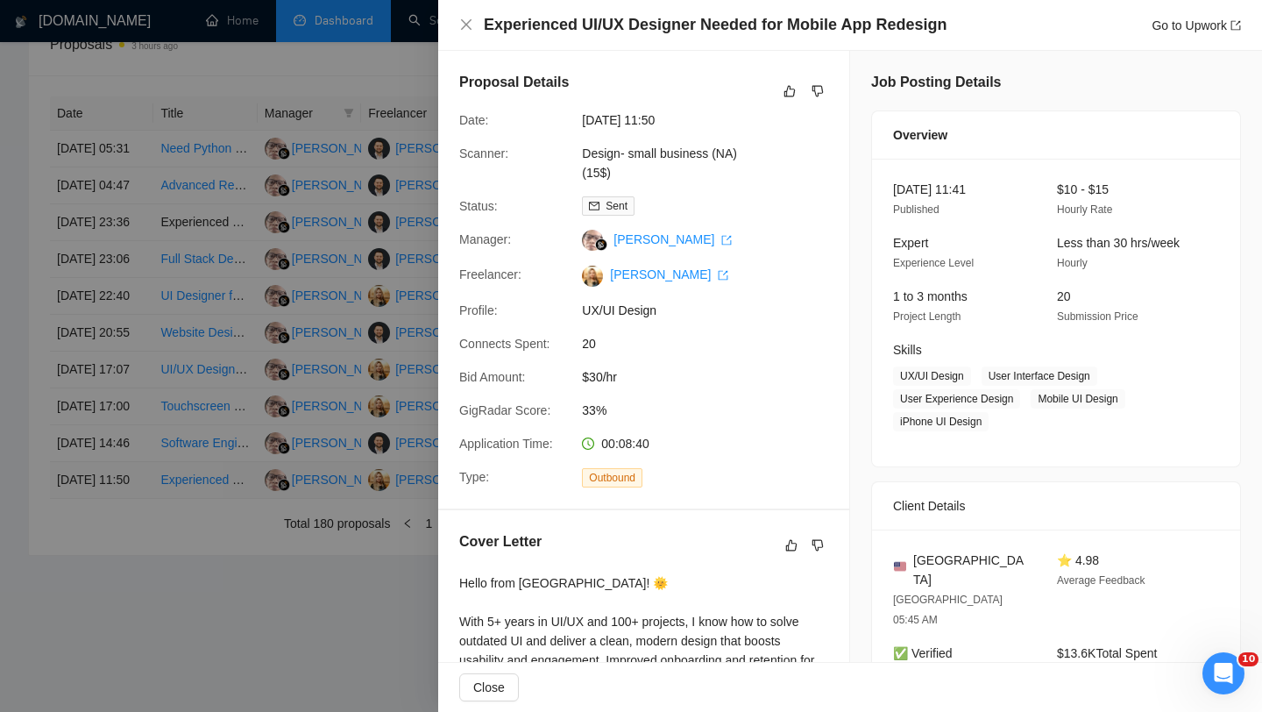
click at [117, 634] on div at bounding box center [631, 356] width 1262 height 712
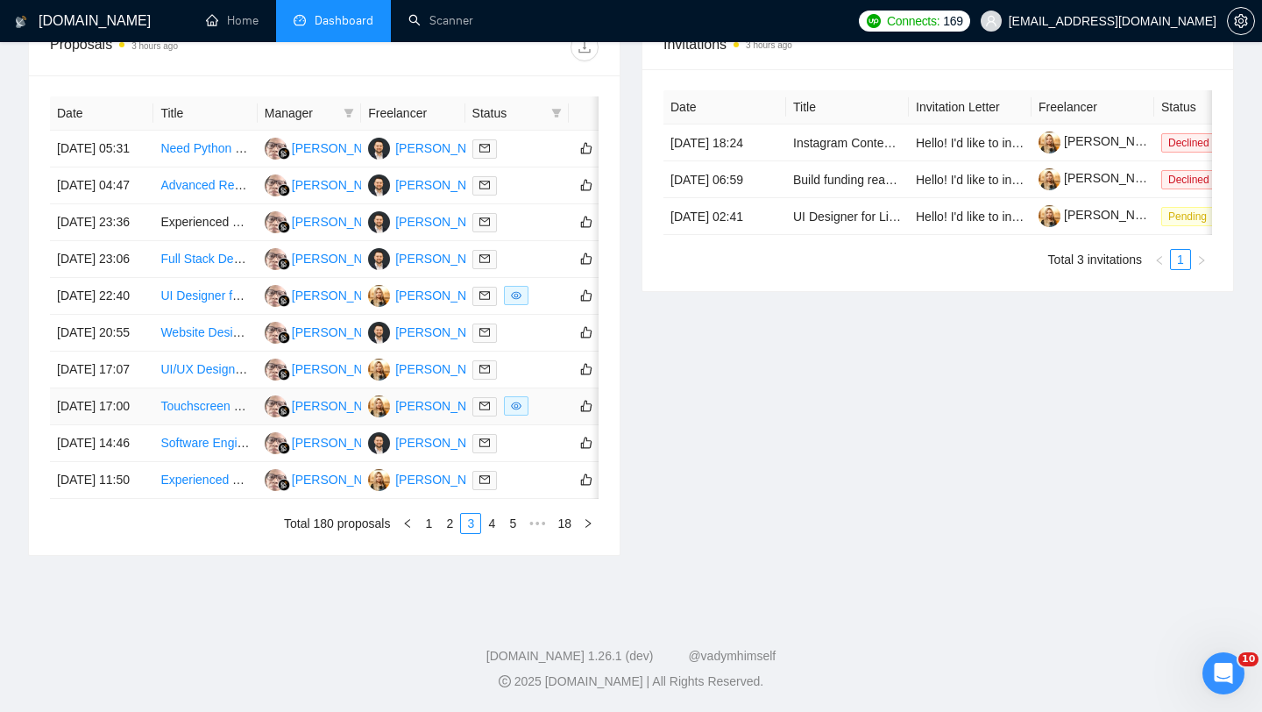
click at [114, 425] on td "[DATE] 17:00" at bounding box center [101, 406] width 103 height 37
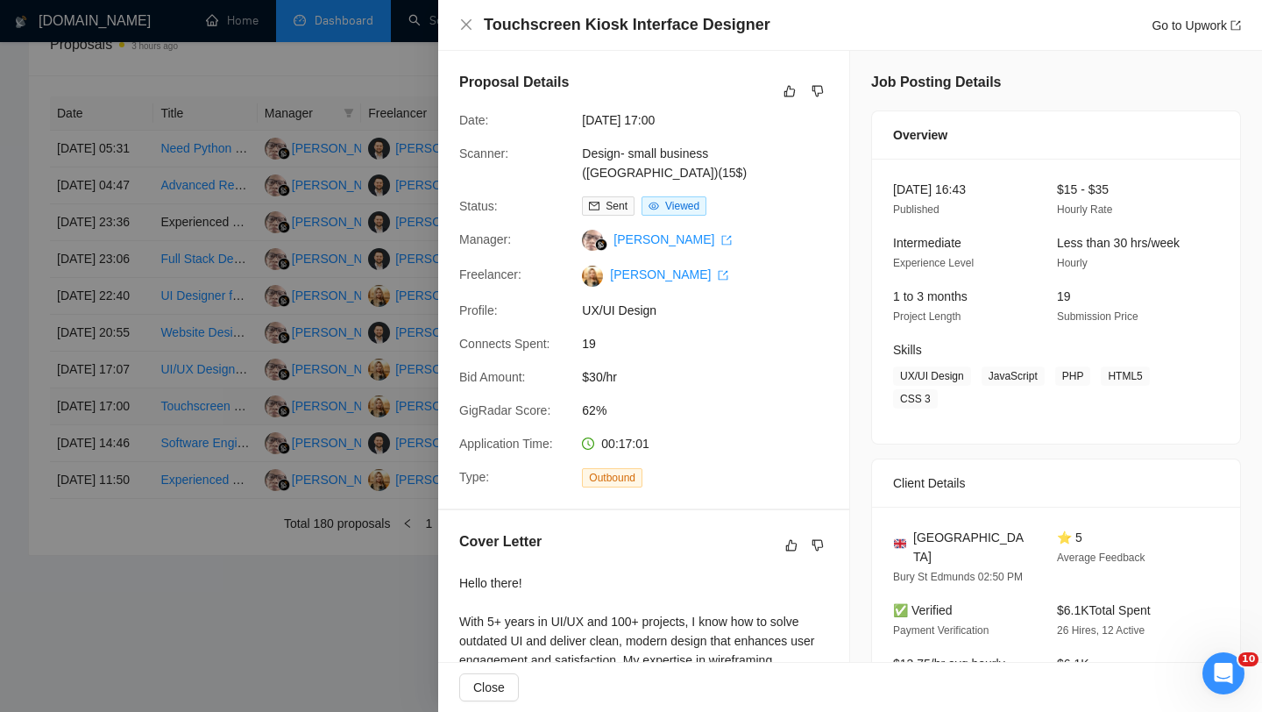
click at [114, 527] on div at bounding box center [631, 356] width 1262 height 712
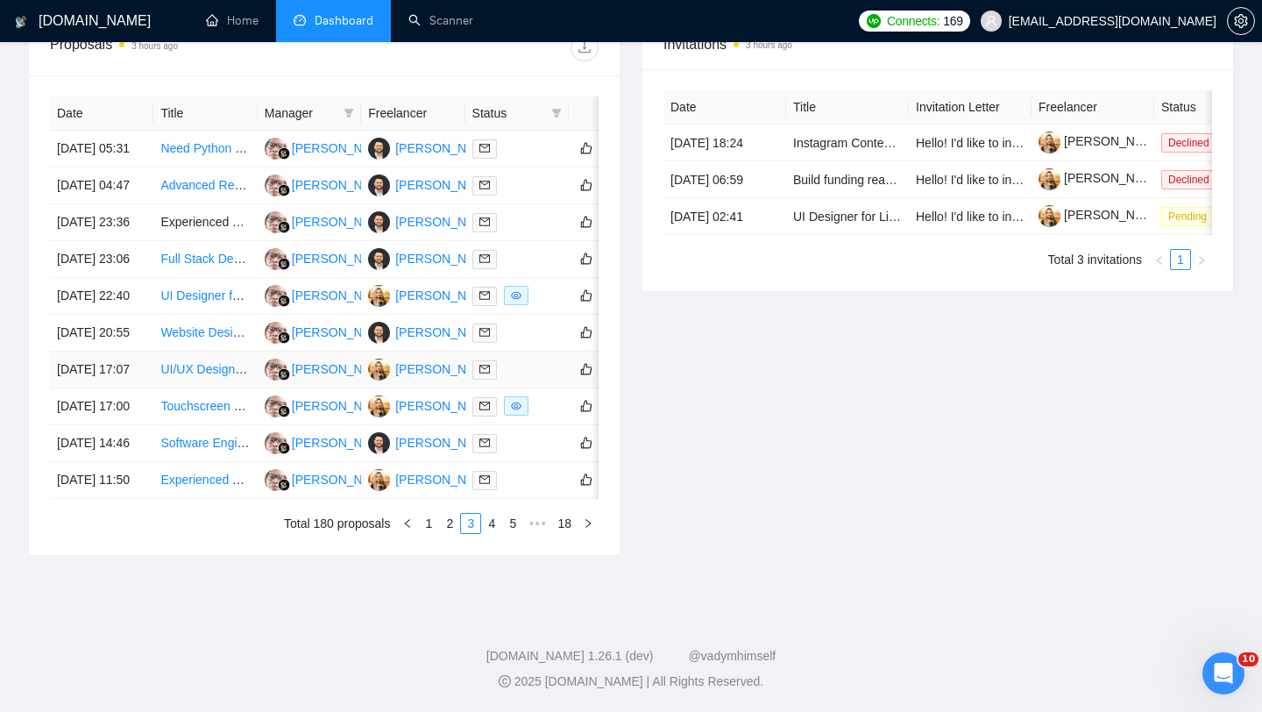
click at [115, 388] on td "[DATE] 17:07" at bounding box center [101, 370] width 103 height 37
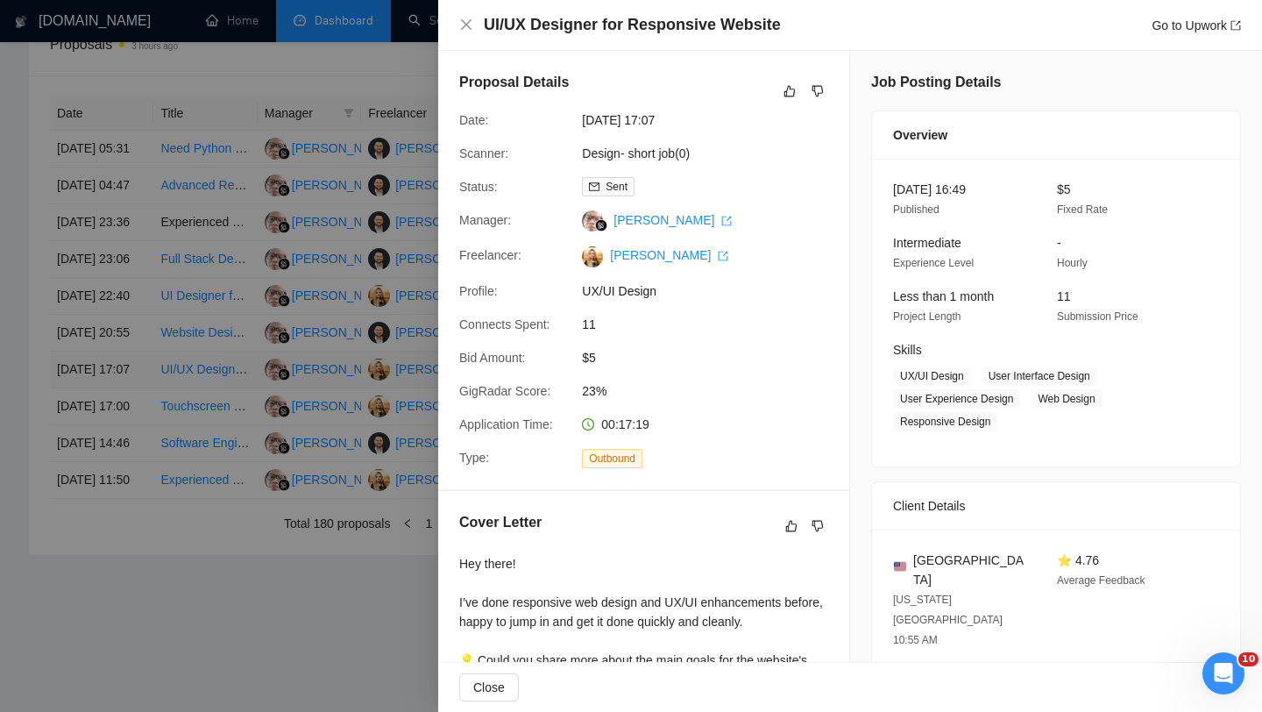
click at [115, 473] on div at bounding box center [631, 356] width 1262 height 712
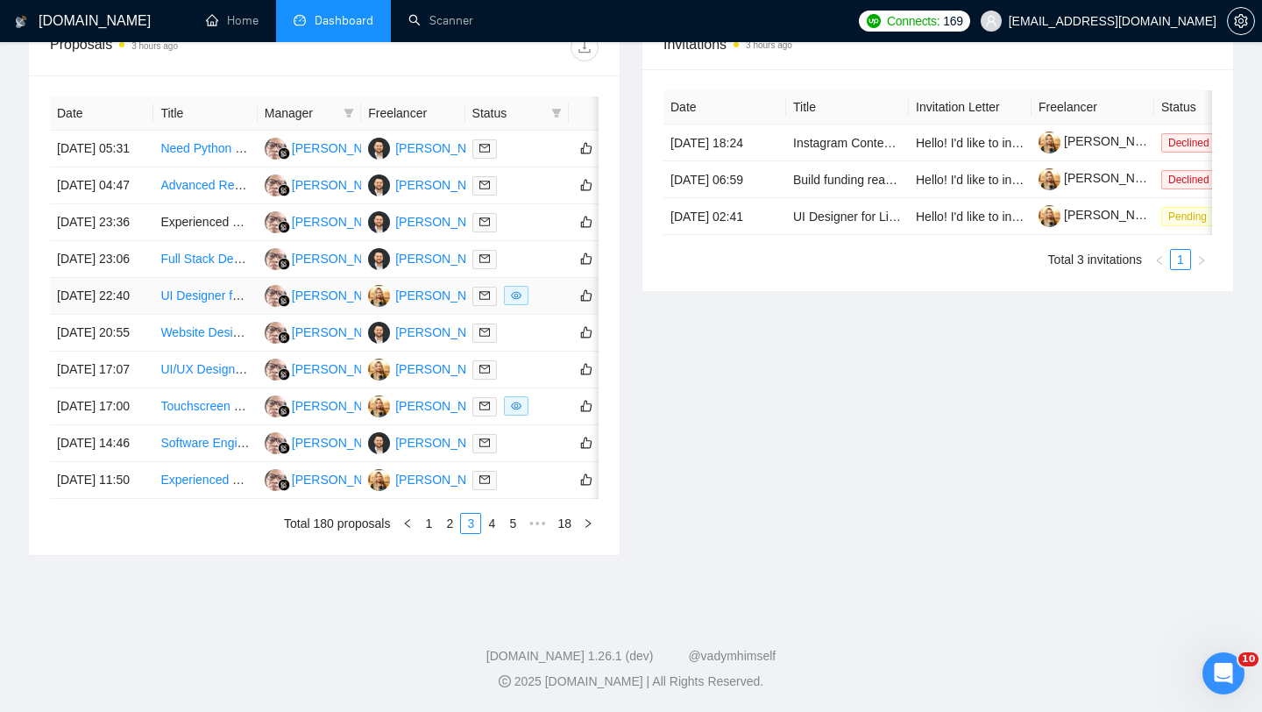
click at [117, 315] on td "[DATE] 22:40" at bounding box center [101, 296] width 103 height 37
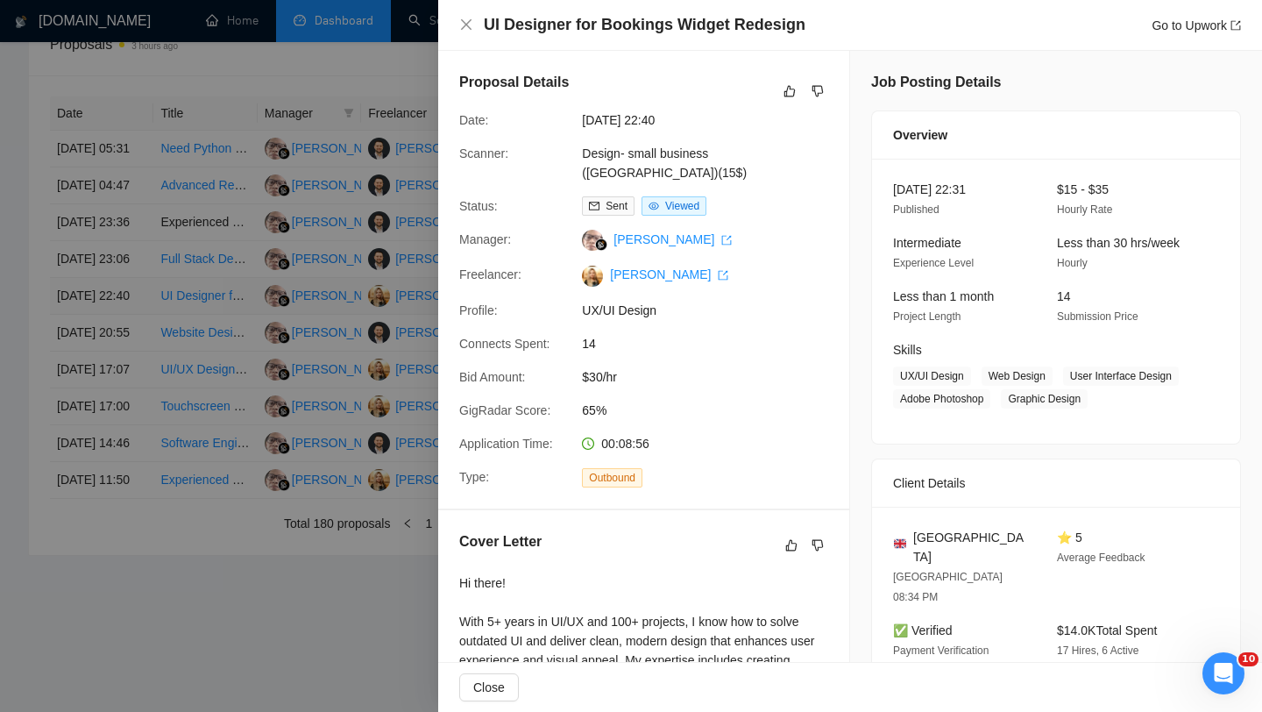
click at [117, 372] on div at bounding box center [631, 356] width 1262 height 712
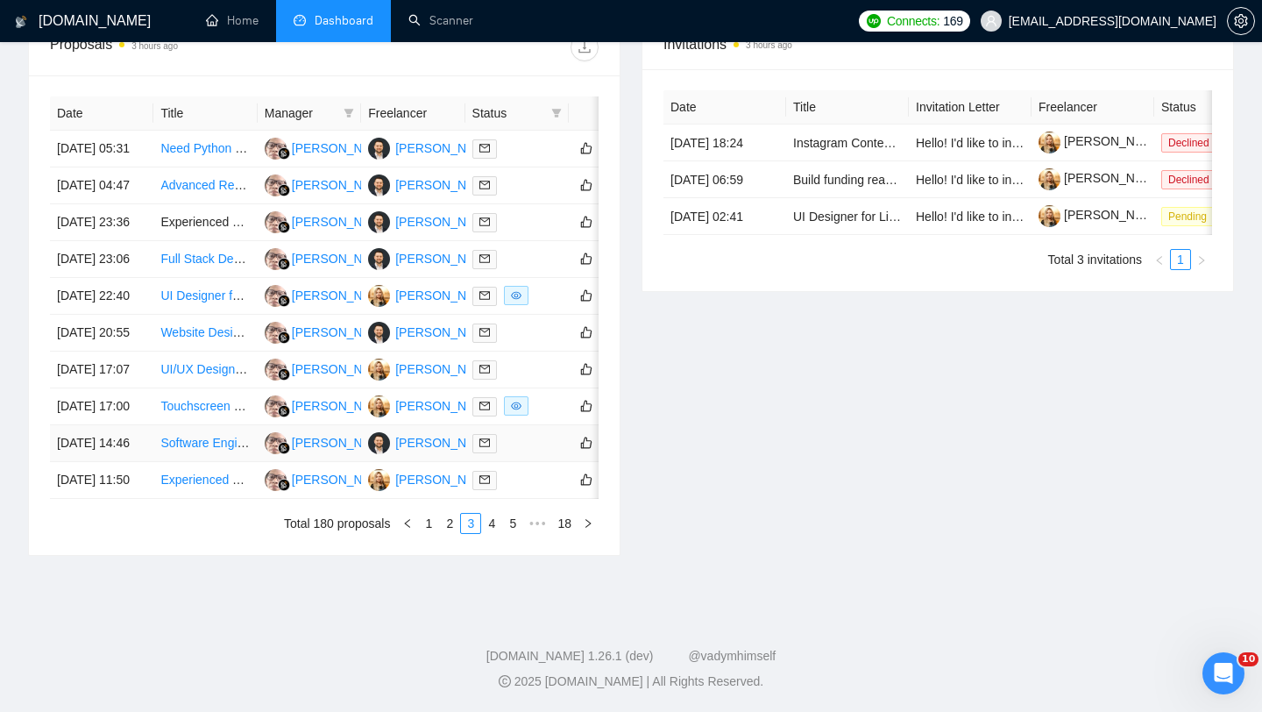
click at [121, 462] on td "[DATE] 14:46" at bounding box center [101, 443] width 103 height 37
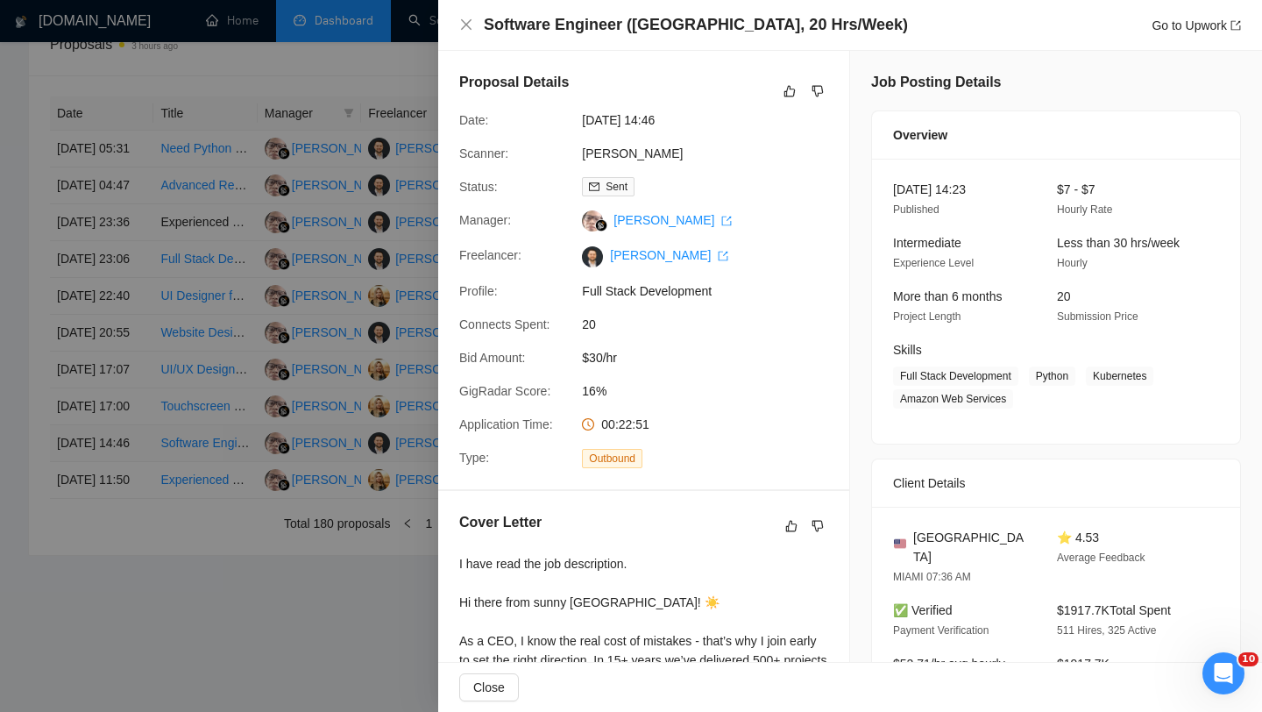
click at [121, 575] on div at bounding box center [631, 356] width 1262 height 712
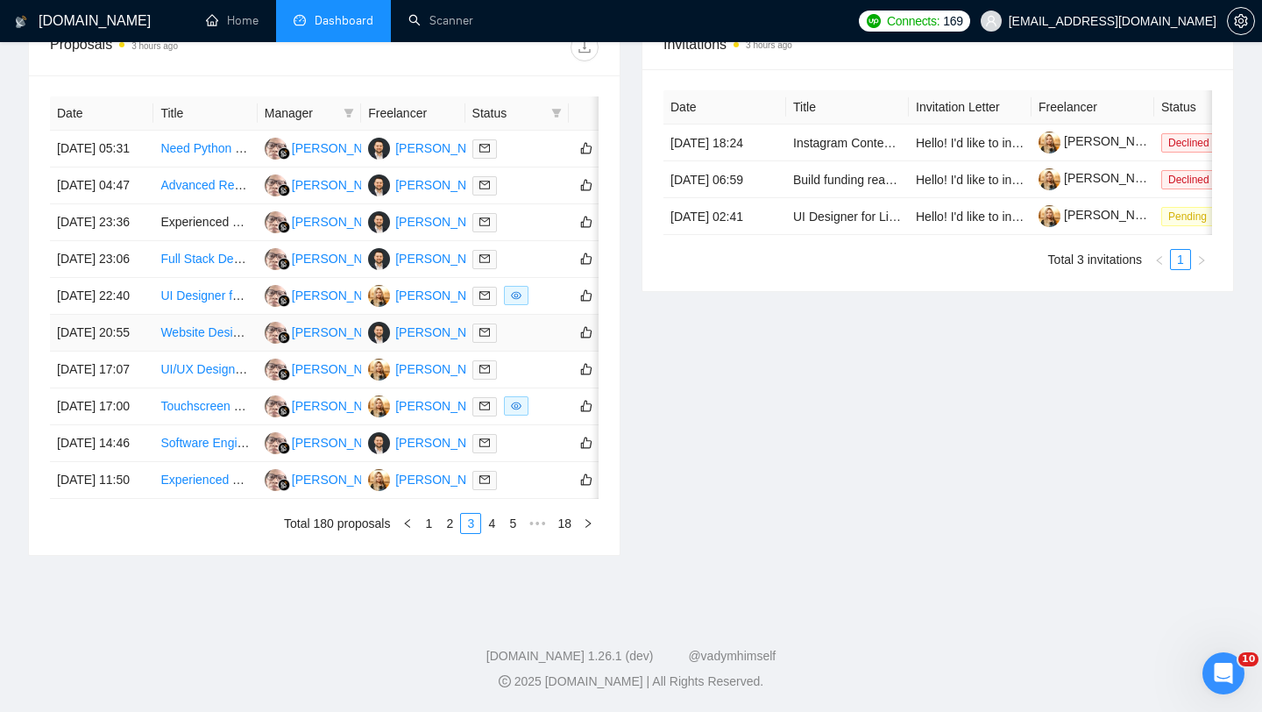
click at [113, 352] on td "[DATE] 20:55" at bounding box center [101, 333] width 103 height 37
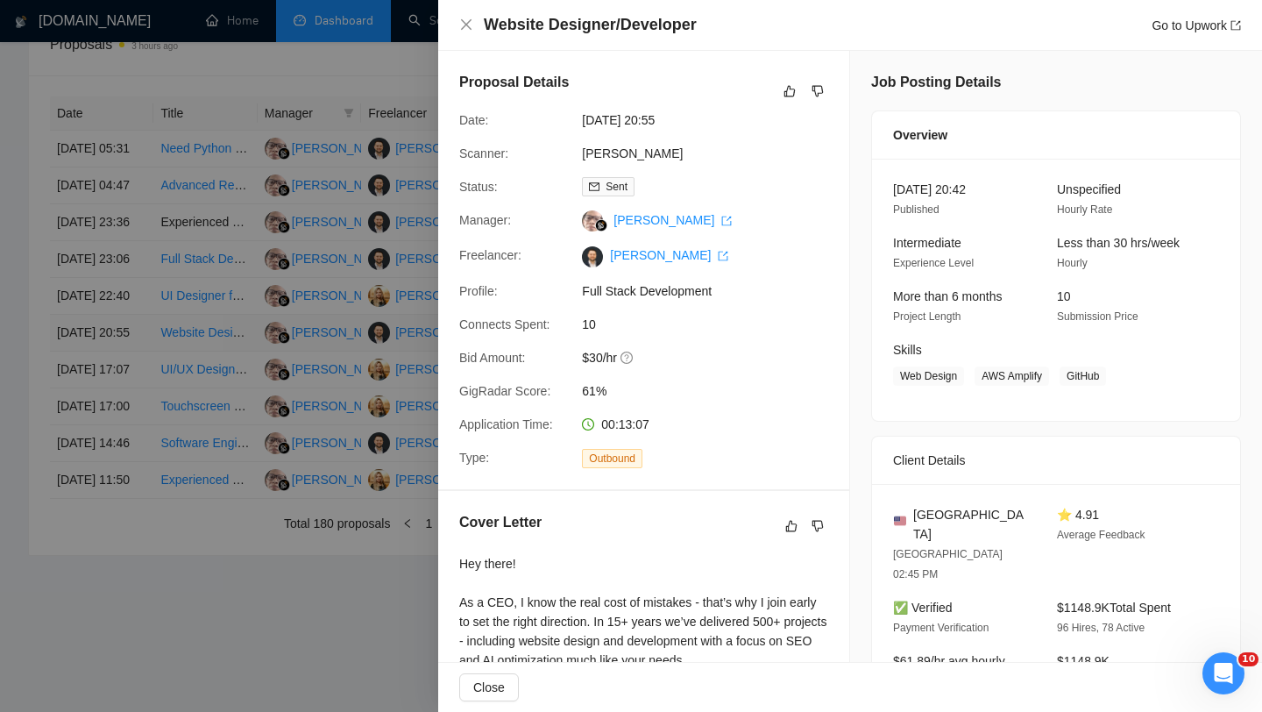
click at [113, 417] on div at bounding box center [631, 356] width 1262 height 712
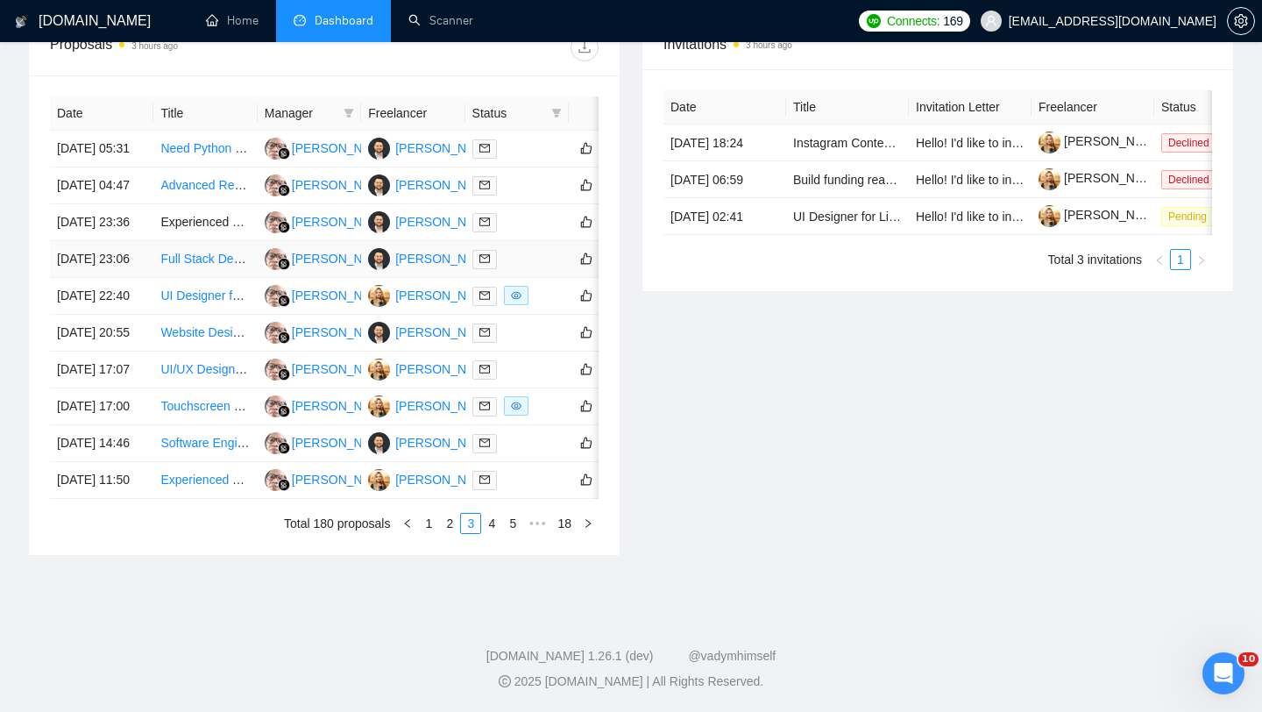
click at [111, 278] on td "[DATE] 23:06" at bounding box center [101, 259] width 103 height 37
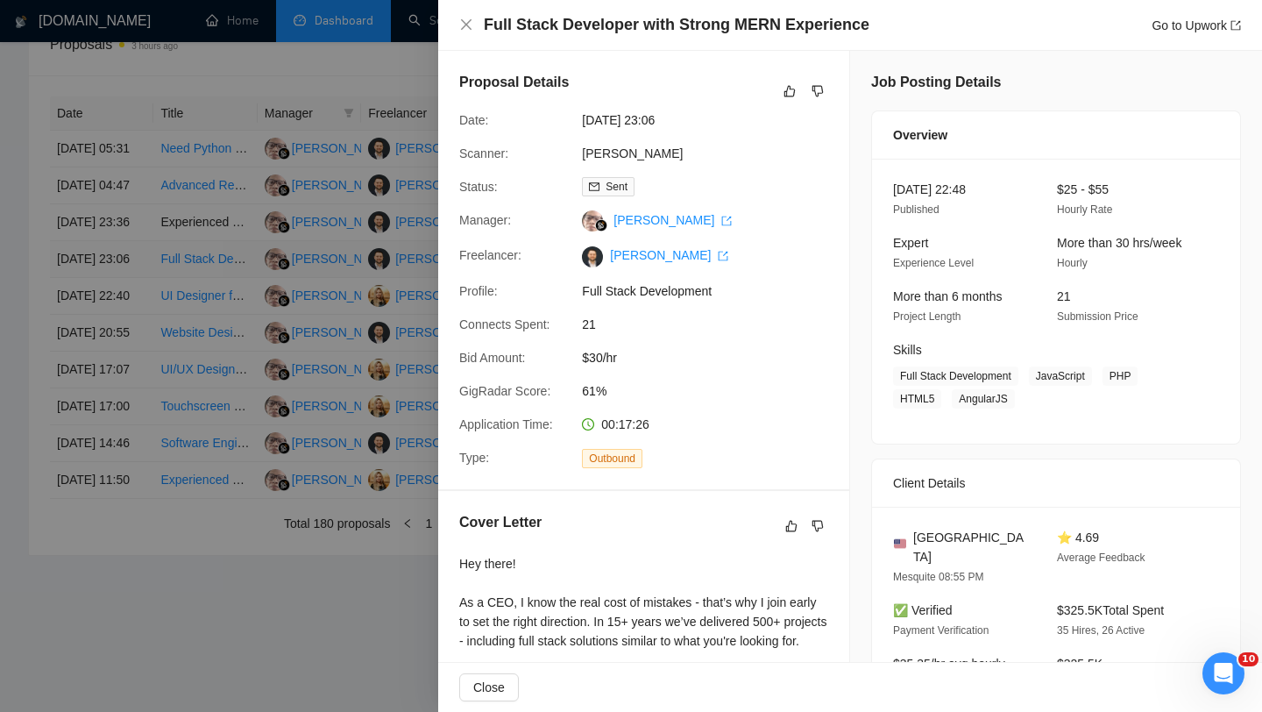
click at [111, 309] on div at bounding box center [631, 356] width 1262 height 712
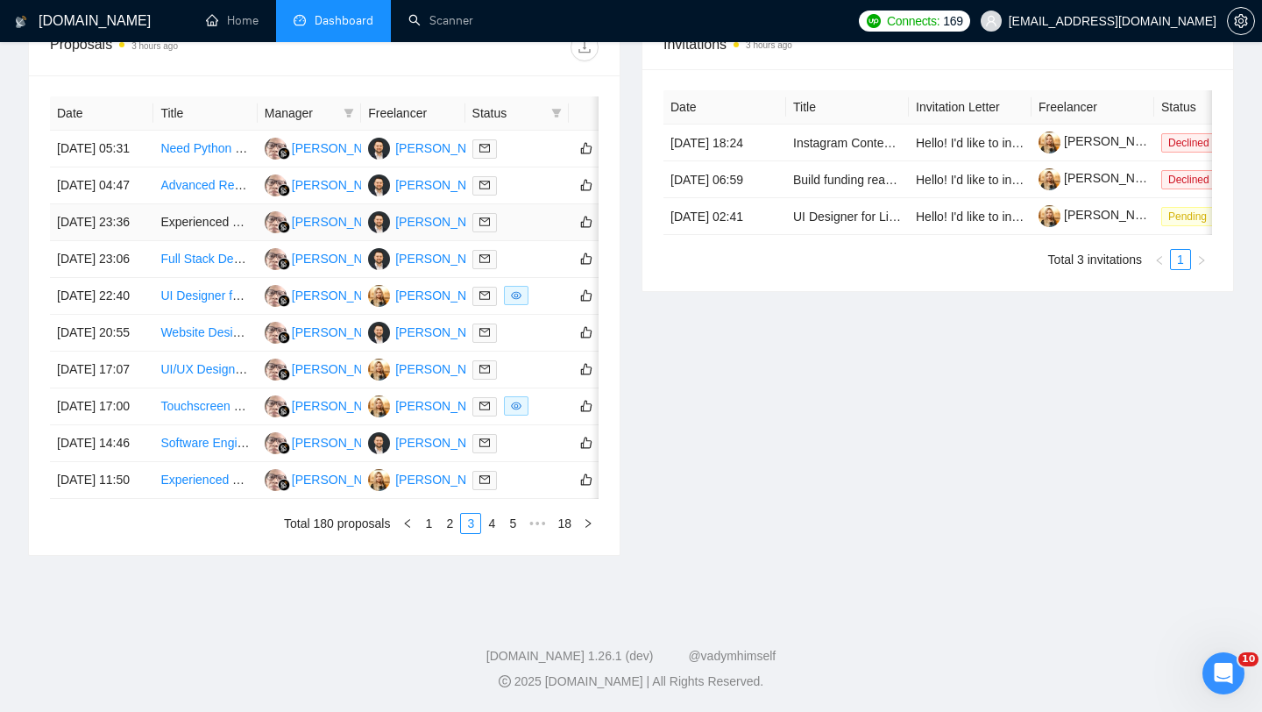
click at [111, 241] on td "[DATE] 23:36" at bounding box center [101, 222] width 103 height 37
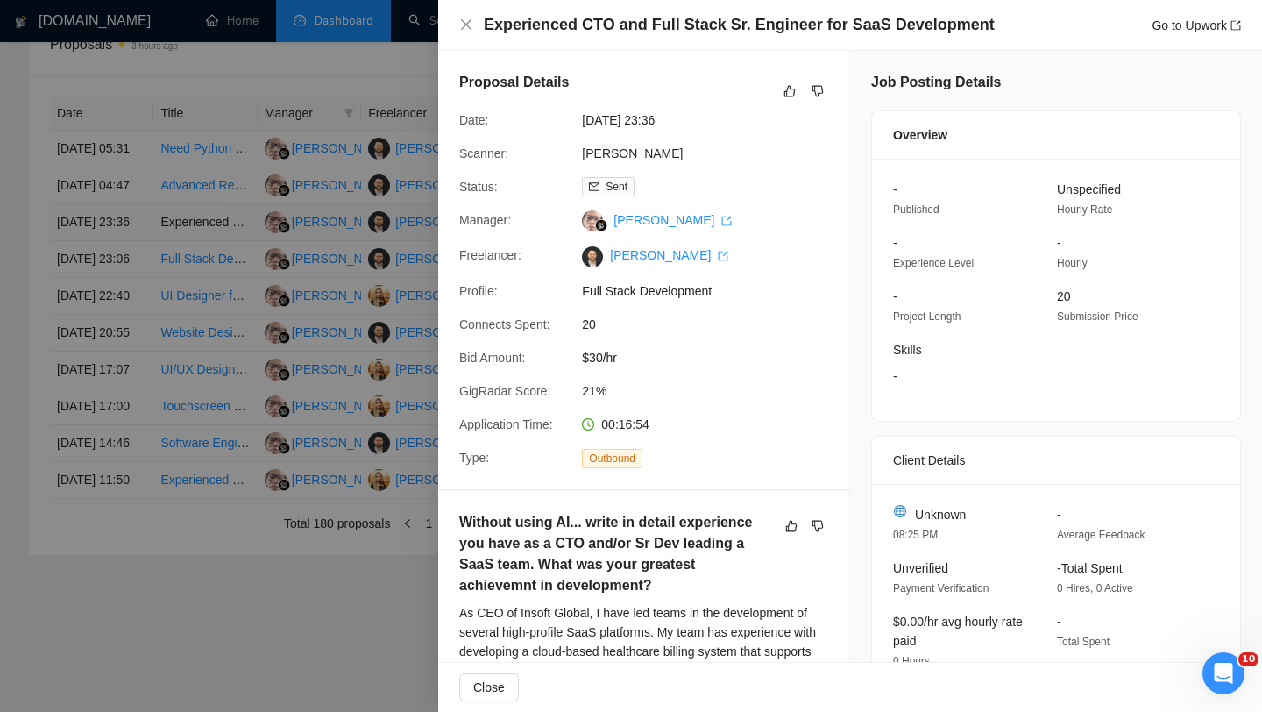
click at [111, 259] on div at bounding box center [631, 356] width 1262 height 712
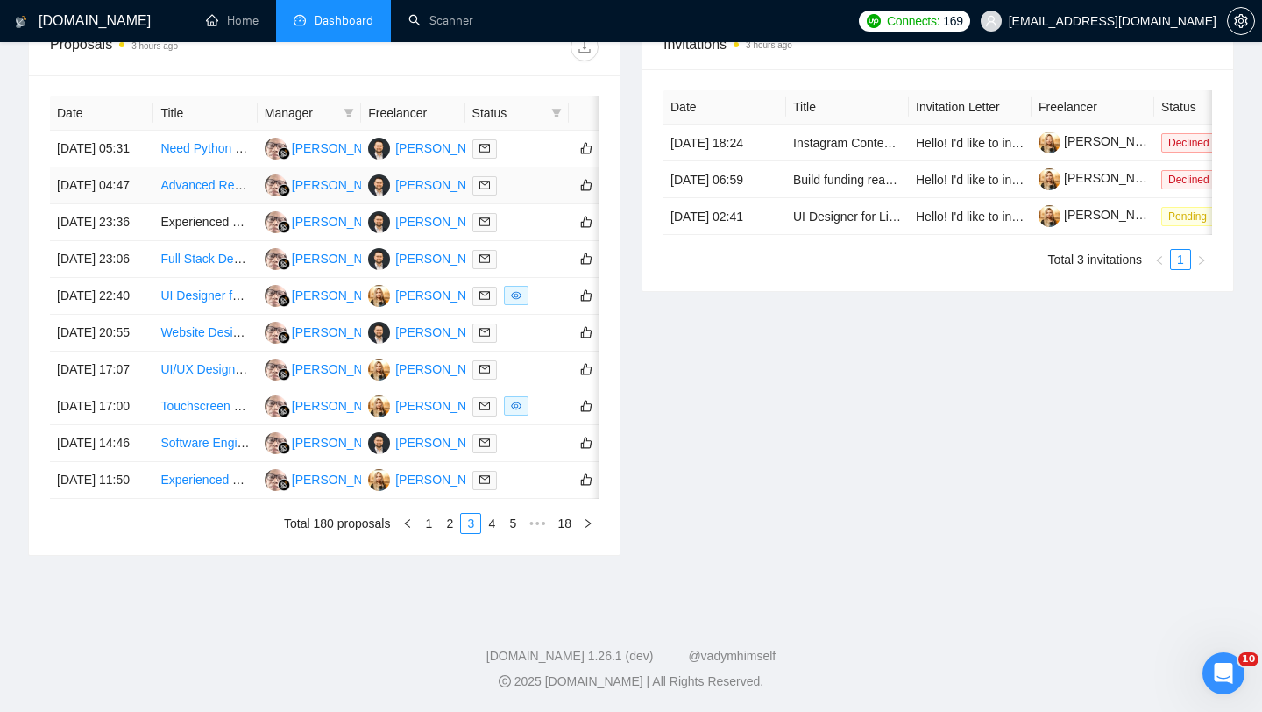
click at [116, 204] on td "[DATE] 04:47" at bounding box center [101, 185] width 103 height 37
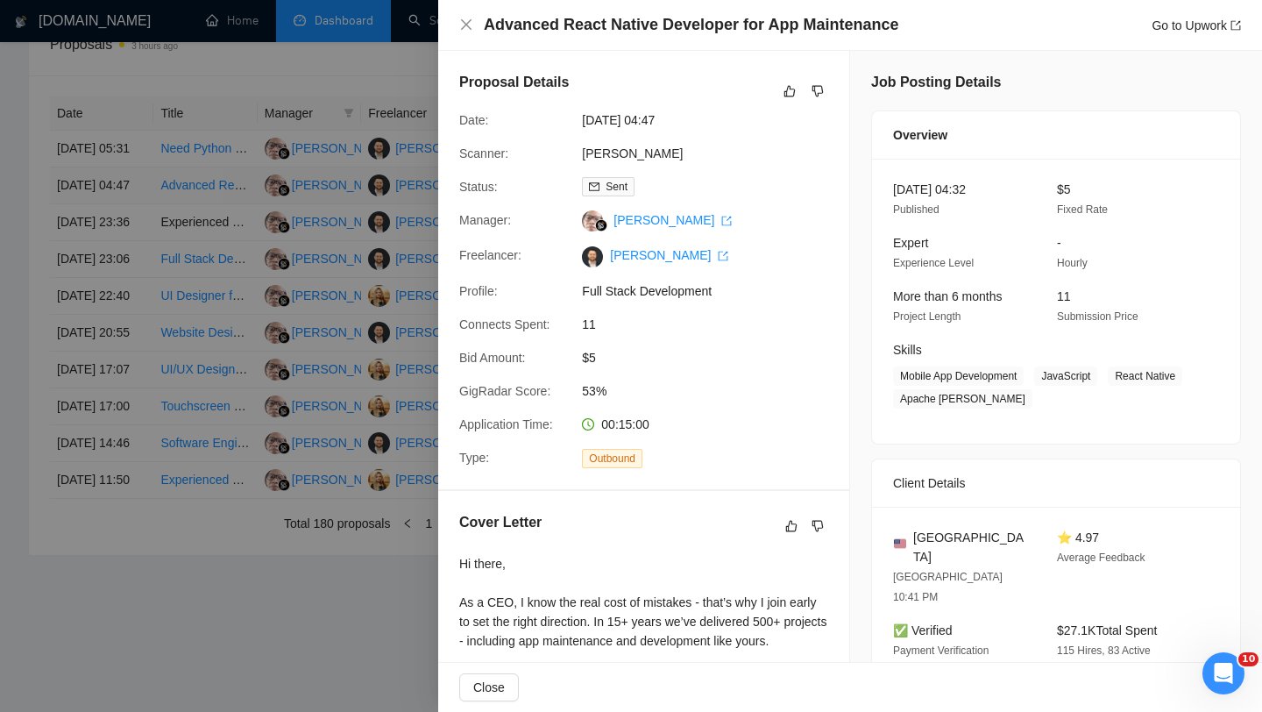
click at [116, 211] on div at bounding box center [631, 356] width 1262 height 712
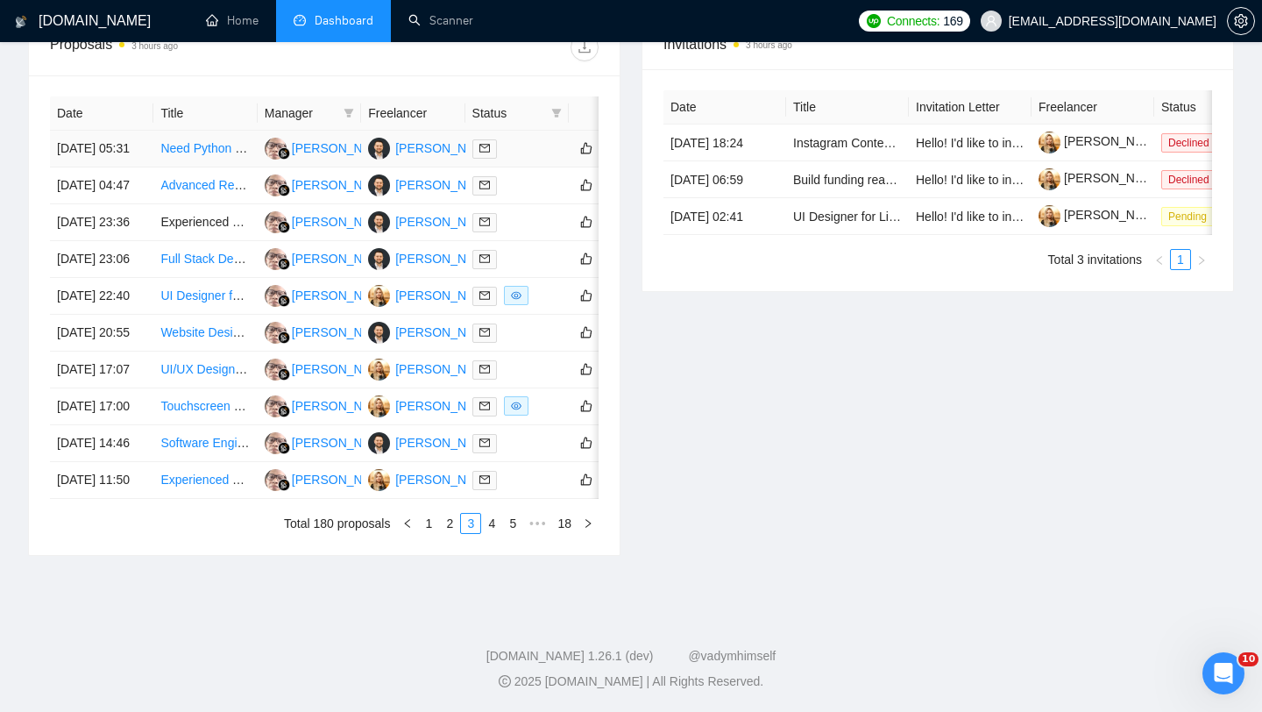
click at [121, 156] on td "[DATE] 05:31" at bounding box center [101, 149] width 103 height 37
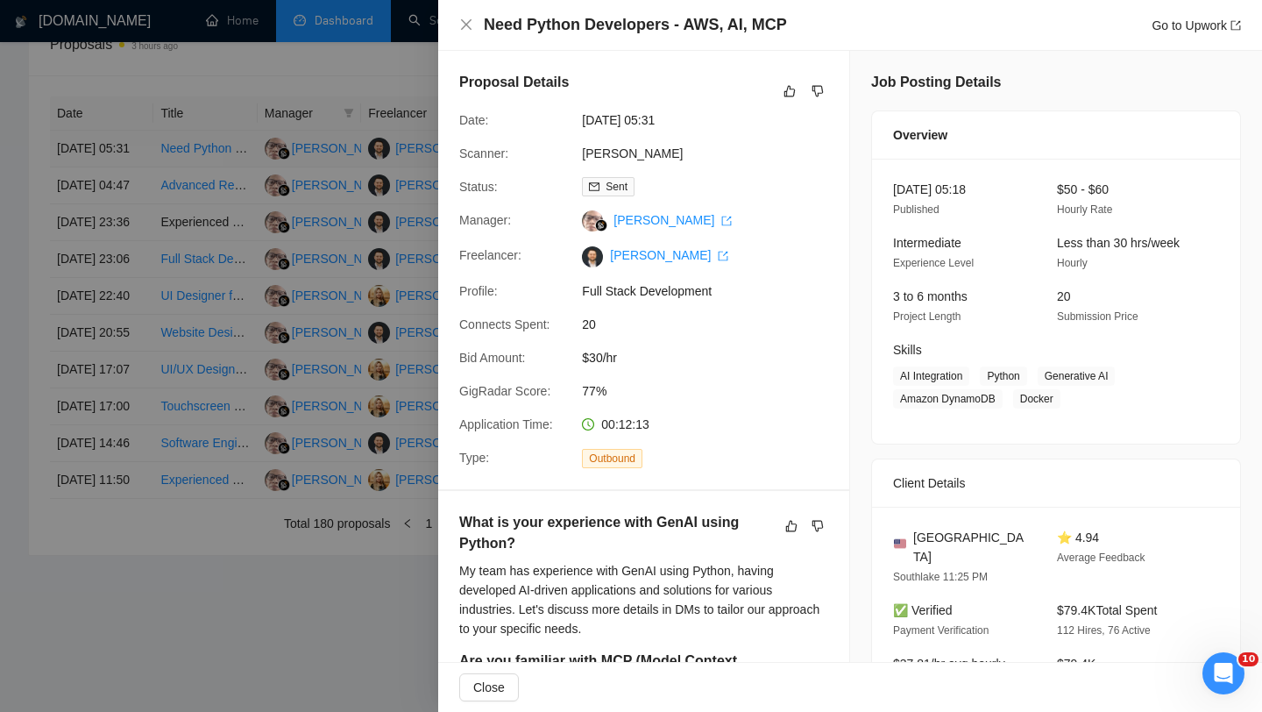
click at [121, 156] on div at bounding box center [631, 356] width 1262 height 712
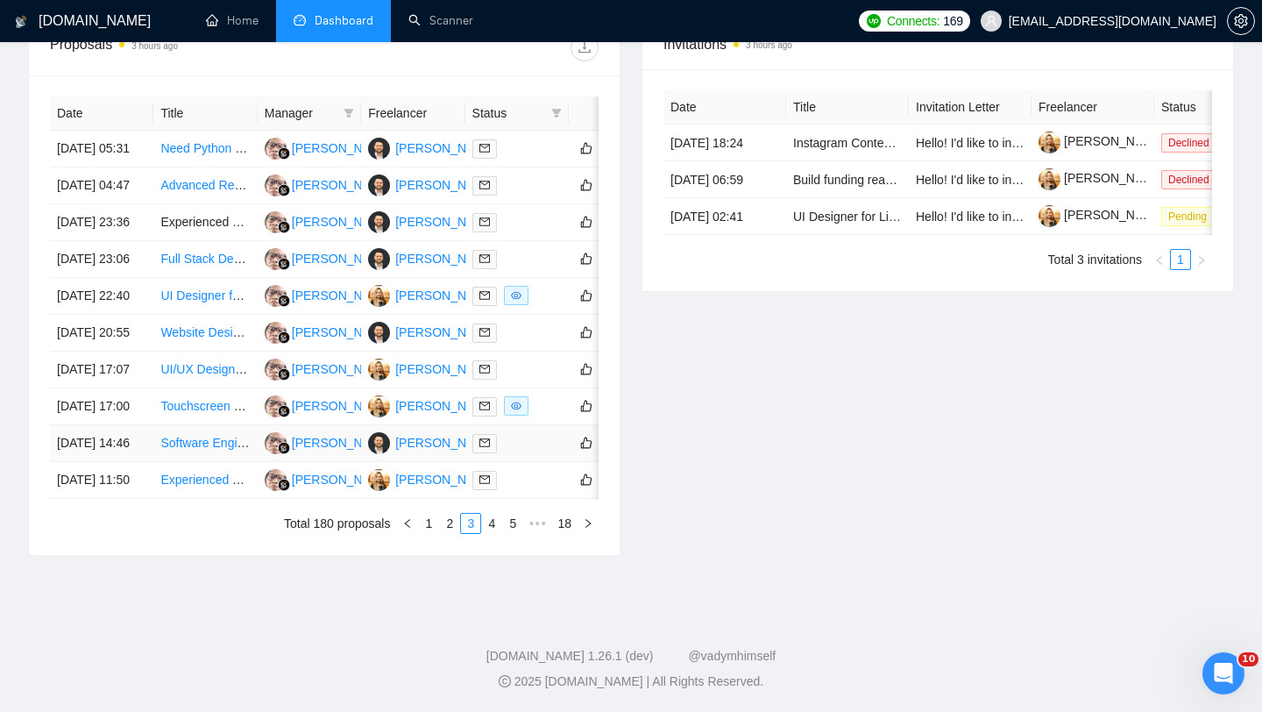
click at [124, 462] on td "[DATE] 14:46" at bounding box center [101, 443] width 103 height 37
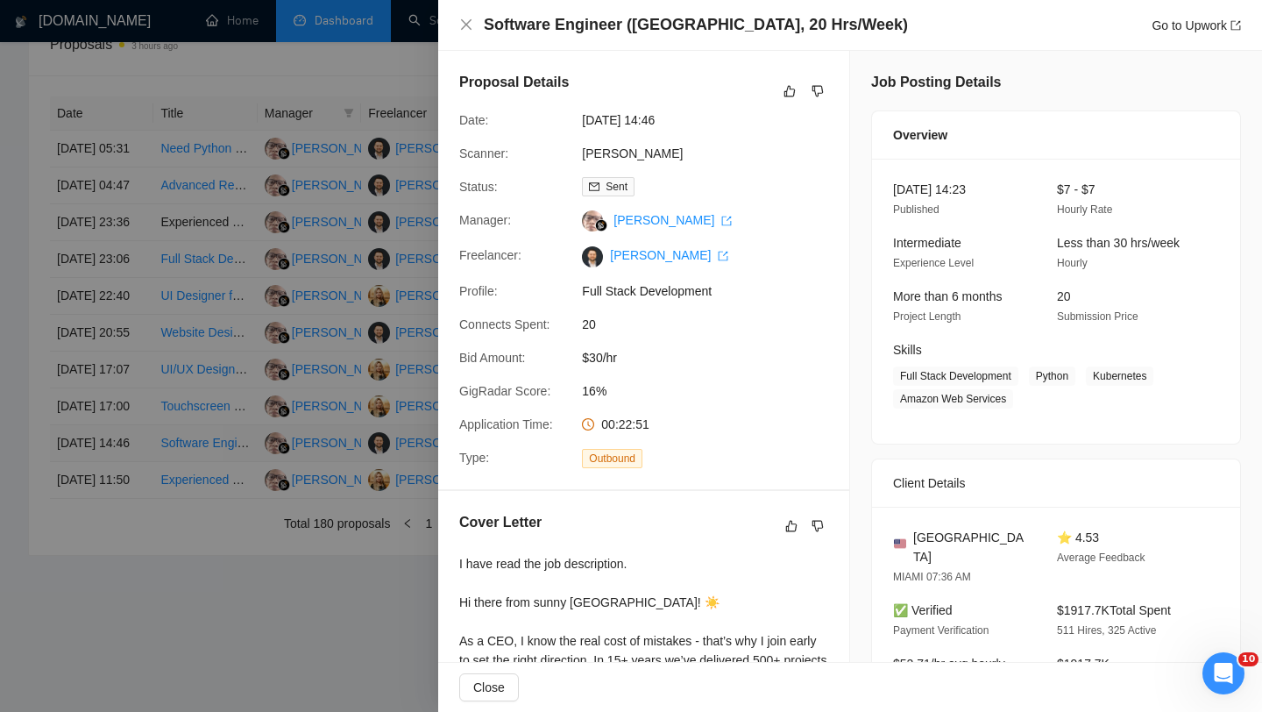
click at [124, 574] on div at bounding box center [631, 356] width 1262 height 712
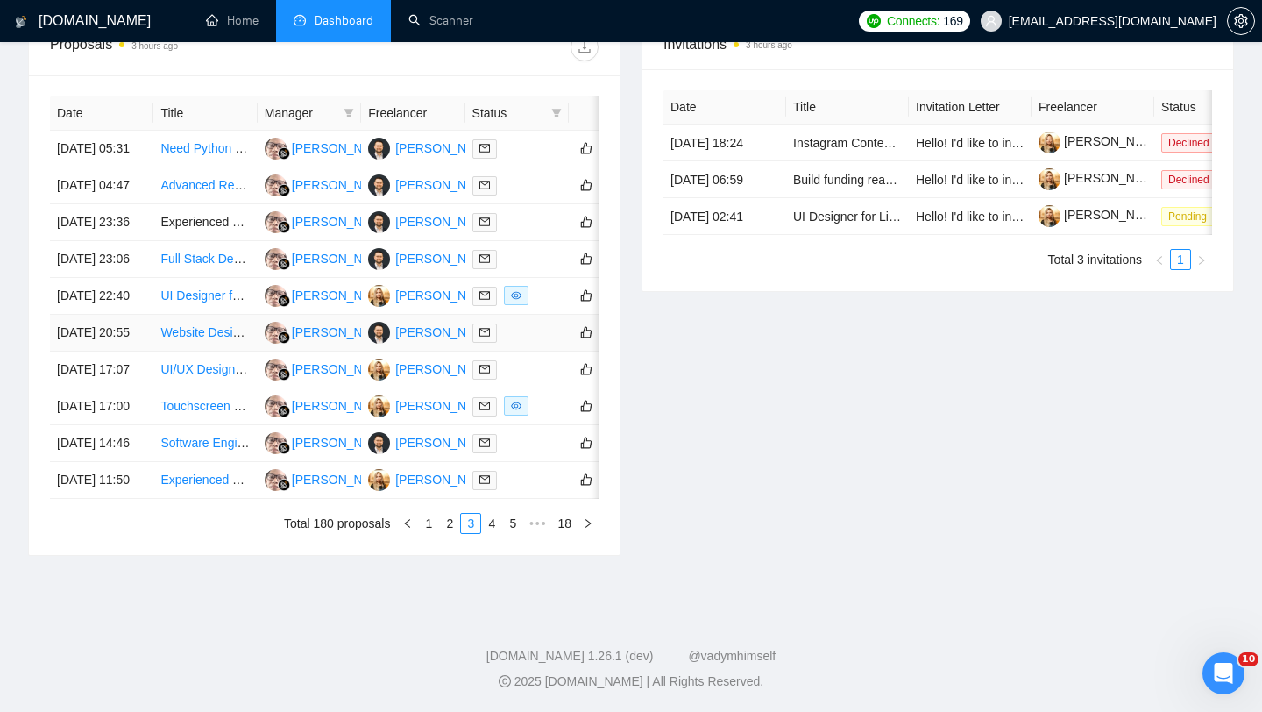
click at [116, 352] on td "[DATE] 20:55" at bounding box center [101, 333] width 103 height 37
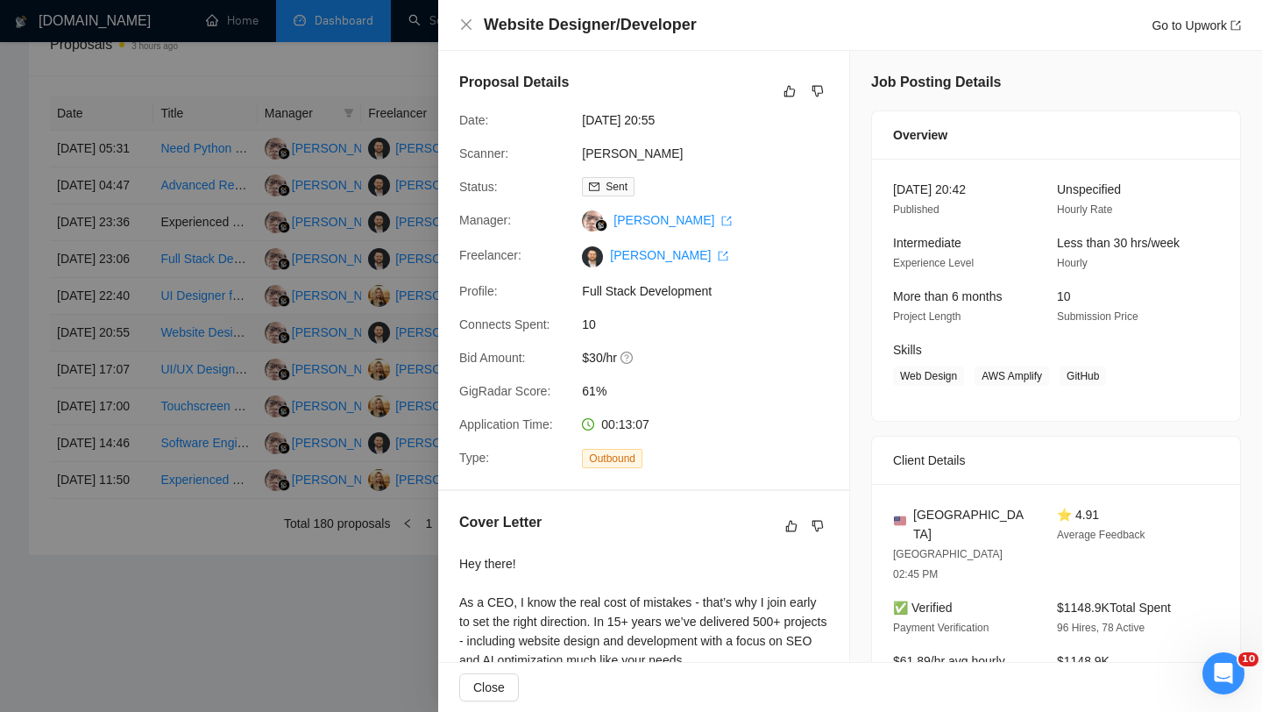
click at [116, 409] on div at bounding box center [631, 356] width 1262 height 712
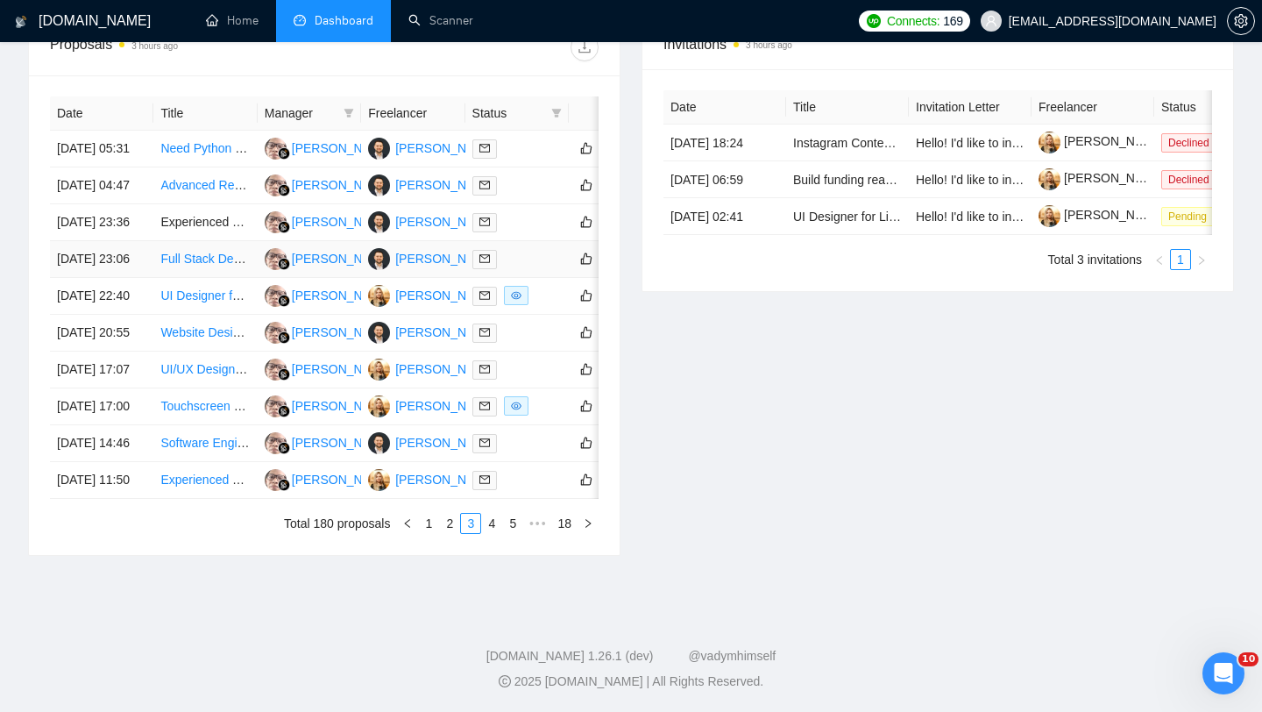
click at [110, 278] on td "[DATE] 23:06" at bounding box center [101, 259] width 103 height 37
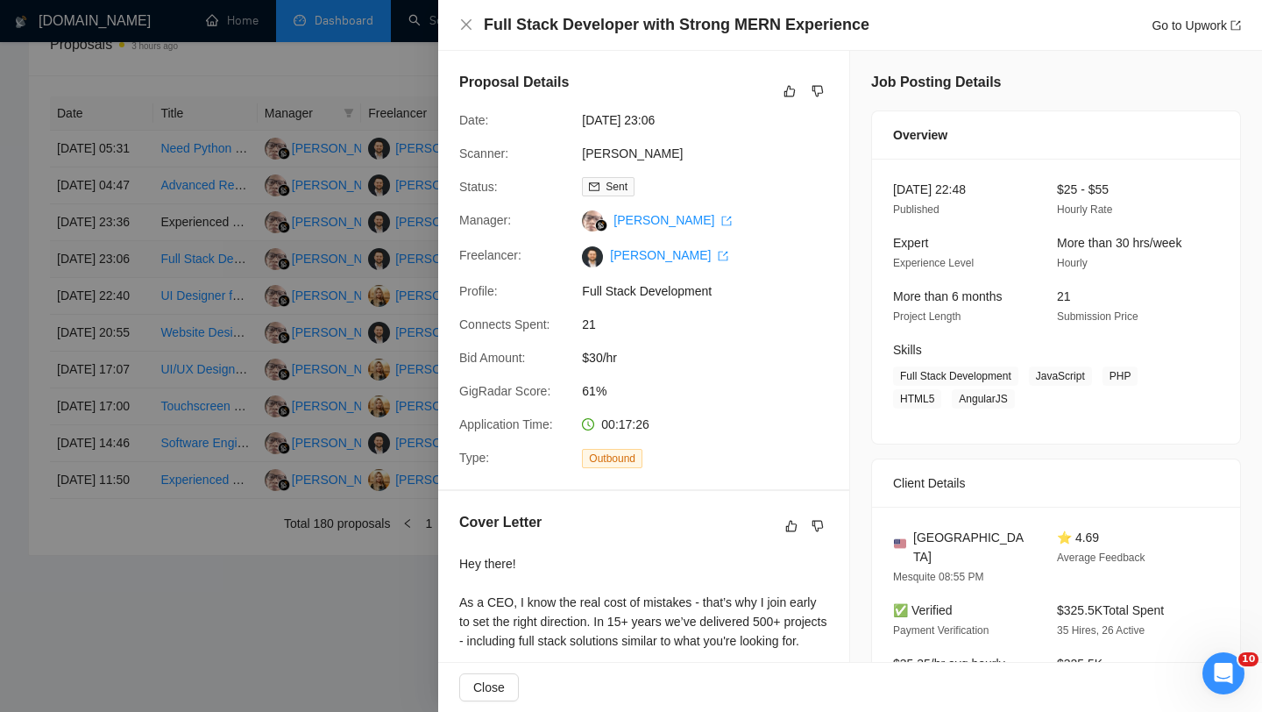
click at [110, 312] on div at bounding box center [631, 356] width 1262 height 712
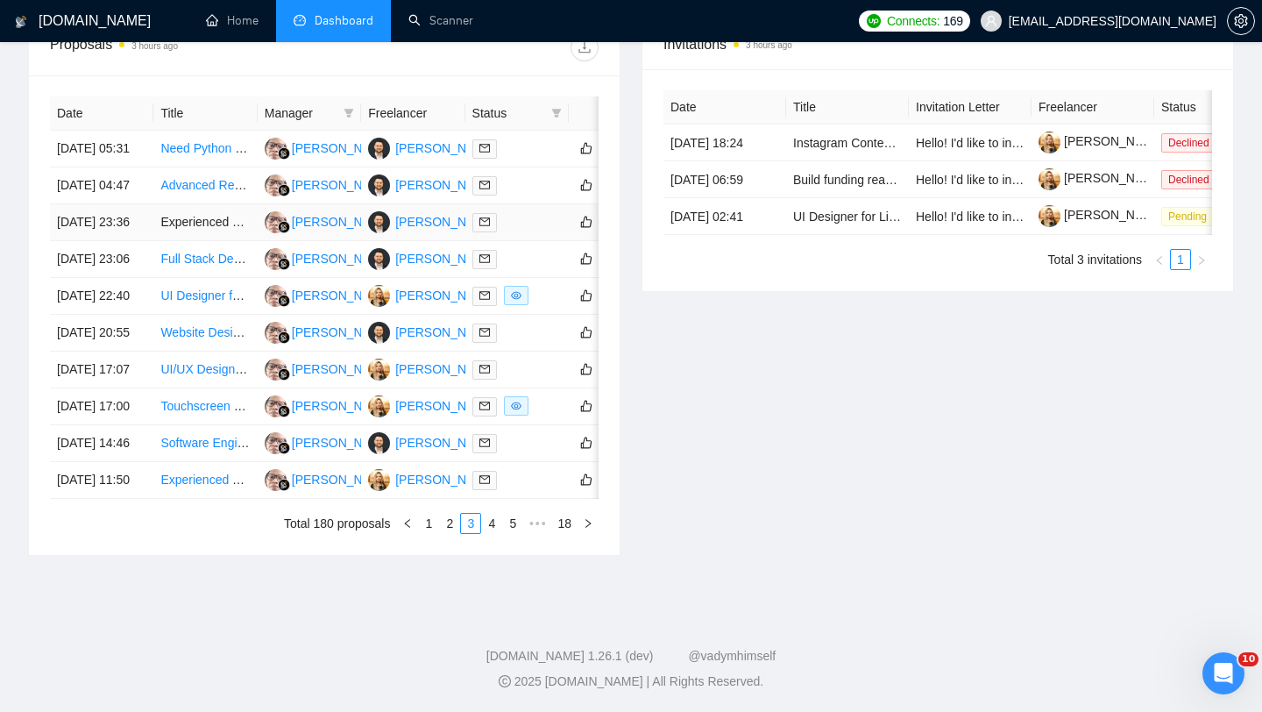
click at [107, 241] on td "[DATE] 23:36" at bounding box center [101, 222] width 103 height 37
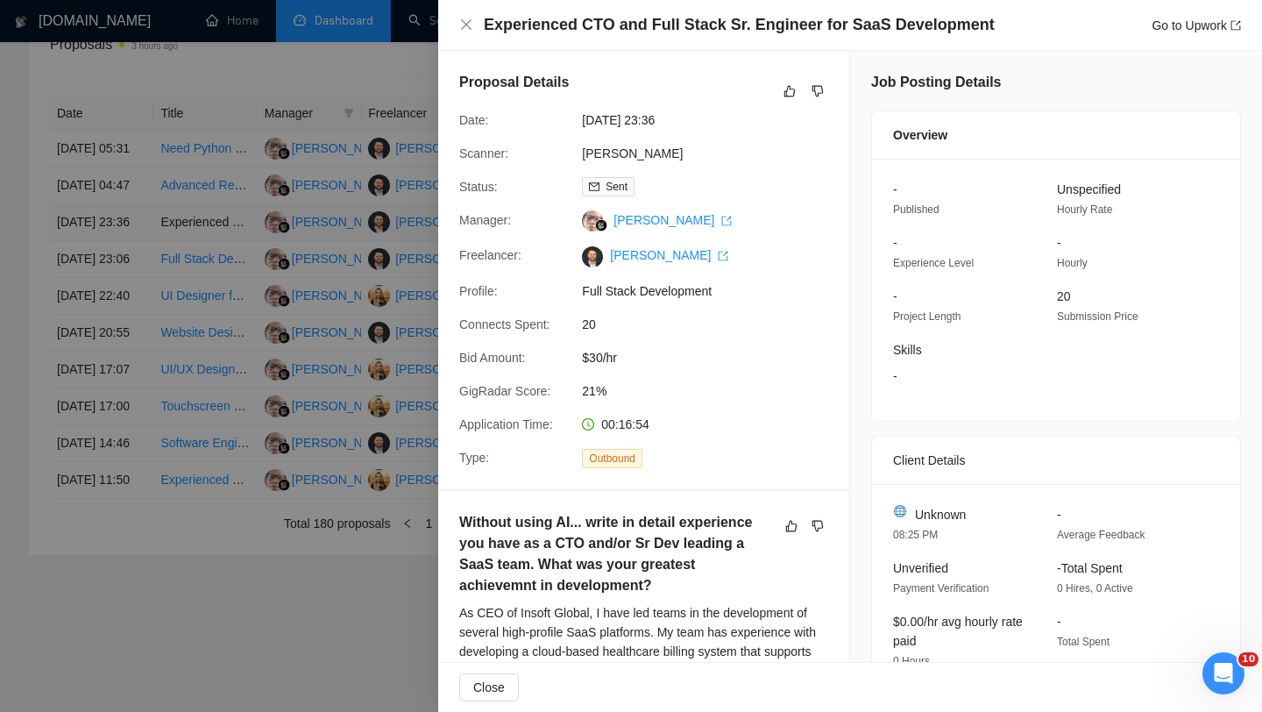
click at [107, 262] on div at bounding box center [631, 356] width 1262 height 712
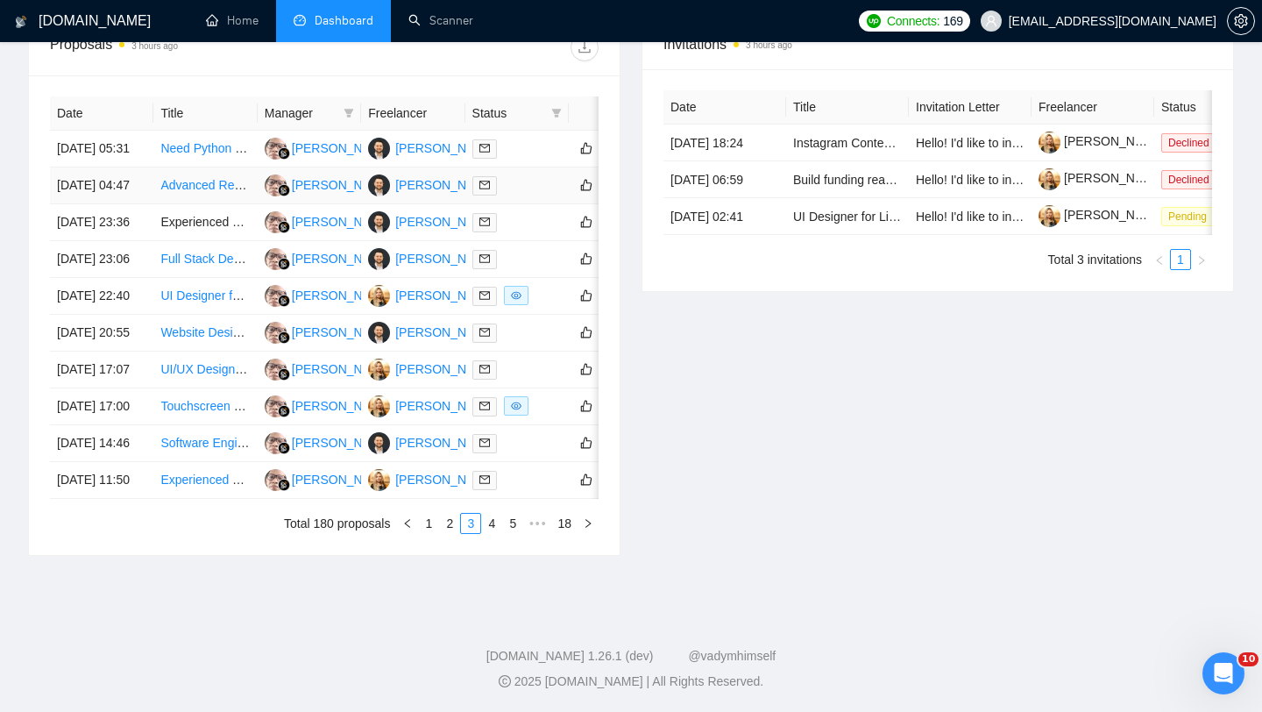
click at [112, 204] on td "[DATE] 04:47" at bounding box center [101, 185] width 103 height 37
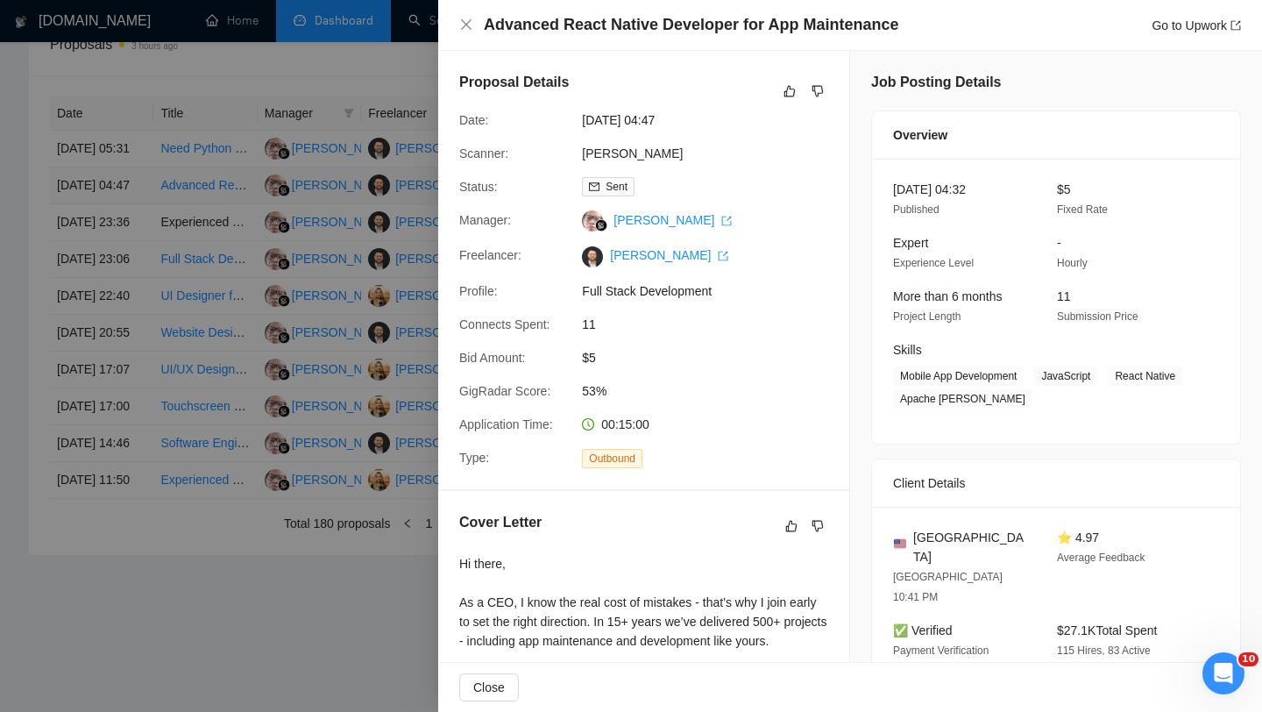
click at [112, 208] on div at bounding box center [631, 356] width 1262 height 712
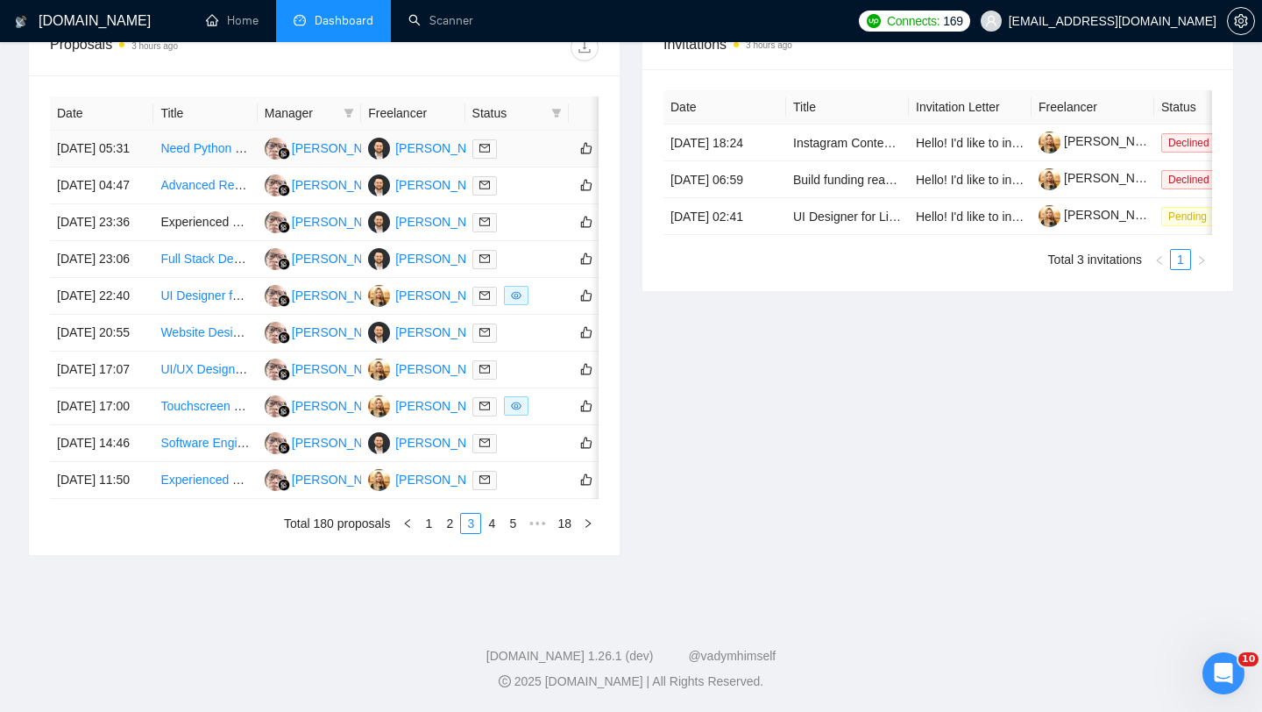
click at [117, 153] on td "[DATE] 05:31" at bounding box center [101, 149] width 103 height 37
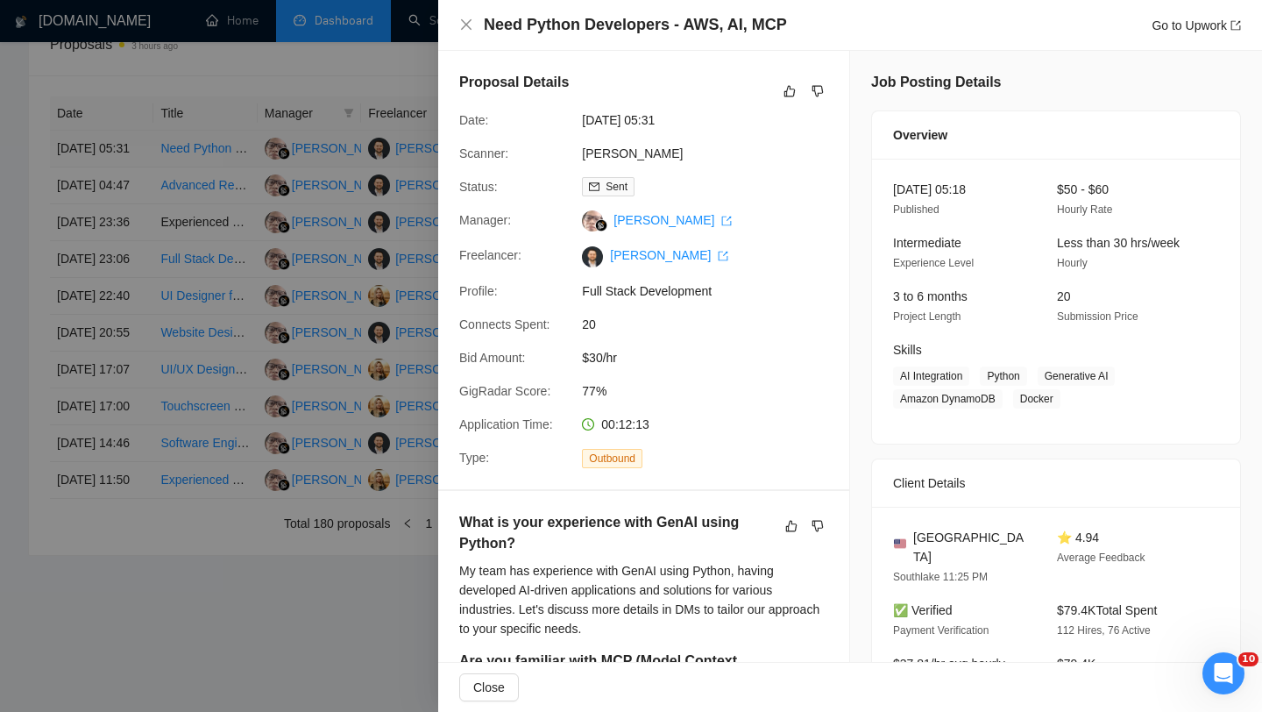
click at [117, 153] on div at bounding box center [631, 356] width 1262 height 712
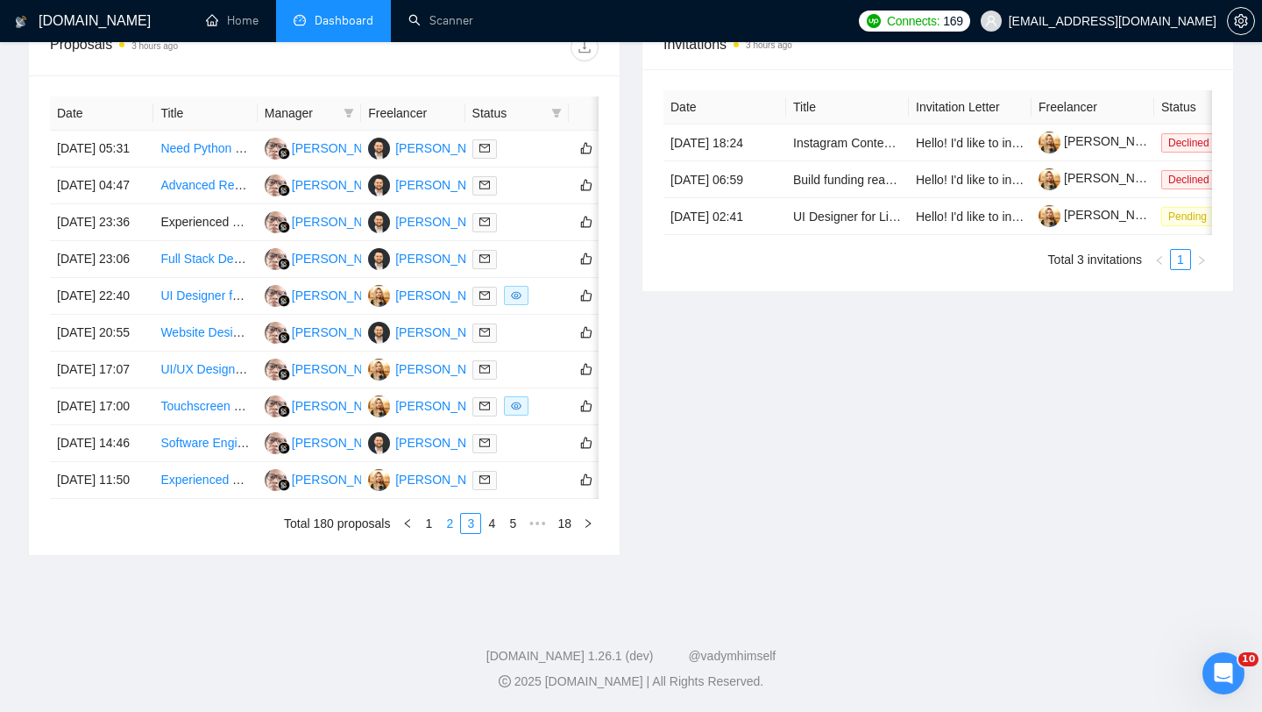
click at [440, 533] on link "2" at bounding box center [449, 523] width 19 height 19
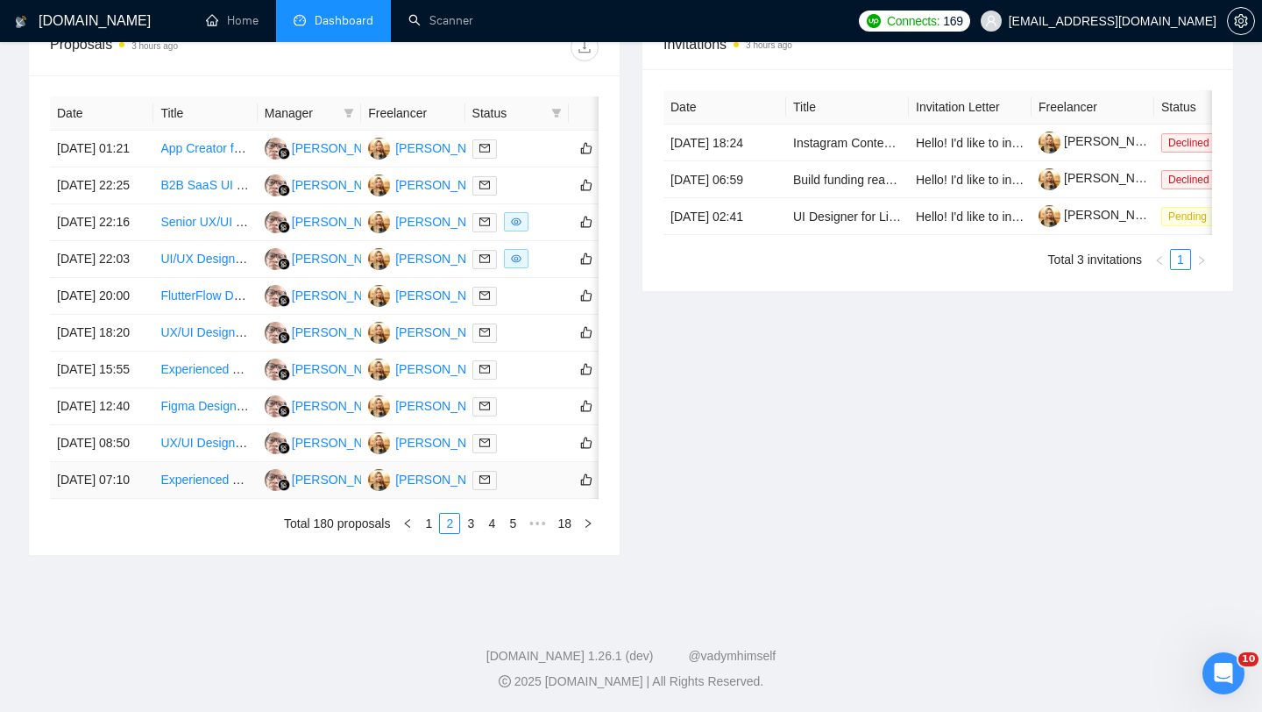
click at [108, 499] on td "[DATE] 07:10" at bounding box center [101, 480] width 103 height 37
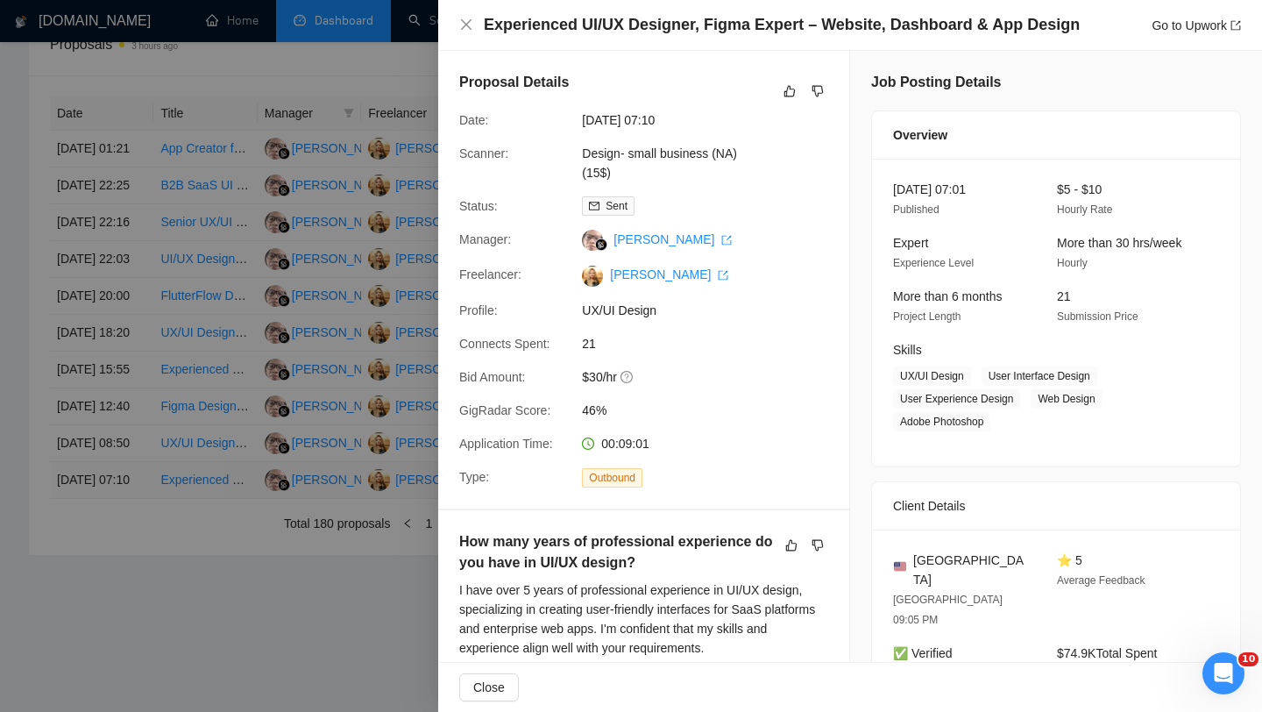
click at [108, 641] on div at bounding box center [631, 356] width 1262 height 712
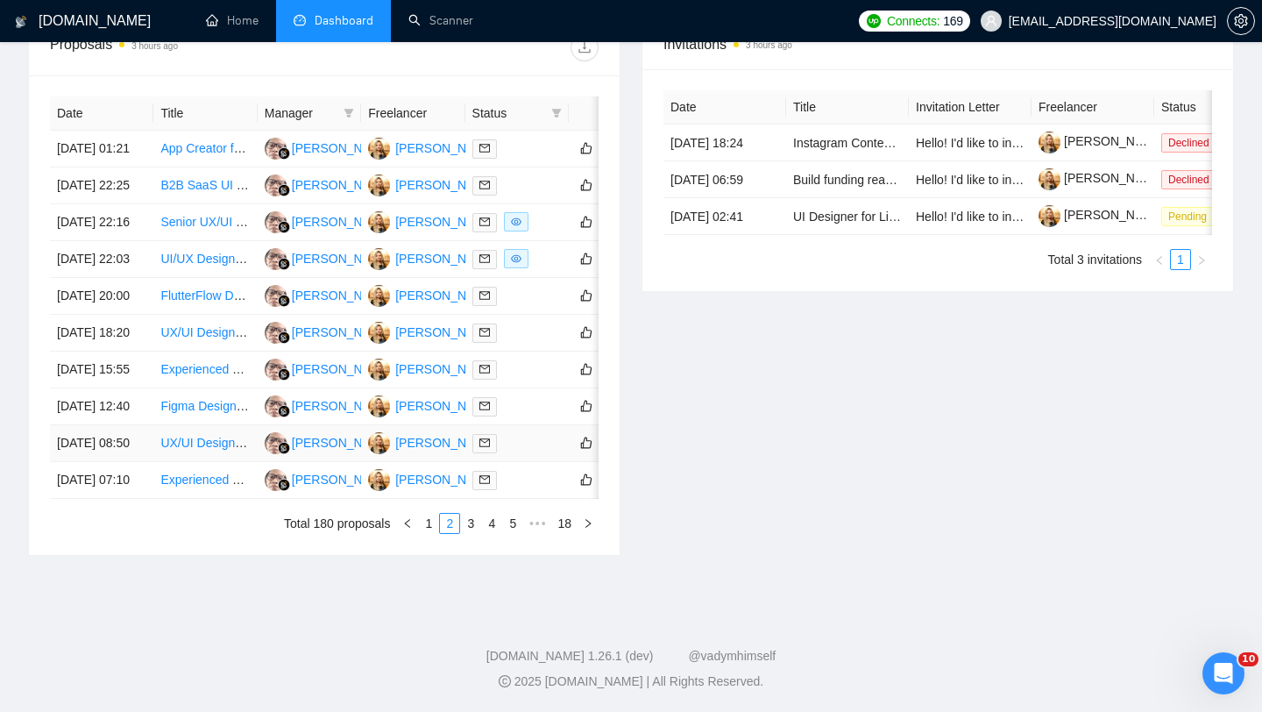
click at [110, 462] on td "[DATE] 08:50" at bounding box center [101, 443] width 103 height 37
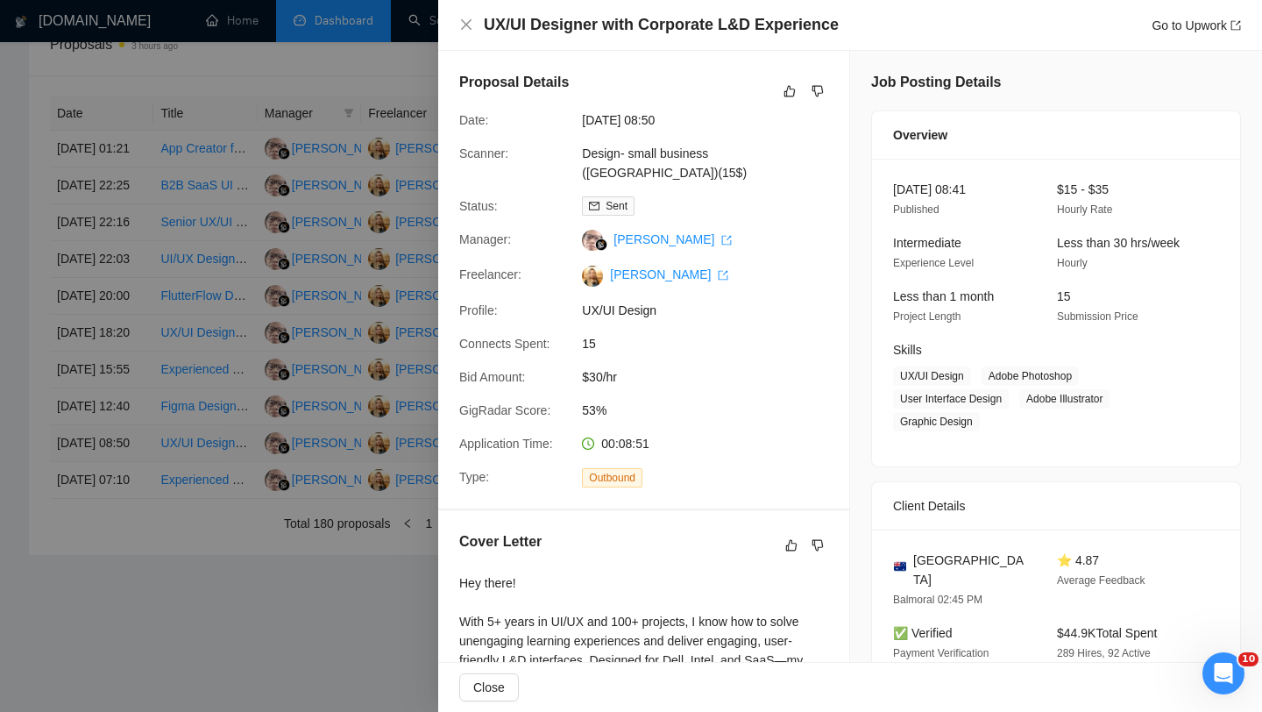
click at [110, 579] on div at bounding box center [631, 356] width 1262 height 712
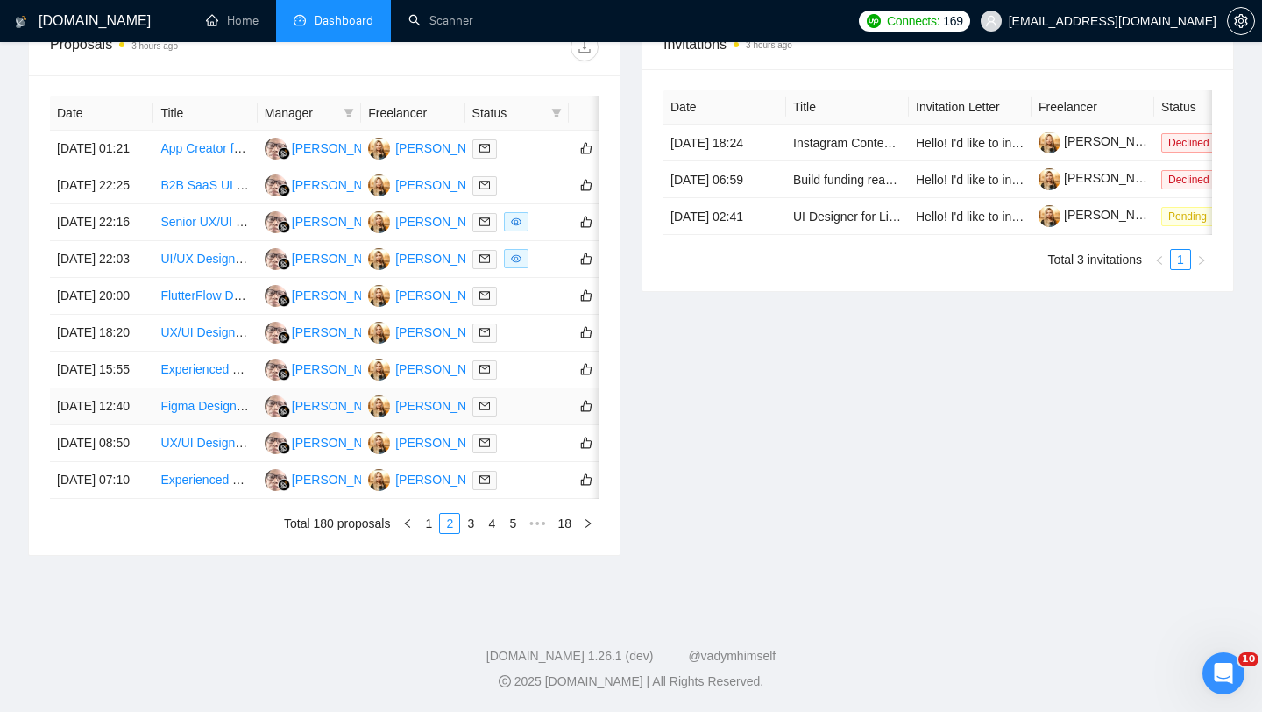
click at [114, 425] on td "[DATE] 12:40" at bounding box center [101, 406] width 103 height 37
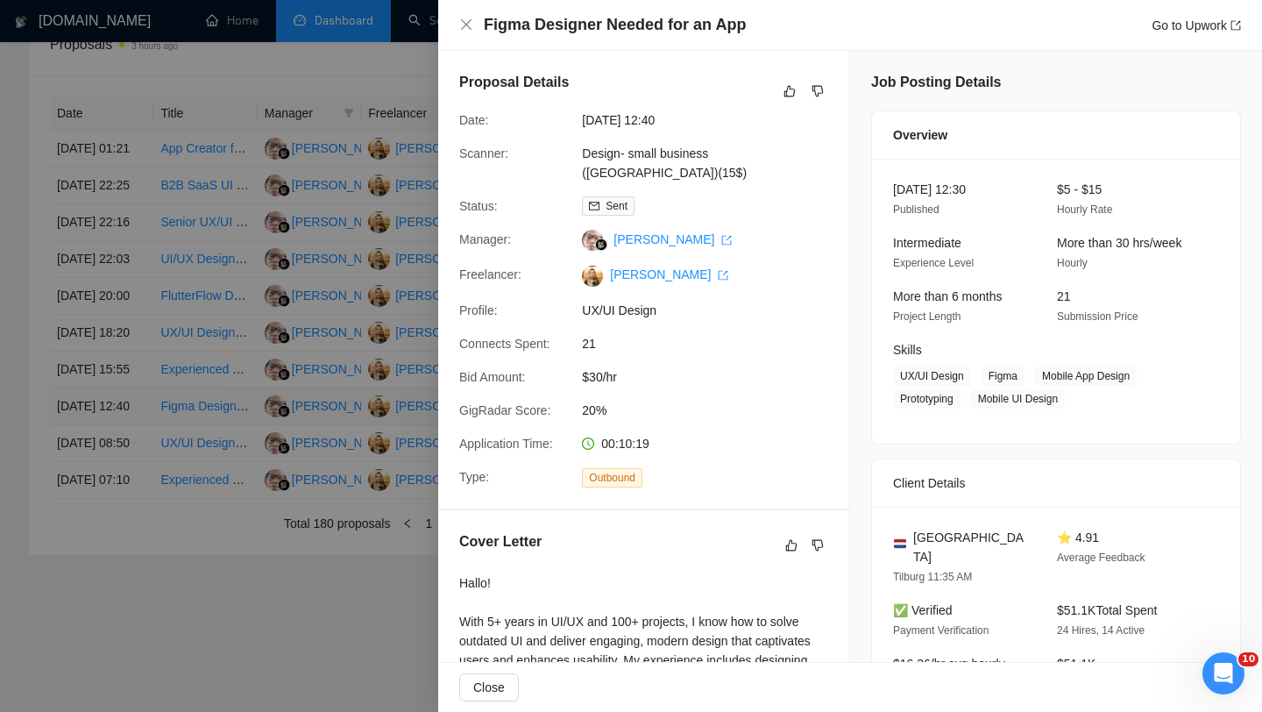
click at [114, 522] on div at bounding box center [631, 356] width 1262 height 712
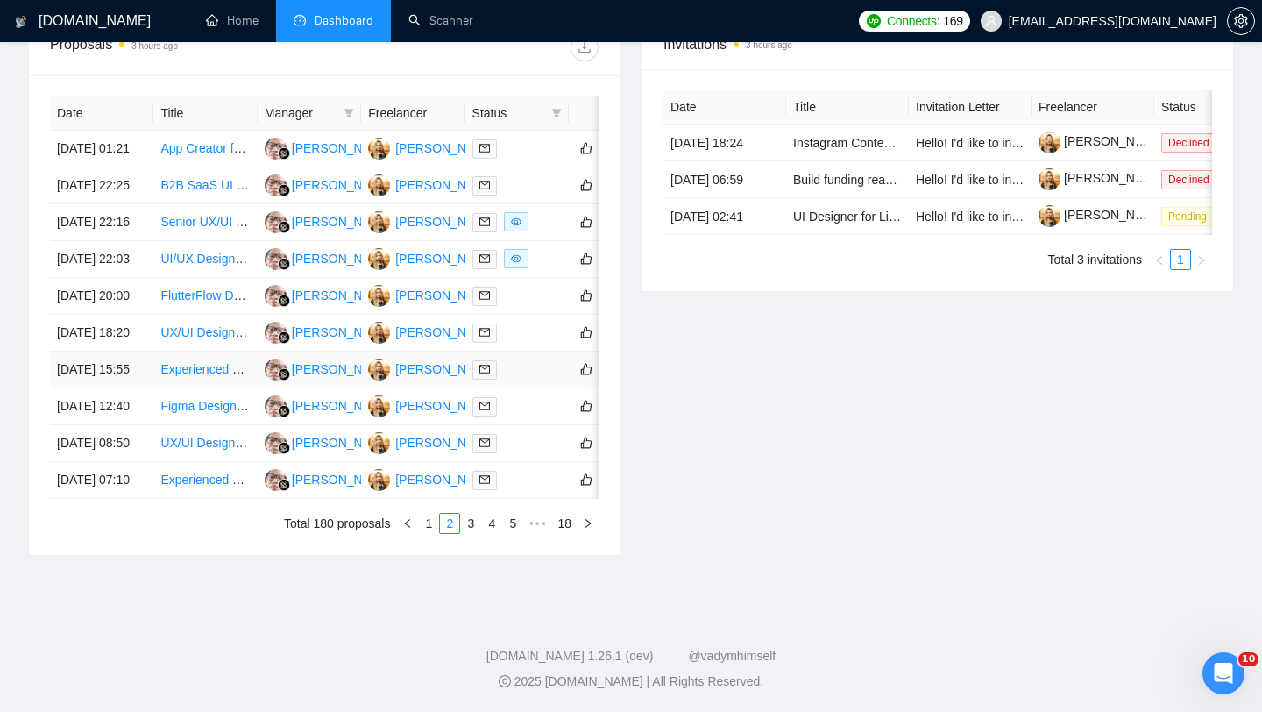
click at [114, 388] on td "[DATE] 15:55" at bounding box center [101, 370] width 103 height 37
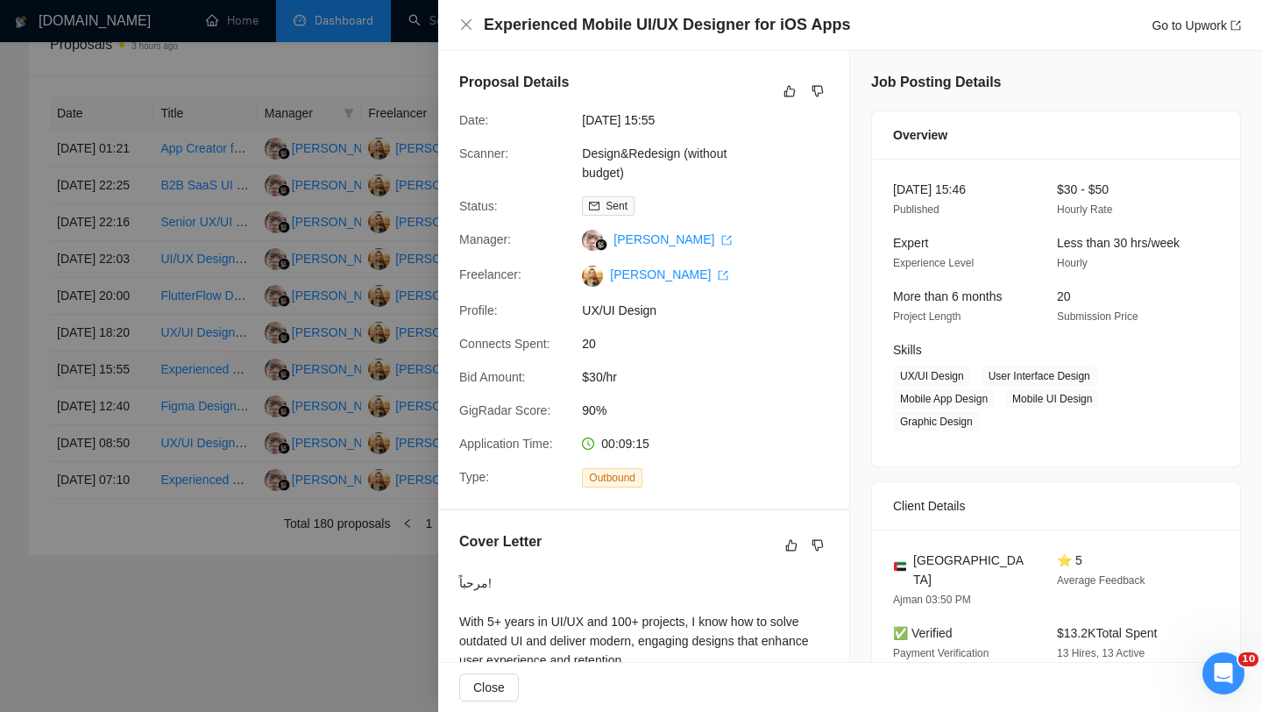
click at [114, 478] on div at bounding box center [631, 356] width 1262 height 712
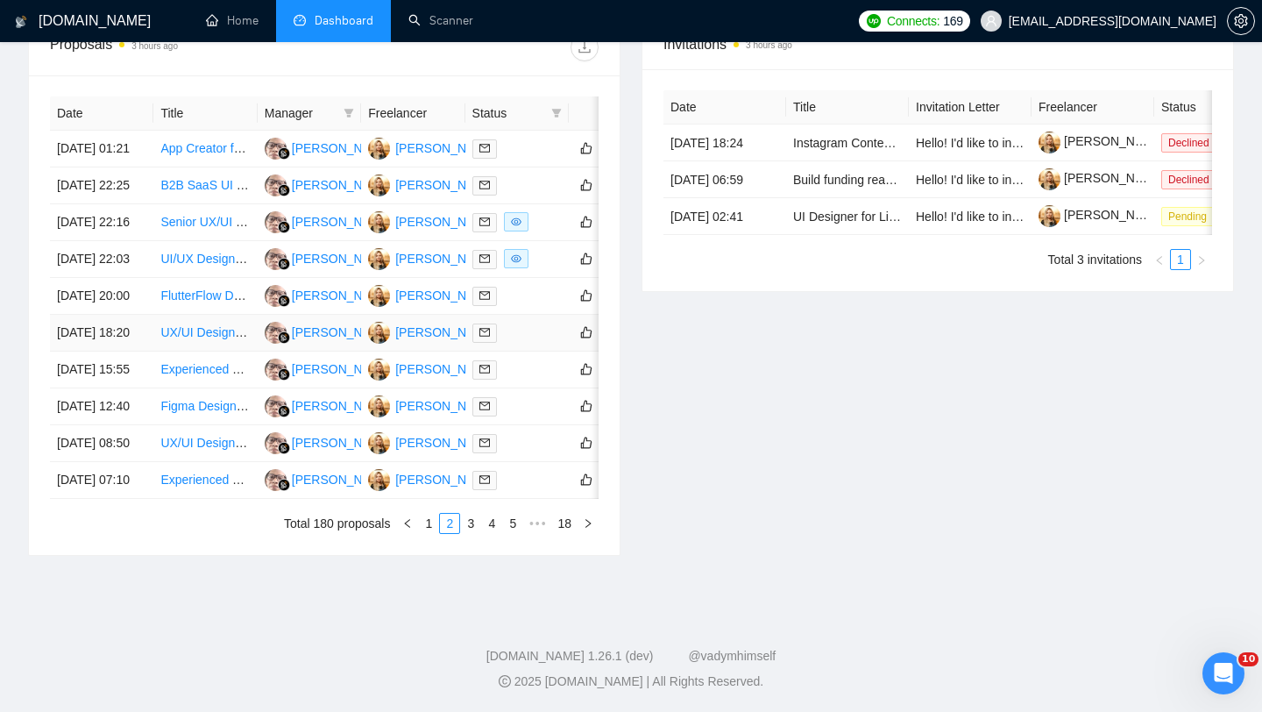
click at [122, 352] on td "[DATE] 18:20" at bounding box center [101, 333] width 103 height 37
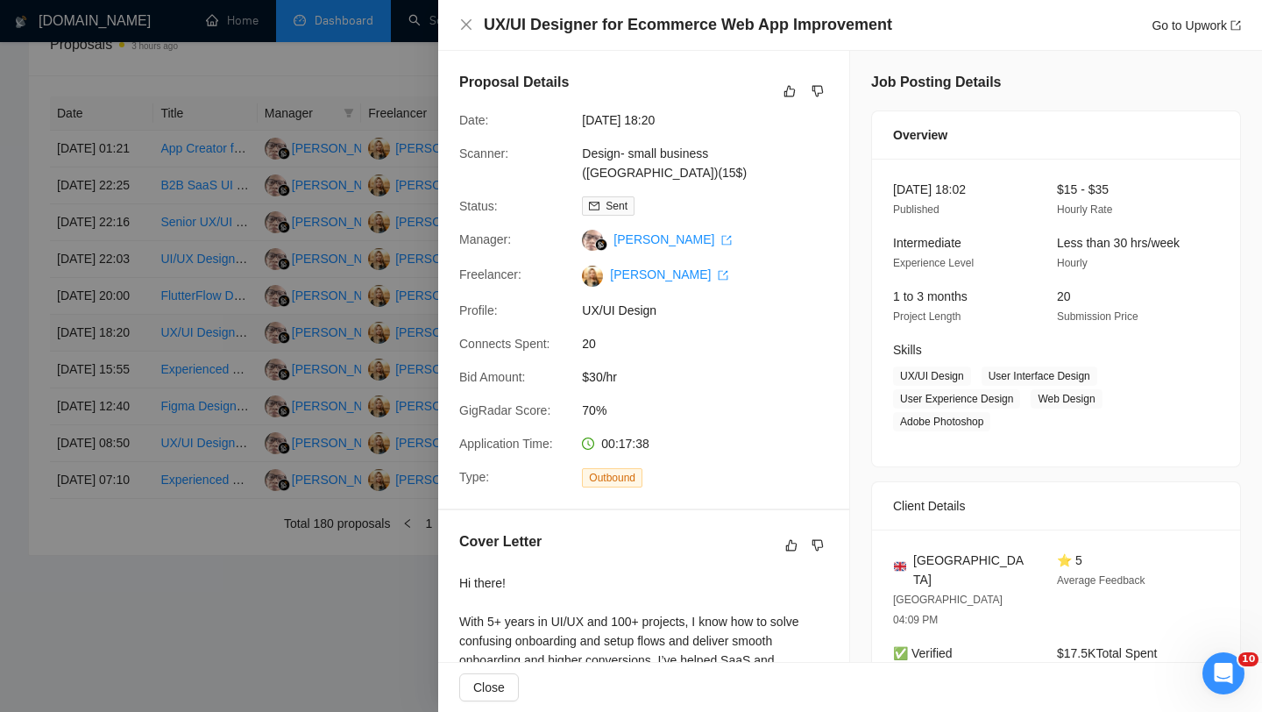
click at [122, 420] on div at bounding box center [631, 356] width 1262 height 712
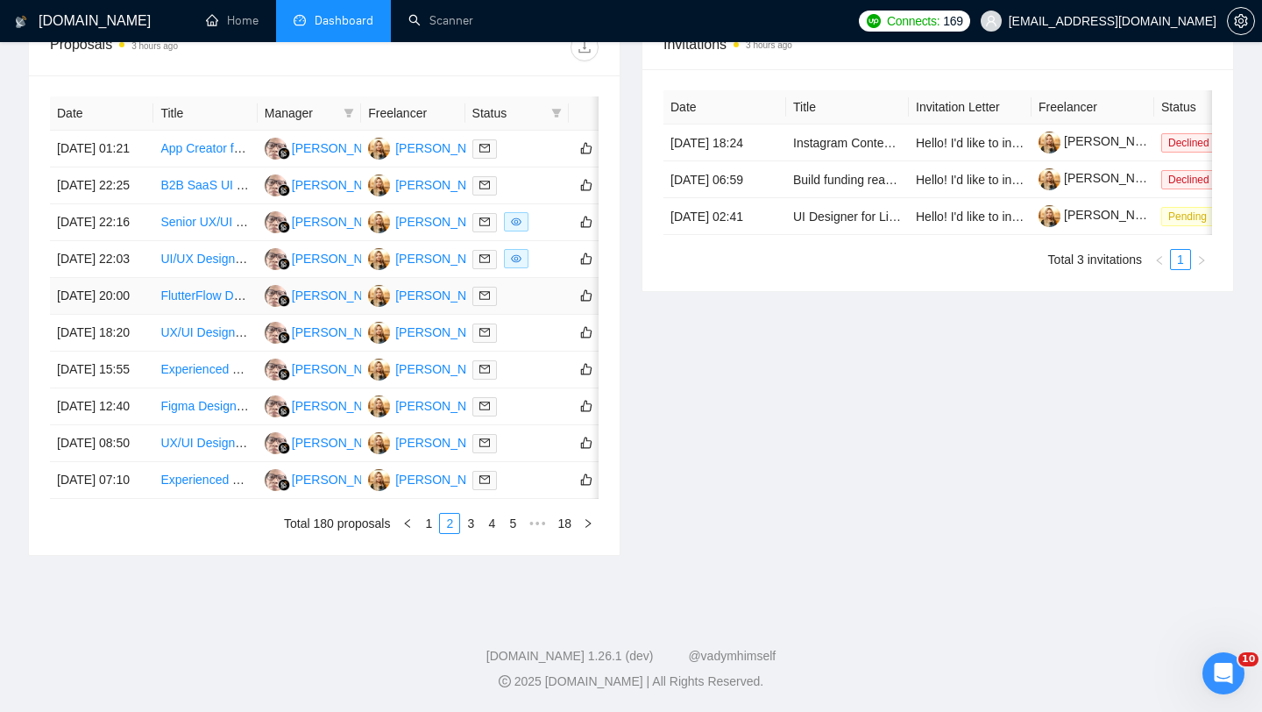
click at [117, 315] on td "[DATE] 20:00" at bounding box center [101, 296] width 103 height 37
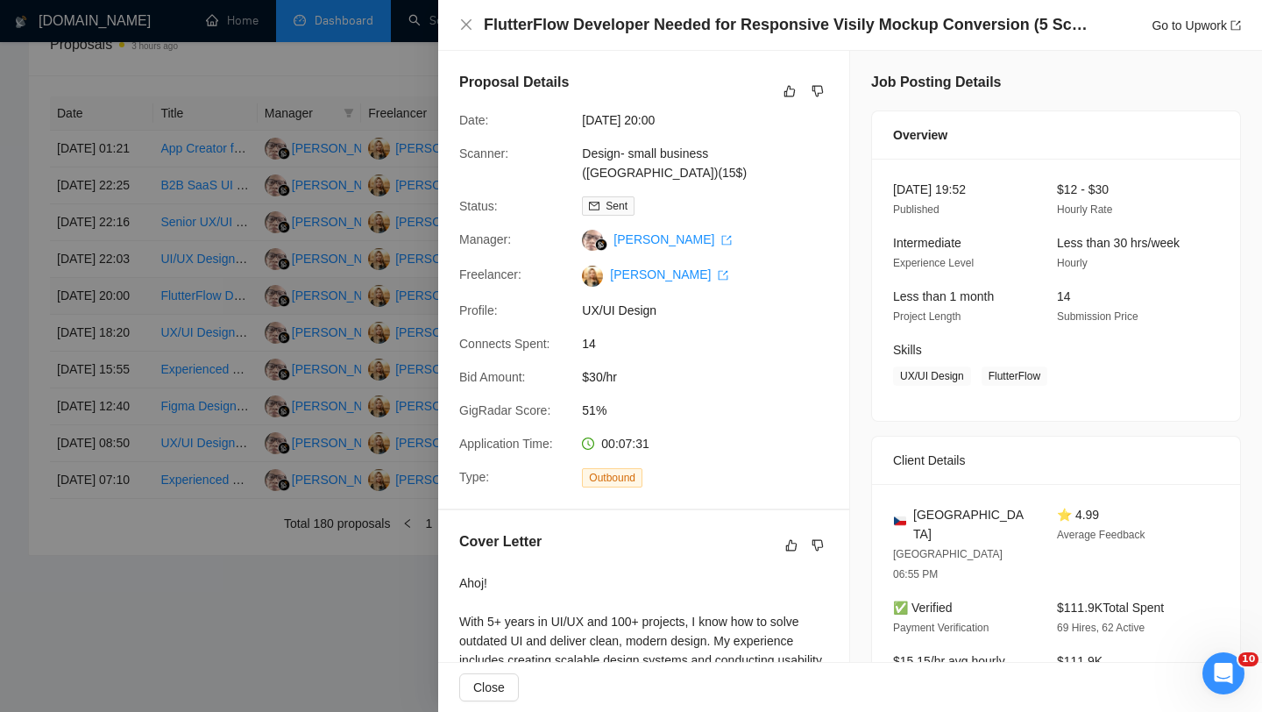
click at [117, 369] on div at bounding box center [631, 356] width 1262 height 712
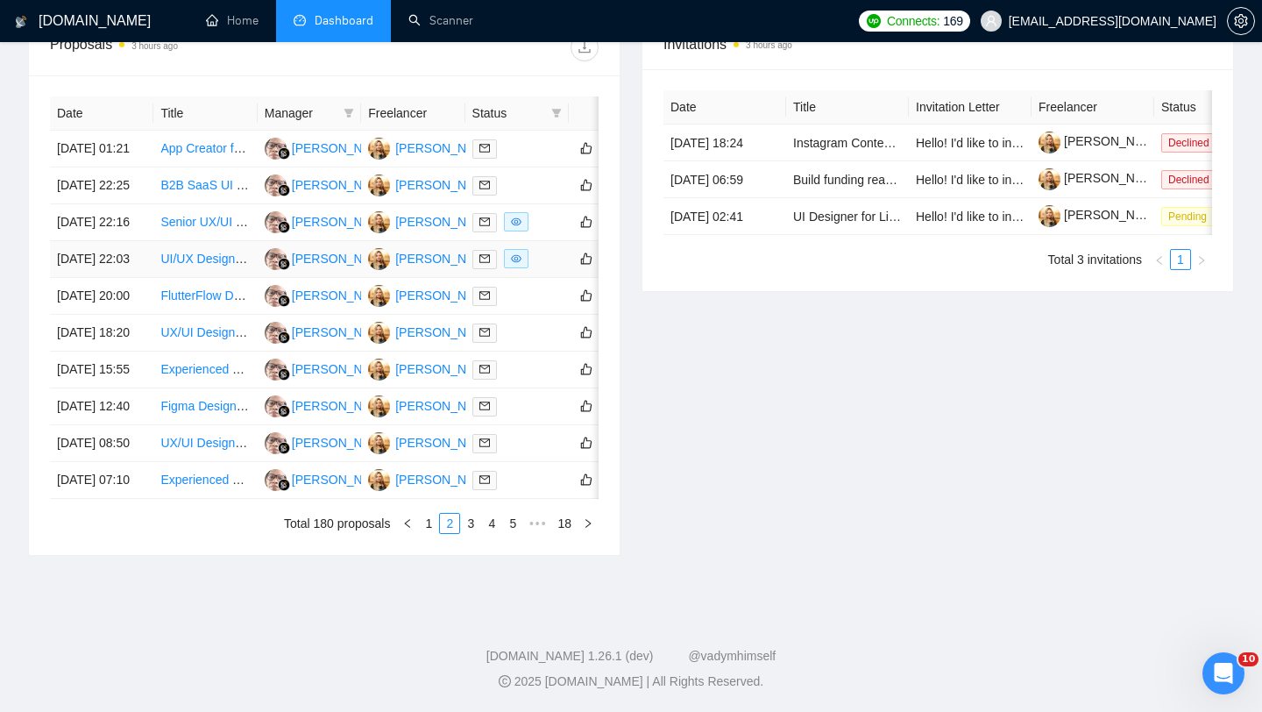
click at [115, 278] on td "[DATE] 22:03" at bounding box center [101, 259] width 103 height 37
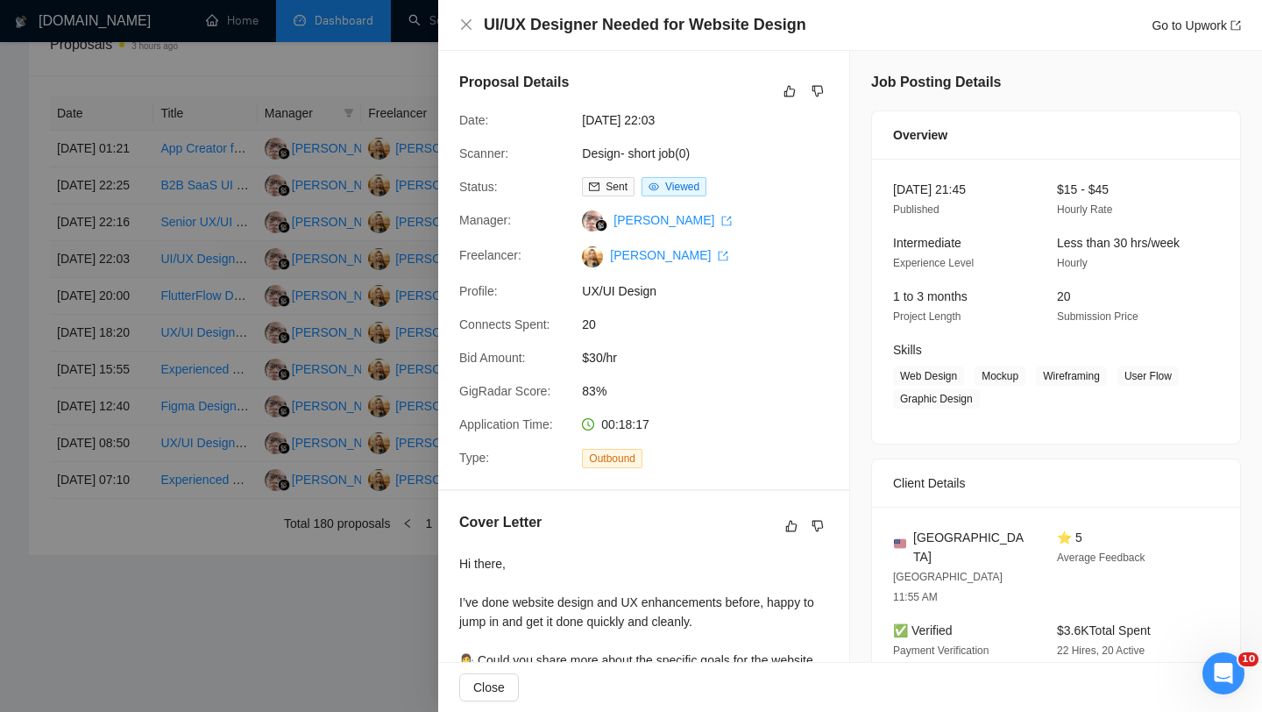
click at [115, 312] on div at bounding box center [631, 356] width 1262 height 712
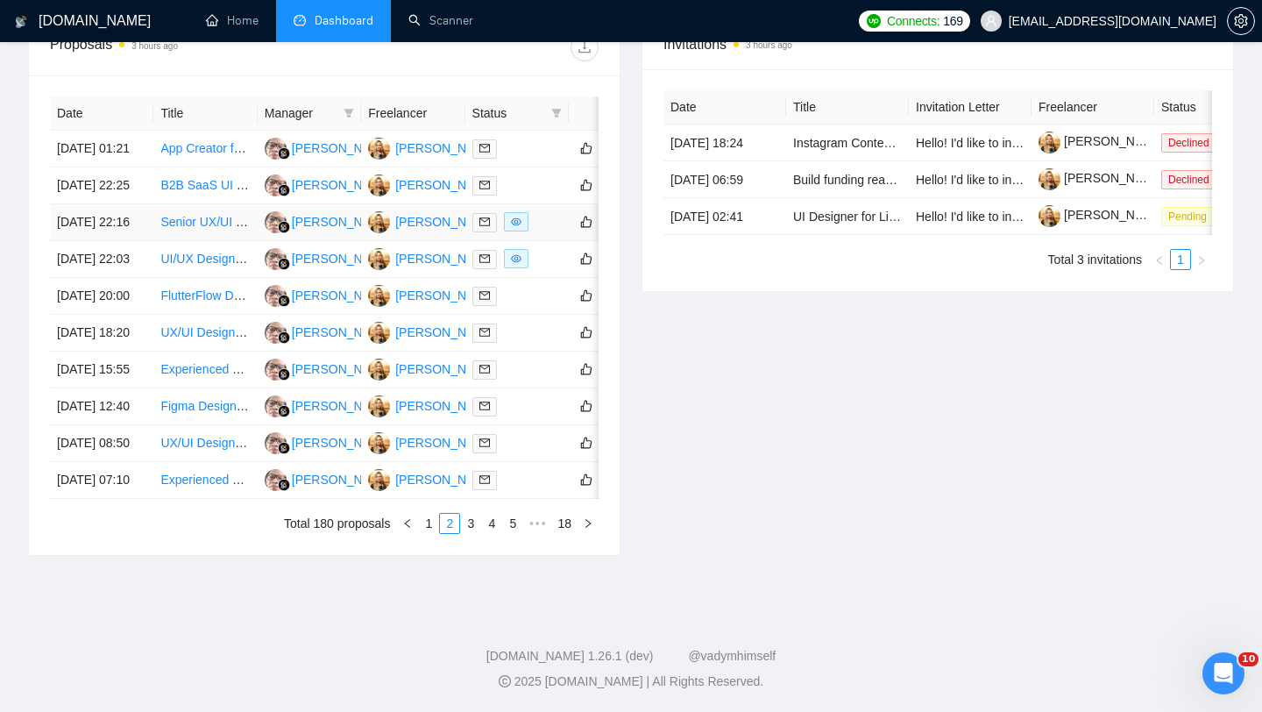
click at [120, 241] on td "[DATE] 22:16" at bounding box center [101, 222] width 103 height 37
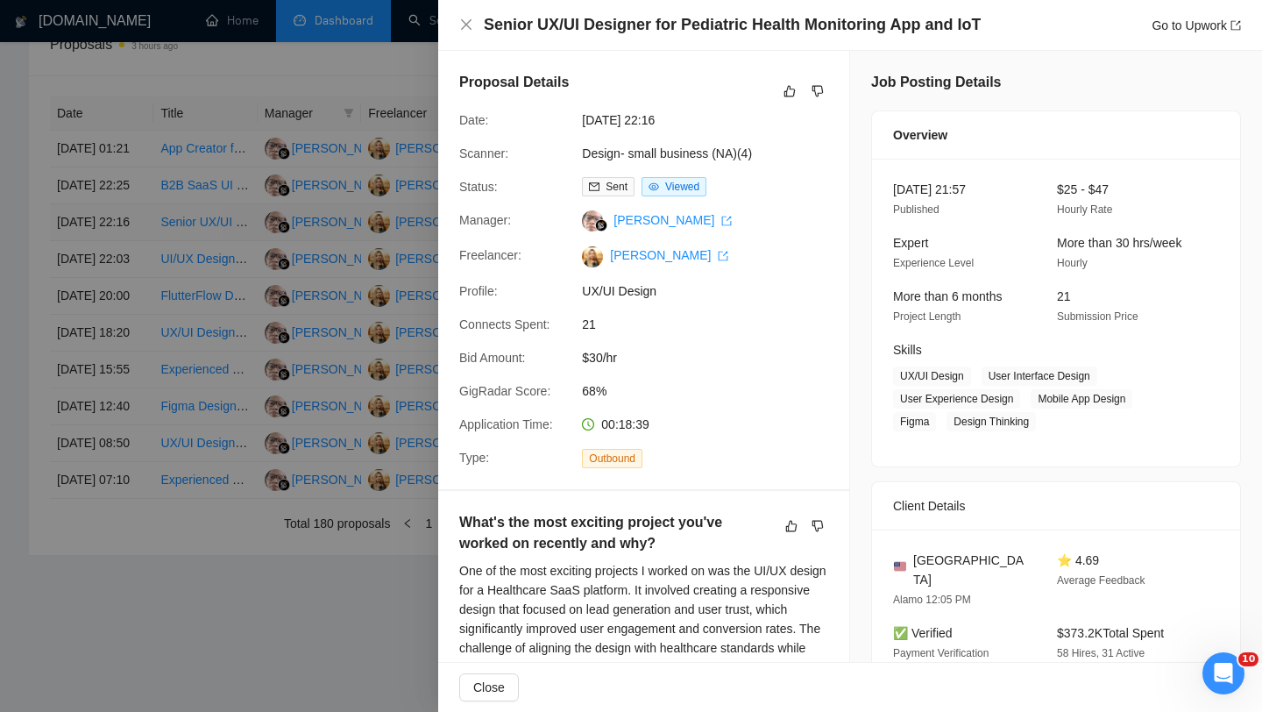
click at [120, 254] on div at bounding box center [631, 356] width 1262 height 712
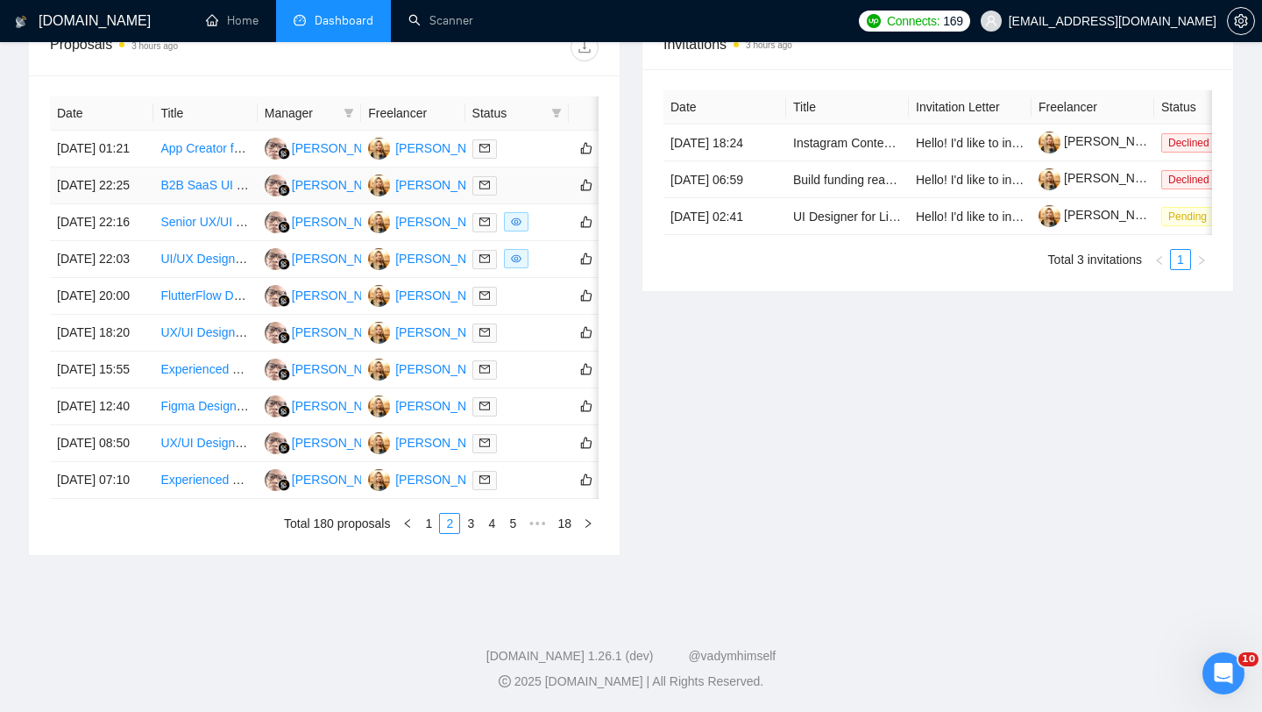
click at [118, 204] on td "[DATE] 22:25" at bounding box center [101, 185] width 103 height 37
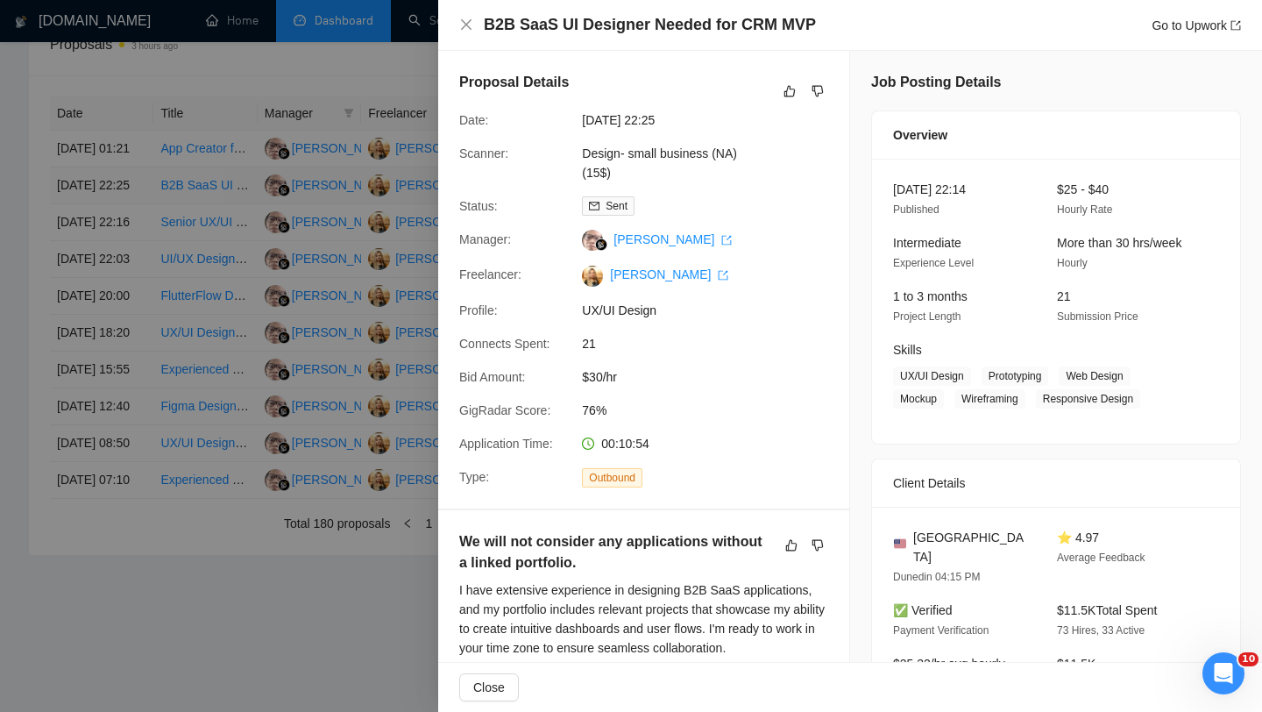
click at [118, 216] on div at bounding box center [631, 356] width 1262 height 712
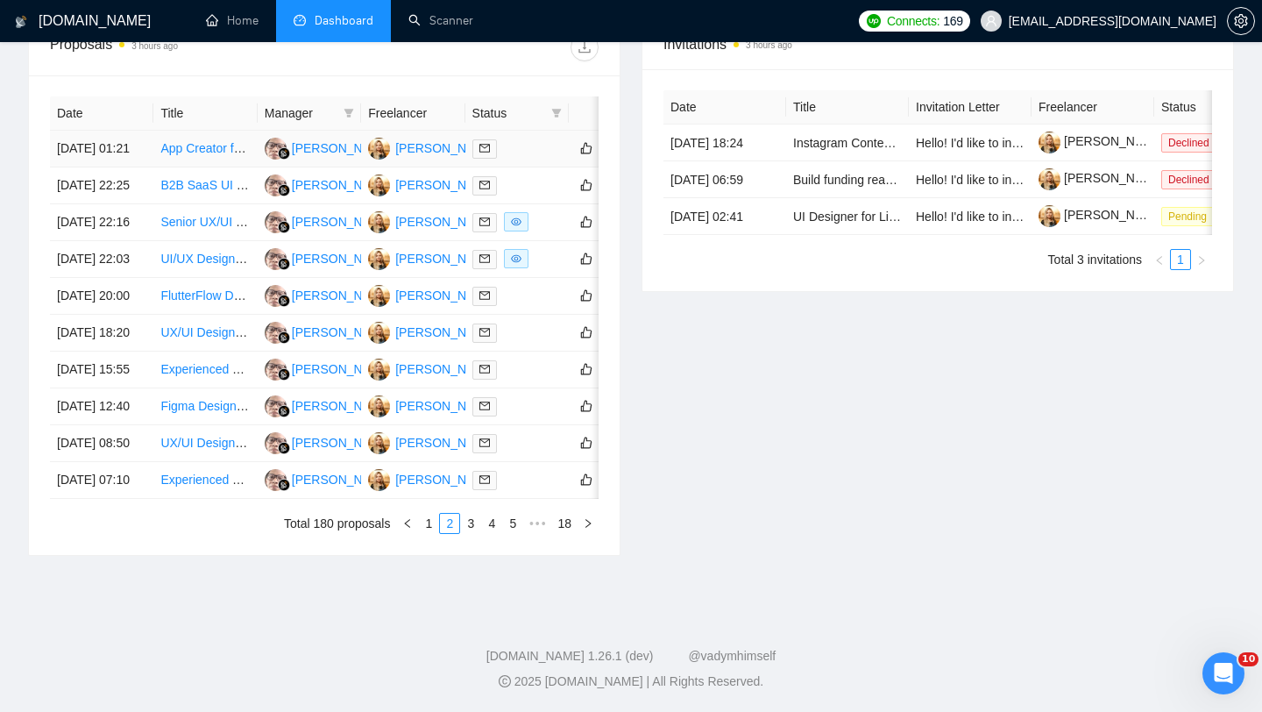
click at [114, 157] on td "[DATE] 01:21" at bounding box center [101, 149] width 103 height 37
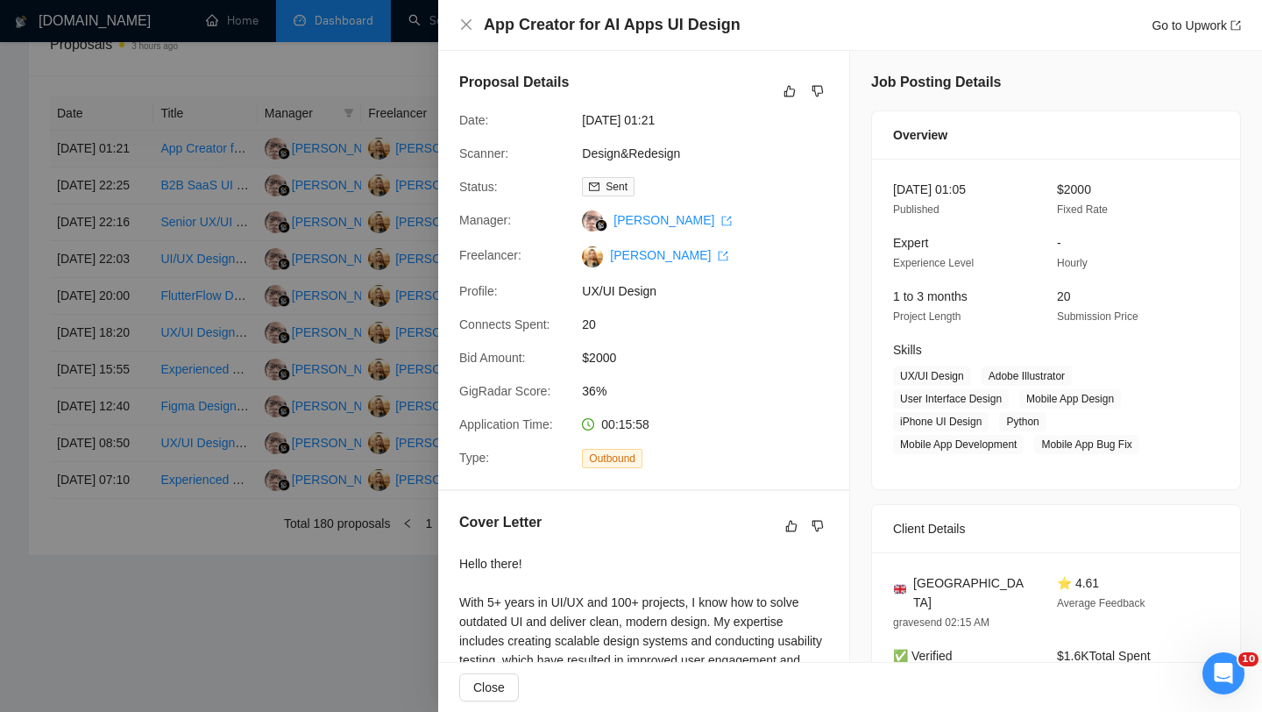
click at [114, 157] on div at bounding box center [631, 356] width 1262 height 712
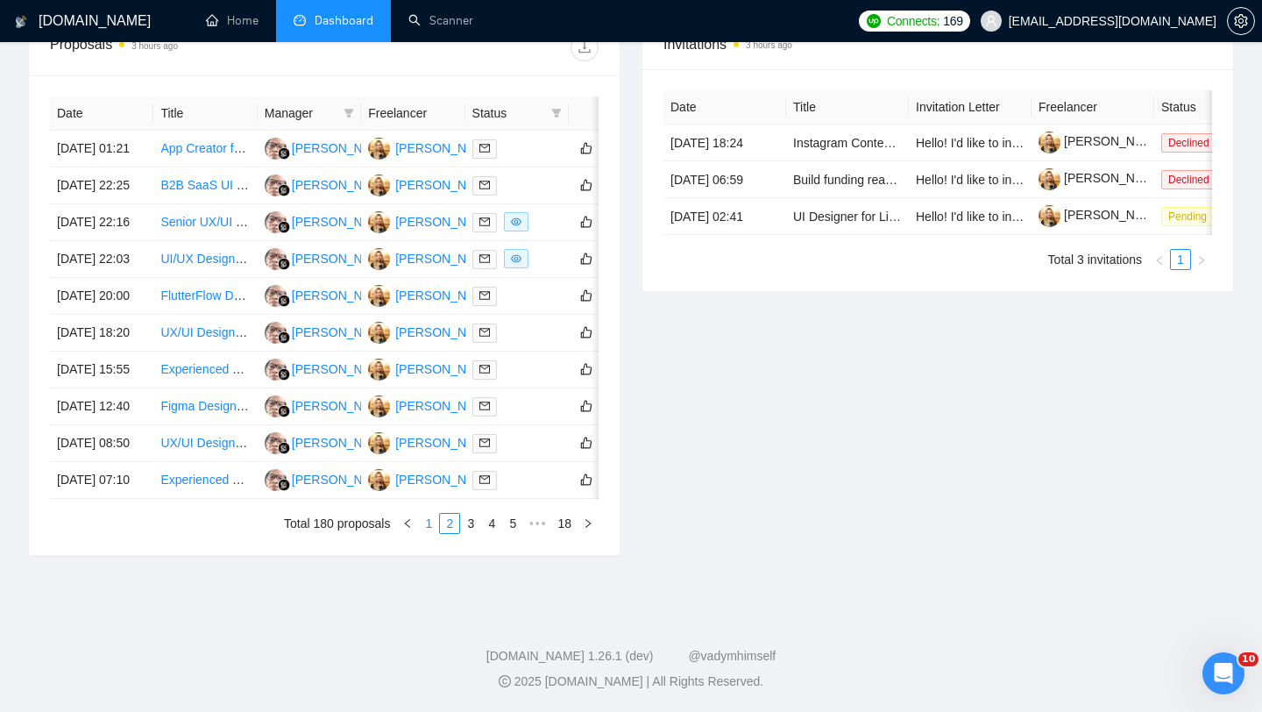
click at [422, 533] on link "1" at bounding box center [428, 523] width 19 height 19
click at [112, 499] on td "[DATE] 03:00" at bounding box center [101, 480] width 103 height 37
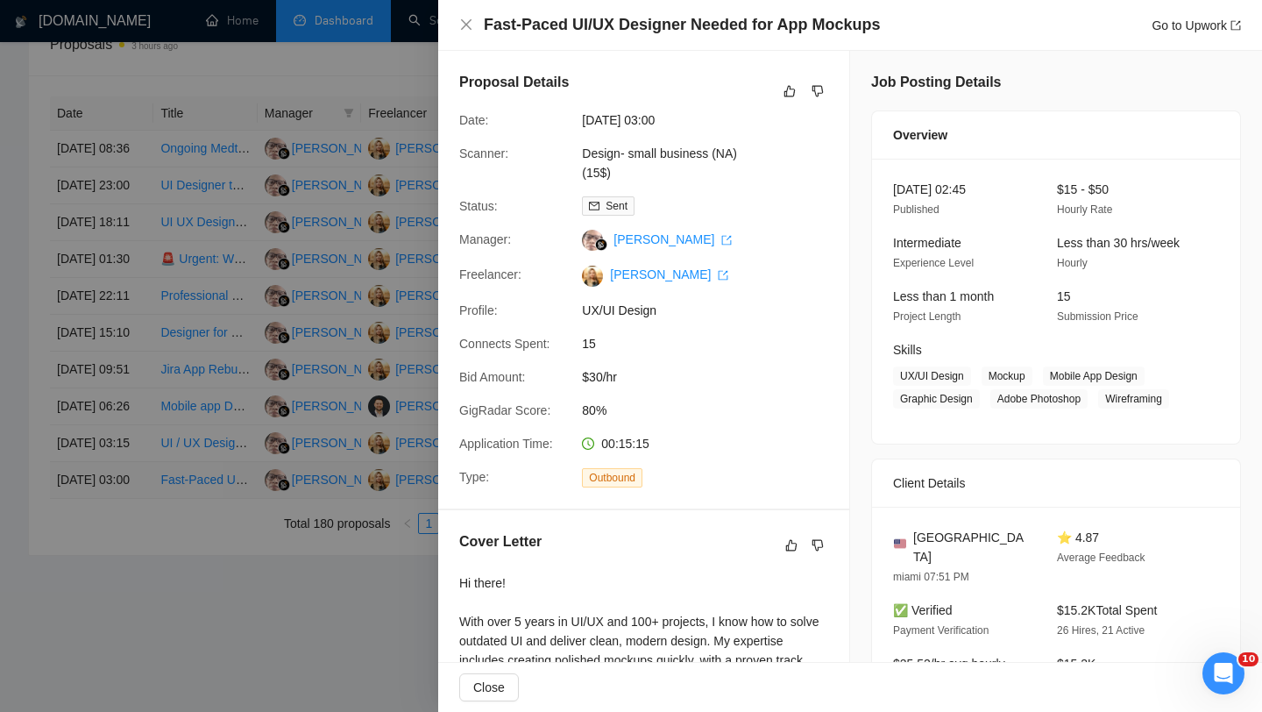
click at [112, 634] on div at bounding box center [631, 356] width 1262 height 712
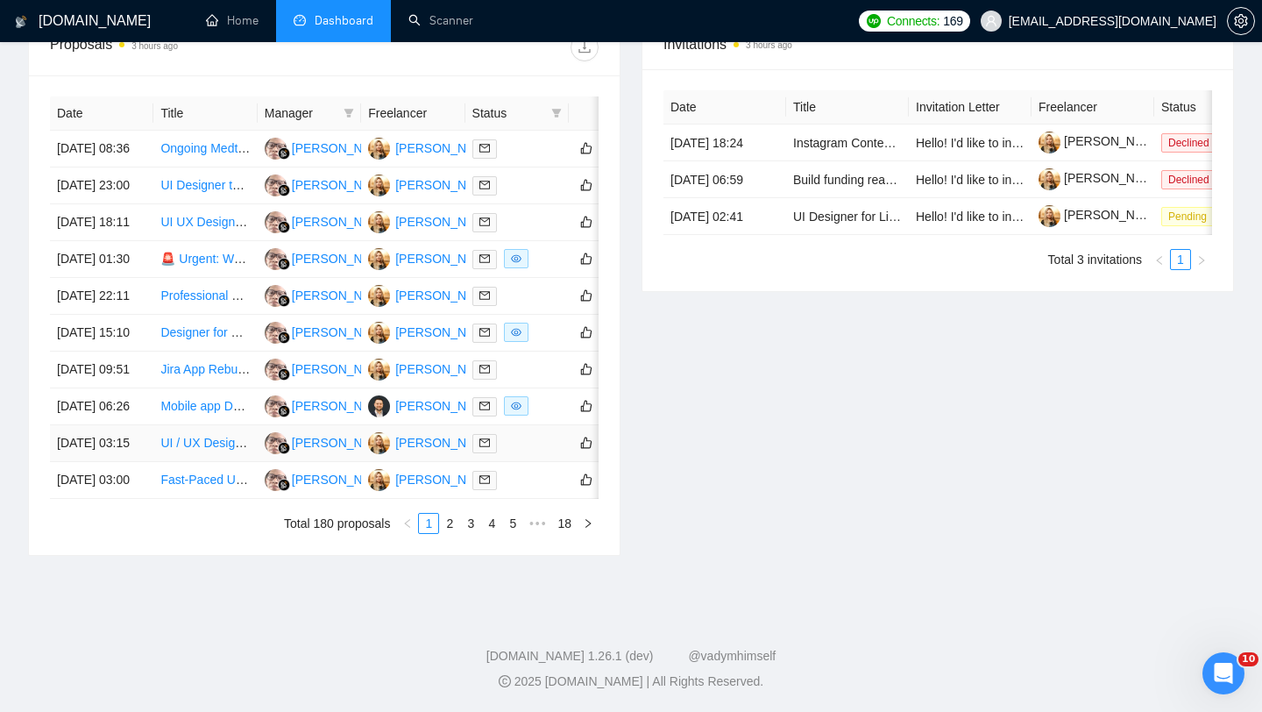
click at [115, 462] on td "[DATE] 03:15" at bounding box center [101, 443] width 103 height 37
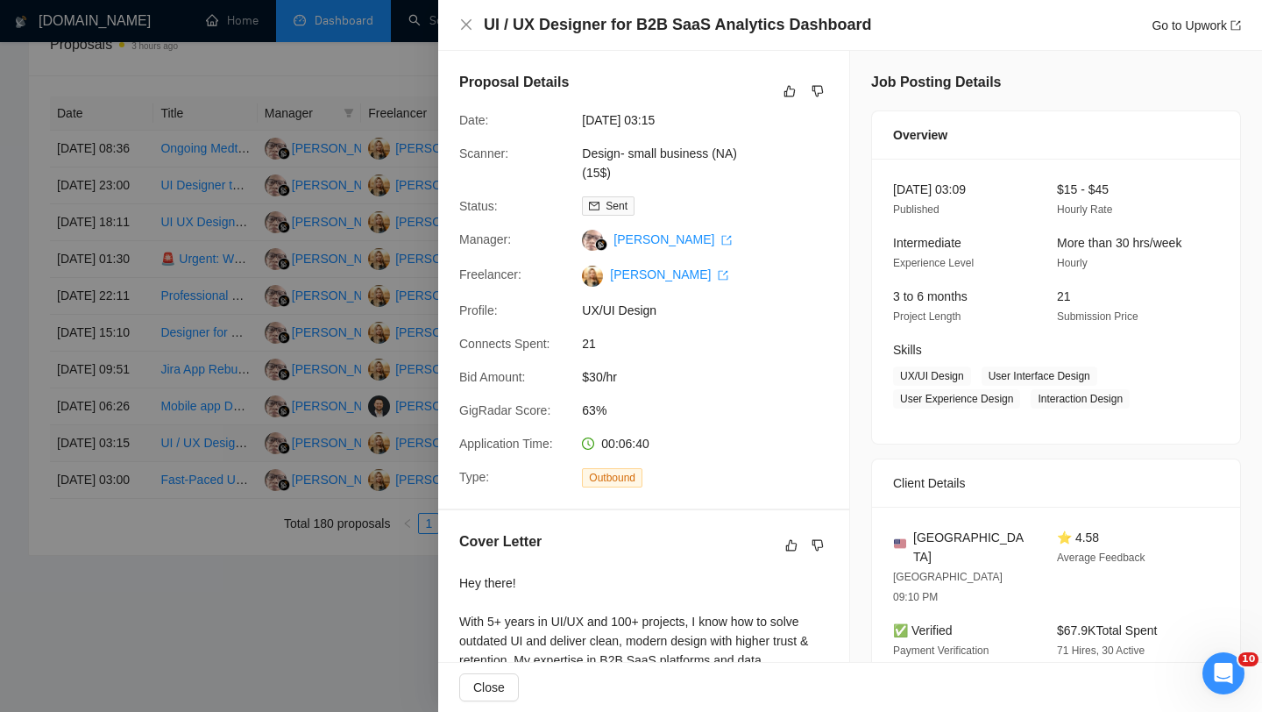
click at [115, 581] on div at bounding box center [631, 356] width 1262 height 712
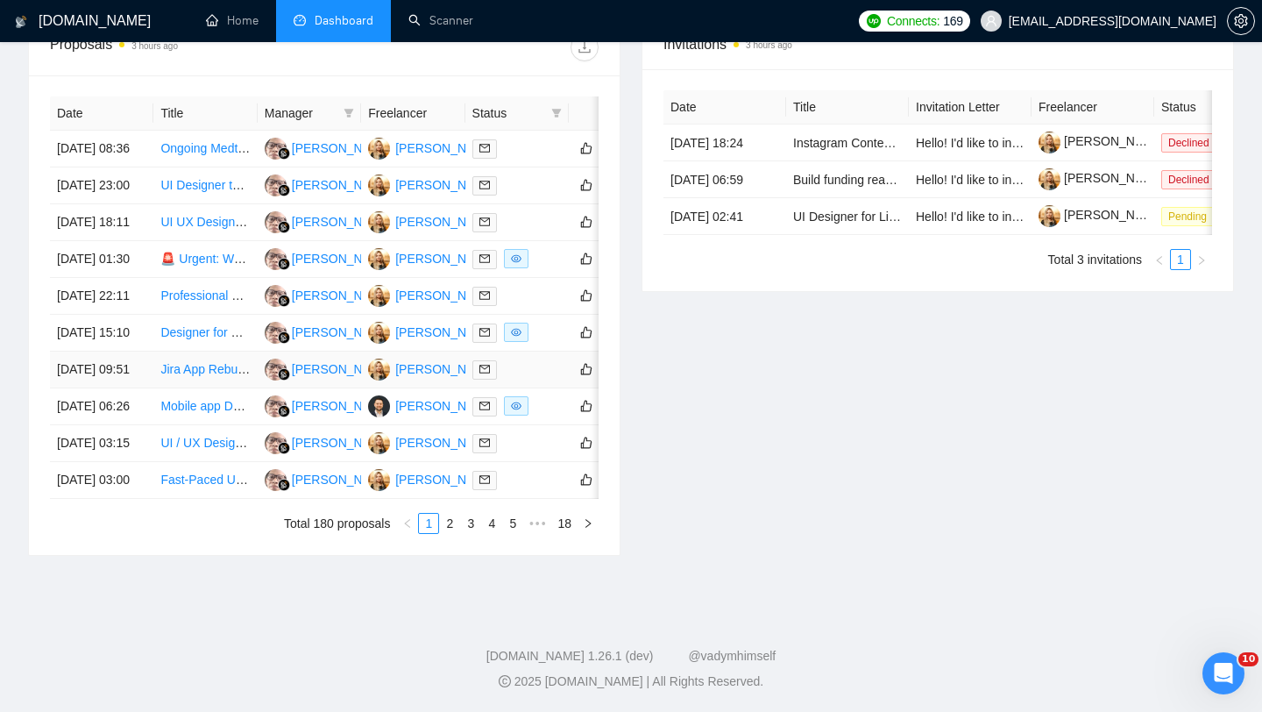
click at [127, 388] on td "[DATE] 09:51" at bounding box center [101, 370] width 103 height 37
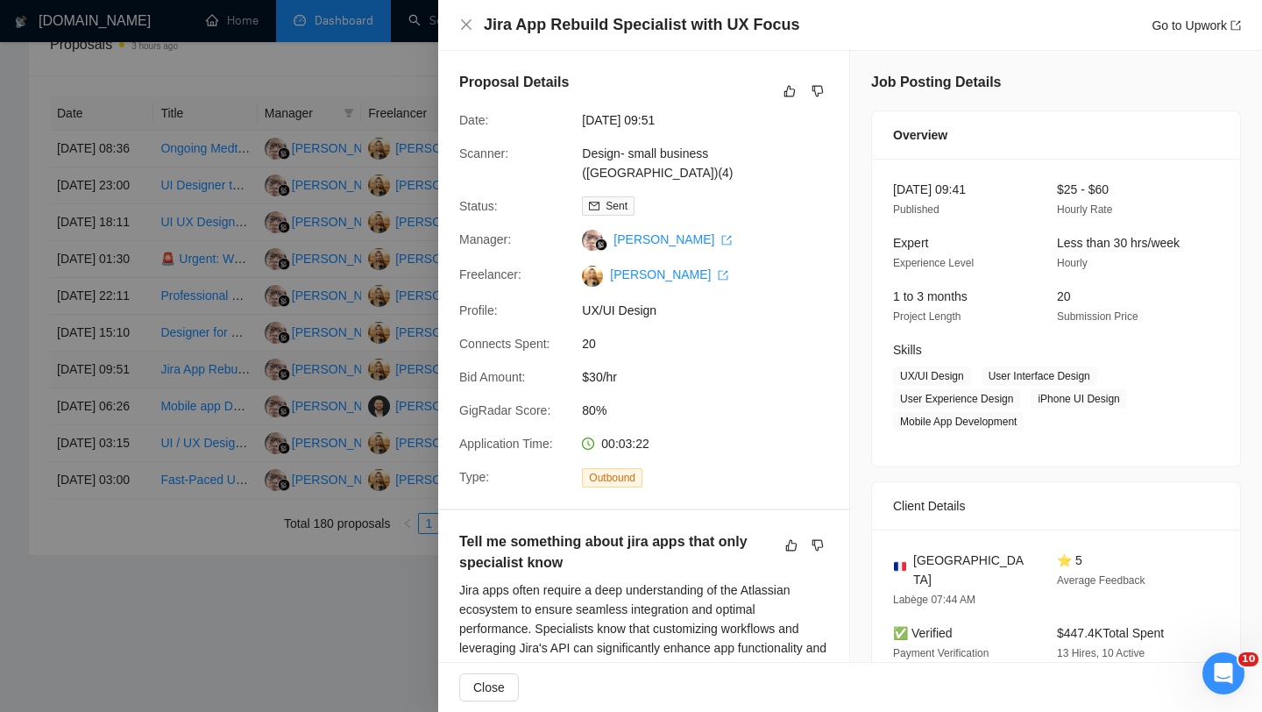
click at [127, 476] on div at bounding box center [631, 356] width 1262 height 712
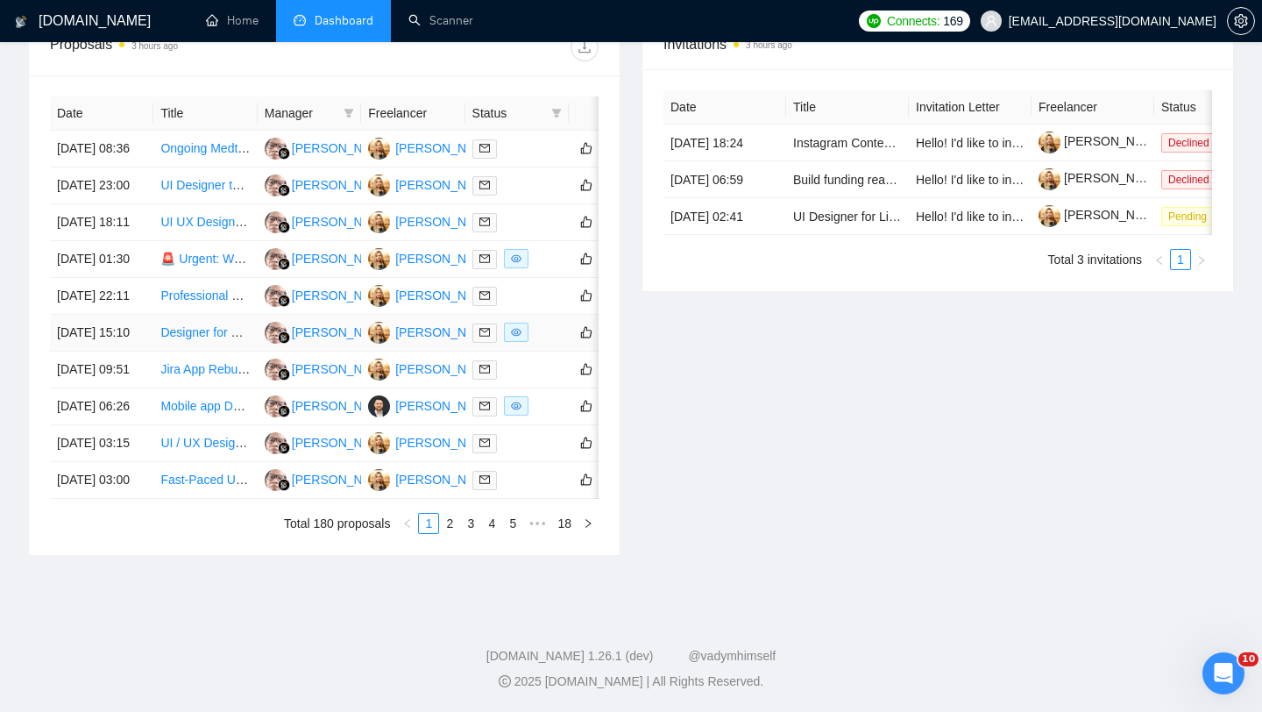
click at [125, 352] on td "[DATE] 15:10" at bounding box center [101, 333] width 103 height 37
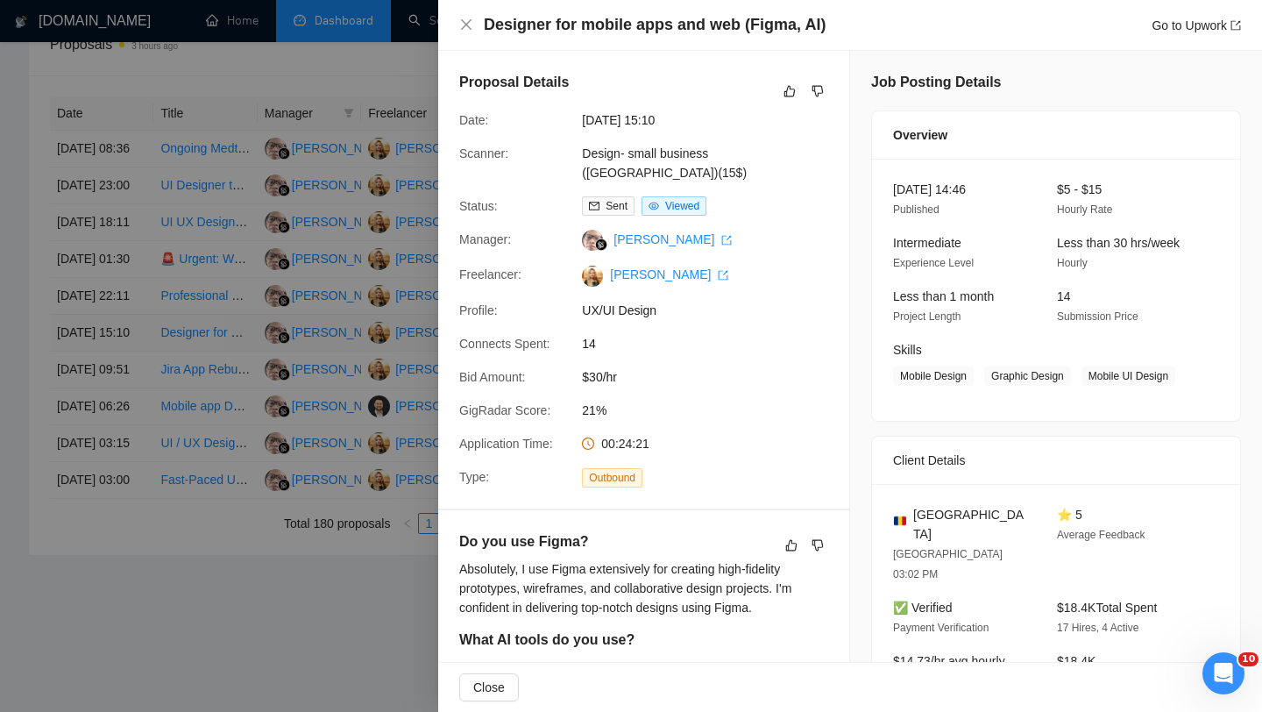
click at [125, 419] on div at bounding box center [631, 356] width 1262 height 712
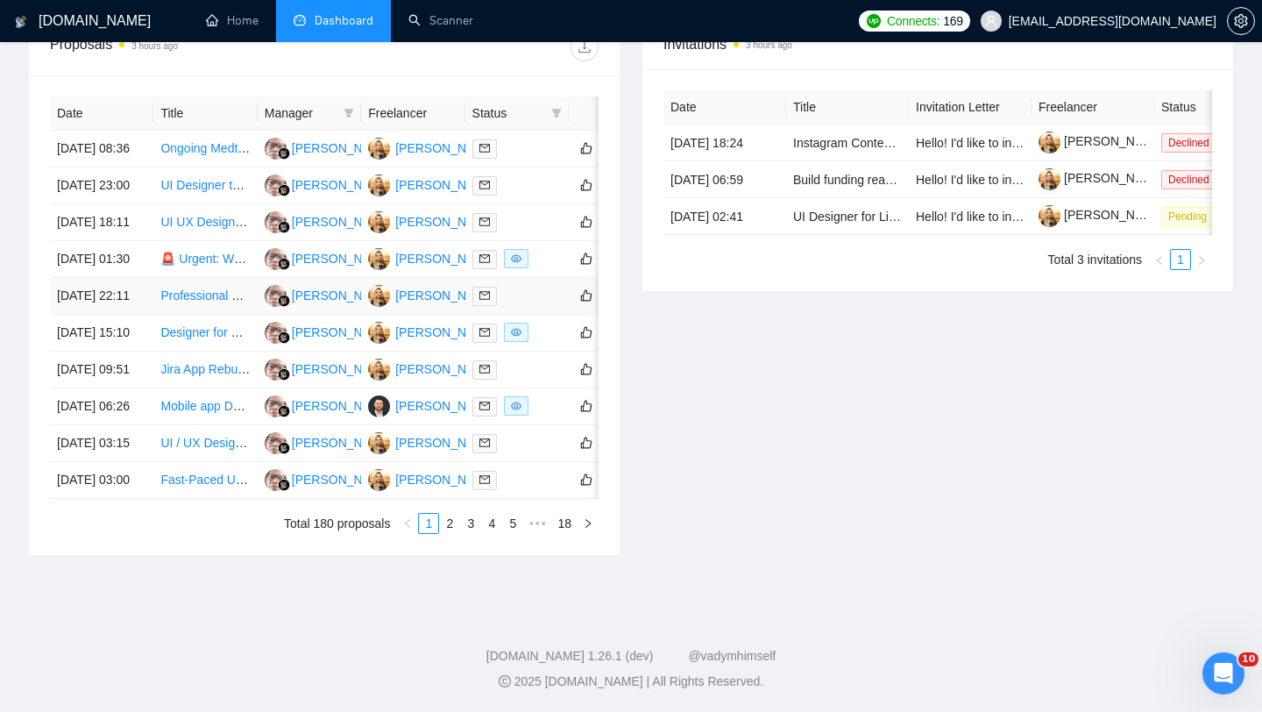
click at [126, 315] on td "[DATE] 22:11" at bounding box center [101, 296] width 103 height 37
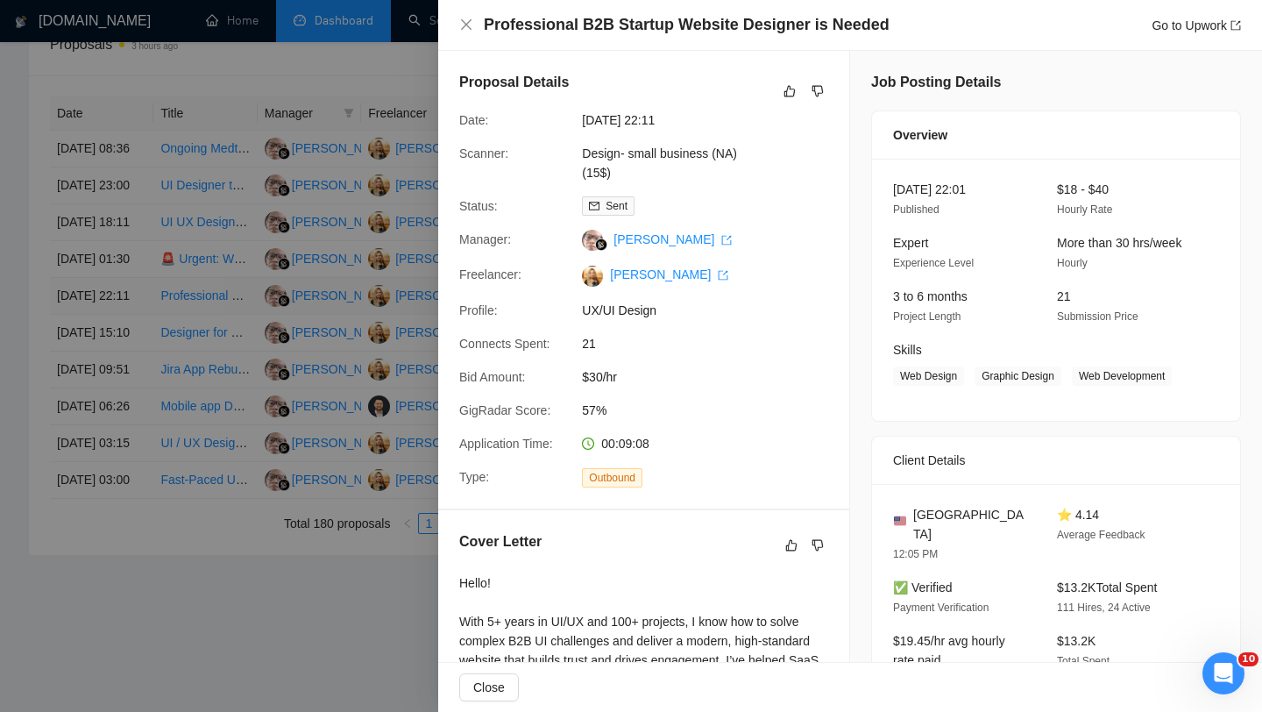
click at [126, 365] on div at bounding box center [631, 356] width 1262 height 712
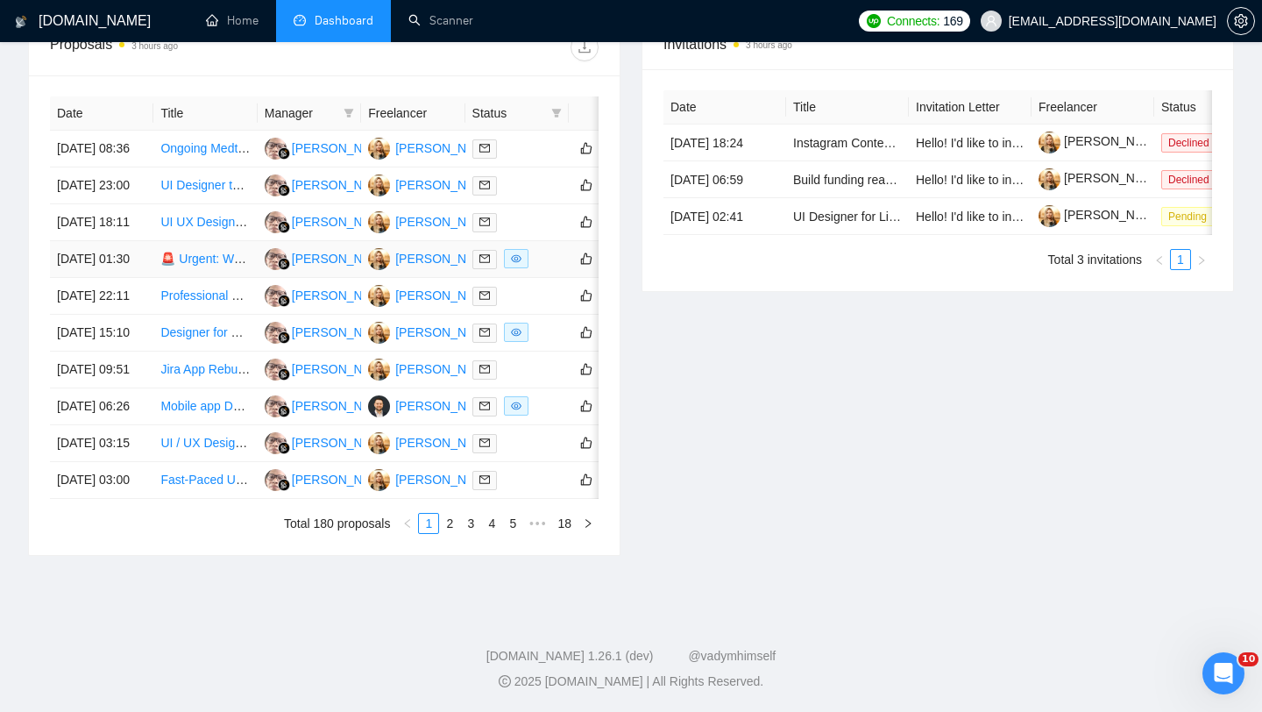
click at [129, 278] on td "[DATE] 01:30" at bounding box center [101, 259] width 103 height 37
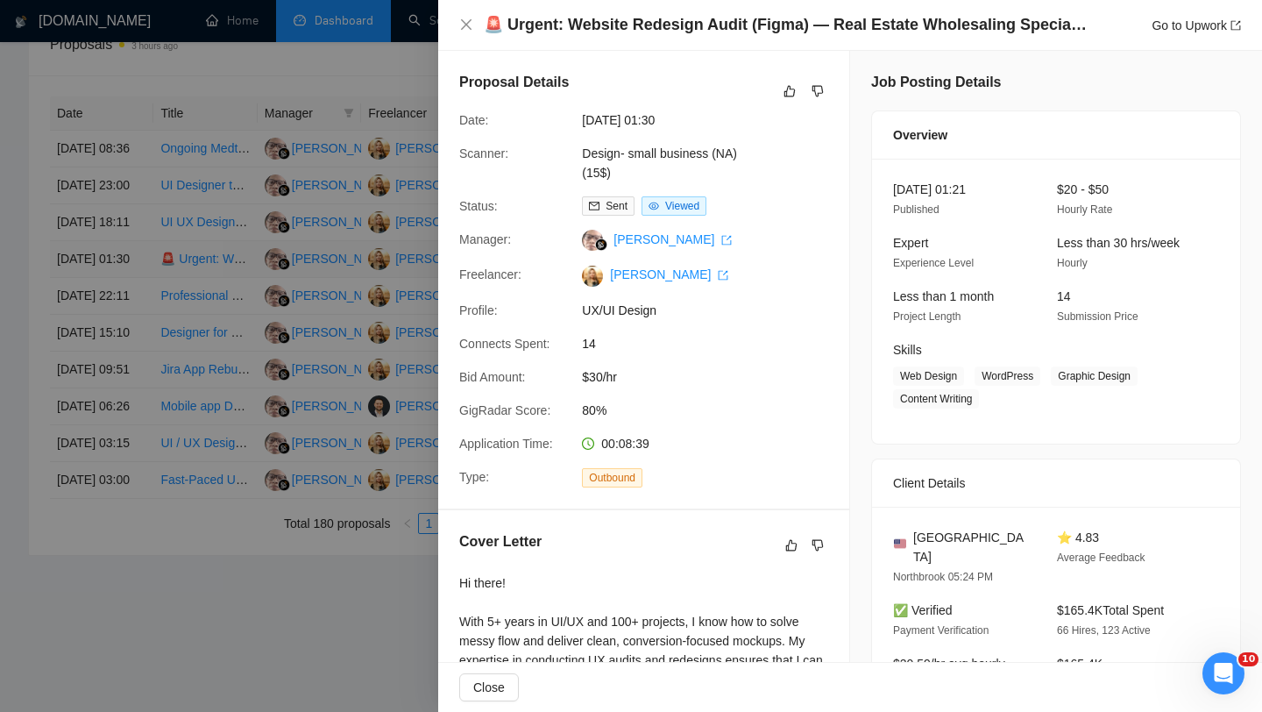
click at [129, 316] on div at bounding box center [631, 356] width 1262 height 712
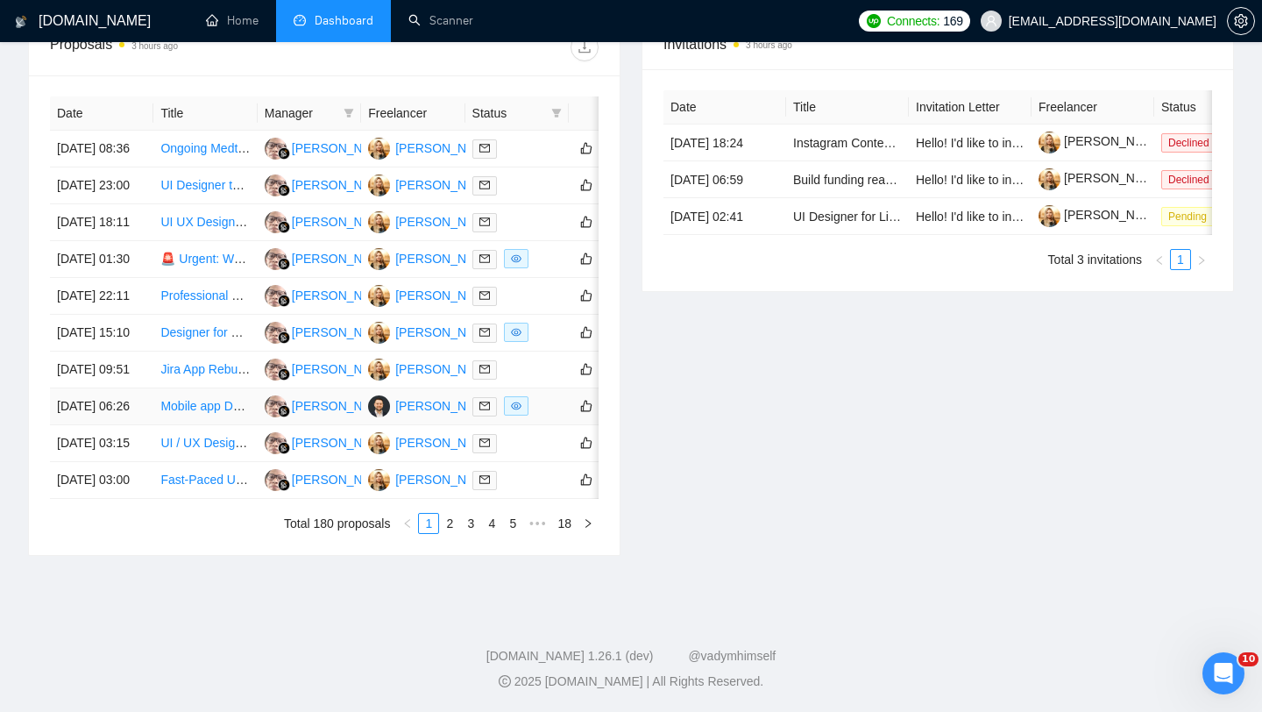
click at [120, 425] on td "[DATE] 06:26" at bounding box center [101, 406] width 103 height 37
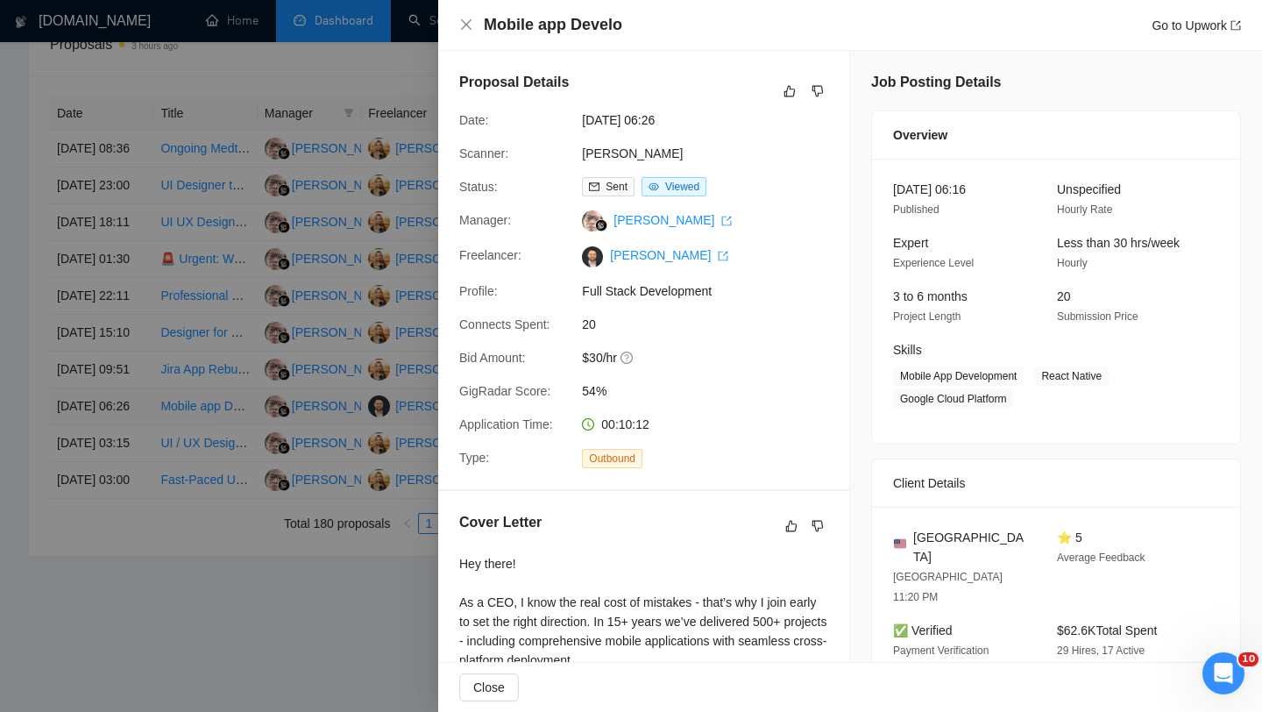
click at [120, 520] on div at bounding box center [631, 356] width 1262 height 712
